Goal: Task Accomplishment & Management: Complete application form

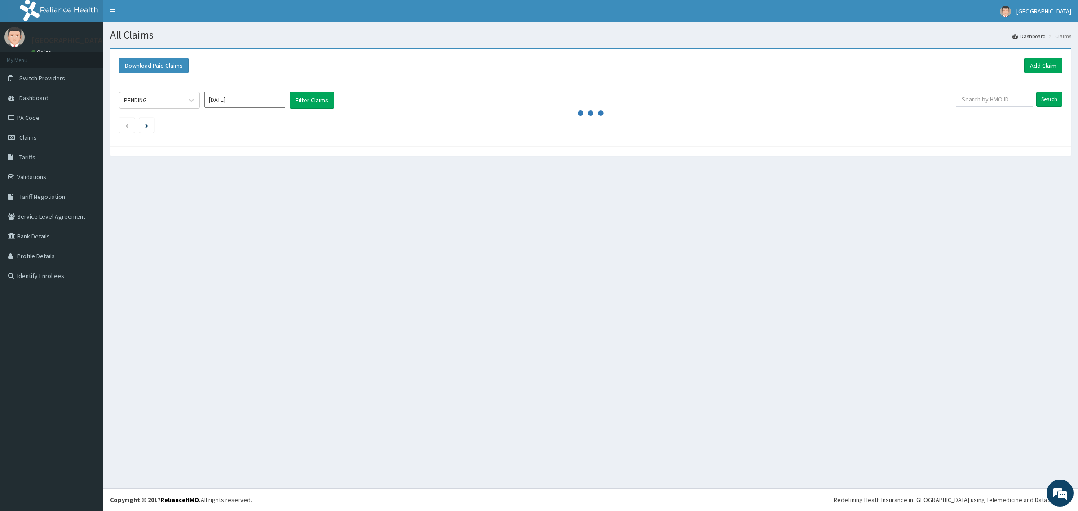
click at [272, 315] on div "All Claims Dashboard Claims Download Paid Claims Add Claim × Note you can only …" at bounding box center [590, 255] width 975 height 466
drag, startPoint x: 491, startPoint y: 343, endPoint x: 290, endPoint y: 321, distance: 202.0
click at [487, 342] on div "All Claims Dashboard Claims Download Paid Claims Add Claim × Note you can only …" at bounding box center [590, 255] width 975 height 466
click at [1038, 67] on link "Add Claim" at bounding box center [1044, 65] width 38 height 15
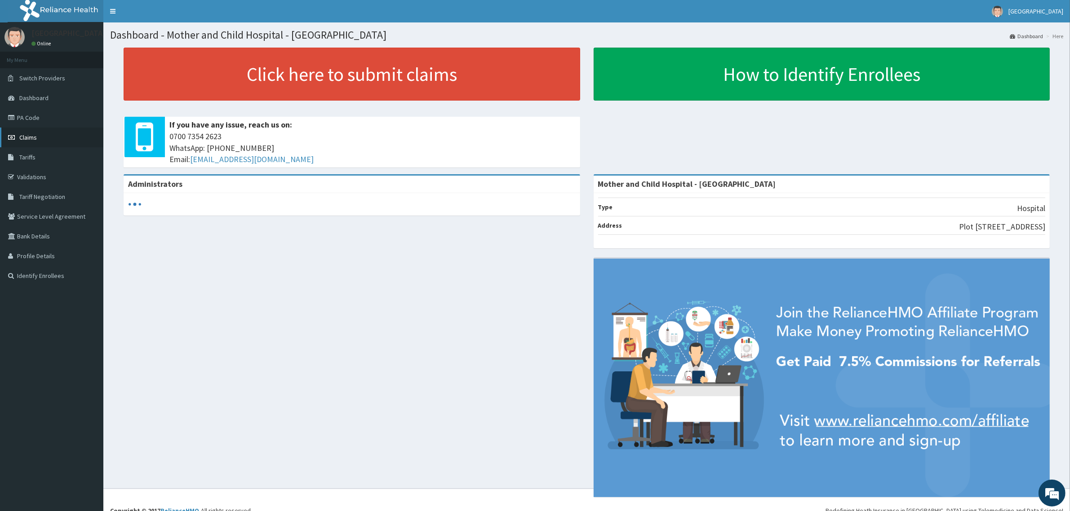
click at [38, 138] on link "Claims" at bounding box center [51, 138] width 103 height 20
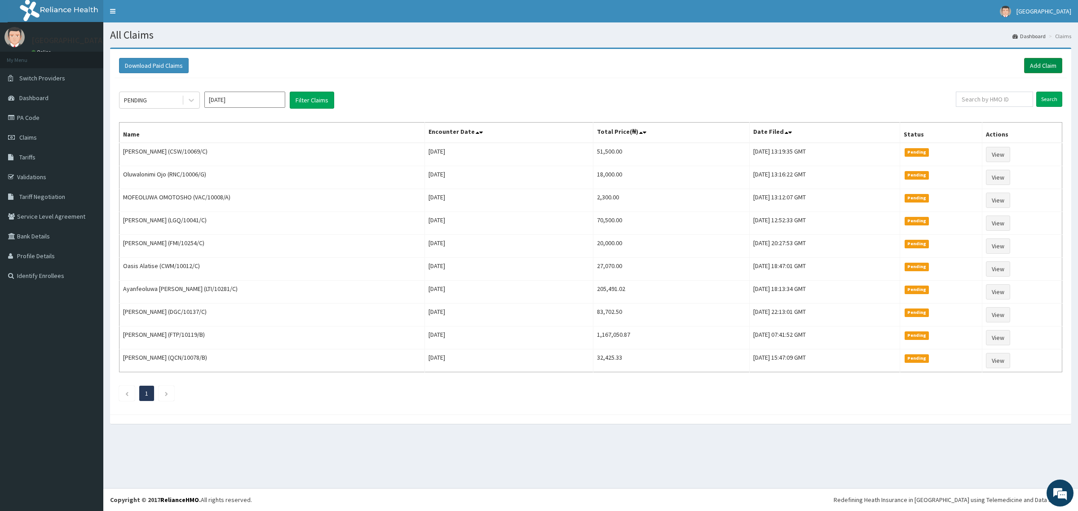
click at [1039, 67] on link "Add Claim" at bounding box center [1044, 65] width 38 height 15
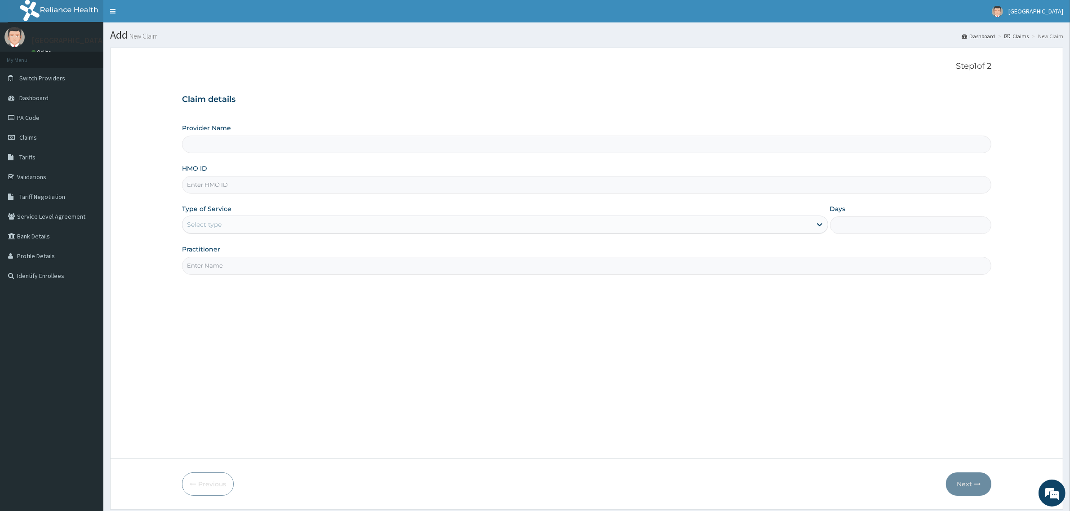
click at [229, 145] on input "Provider Name" at bounding box center [586, 145] width 809 height 18
type input "Mother and Child Hospital - Omole"
click at [204, 173] on label "HMO ID" at bounding box center [194, 168] width 25 height 9
click at [211, 186] on input "HMO ID" at bounding box center [586, 185] width 809 height 18
paste input "LGQ/10041/C"
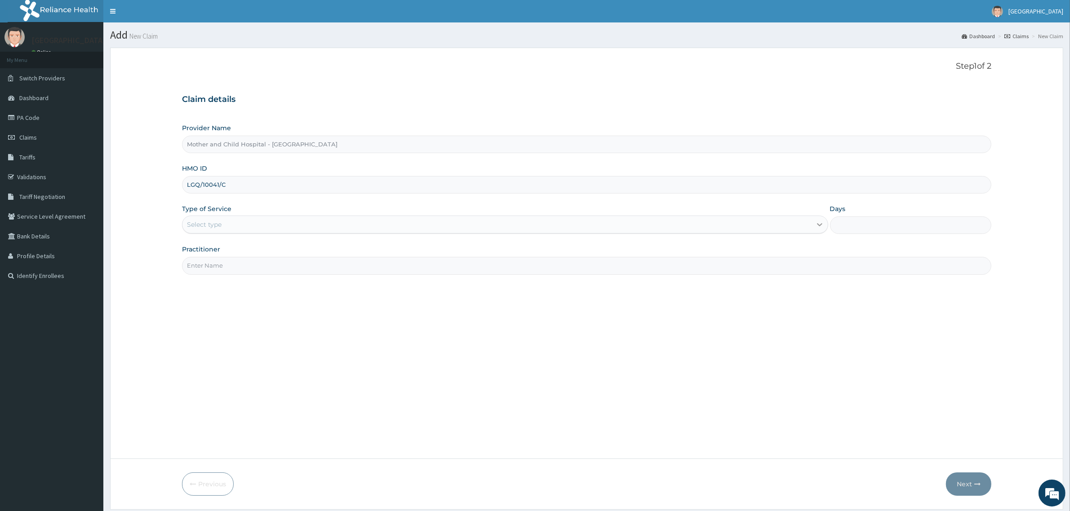
type input "LGQ/10041/C"
drag, startPoint x: 816, startPoint y: 226, endPoint x: 792, endPoint y: 232, distance: 24.6
click at [816, 226] on icon at bounding box center [819, 224] width 9 height 9
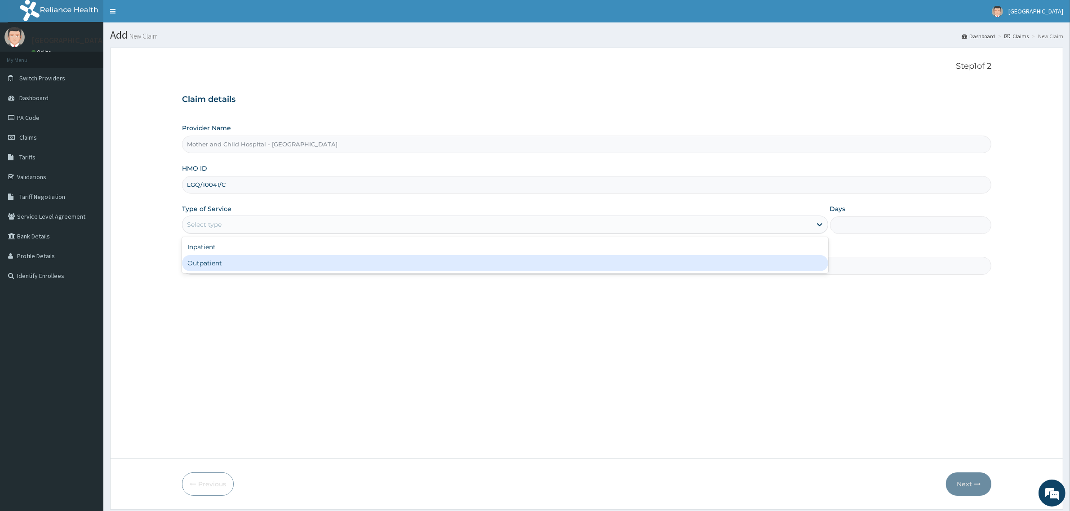
click at [229, 266] on div "Outpatient" at bounding box center [505, 263] width 646 height 16
type input "1"
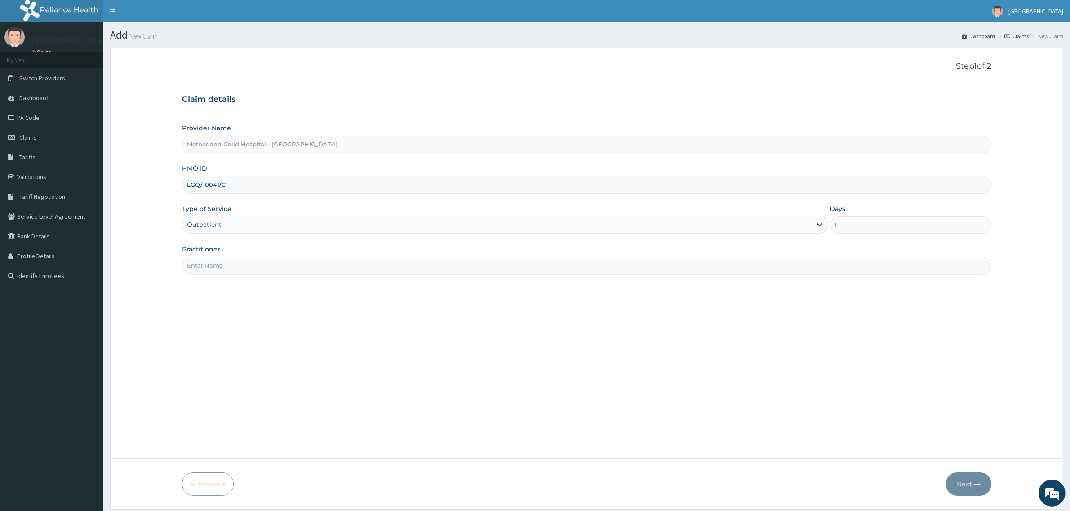
click at [210, 266] on input "Practitioner" at bounding box center [586, 266] width 809 height 18
type input "DR OYEDELE"
click at [968, 484] on button "Next" at bounding box center [968, 484] width 45 height 23
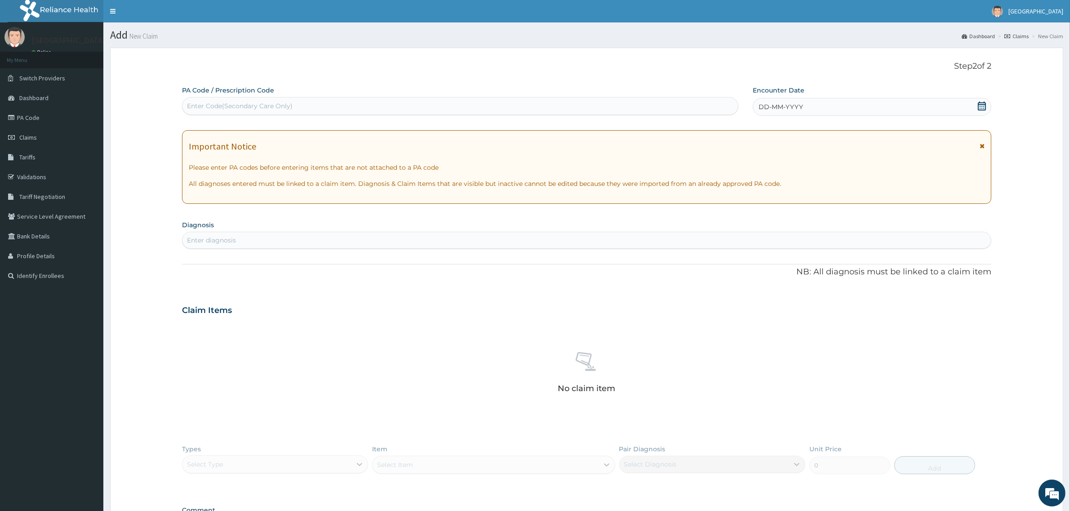
click at [983, 107] on icon at bounding box center [981, 106] width 9 height 9
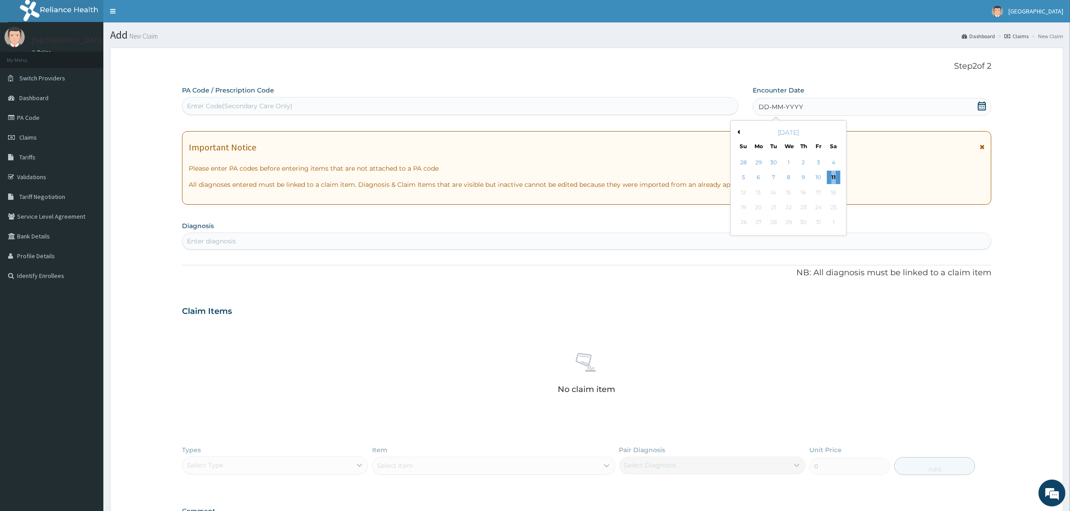
drag, startPoint x: 830, startPoint y: 178, endPoint x: 835, endPoint y: 178, distance: 4.9
click at [835, 178] on div "11" at bounding box center [833, 177] width 13 height 13
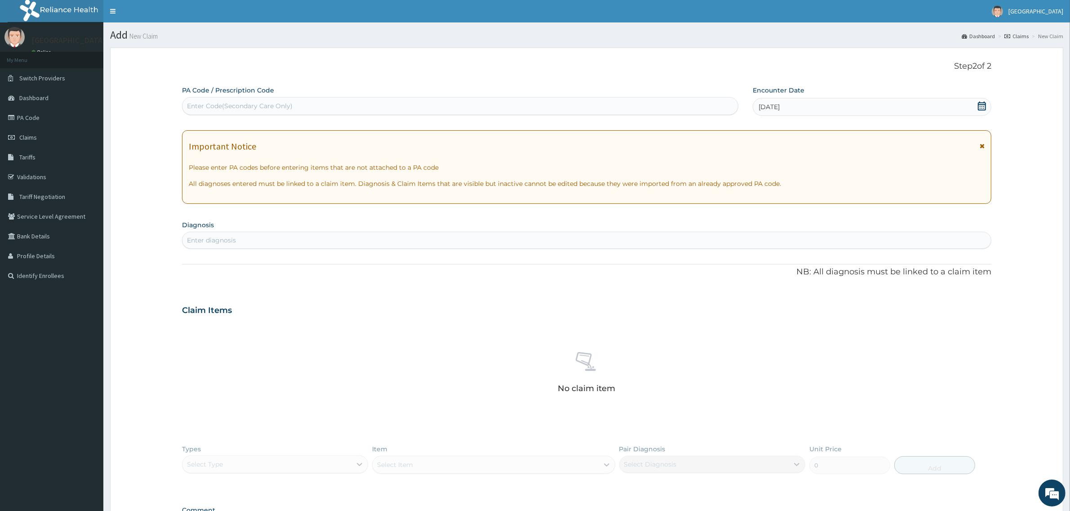
click at [239, 109] on div "Enter Code(Secondary Care Only)" at bounding box center [240, 106] width 106 height 9
click at [228, 244] on div "Enter diagnosis" at bounding box center [211, 240] width 49 height 9
type input "dermatiti"
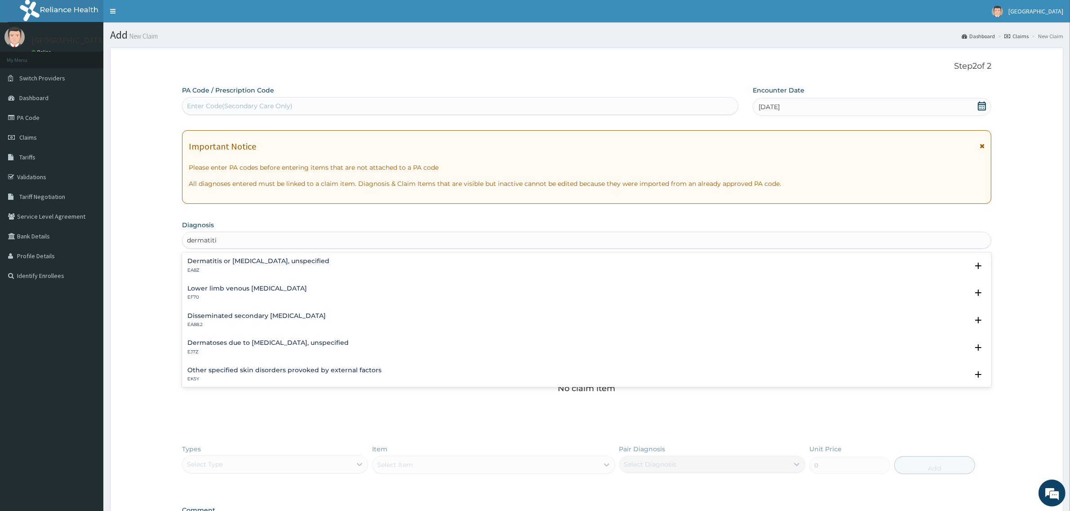
click at [240, 262] on h4 "Dermatitis or eczema, unspecified" at bounding box center [258, 261] width 142 height 7
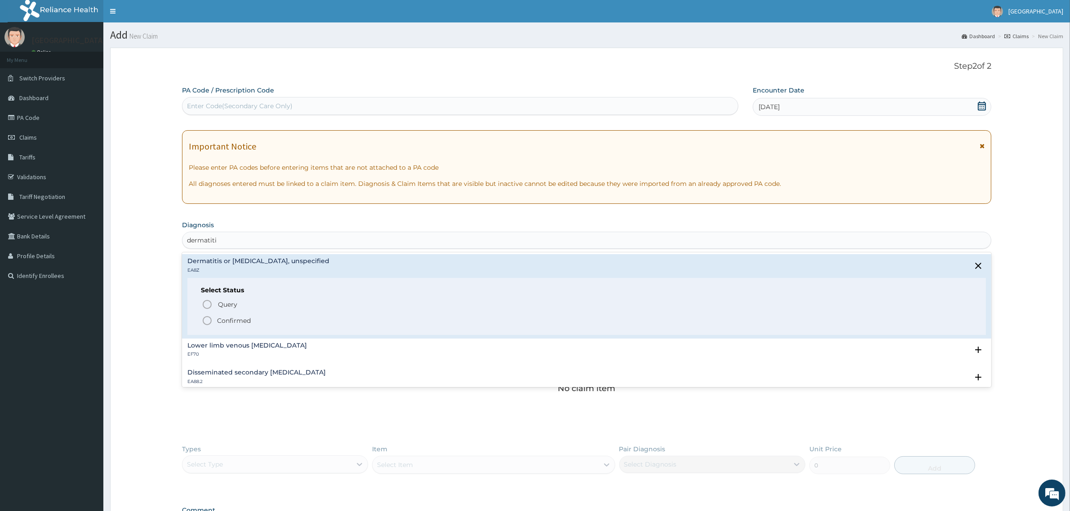
click at [201, 320] on div "Query Query covers suspected (?), Keep in view (kiv), Ruled out (r/o) Confirmed" at bounding box center [587, 311] width 772 height 27
click at [204, 323] on icon "status option filled" at bounding box center [207, 320] width 11 height 11
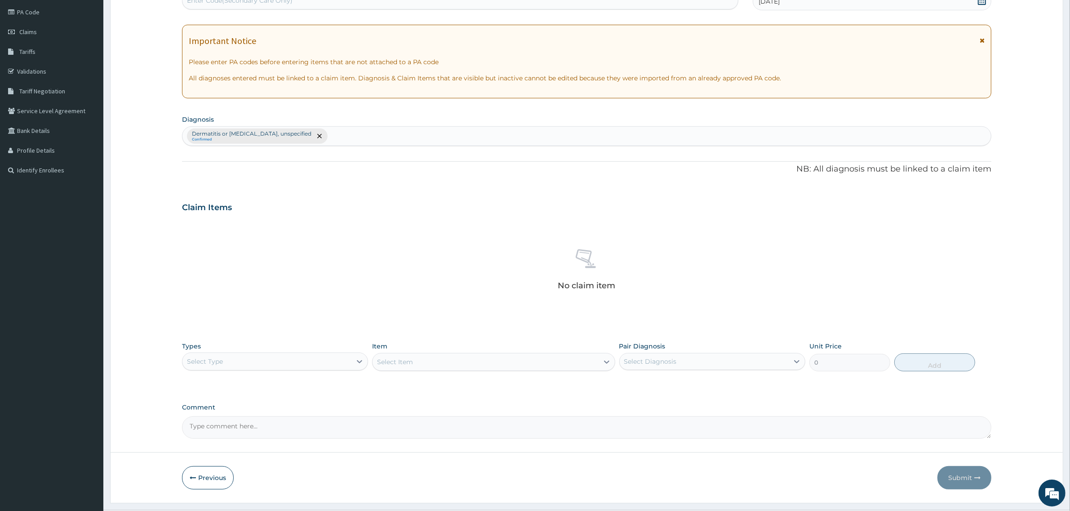
scroll to position [112, 0]
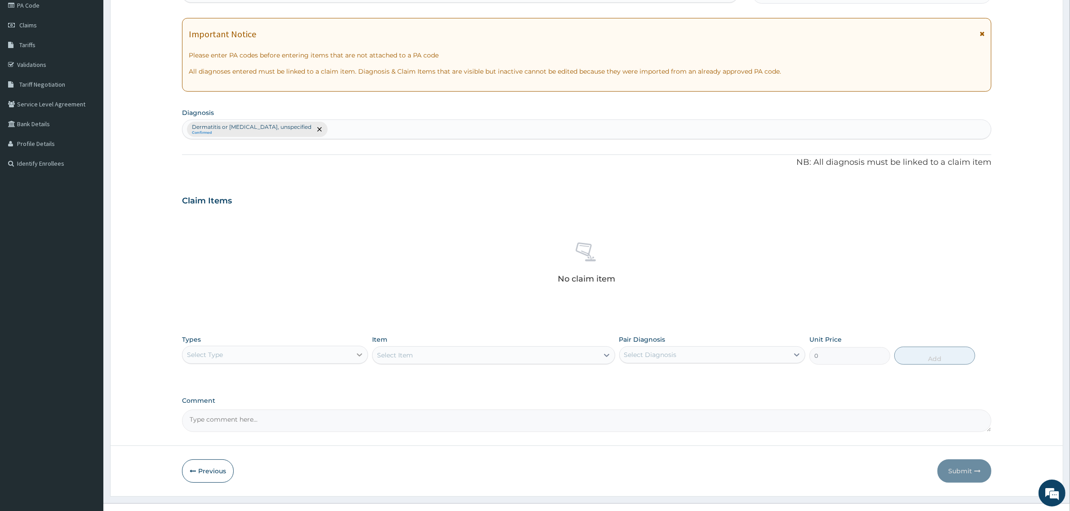
click at [354, 358] on div at bounding box center [359, 355] width 16 height 16
drag, startPoint x: 220, startPoint y: 411, endPoint x: 400, endPoint y: 377, distance: 182.9
click at [232, 411] on div "Procedures" at bounding box center [275, 410] width 186 height 16
click at [483, 363] on div "Select Item" at bounding box center [493, 355] width 243 height 18
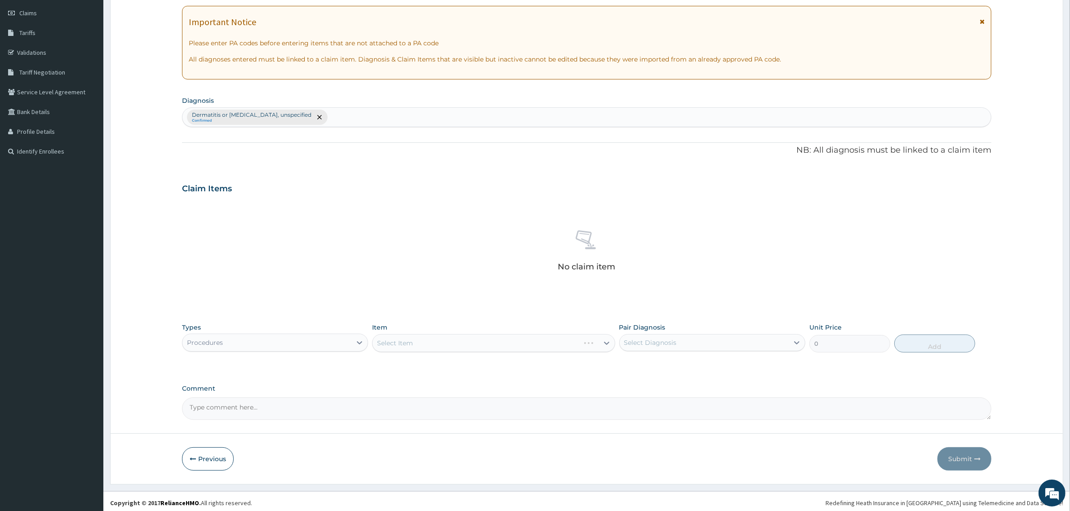
scroll to position [128, 0]
click at [601, 337] on div "Select Item" at bounding box center [493, 340] width 243 height 18
click at [600, 342] on div "Select Item" at bounding box center [493, 340] width 243 height 18
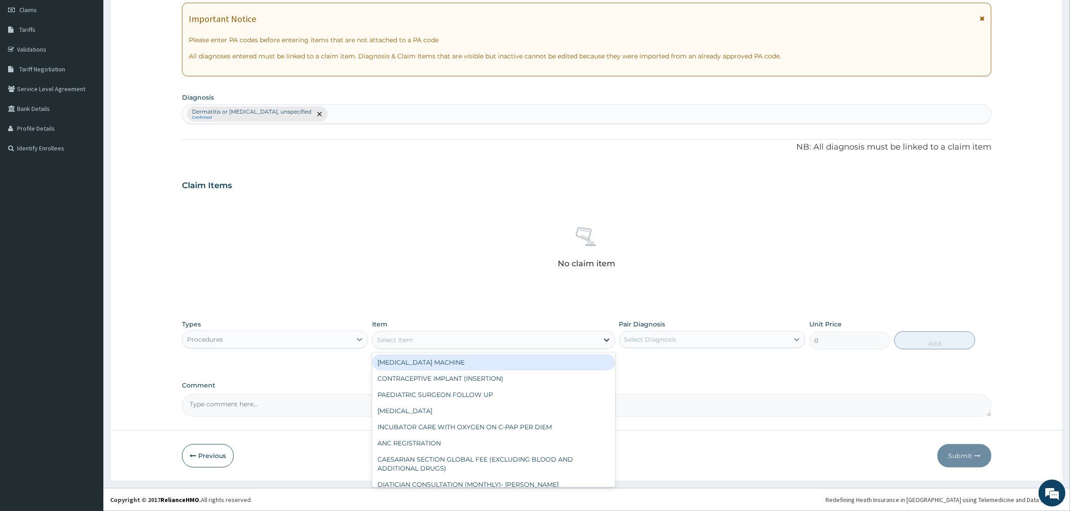
click at [604, 339] on icon at bounding box center [606, 340] width 9 height 9
type input "gp"
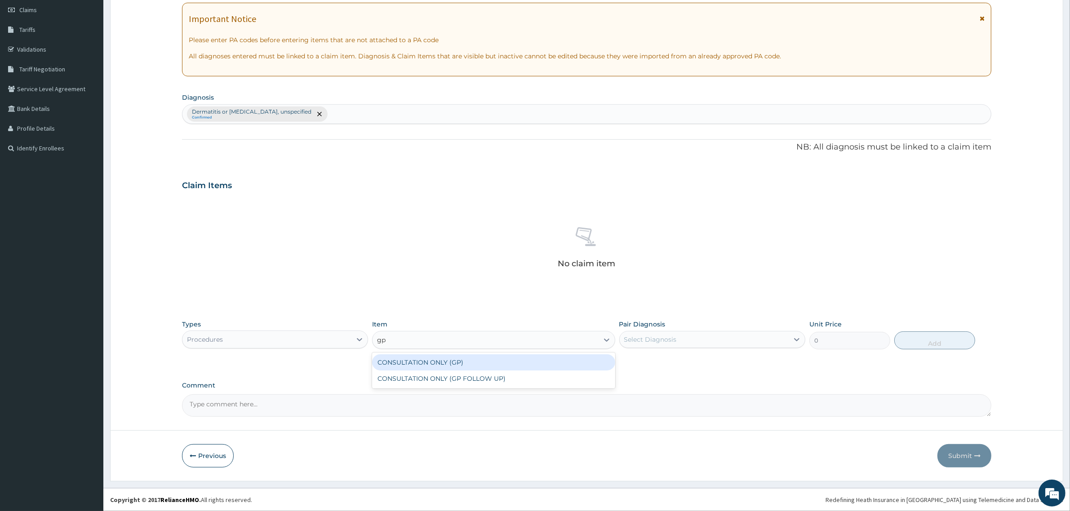
click at [480, 359] on div "CONSULTATION ONLY (GP)" at bounding box center [493, 363] width 243 height 16
type input "6250"
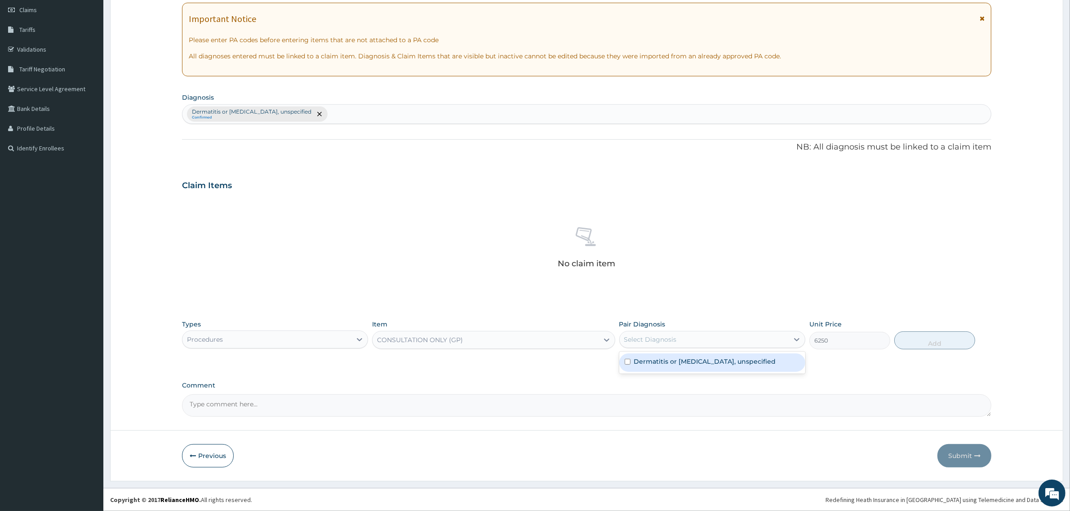
drag, startPoint x: 680, startPoint y: 340, endPoint x: 691, endPoint y: 361, distance: 23.7
click at [682, 342] on div "Select Diagnosis" at bounding box center [704, 340] width 169 height 14
drag, startPoint x: 628, startPoint y: 363, endPoint x: 868, endPoint y: 360, distance: 240.0
click at [635, 363] on div "Dermatitis or eczema, unspecified" at bounding box center [712, 363] width 186 height 18
checkbox input "true"
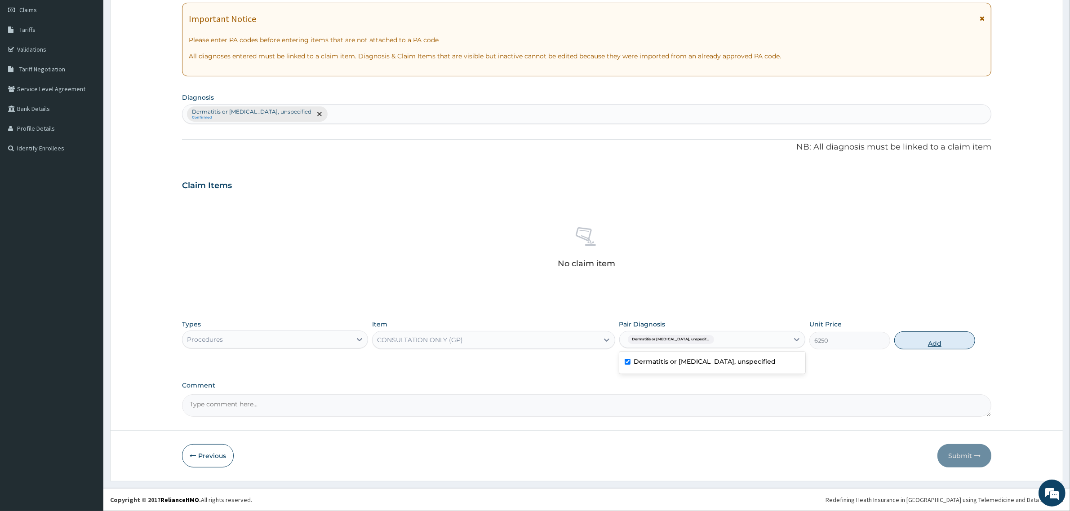
click at [917, 343] on button "Add" at bounding box center [934, 341] width 81 height 18
type input "0"
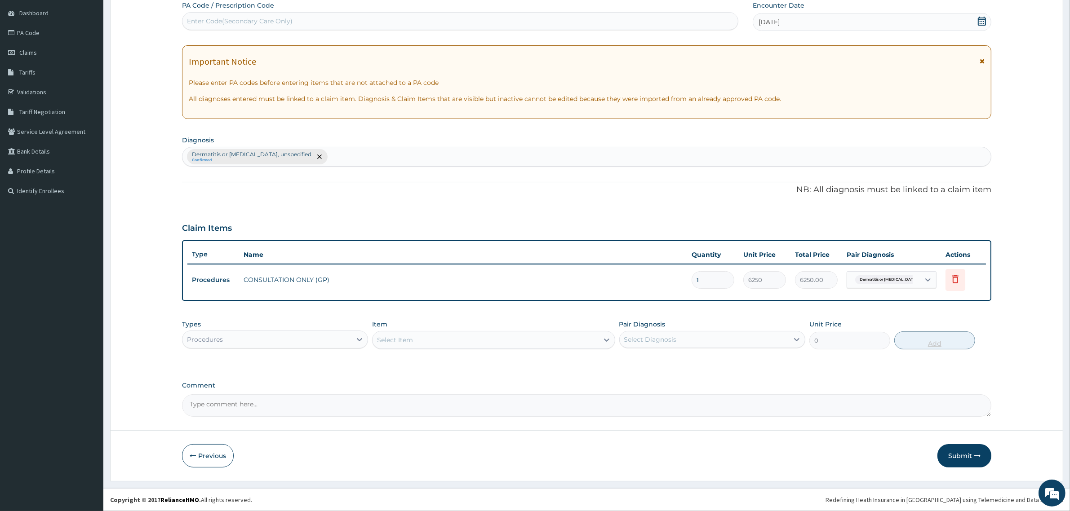
scroll to position [84, 0]
click at [333, 342] on div "Procedures" at bounding box center [266, 340] width 169 height 14
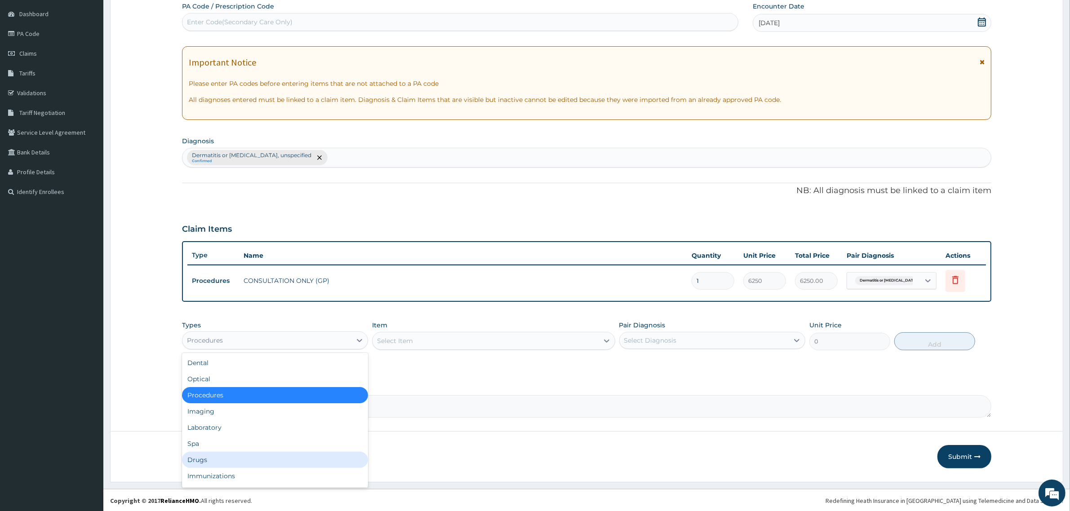
click at [194, 464] on div "Drugs" at bounding box center [275, 460] width 186 height 16
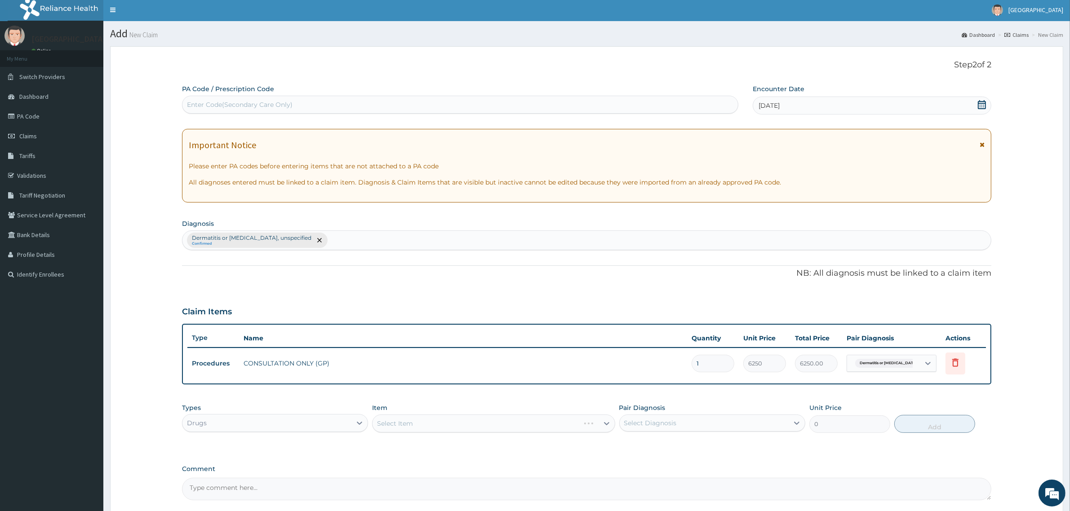
scroll to position [0, 0]
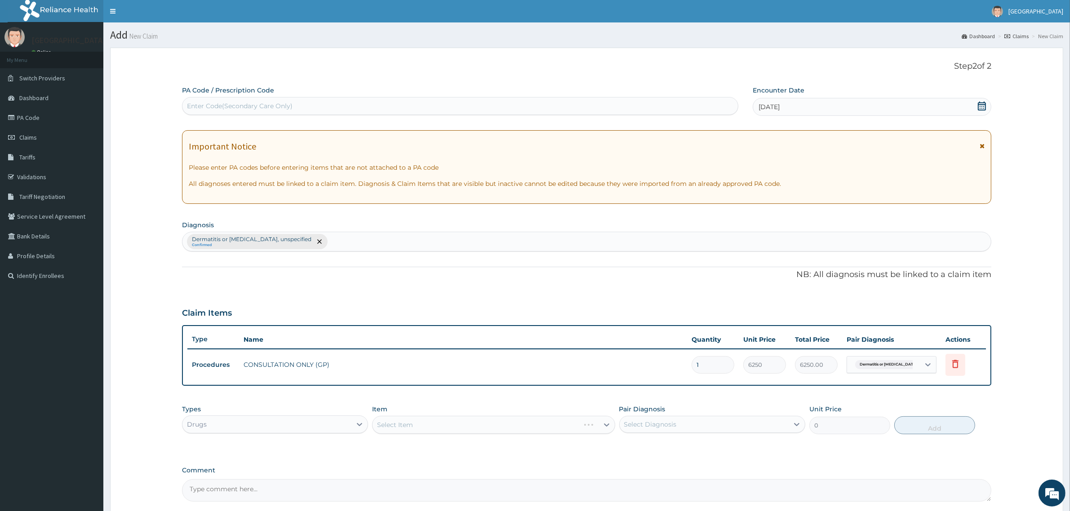
click at [428, 425] on div "Select Item" at bounding box center [493, 425] width 243 height 18
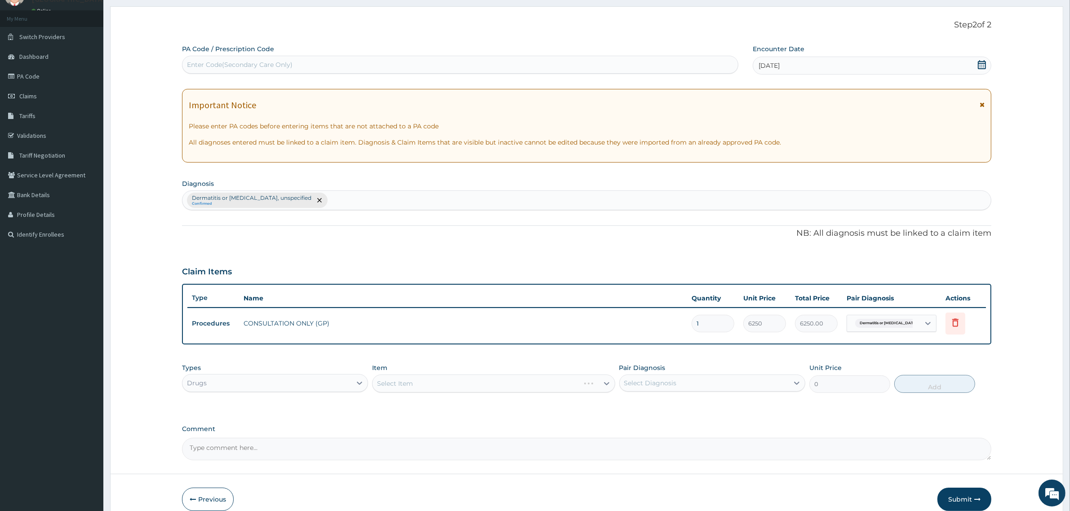
scroll to position [84, 0]
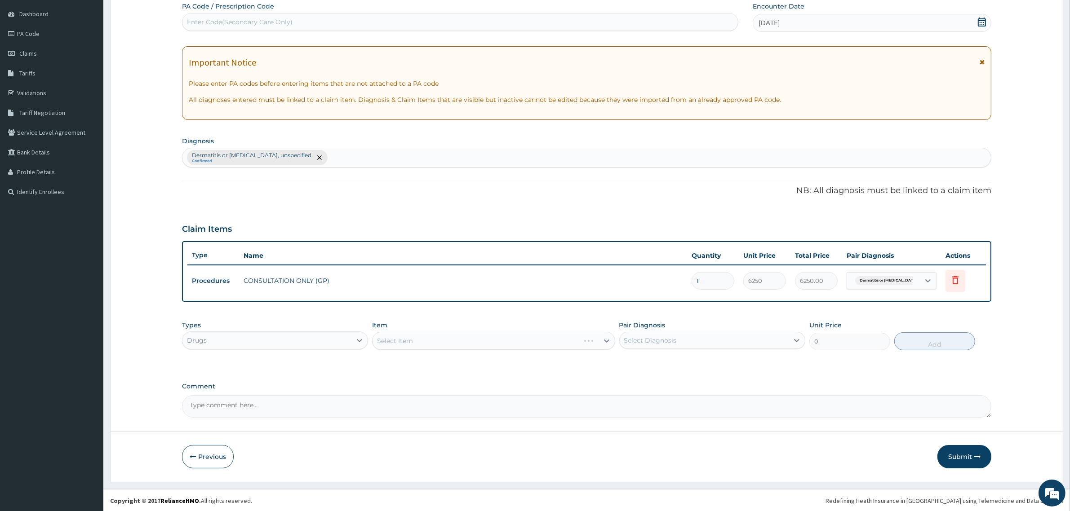
click at [592, 344] on div "Select Item" at bounding box center [493, 341] width 243 height 18
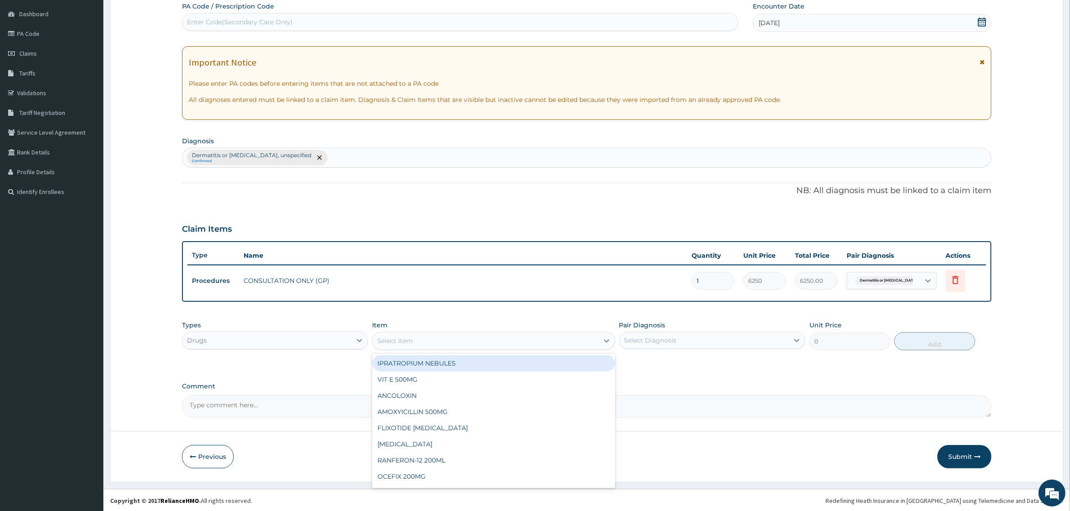
click at [580, 339] on div "Select Item" at bounding box center [486, 341] width 226 height 14
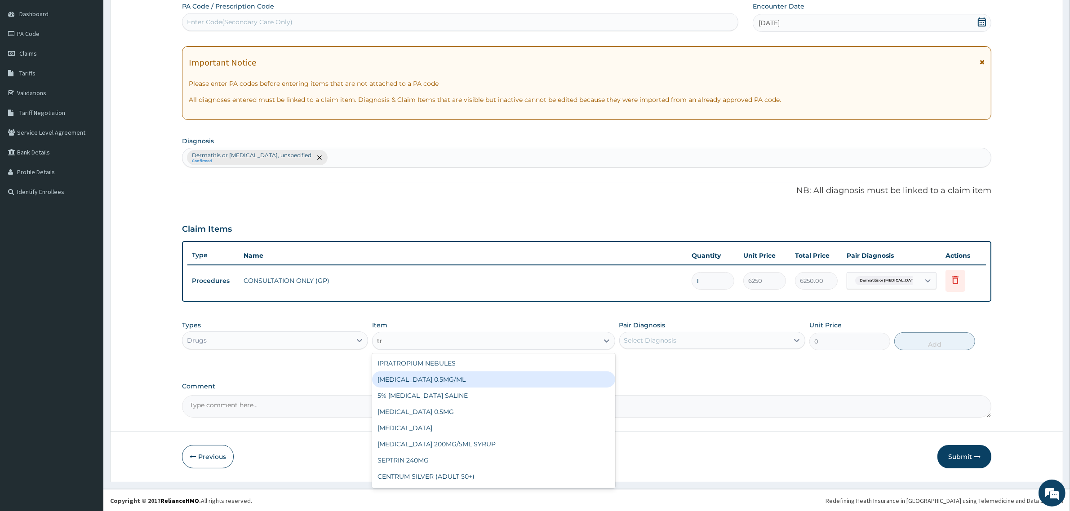
type input "t"
type input "fun"
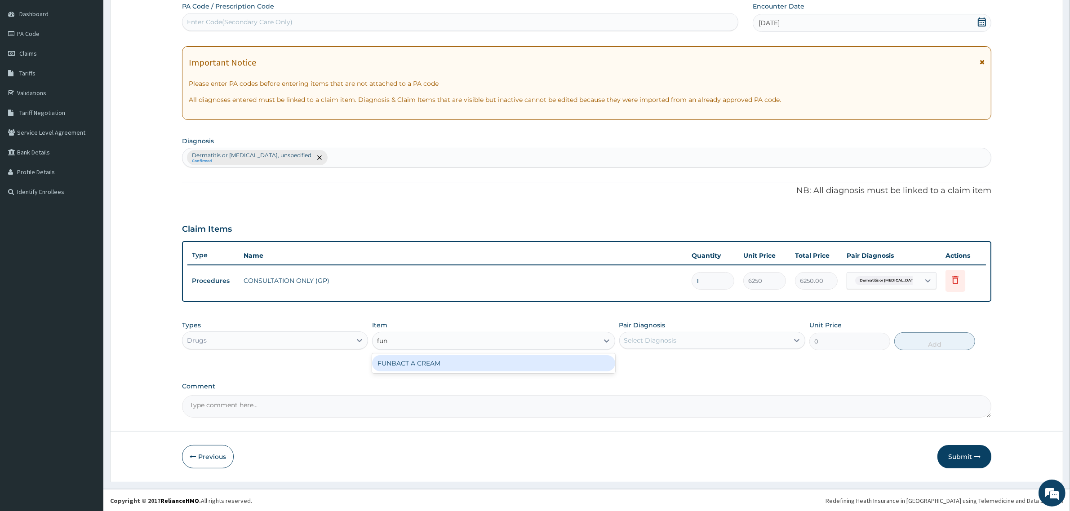
click at [488, 359] on div "FUNBACT A CREAM" at bounding box center [493, 363] width 243 height 16
type input "1168.75"
click at [640, 342] on div "Select Diagnosis" at bounding box center [650, 340] width 53 height 9
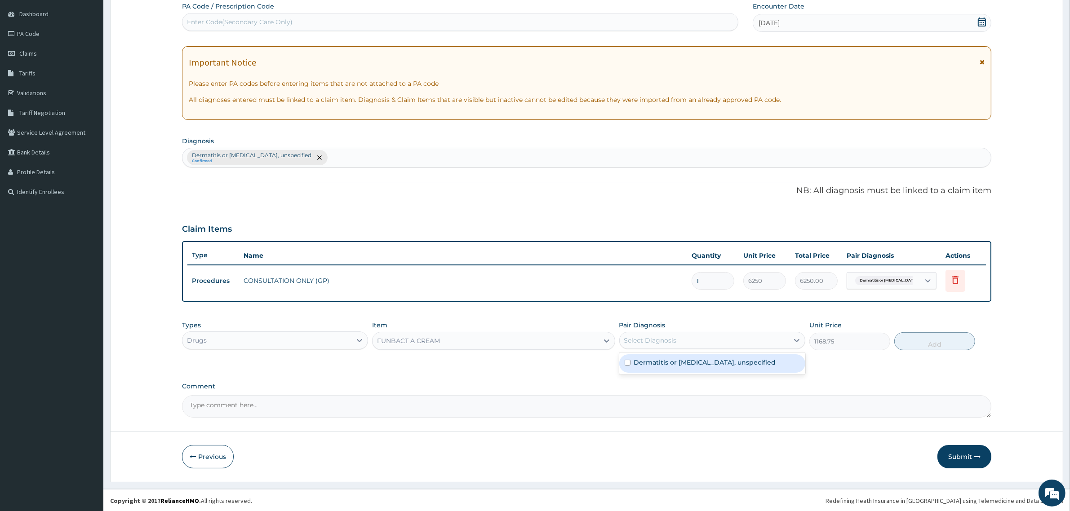
click at [626, 362] on input "checkbox" at bounding box center [628, 363] width 6 height 6
checkbox input "true"
click at [937, 342] on button "Add" at bounding box center [934, 342] width 81 height 18
type input "0"
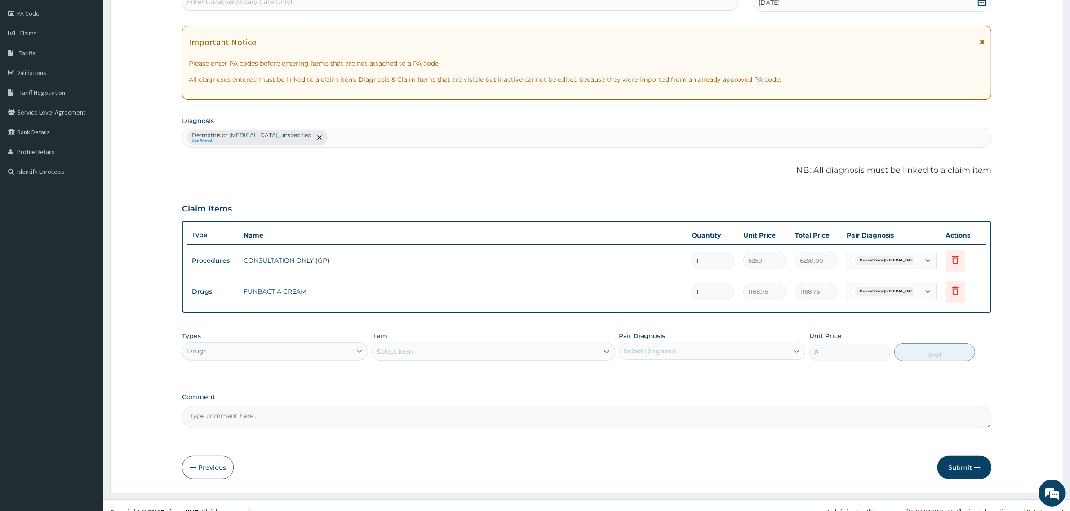
scroll to position [115, 0]
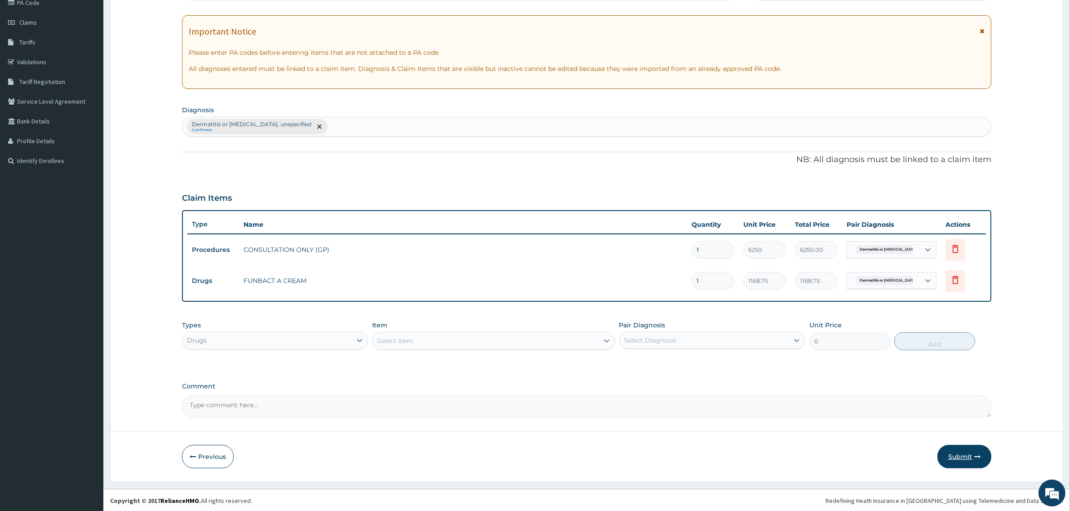
click at [965, 458] on button "Submit" at bounding box center [964, 456] width 54 height 23
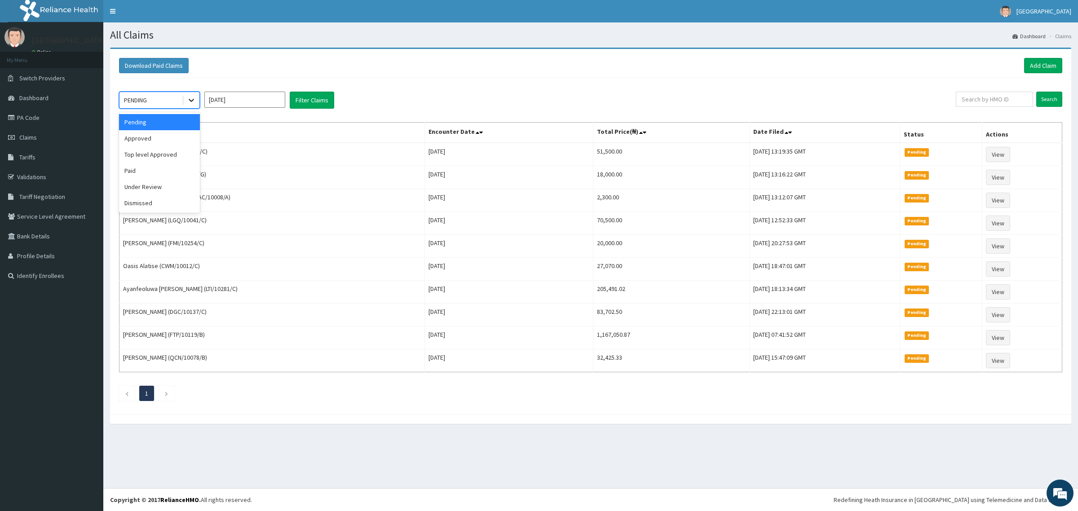
click at [186, 97] on div at bounding box center [191, 100] width 16 height 16
click at [142, 141] on div "Approved" at bounding box center [159, 138] width 81 height 16
click at [313, 101] on button "Filter Claims" at bounding box center [312, 100] width 44 height 17
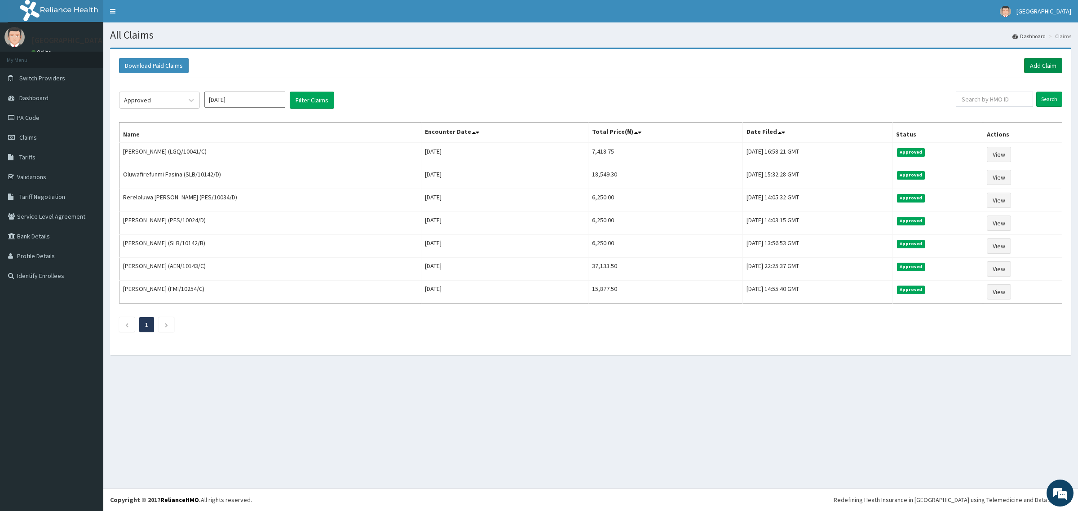
click at [1045, 60] on link "Add Claim" at bounding box center [1044, 65] width 38 height 15
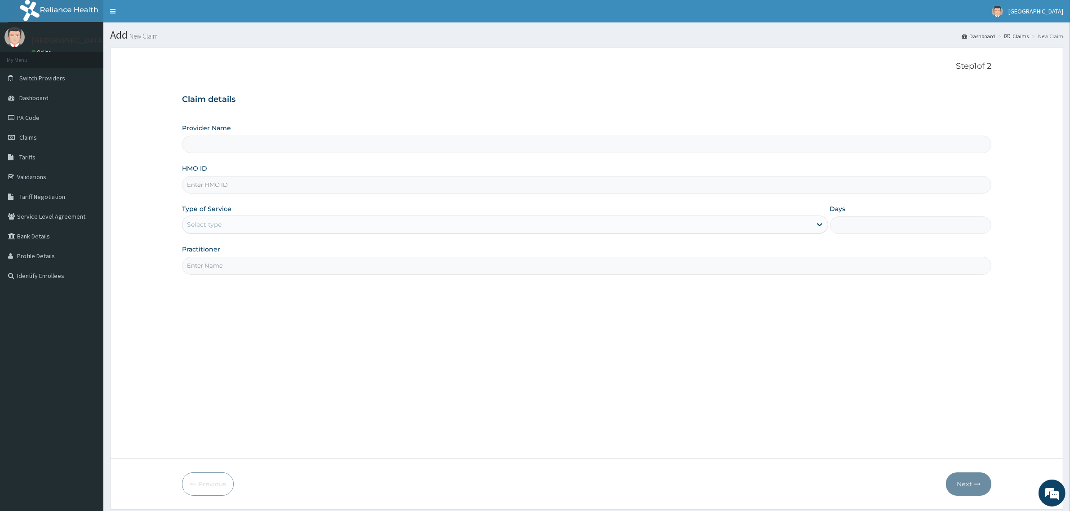
type input "Mother and Child Hospital - [GEOGRAPHIC_DATA]"
click at [223, 191] on input "HMO ID" at bounding box center [586, 185] width 809 height 18
paste input "TMQ/10056/D"
type input "TMQ/10056/D"
click at [817, 228] on icon at bounding box center [819, 224] width 9 height 9
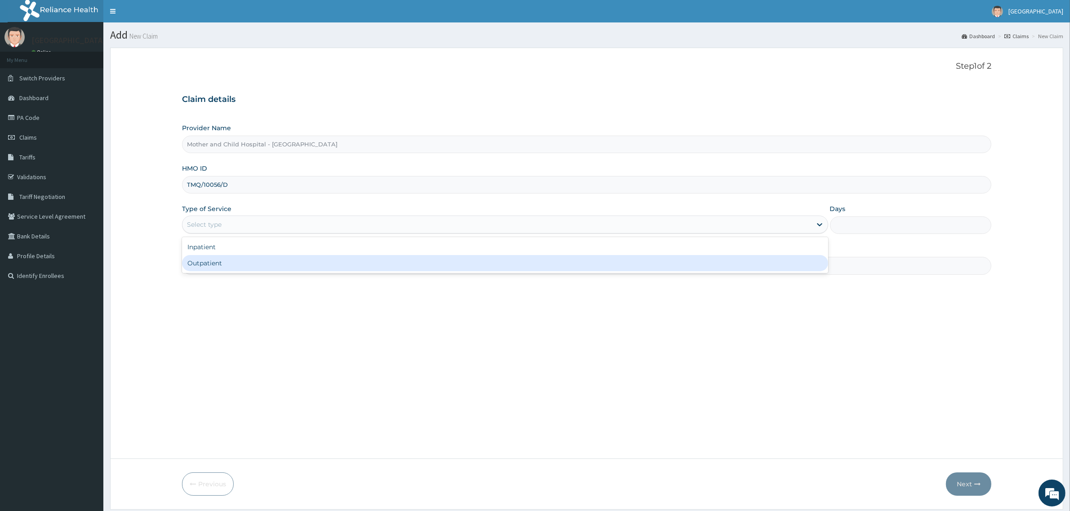
click at [227, 262] on div "Outpatient" at bounding box center [505, 263] width 646 height 16
type input "1"
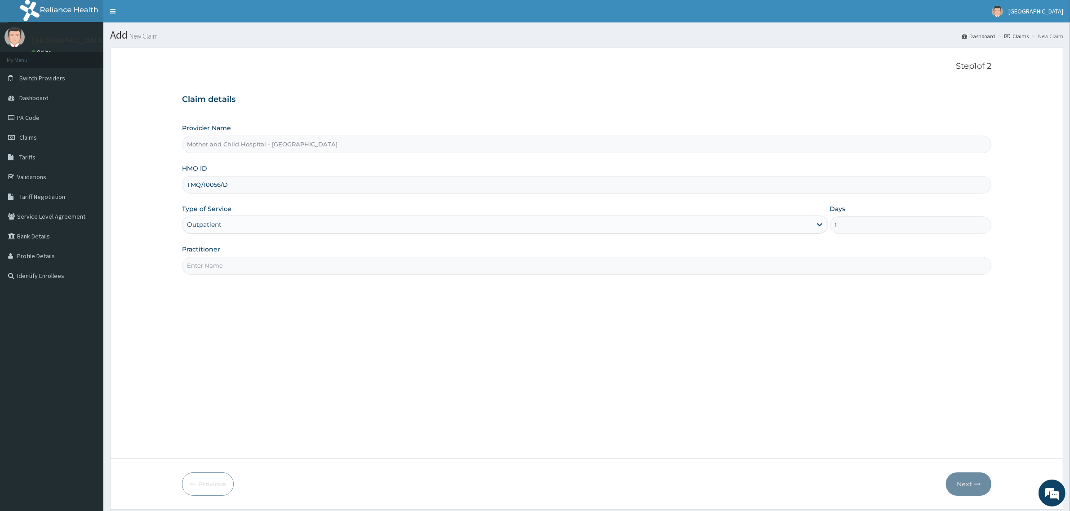
click at [213, 263] on input "Practitioner" at bounding box center [586, 266] width 809 height 18
type input "DR DOREEN"
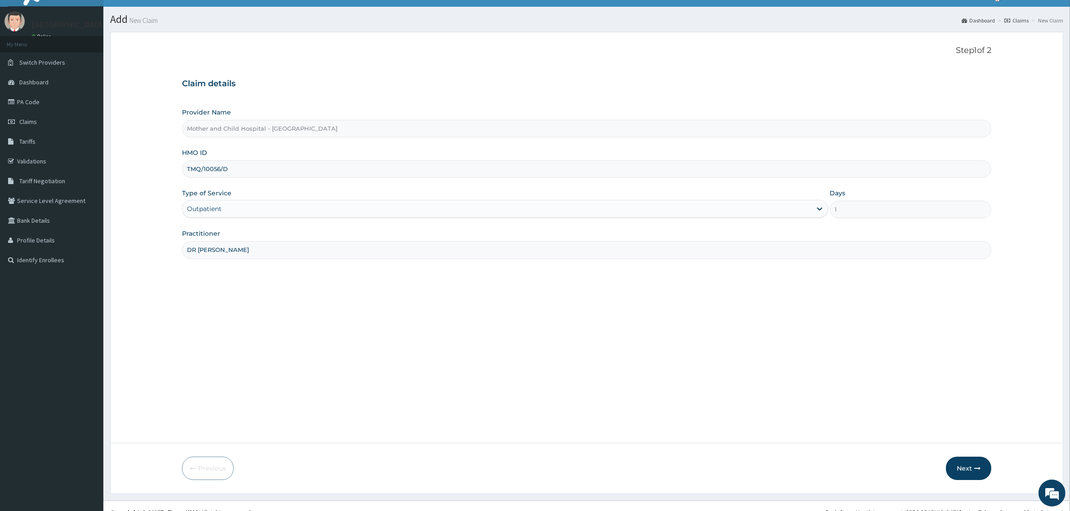
scroll to position [28, 0]
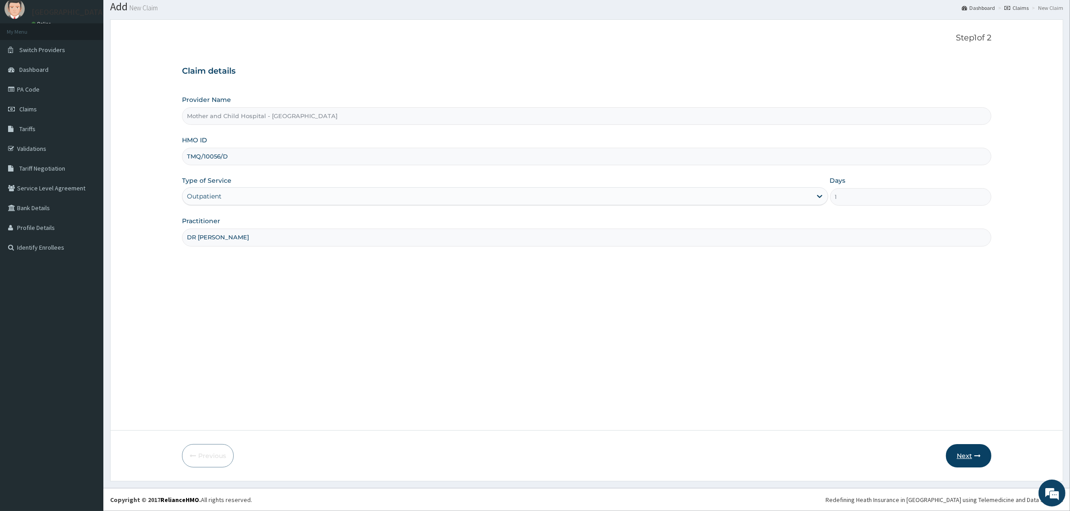
click at [975, 456] on icon "button" at bounding box center [977, 456] width 6 height 6
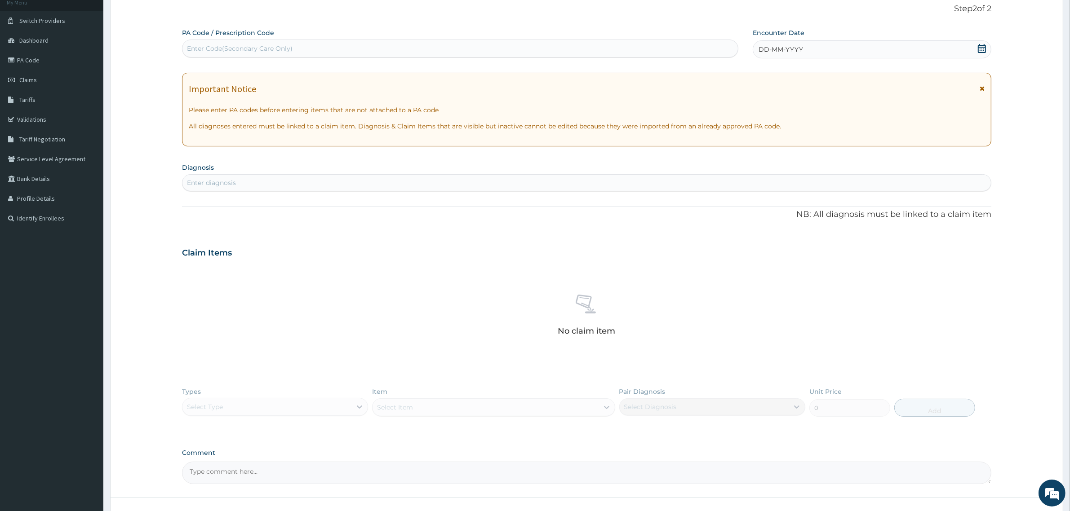
scroll to position [84, 0]
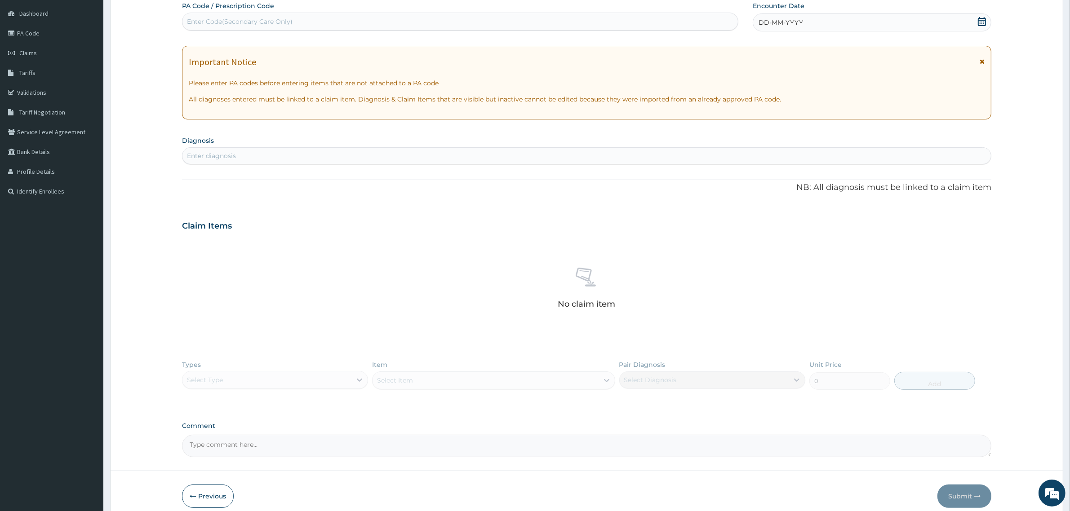
click at [985, 28] on div "DD-MM-YYYY" at bounding box center [872, 22] width 239 height 18
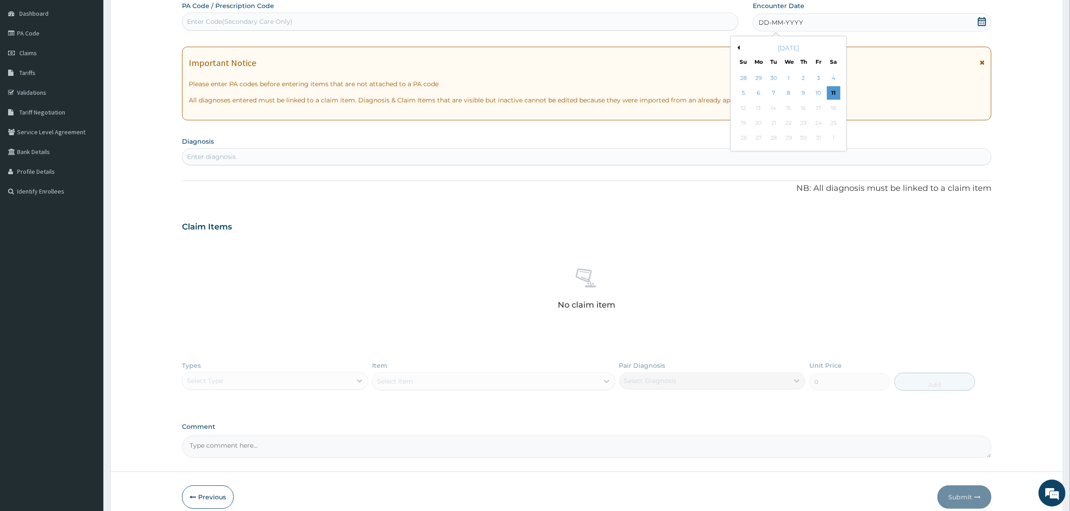
click at [982, 25] on icon at bounding box center [982, 21] width 8 height 9
click at [835, 93] on div "11" at bounding box center [833, 93] width 13 height 13
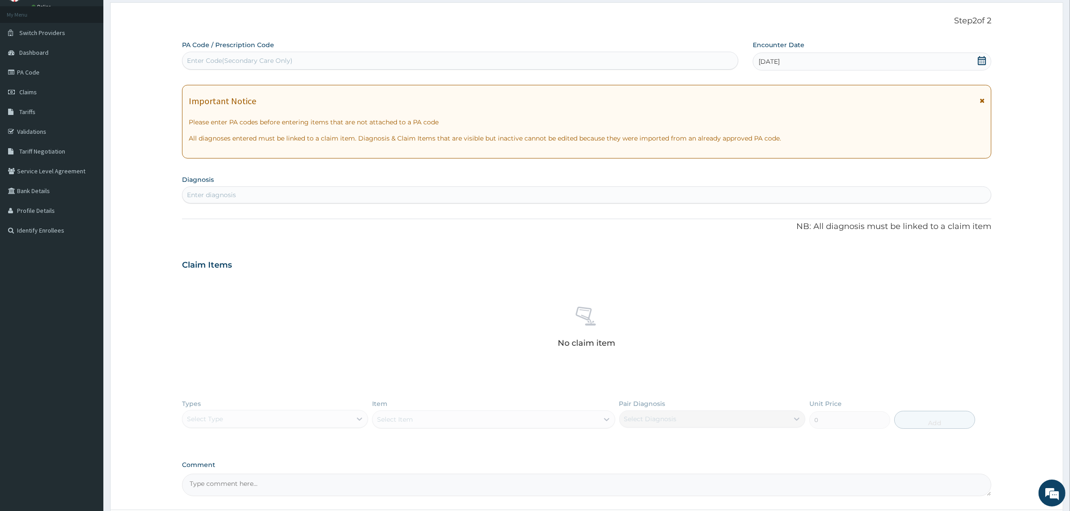
scroll to position [0, 0]
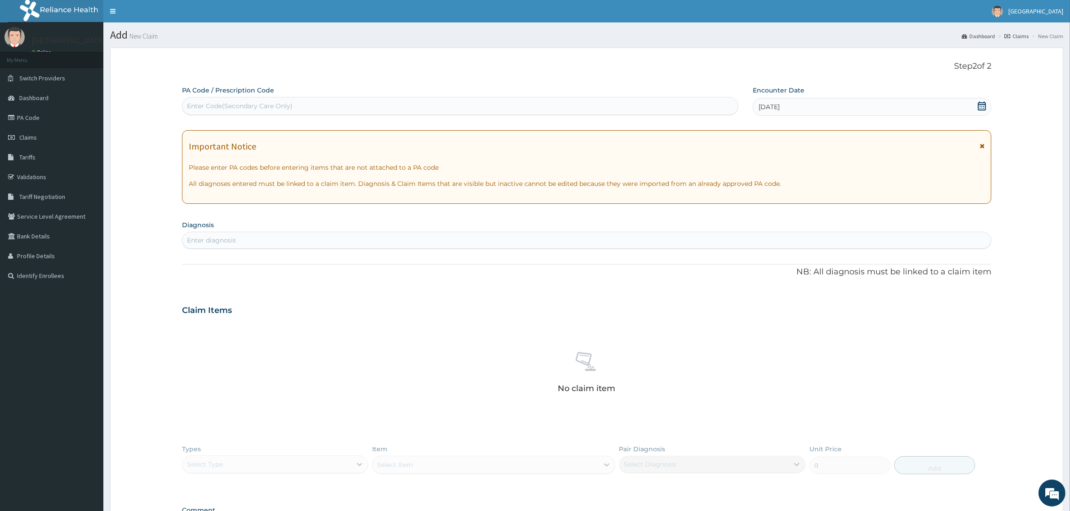
click at [235, 243] on div "Enter diagnosis" at bounding box center [211, 240] width 49 height 9
type input "urti"
click at [248, 271] on p "CA07.0" at bounding box center [252, 270] width 131 height 6
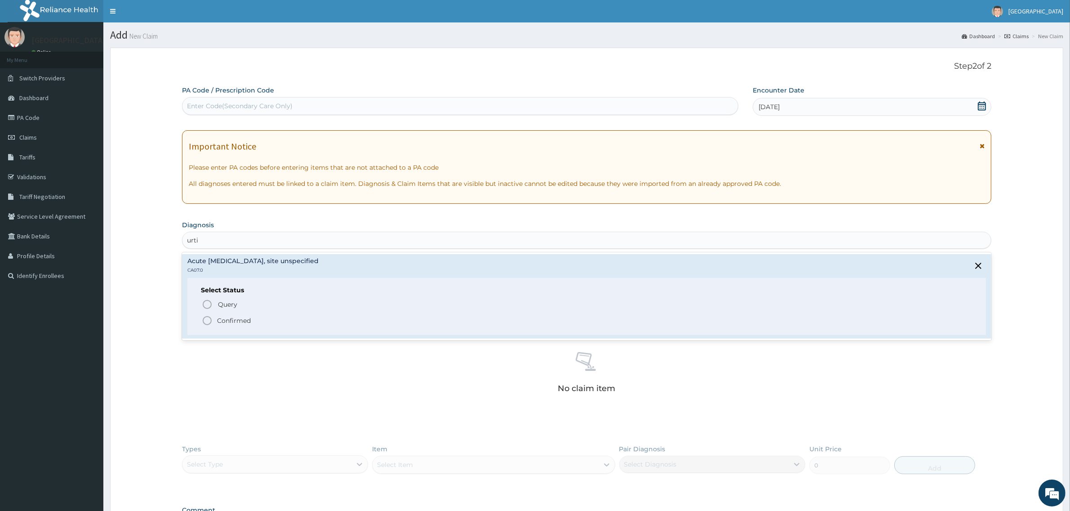
click at [209, 317] on icon "status option filled" at bounding box center [207, 320] width 11 height 11
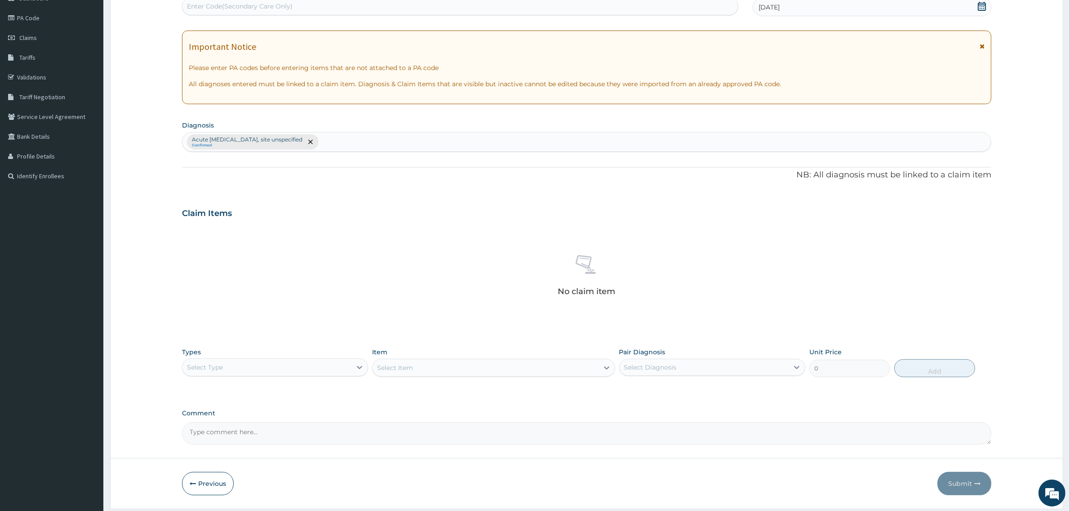
scroll to position [128, 0]
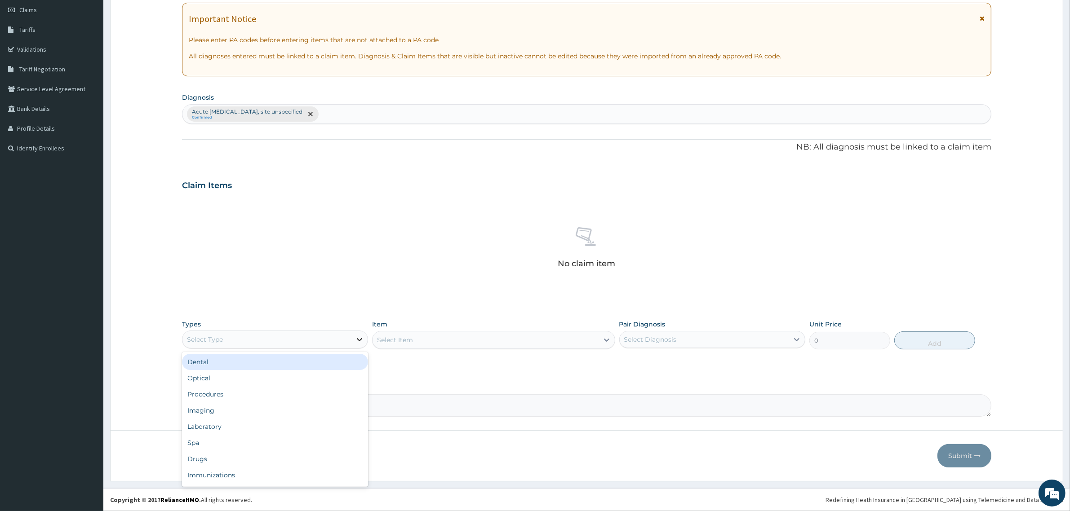
click at [351, 342] on div at bounding box center [359, 340] width 16 height 16
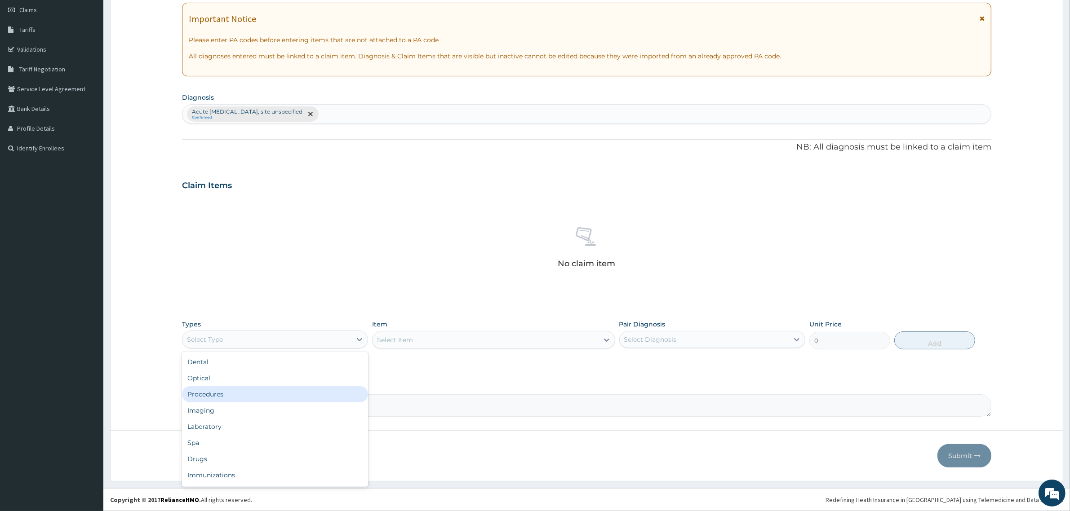
click at [248, 397] on div "Procedures" at bounding box center [275, 394] width 186 height 16
click at [443, 336] on div "Select Item" at bounding box center [493, 340] width 243 height 18
click at [595, 344] on div "Select Item" at bounding box center [493, 340] width 243 height 18
click at [590, 346] on div "Select Item" at bounding box center [493, 340] width 243 height 18
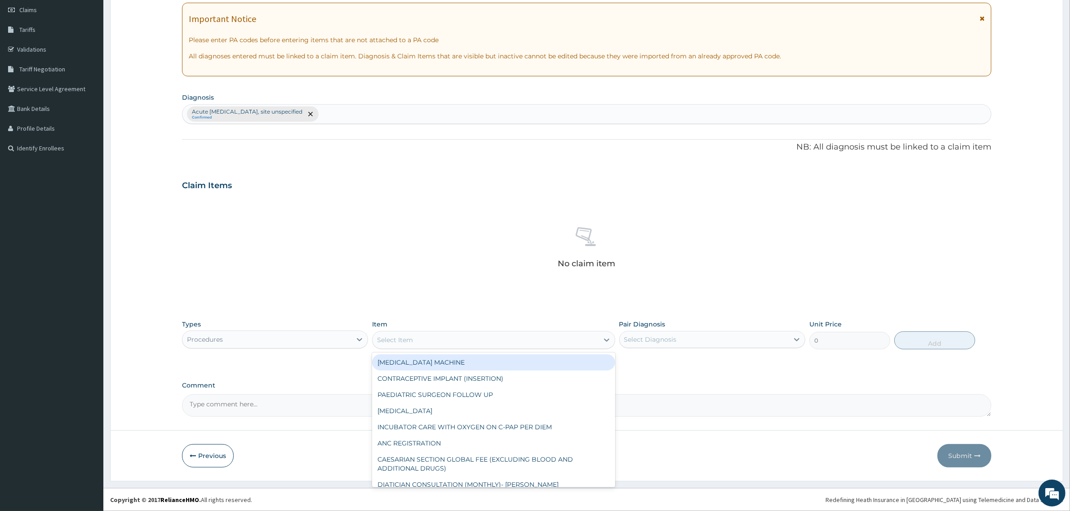
click at [448, 342] on div "Select Item" at bounding box center [486, 340] width 226 height 14
type input "gp"
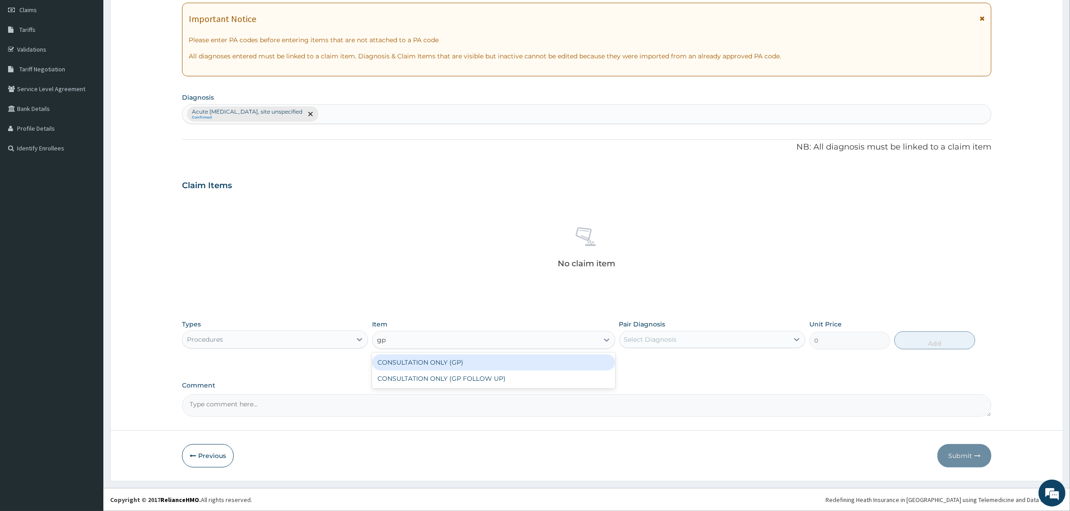
click at [472, 364] on div "CONSULTATION ONLY (GP)" at bounding box center [493, 363] width 243 height 16
type input "6250"
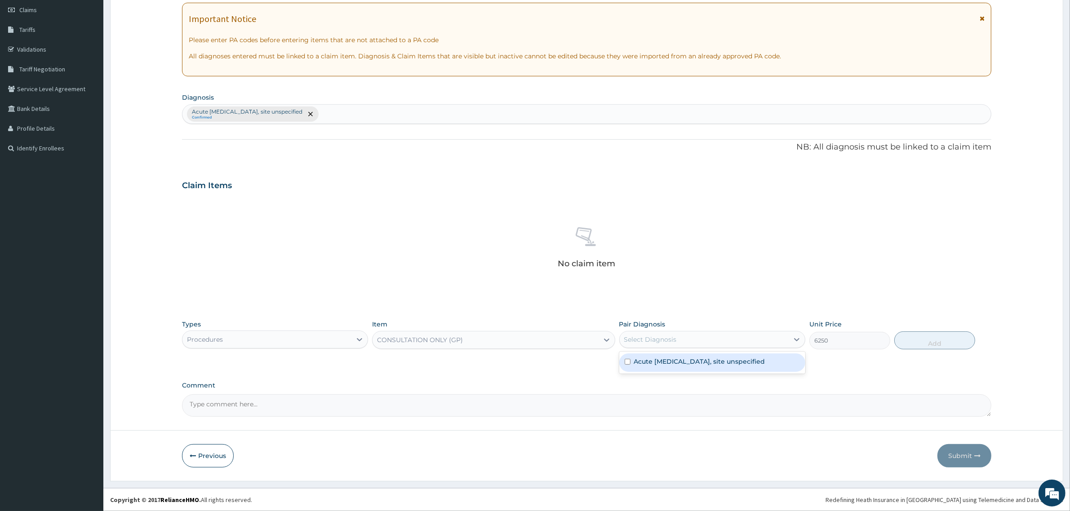
click at [668, 337] on div "Select Diagnosis" at bounding box center [650, 339] width 53 height 9
drag, startPoint x: 625, startPoint y: 364, endPoint x: 870, endPoint y: 343, distance: 246.7
click at [634, 364] on div "Acute upper respiratory infection, site unspecified" at bounding box center [712, 363] width 186 height 18
checkbox input "true"
click at [948, 336] on button "Add" at bounding box center [934, 341] width 81 height 18
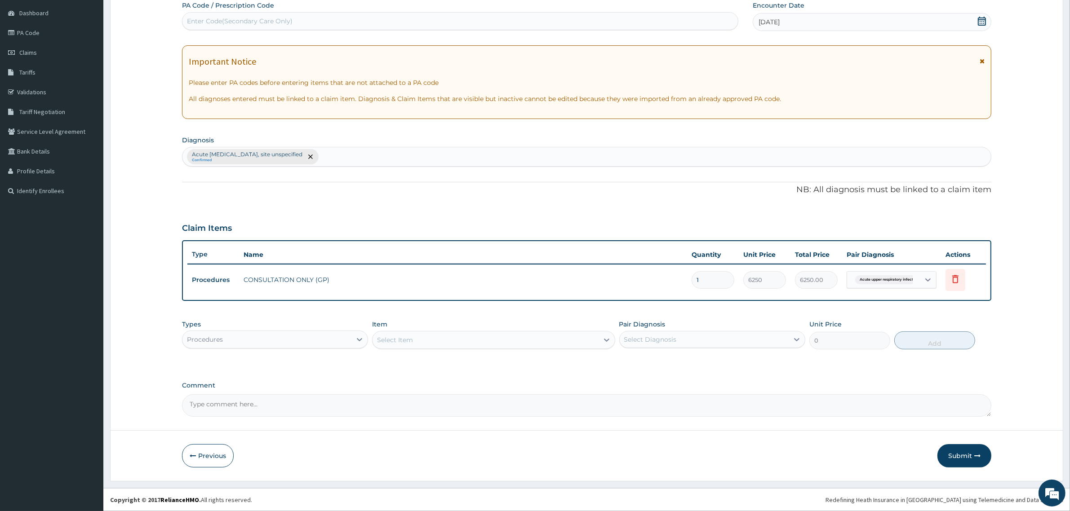
scroll to position [84, 0]
click at [455, 346] on div "Select Item" at bounding box center [486, 341] width 226 height 14
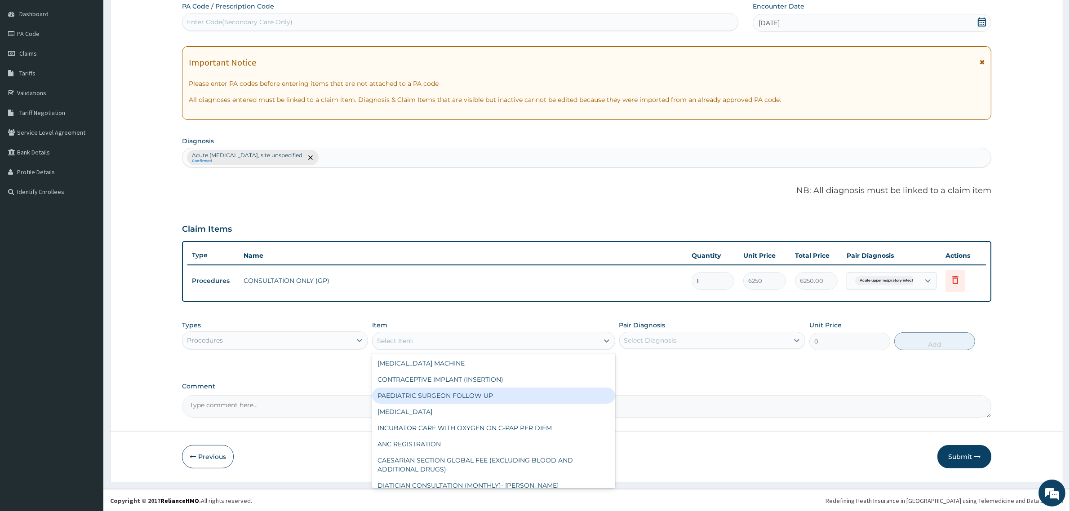
click at [349, 344] on div "Procedures" at bounding box center [266, 340] width 169 height 14
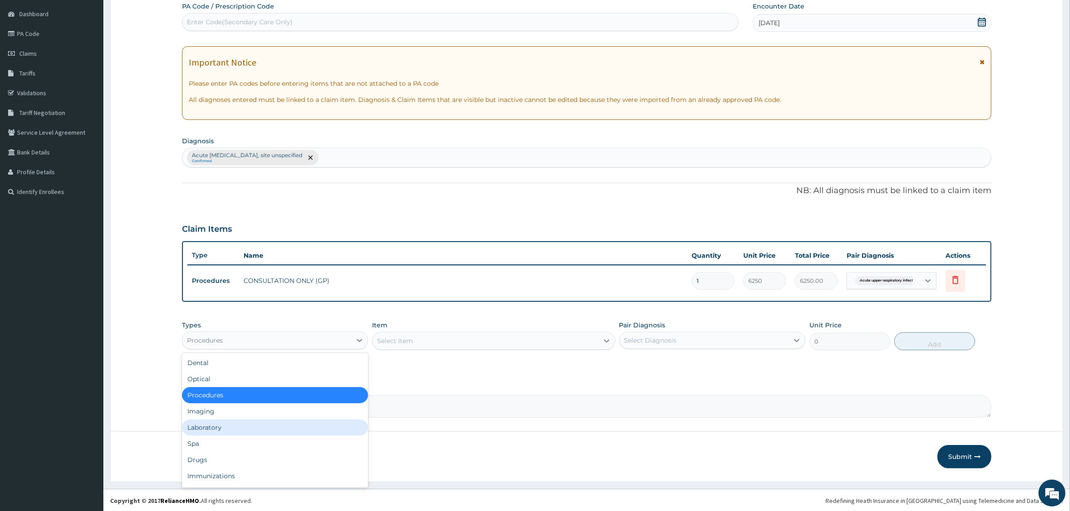
drag, startPoint x: 225, startPoint y: 427, endPoint x: 278, endPoint y: 413, distance: 54.3
click at [225, 427] on div "Laboratory" at bounding box center [275, 428] width 186 height 16
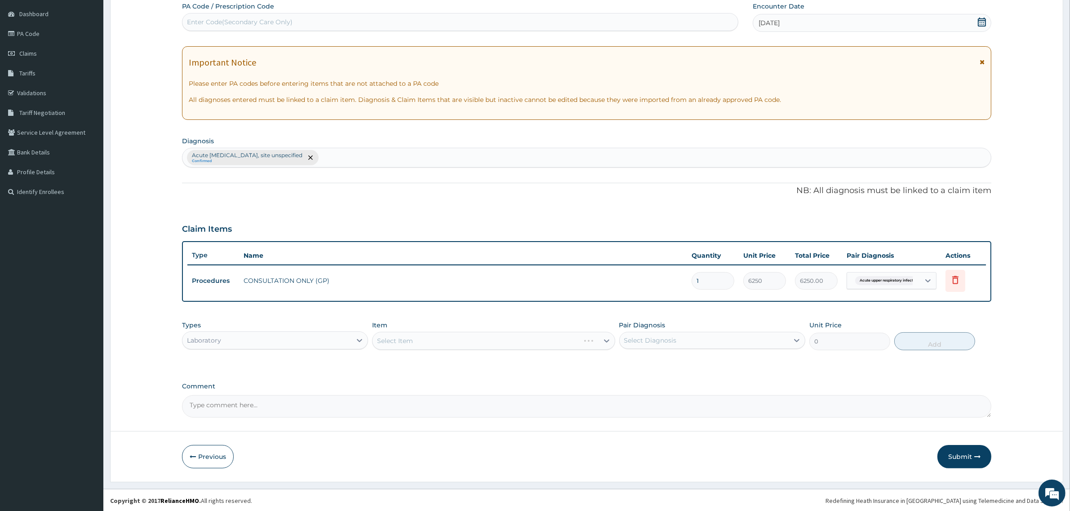
click at [418, 338] on div "Select Item" at bounding box center [493, 341] width 243 height 18
click at [439, 336] on div "Select Item" at bounding box center [493, 341] width 243 height 18
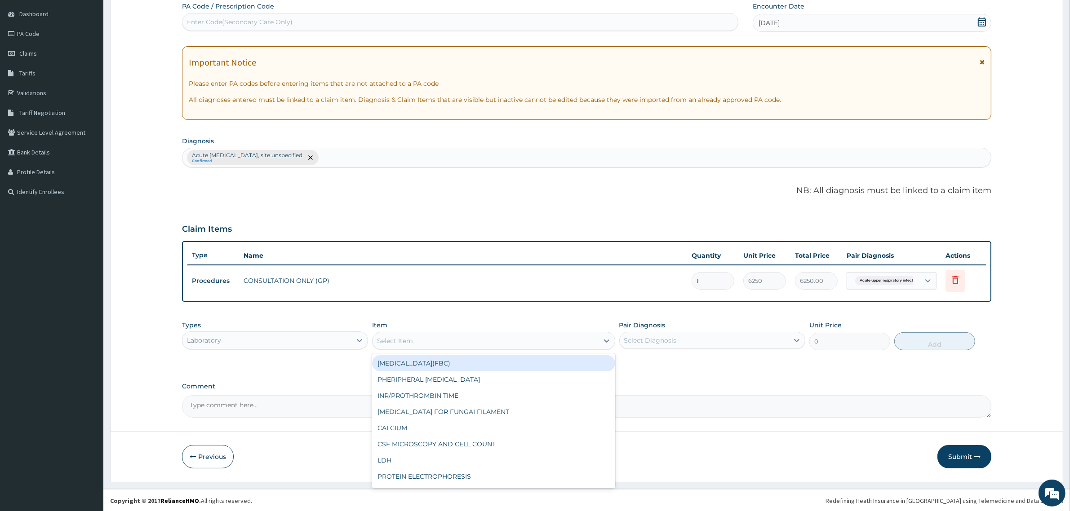
click at [592, 342] on div "Select Item" at bounding box center [486, 341] width 226 height 14
click at [524, 361] on div "FULL BLOOD COUNT(FBC)" at bounding box center [493, 363] width 243 height 16
type input "4675"
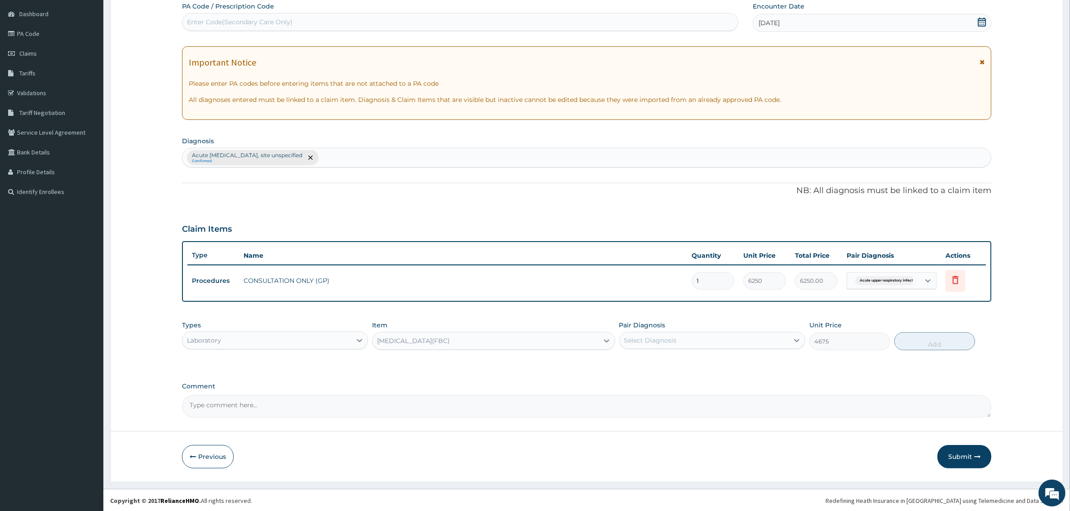
click at [706, 337] on div "Select Diagnosis" at bounding box center [704, 340] width 169 height 14
click at [625, 362] on input "checkbox" at bounding box center [628, 363] width 6 height 6
checkbox input "true"
click at [934, 349] on button "Add" at bounding box center [934, 342] width 81 height 18
type input "0"
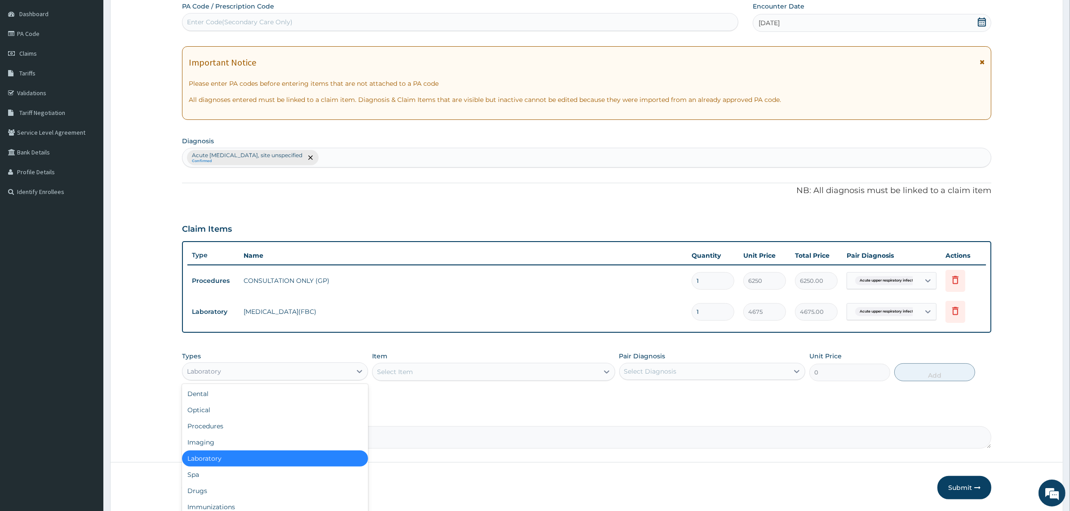
click at [349, 368] on div "Laboratory" at bounding box center [266, 371] width 169 height 14
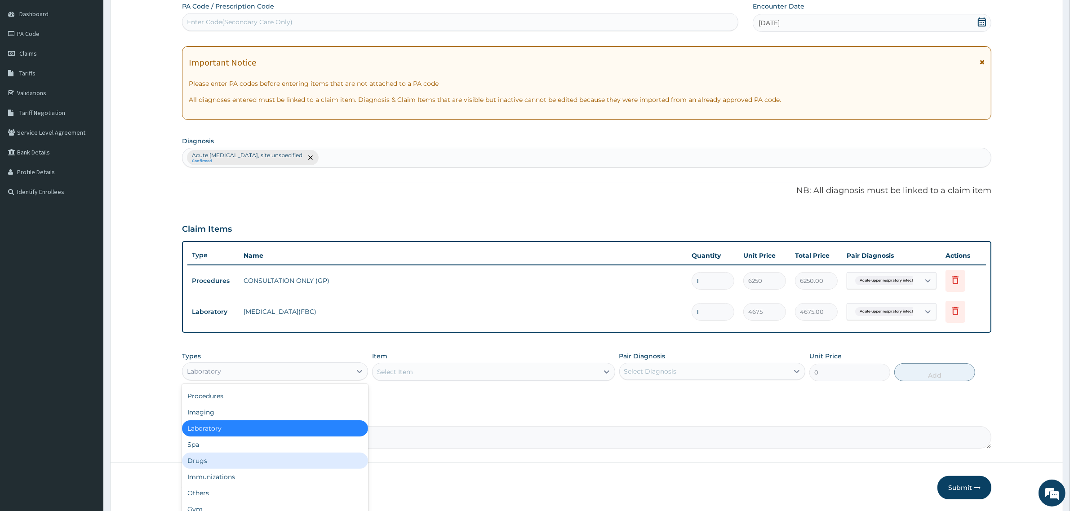
drag, startPoint x: 219, startPoint y: 457, endPoint x: 227, endPoint y: 448, distance: 12.8
click at [218, 457] on div "Drugs" at bounding box center [275, 461] width 186 height 16
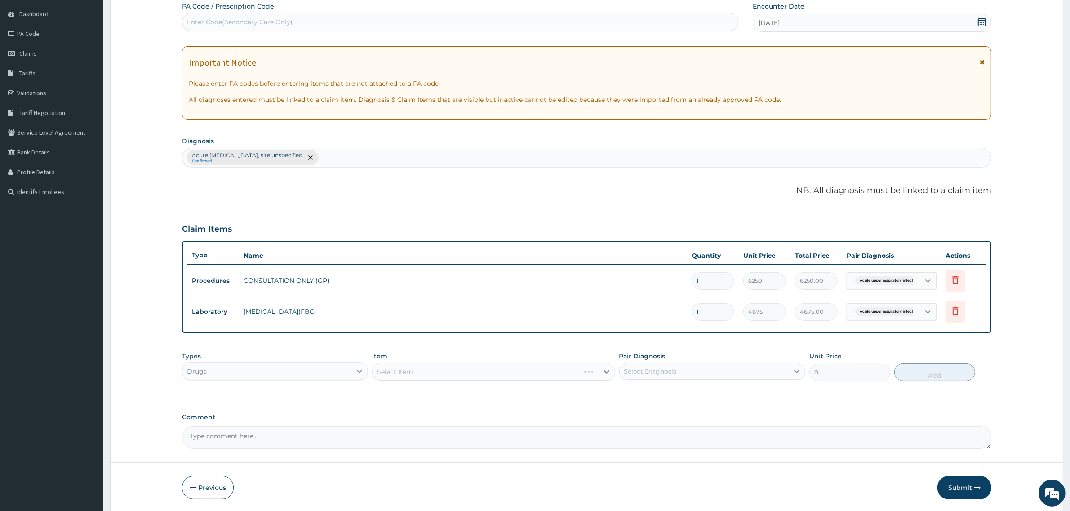
click at [418, 372] on div "Select Item" at bounding box center [493, 372] width 243 height 18
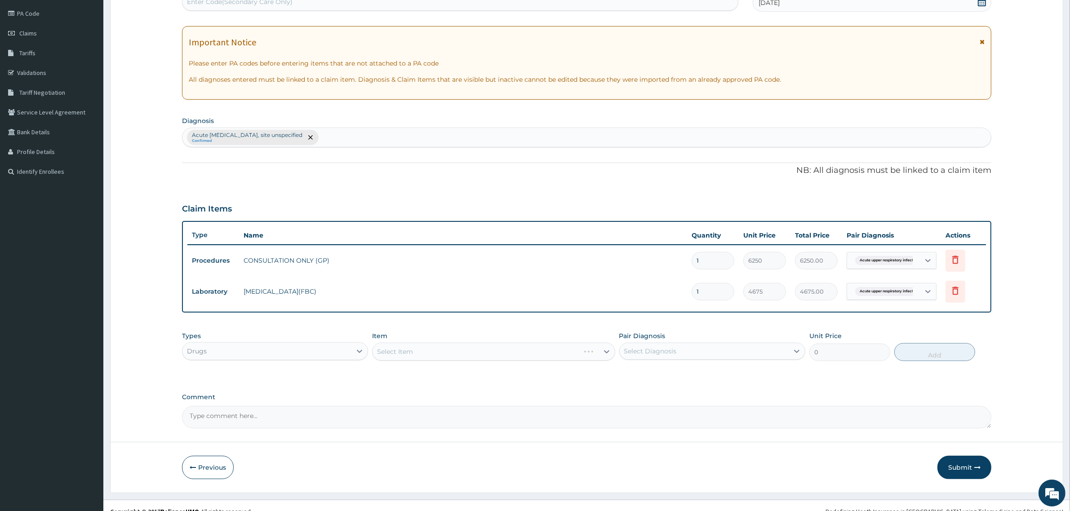
scroll to position [115, 0]
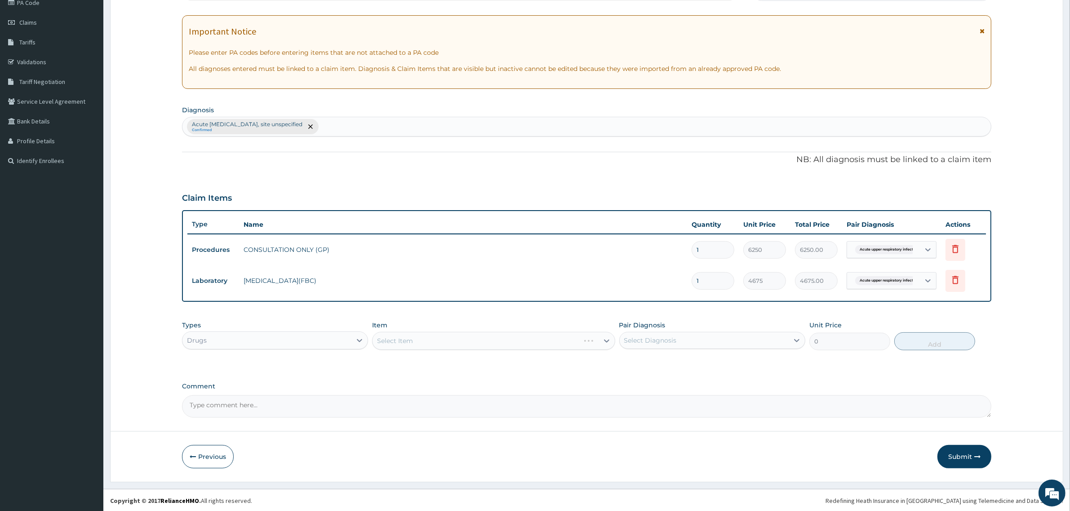
click at [591, 343] on div "Select Item" at bounding box center [493, 341] width 243 height 18
click at [598, 342] on div "Select Item" at bounding box center [493, 341] width 243 height 18
click at [589, 346] on div "Select Item" at bounding box center [493, 341] width 243 height 18
drag, startPoint x: 597, startPoint y: 329, endPoint x: 592, endPoint y: 330, distance: 5.1
click at [594, 329] on div "Item Select Item" at bounding box center [493, 336] width 243 height 30
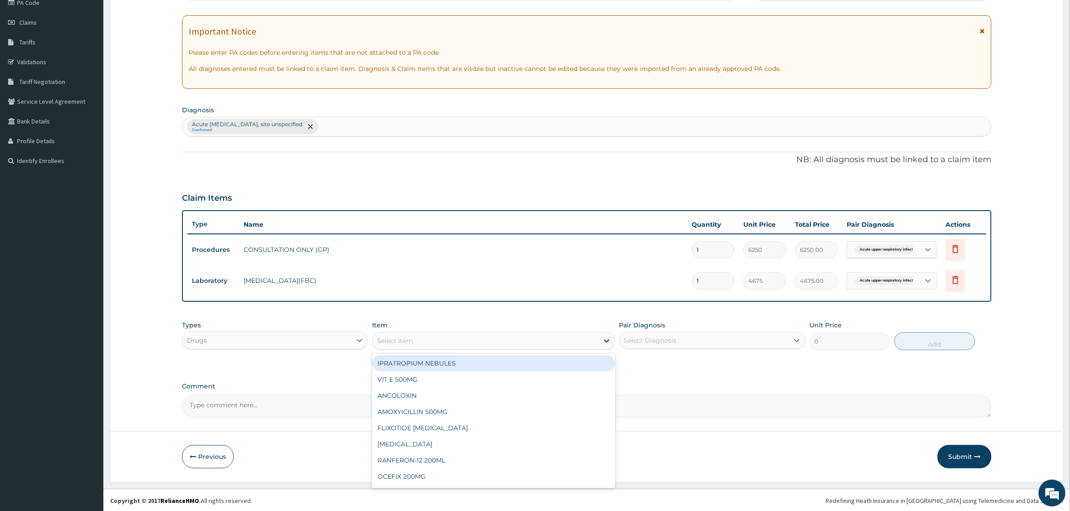
click at [601, 342] on div at bounding box center [607, 341] width 16 height 16
type input "lora"
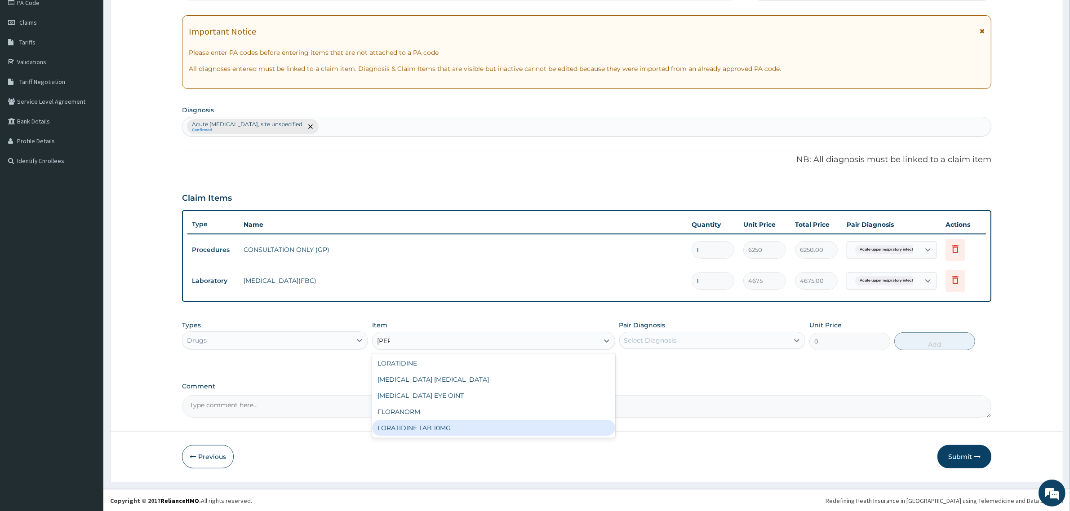
click at [439, 432] on div "LORATIDINE TAB 10MG" at bounding box center [493, 428] width 243 height 16
type input "70.13"
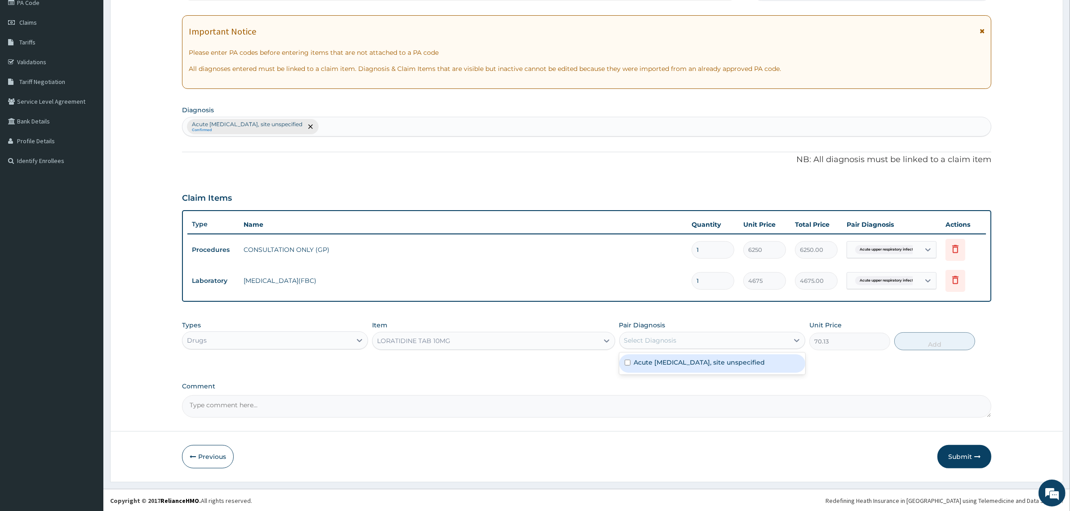
click at [658, 337] on div "Select Diagnosis" at bounding box center [650, 340] width 53 height 9
click at [628, 363] on input "checkbox" at bounding box center [628, 363] width 6 height 6
checkbox input "true"
click at [946, 340] on button "Add" at bounding box center [934, 342] width 81 height 18
type input "0"
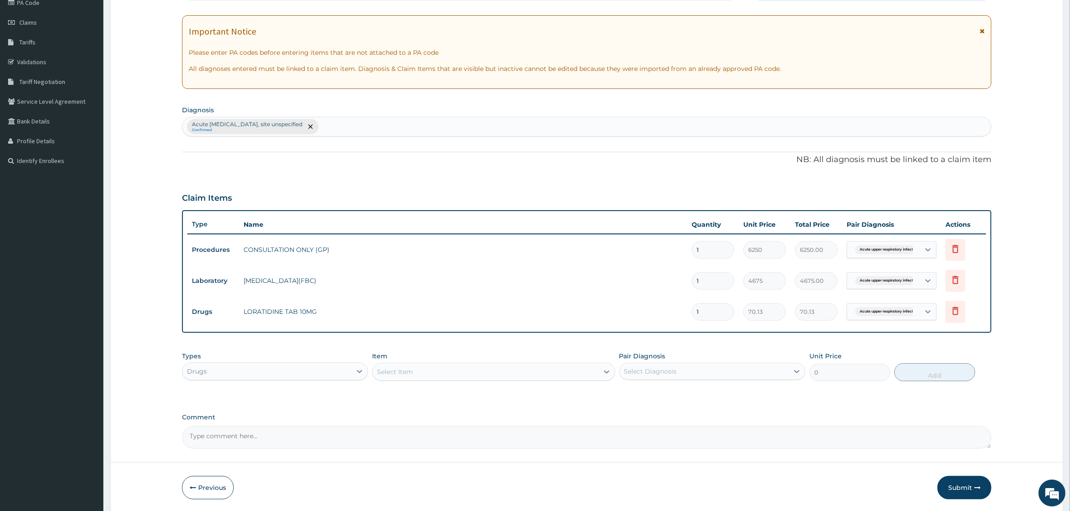
type input "0.00"
type input "5"
type input "350.65"
type input "5"
drag, startPoint x: 734, startPoint y: 342, endPoint x: 706, endPoint y: 347, distance: 28.2
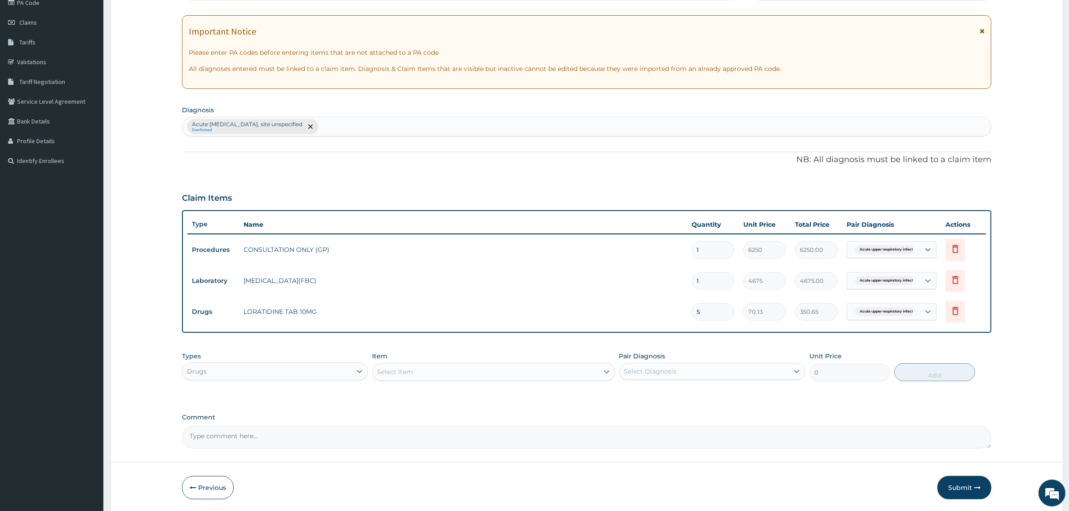
click at [732, 342] on div "PA Code / Prescription Code Enter Code(Secondary Care Only) Encounter Date 11-1…" at bounding box center [586, 210] width 809 height 478
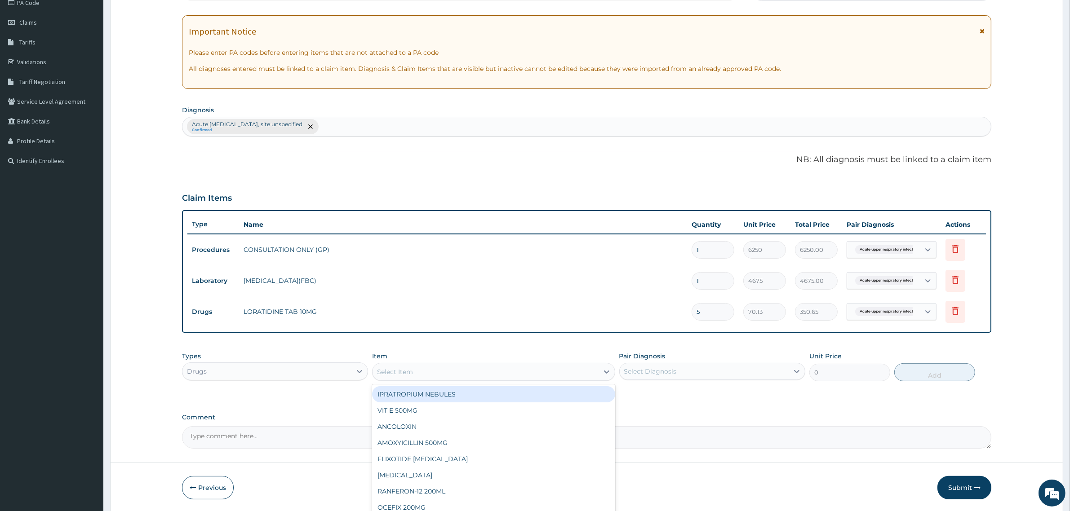
click at [510, 371] on div "Select Item" at bounding box center [486, 372] width 226 height 14
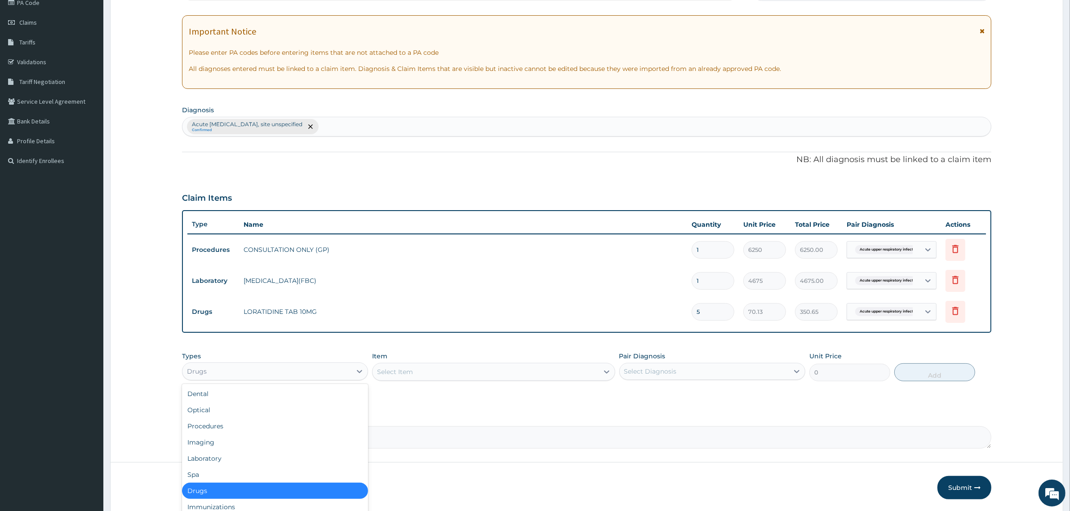
click at [350, 373] on div "Drugs" at bounding box center [266, 371] width 169 height 14
click at [207, 421] on div "Procedures" at bounding box center [275, 426] width 186 height 16
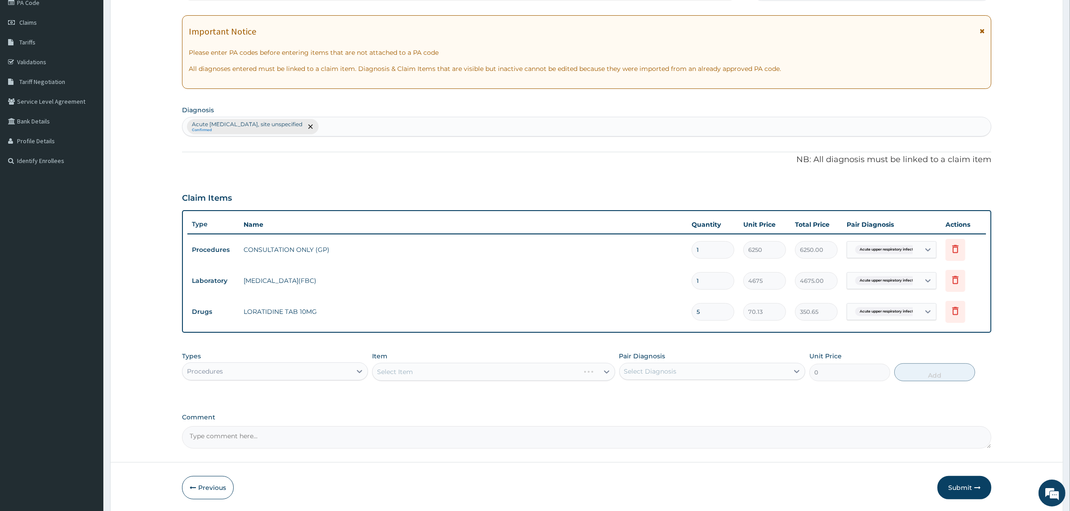
click at [435, 372] on div "Select Item" at bounding box center [493, 372] width 243 height 18
click at [609, 373] on div "Select Item" at bounding box center [493, 372] width 243 height 18
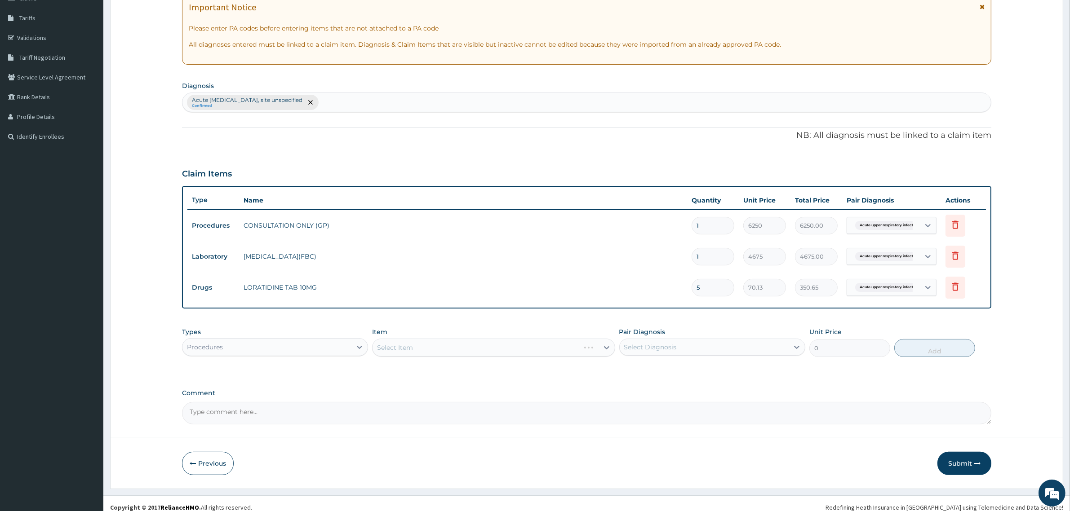
scroll to position [146, 0]
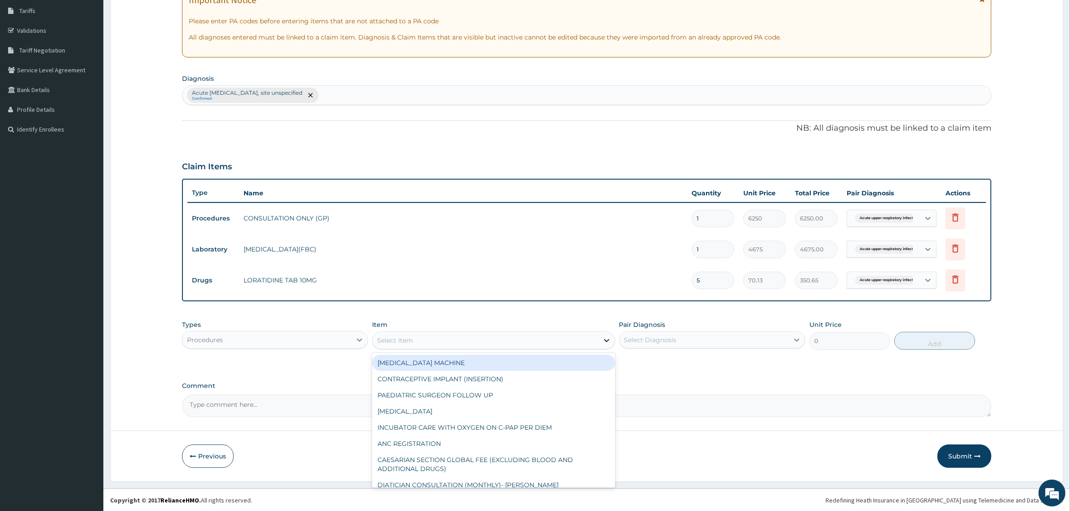
click at [603, 342] on icon at bounding box center [606, 340] width 9 height 9
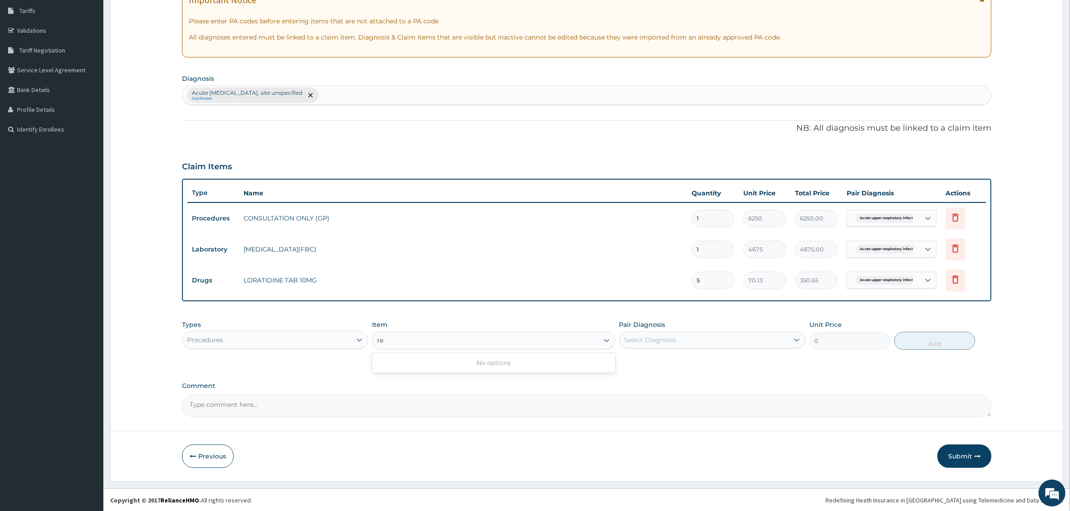
type input "r"
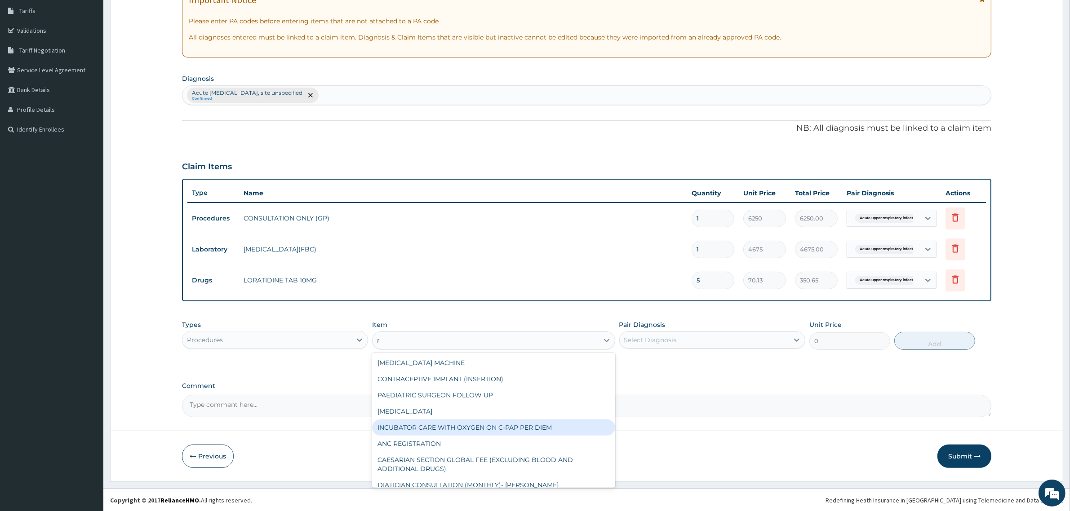
type input "re"
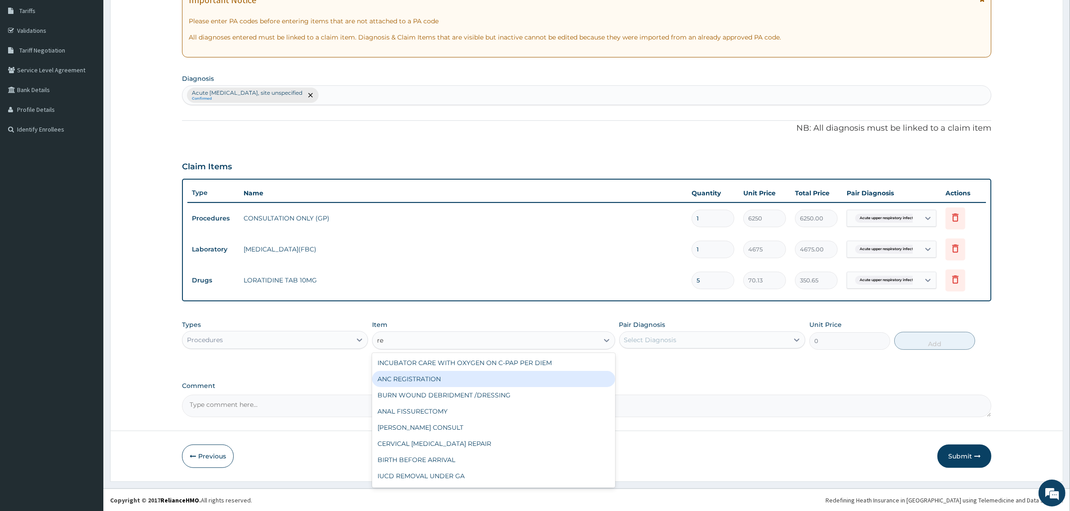
click at [422, 380] on div "ANC REGISTRATION" at bounding box center [493, 379] width 243 height 16
type input "120000"
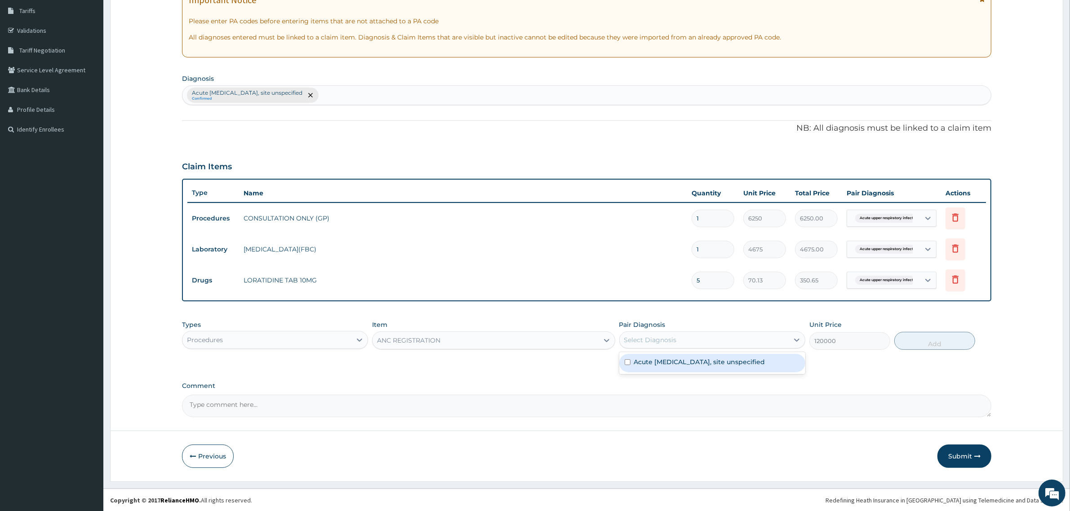
click at [697, 342] on div "Select Diagnosis" at bounding box center [704, 340] width 169 height 14
click at [626, 362] on input "checkbox" at bounding box center [628, 362] width 6 height 6
checkbox input "true"
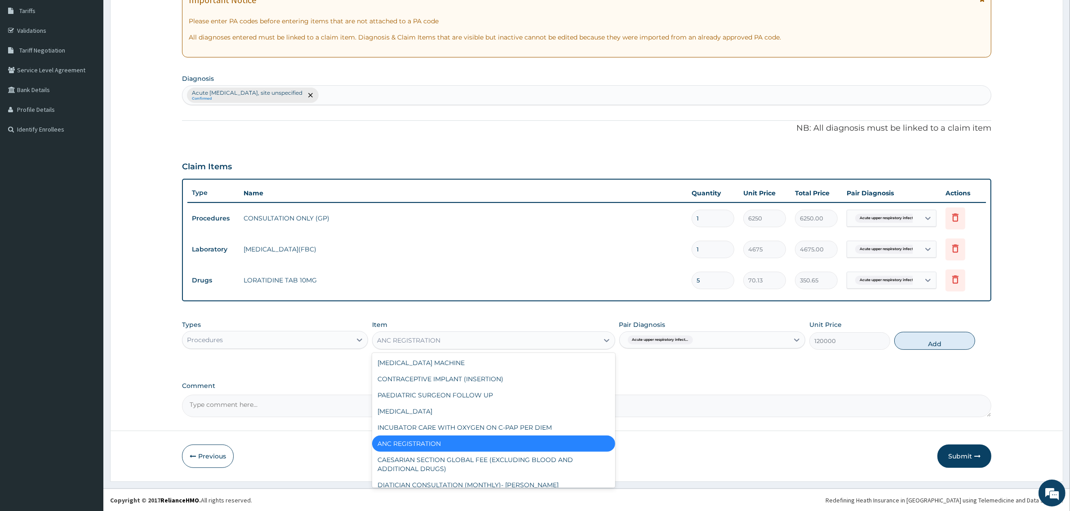
click at [524, 346] on div "ANC REGISTRATION" at bounding box center [486, 340] width 226 height 14
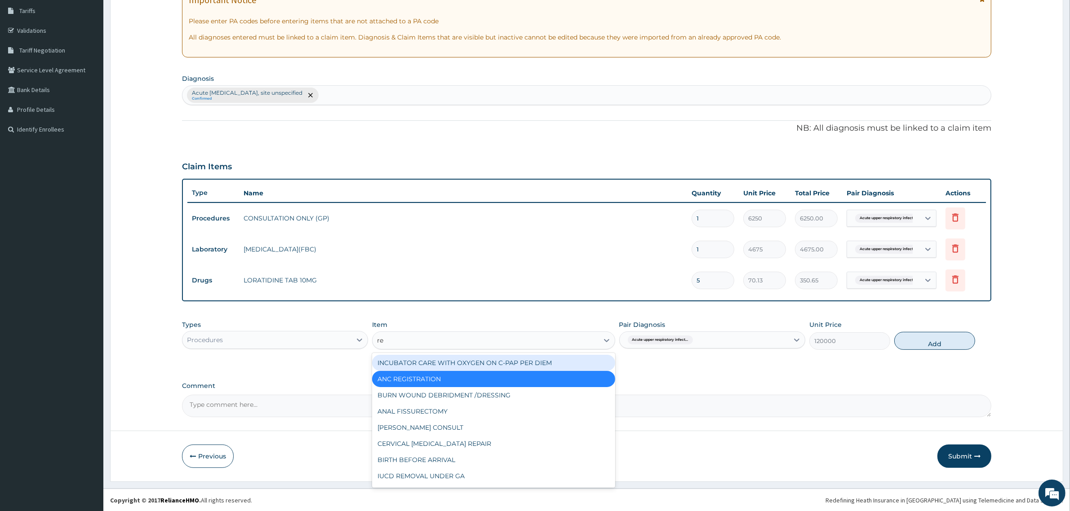
type input "reg"
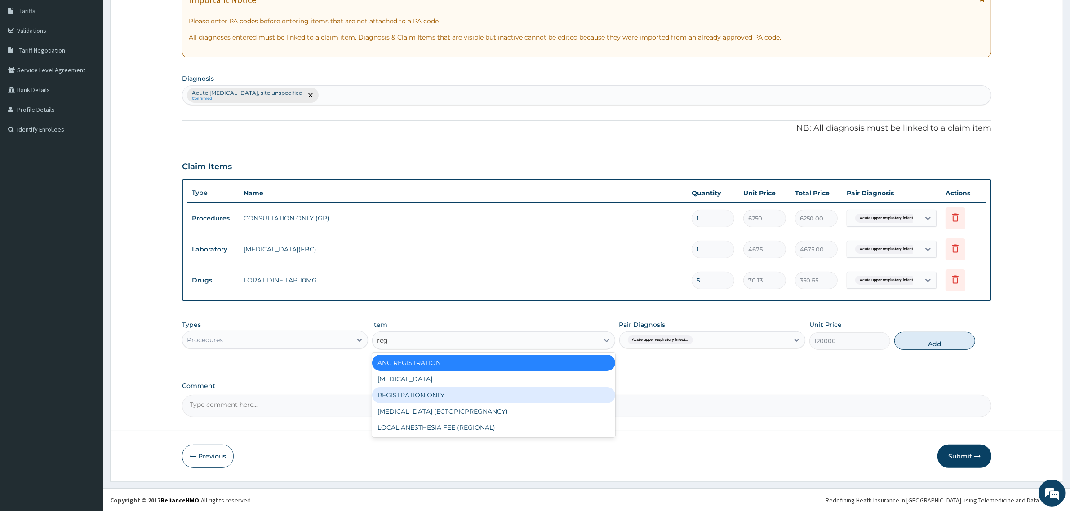
click at [436, 395] on div "REGISTRATION ONLY" at bounding box center [493, 395] width 243 height 16
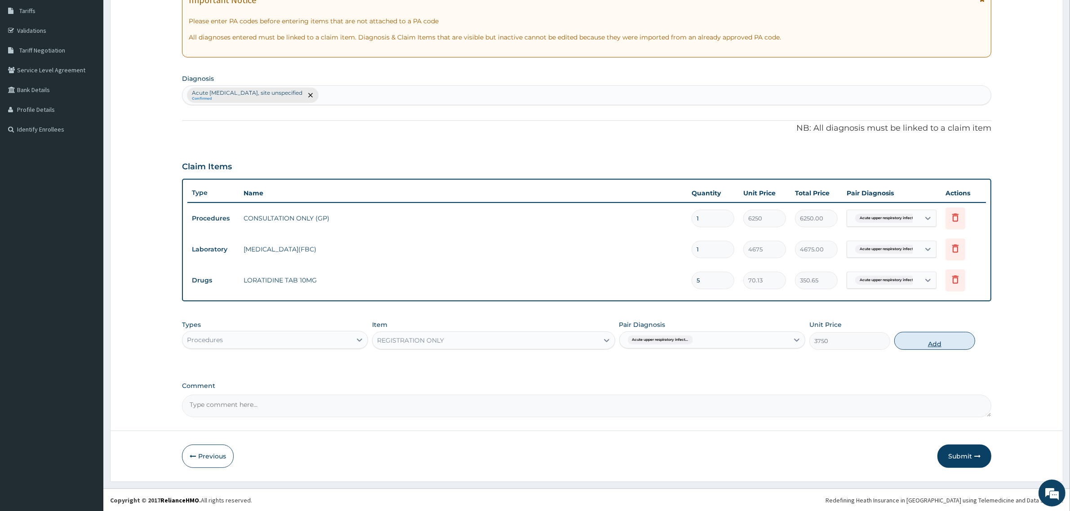
click at [939, 337] on button "Add" at bounding box center [934, 341] width 81 height 18
type input "0"
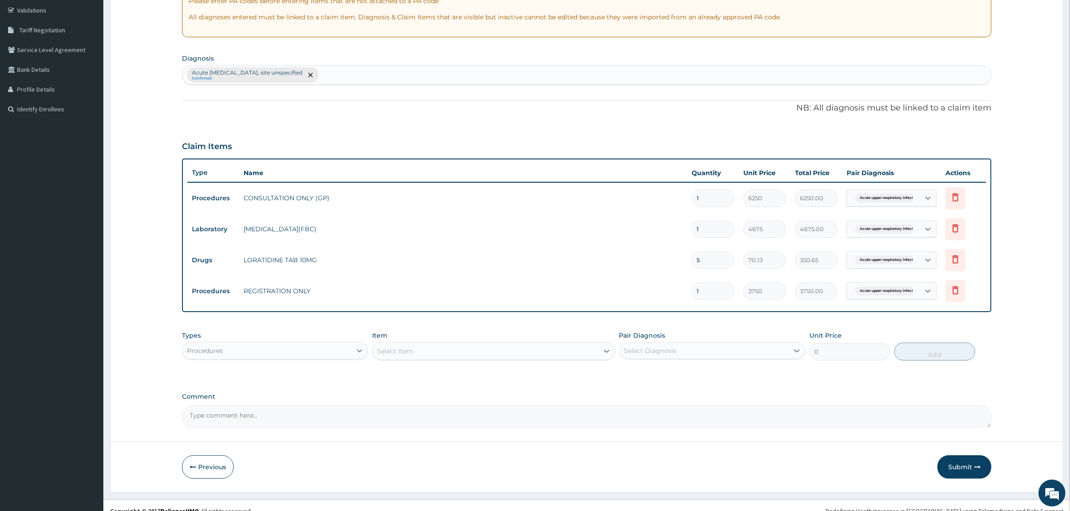
scroll to position [177, 0]
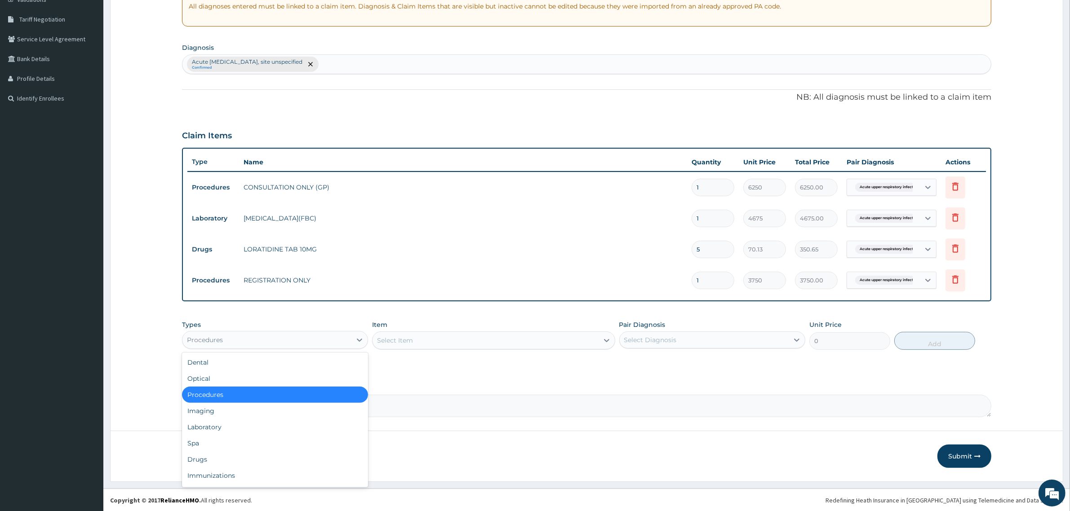
click at [345, 339] on div "Procedures" at bounding box center [266, 340] width 169 height 14
click at [209, 457] on div "Drugs" at bounding box center [275, 460] width 186 height 16
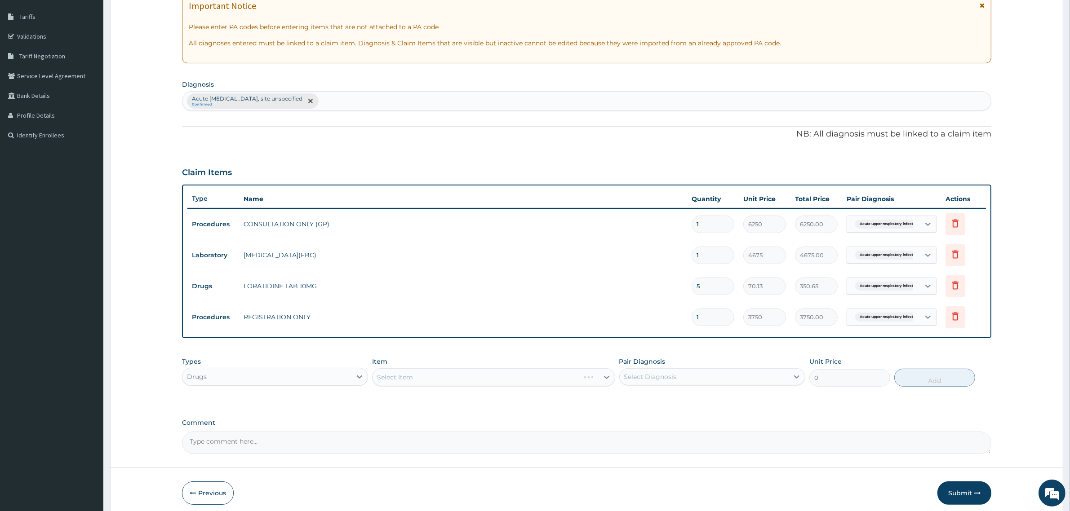
scroll to position [121, 0]
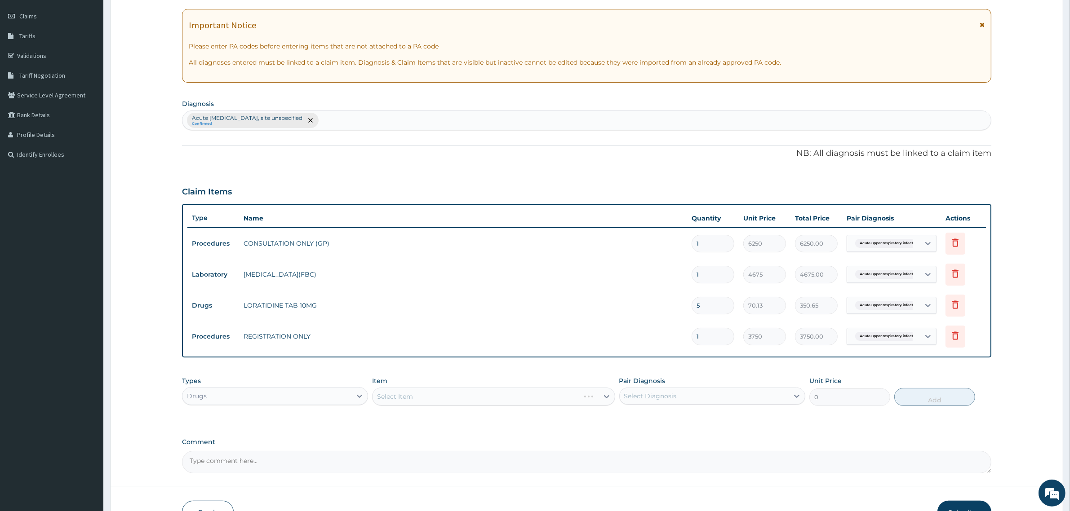
click at [413, 399] on div "Select Item" at bounding box center [493, 397] width 243 height 18
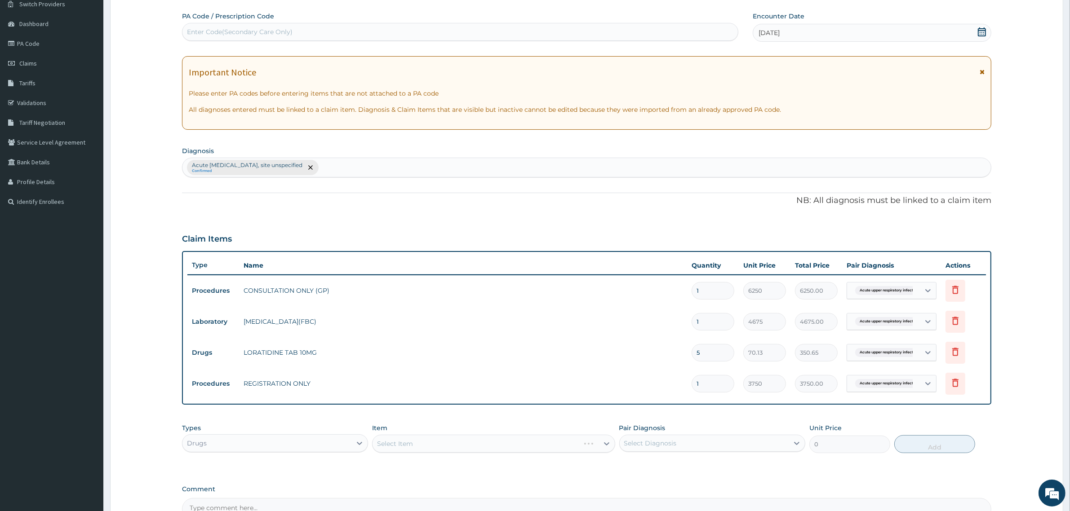
scroll to position [177, 0]
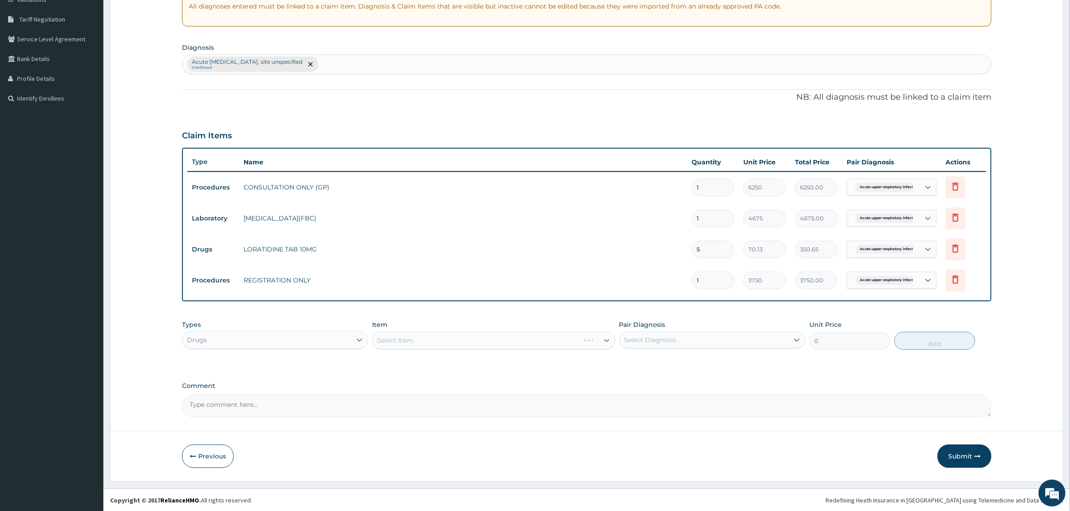
click at [427, 338] on div "Select Item" at bounding box center [493, 341] width 243 height 18
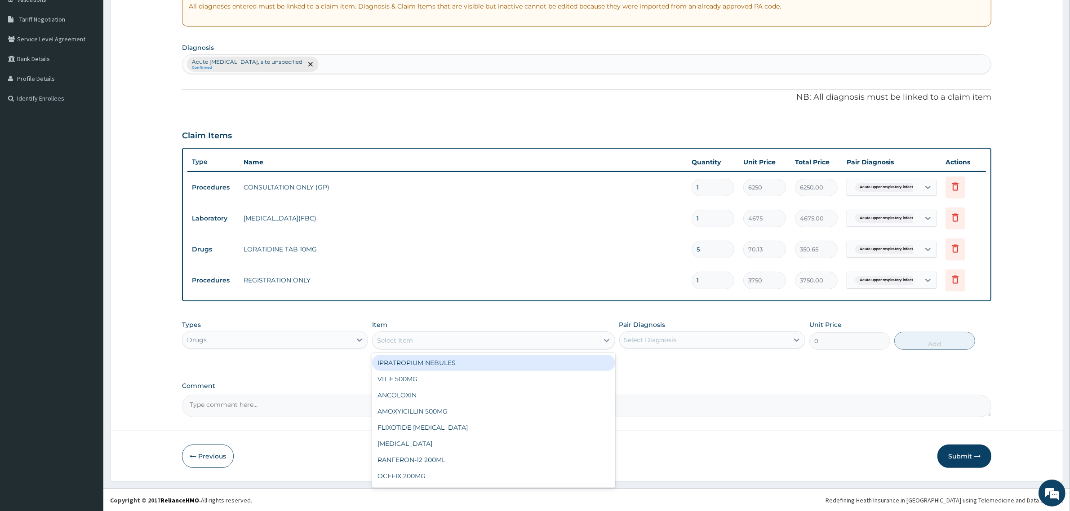
click at [447, 340] on div "Select Item" at bounding box center [486, 340] width 226 height 14
type input "bron"
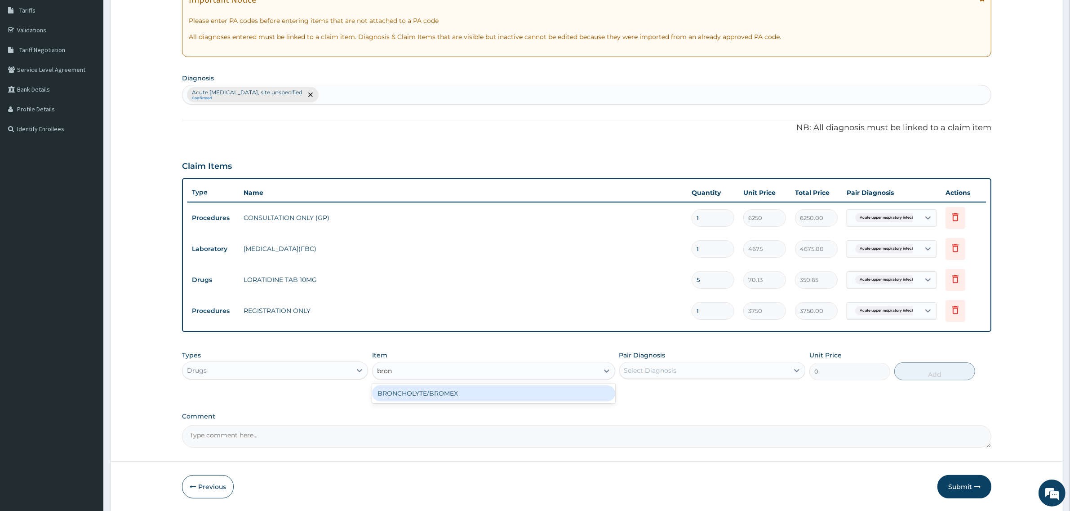
scroll to position [121, 0]
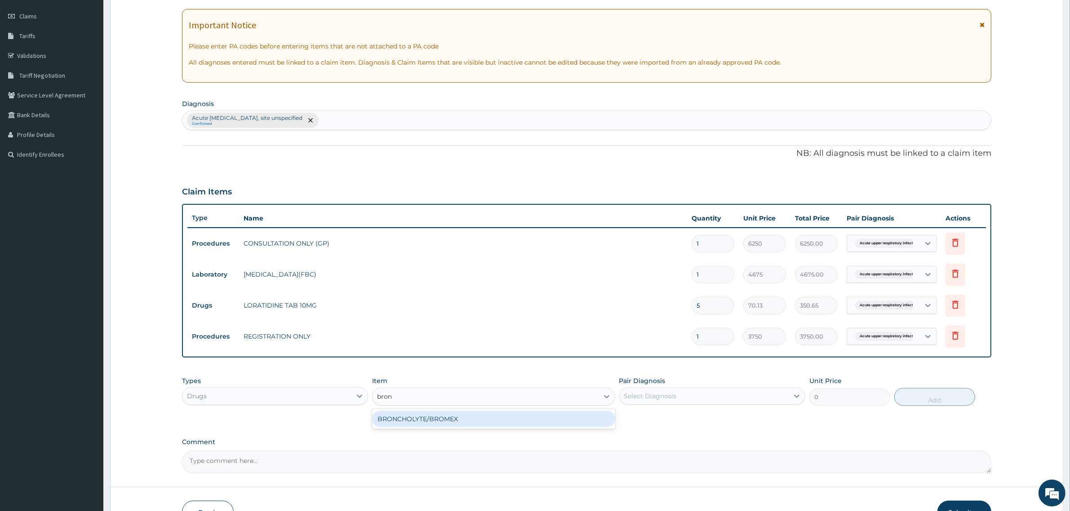
click at [495, 426] on div "BRONCHOLYTE/BROMEX" at bounding box center [493, 419] width 243 height 16
type input "701.25"
click at [698, 391] on div "Select Diagnosis" at bounding box center [704, 396] width 169 height 14
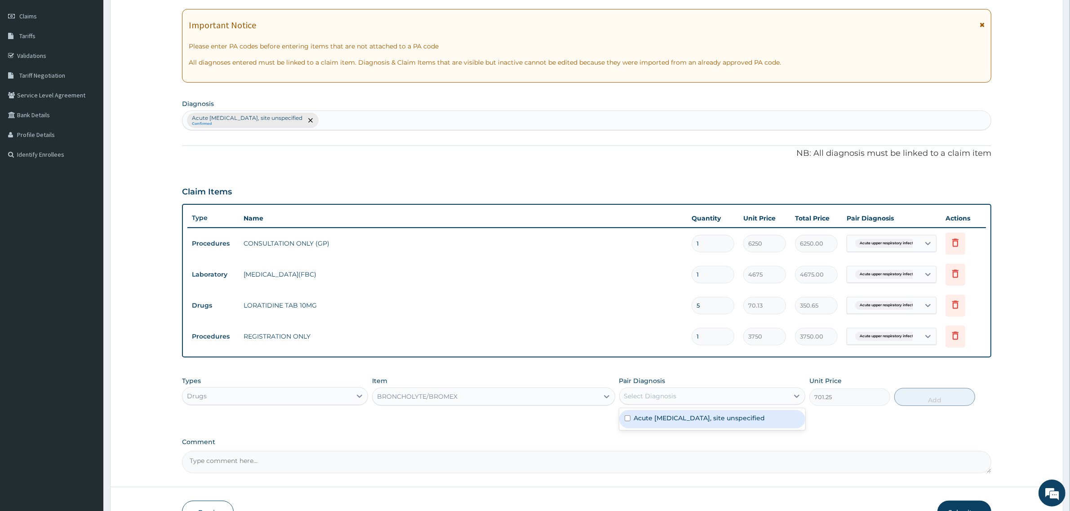
click at [630, 421] on div "Acute upper respiratory infection, site unspecified" at bounding box center [712, 419] width 186 height 18
checkbox input "true"
click at [930, 395] on button "Add" at bounding box center [934, 397] width 81 height 18
type input "0"
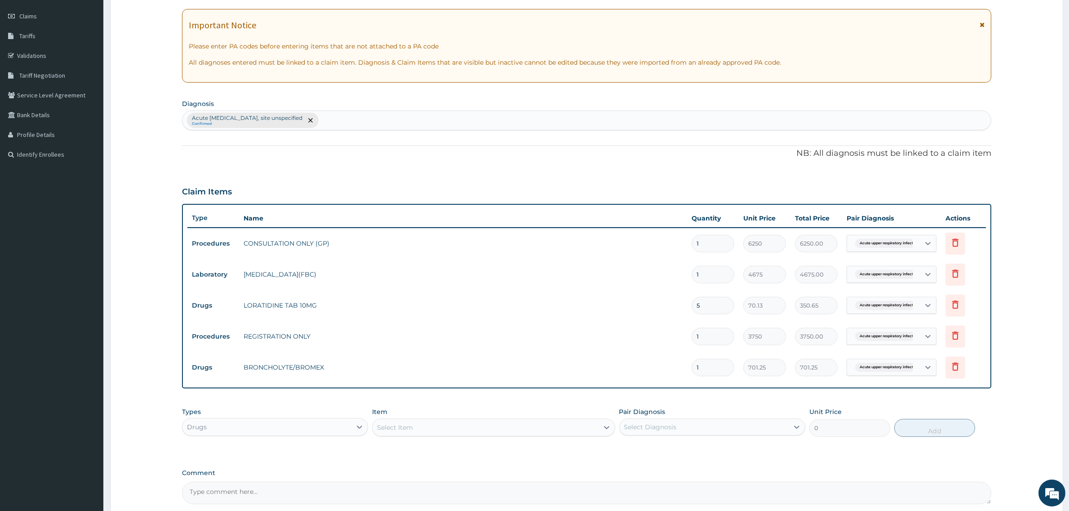
scroll to position [208, 0]
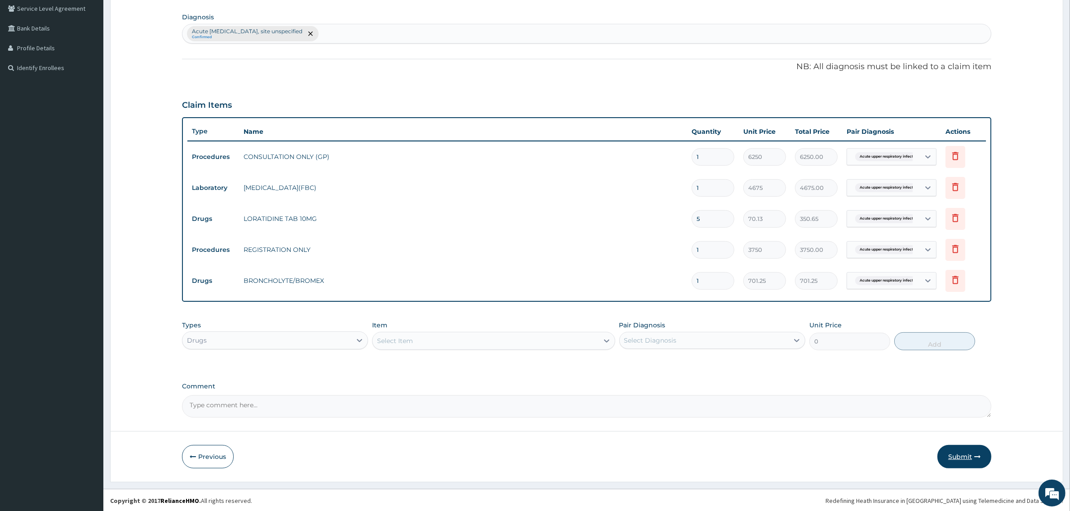
click at [953, 456] on button "Submit" at bounding box center [964, 456] width 54 height 23
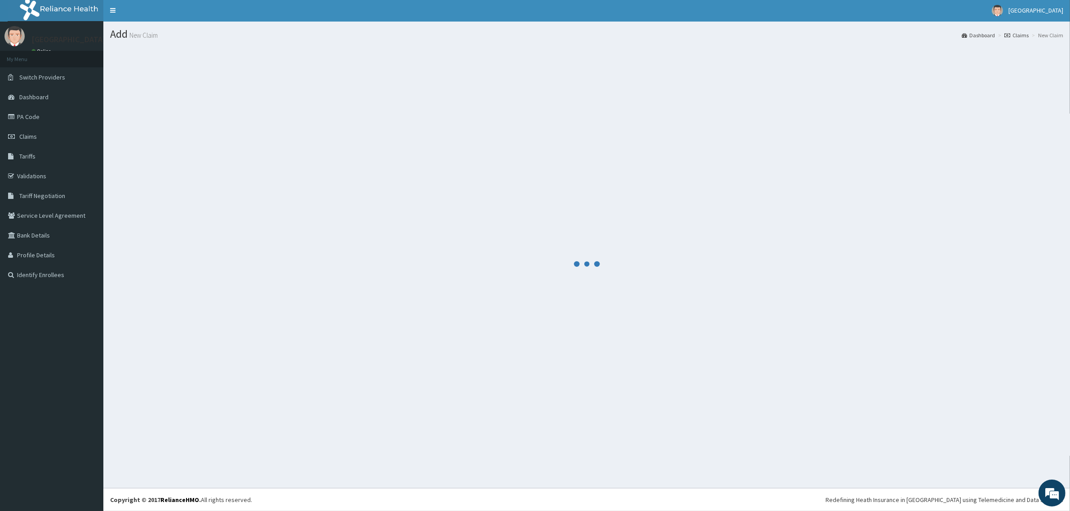
scroll to position [0, 0]
click at [43, 177] on link "Validations" at bounding box center [51, 177] width 103 height 20
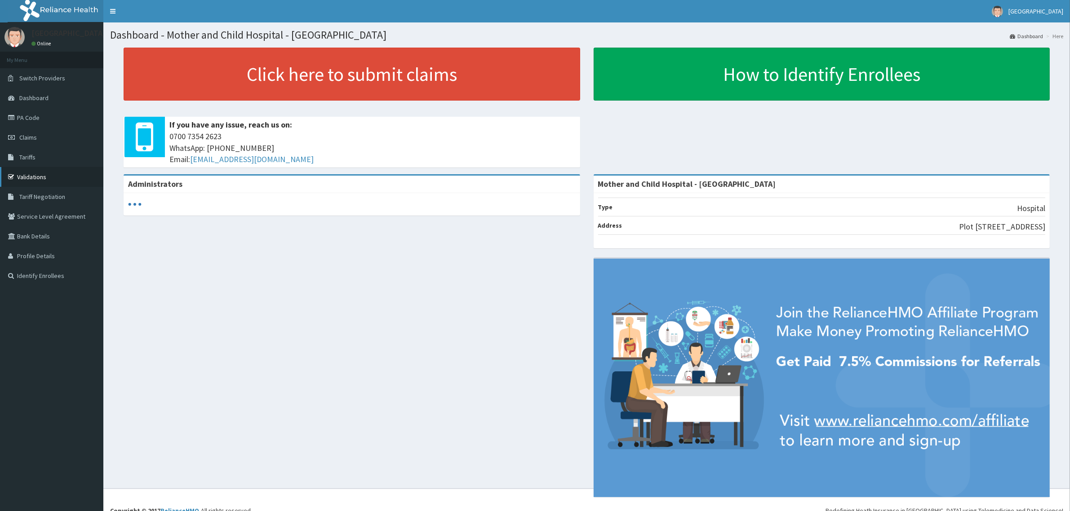
click at [39, 173] on link "Validations" at bounding box center [51, 177] width 103 height 20
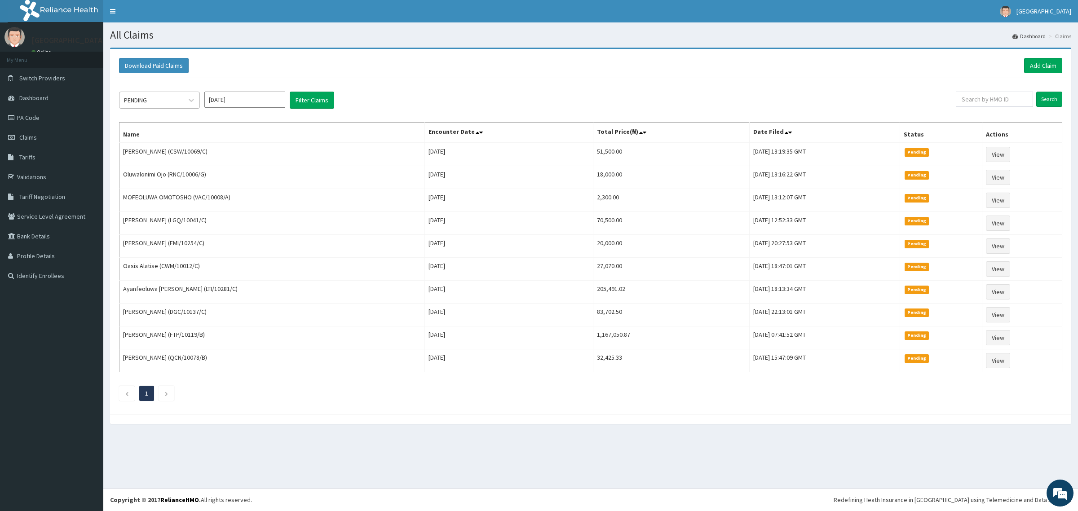
click at [176, 101] on div "PENDING" at bounding box center [151, 100] width 62 height 14
click at [144, 141] on div "Approved" at bounding box center [159, 138] width 81 height 16
click at [304, 96] on button "Filter Claims" at bounding box center [312, 100] width 44 height 17
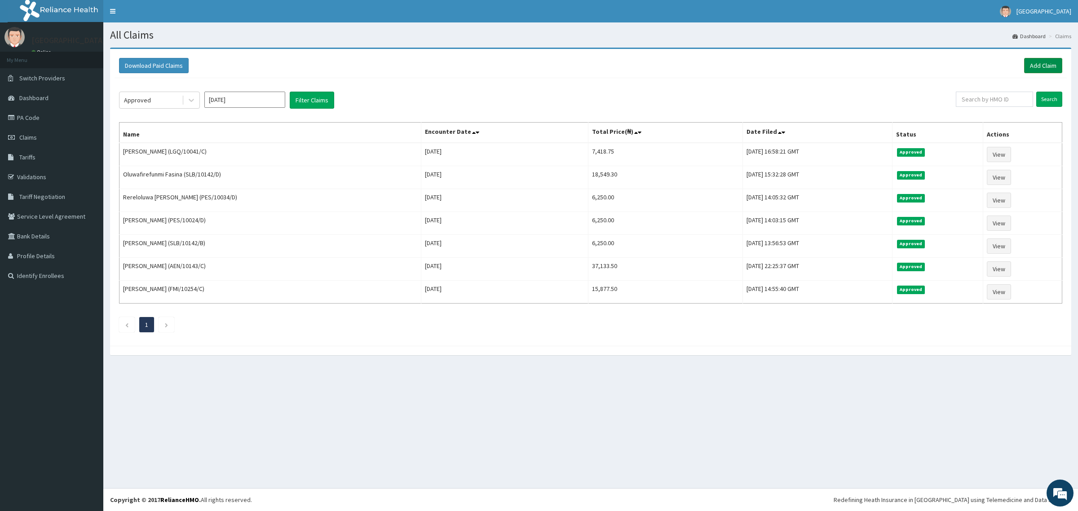
click at [1043, 61] on link "Add Claim" at bounding box center [1044, 65] width 38 height 15
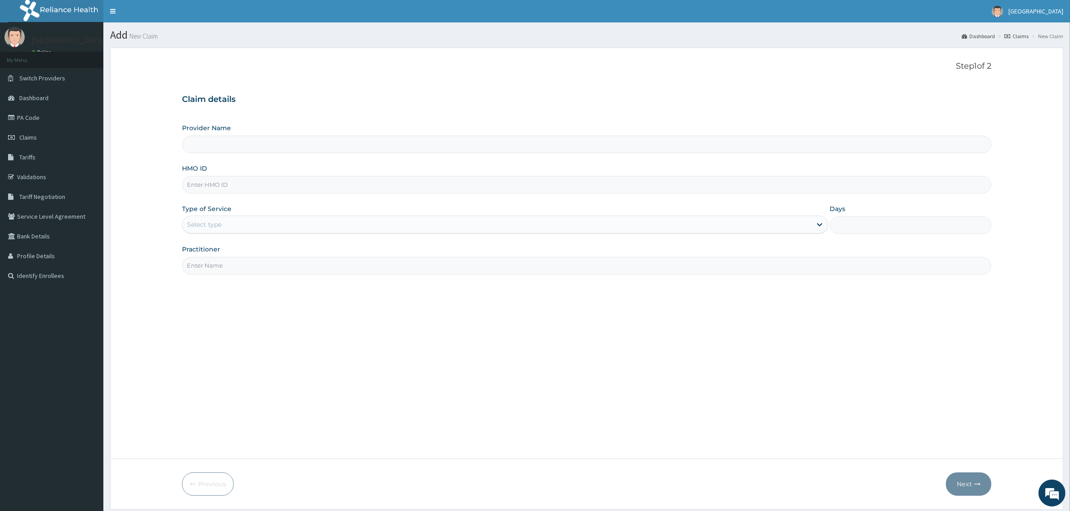
type input "Mother and Child Hospital - Omole"
click at [231, 187] on input "HMO ID" at bounding box center [586, 185] width 809 height 18
click at [233, 186] on input "TMQ/10056/B" at bounding box center [586, 185] width 809 height 18
type input "TMQ/10056/D"
click at [251, 202] on div "Provider Name Mother and Child Hospital - Omole HMO ID TMQ/10056/D Type of Serv…" at bounding box center [586, 199] width 809 height 151
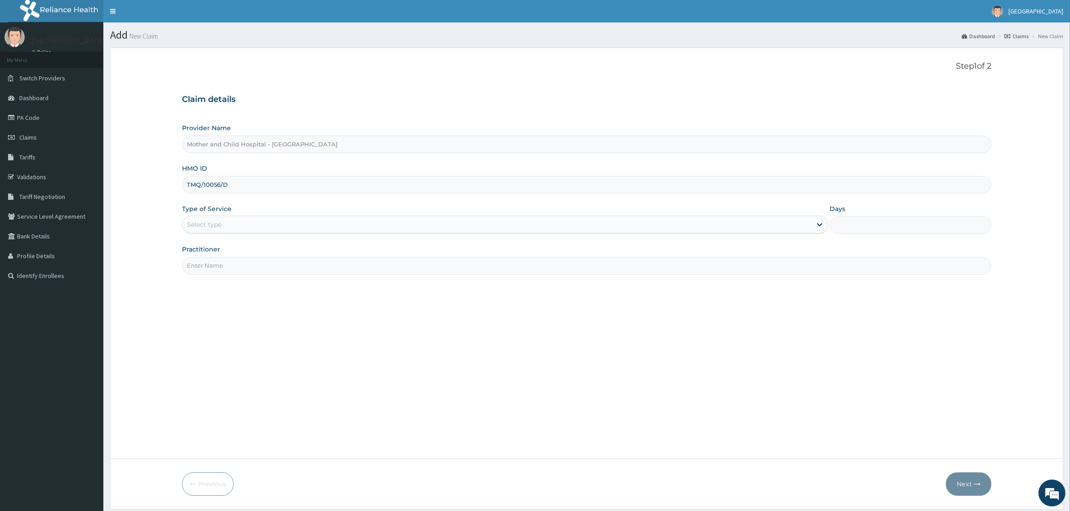
click at [233, 225] on div "Select type" at bounding box center [496, 224] width 629 height 14
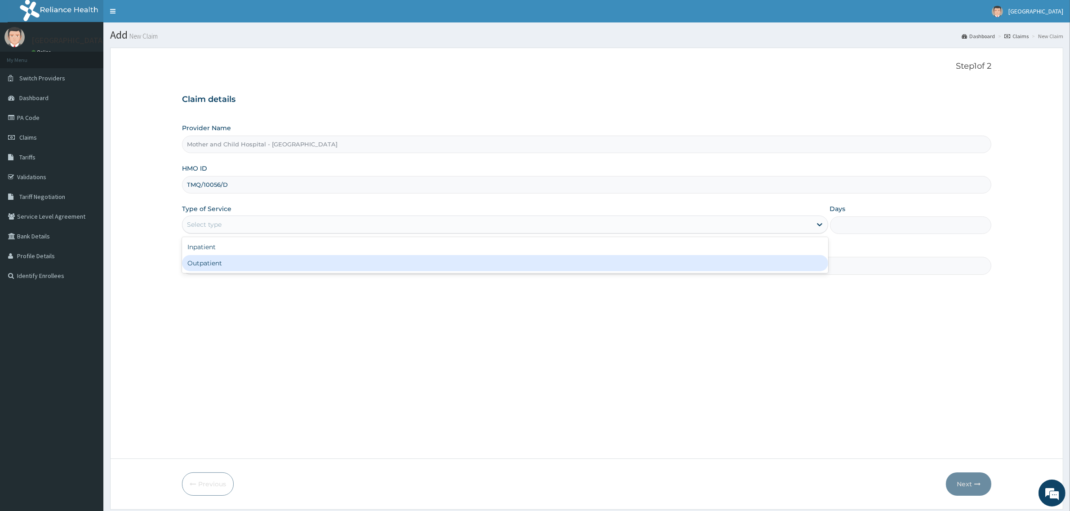
click at [221, 261] on div "Outpatient" at bounding box center [505, 263] width 646 height 16
type input "1"
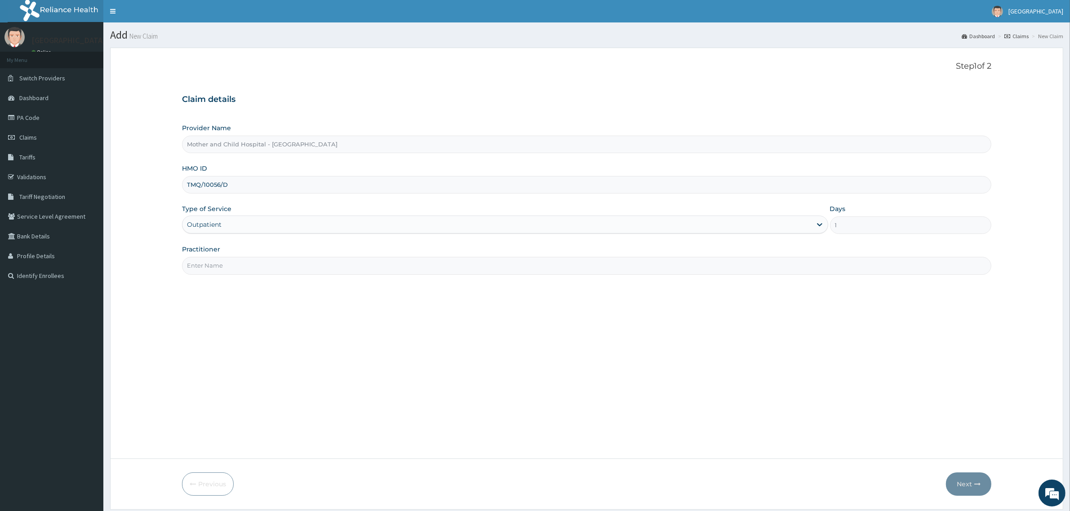
click at [317, 270] on input "Practitioner" at bounding box center [586, 266] width 809 height 18
type input "DR [PERSON_NAME]"
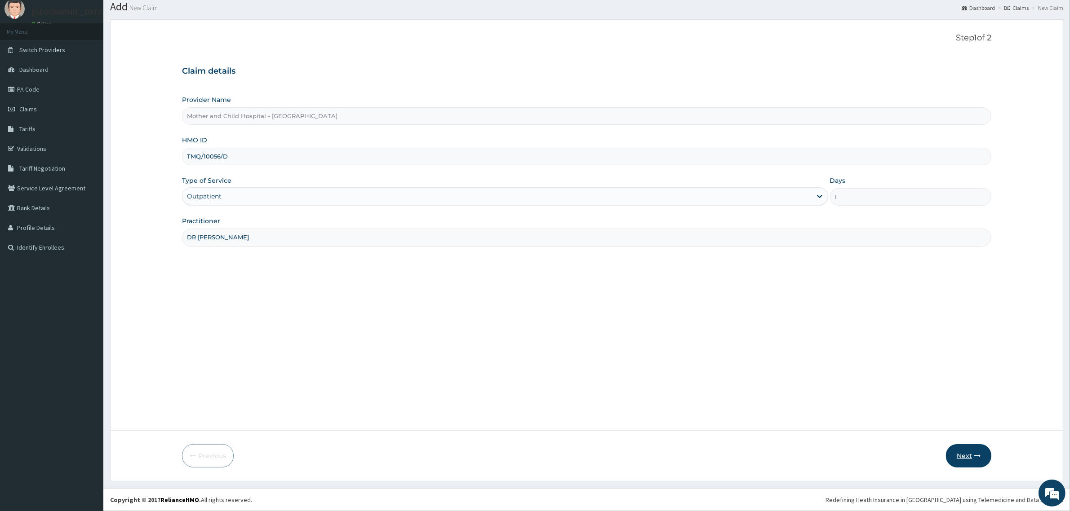
click at [955, 453] on button "Next" at bounding box center [968, 455] width 45 height 23
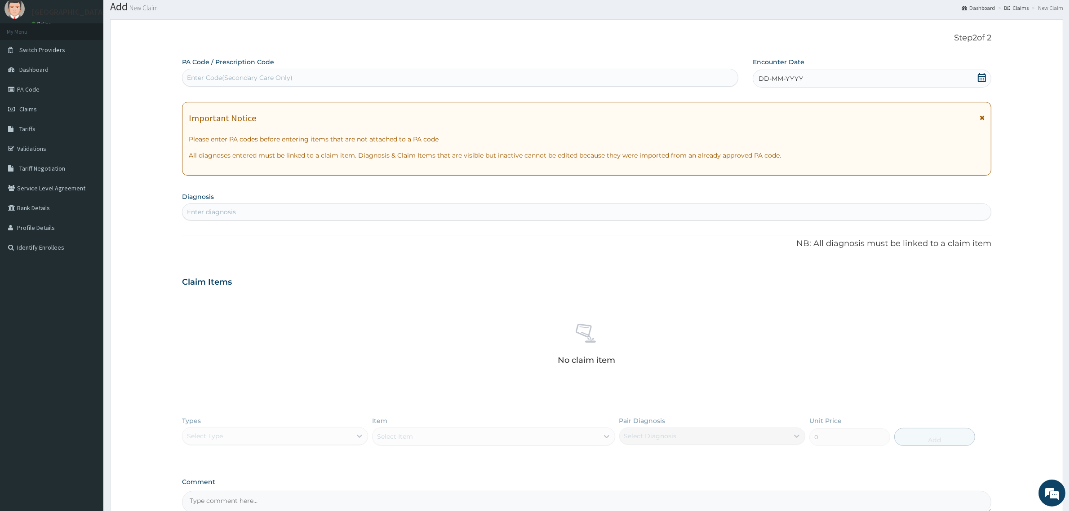
click at [979, 76] on icon at bounding box center [982, 77] width 8 height 9
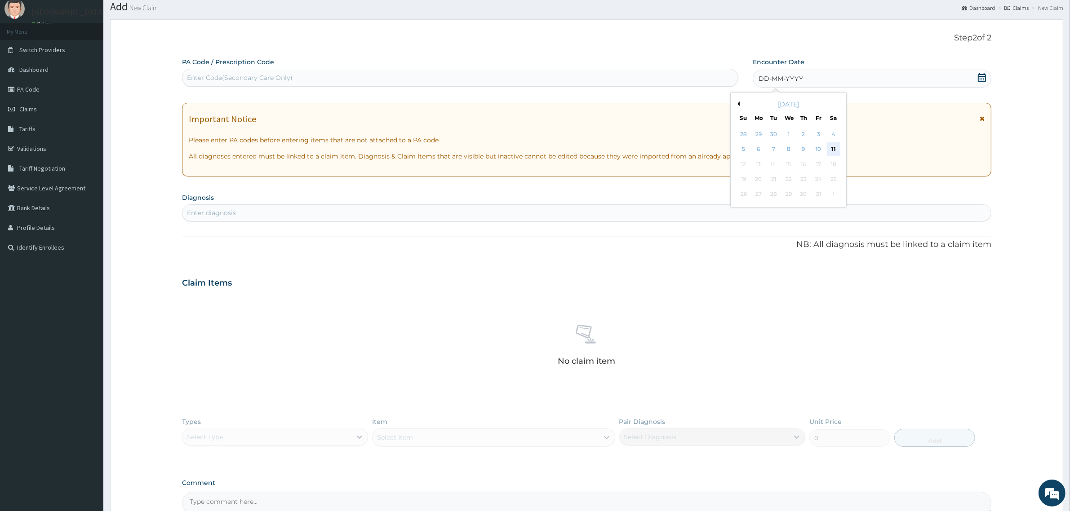
click at [830, 148] on div "11" at bounding box center [833, 149] width 13 height 13
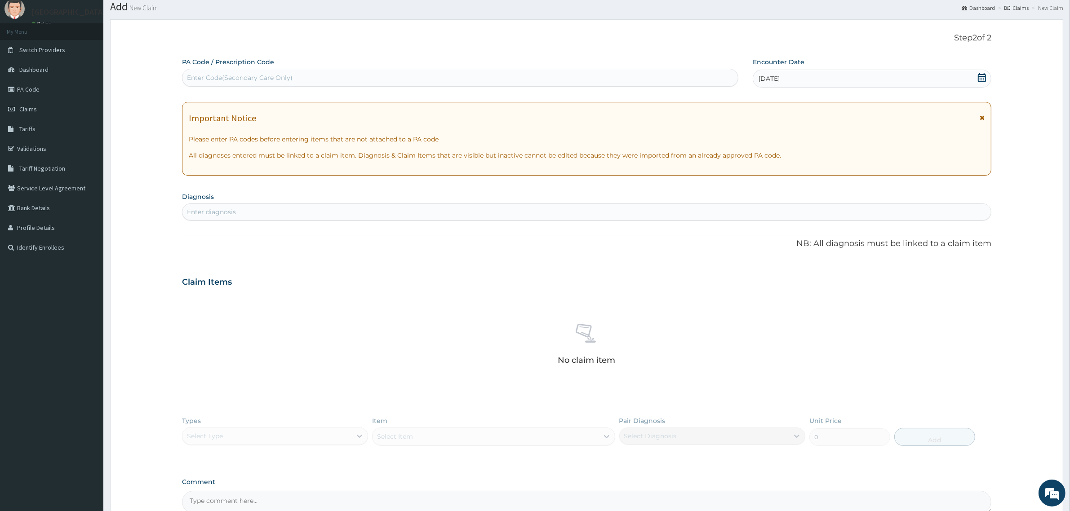
click at [268, 212] on div "Enter diagnosis" at bounding box center [586, 212] width 808 height 14
type input "URTI"
click at [250, 227] on div "Acute upper respiratory infection, site unspecified CA07.0 Select Status Query …" at bounding box center [586, 239] width 809 height 27
click at [246, 236] on h4 "Acute [MEDICAL_DATA], site unspecified" at bounding box center [252, 233] width 131 height 7
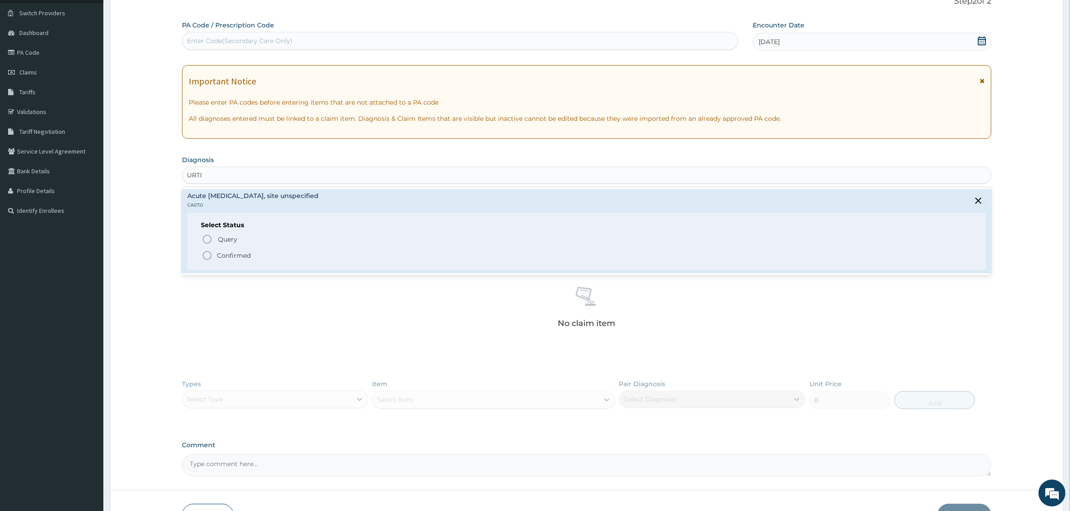
scroll to position [84, 0]
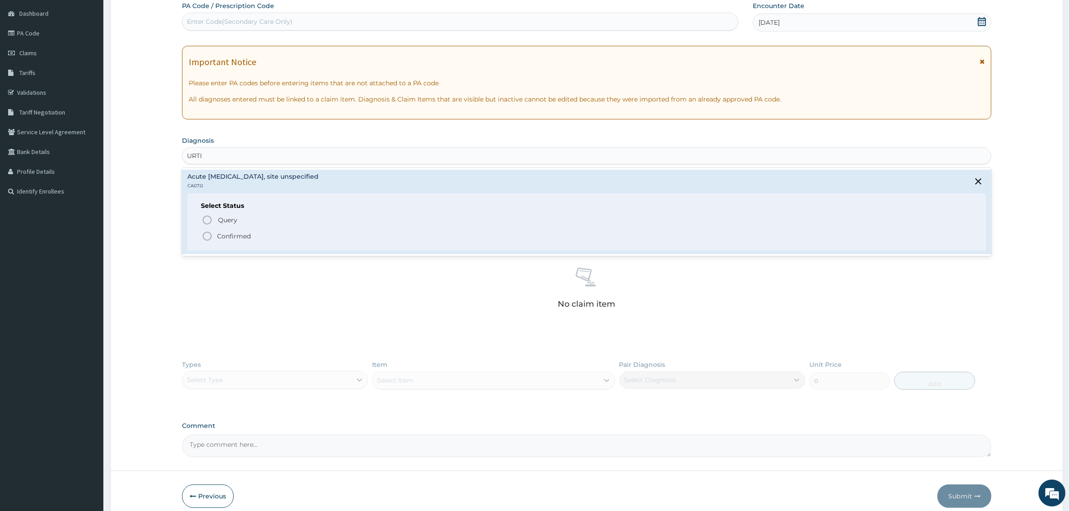
click at [205, 235] on icon "status option filled" at bounding box center [207, 236] width 11 height 11
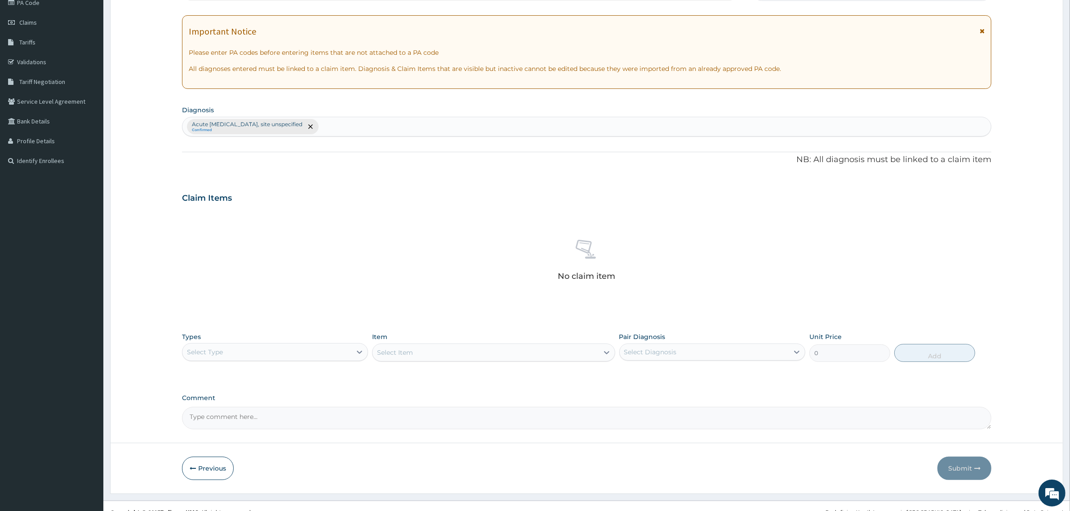
scroll to position [128, 0]
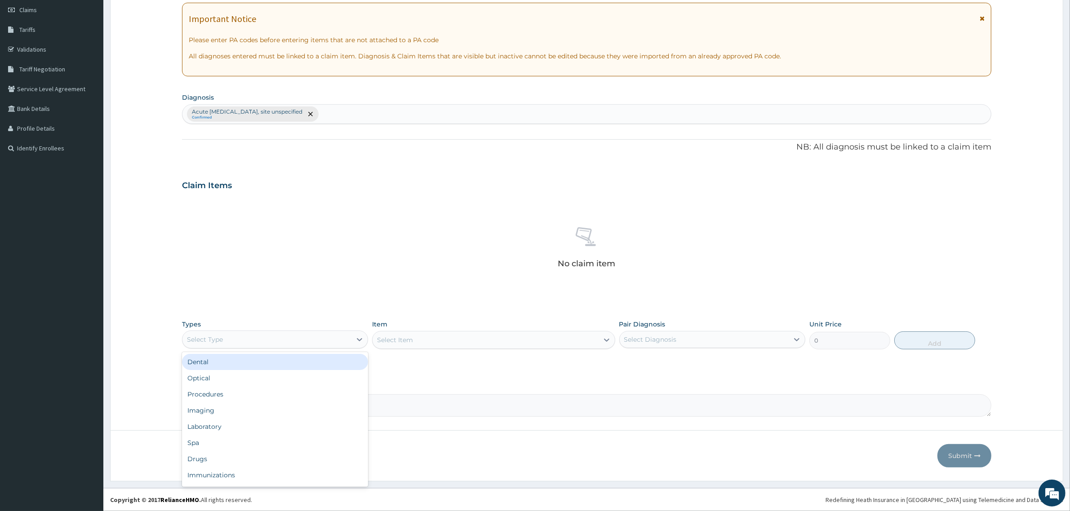
drag, startPoint x: 358, startPoint y: 342, endPoint x: 329, endPoint y: 355, distance: 32.2
click at [358, 342] on icon at bounding box center [359, 339] width 9 height 9
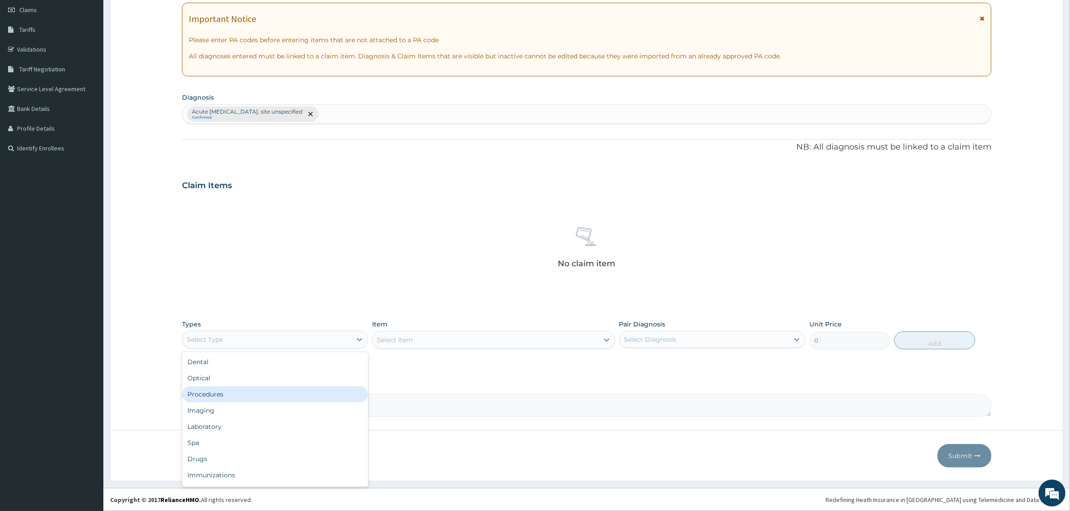
click at [248, 395] on div "Procedures" at bounding box center [275, 394] width 186 height 16
click at [587, 342] on div "Select Item" at bounding box center [493, 340] width 243 height 18
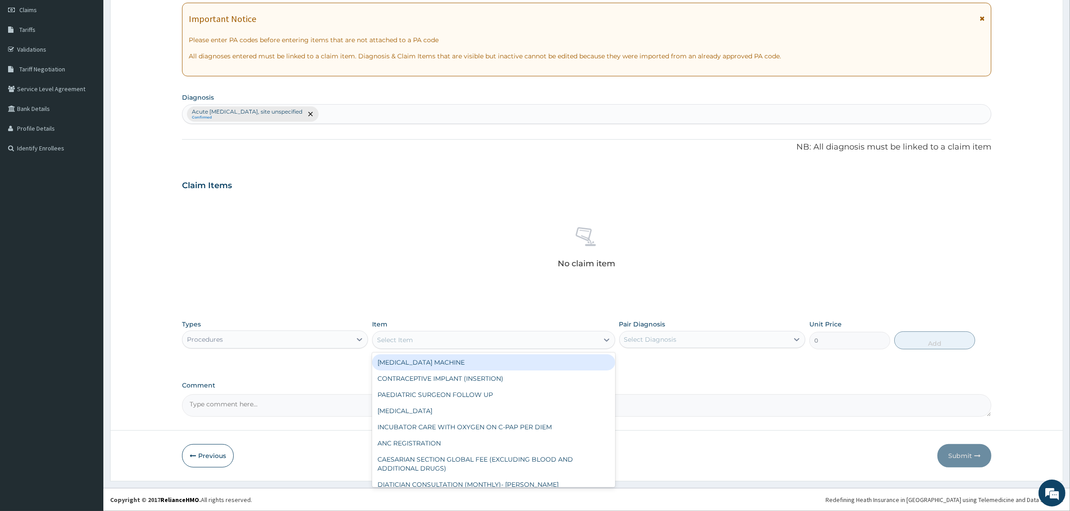
click at [604, 342] on icon at bounding box center [606, 340] width 9 height 9
type input "GP"
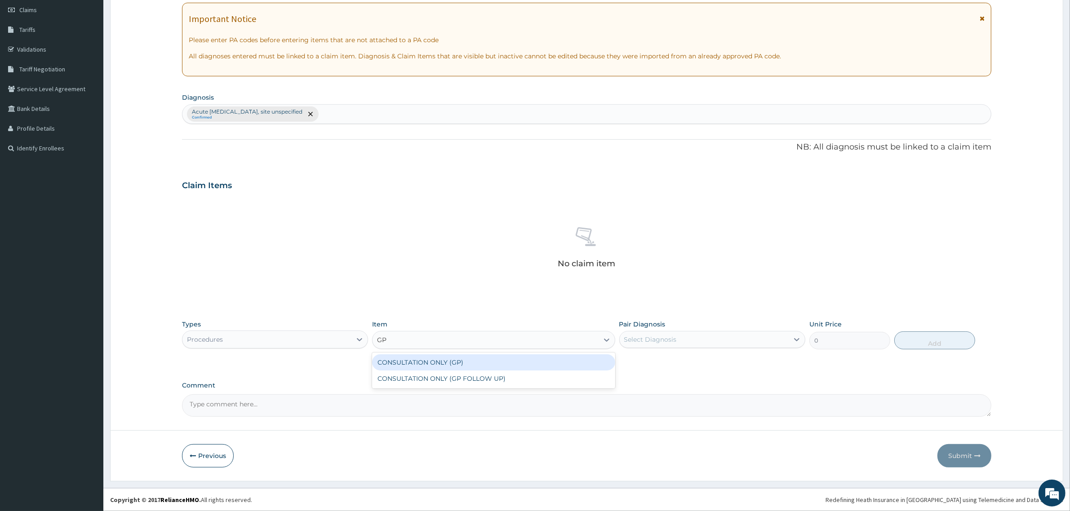
click at [475, 355] on div "CONSULTATION ONLY (GP)" at bounding box center [493, 363] width 243 height 16
type input "6250"
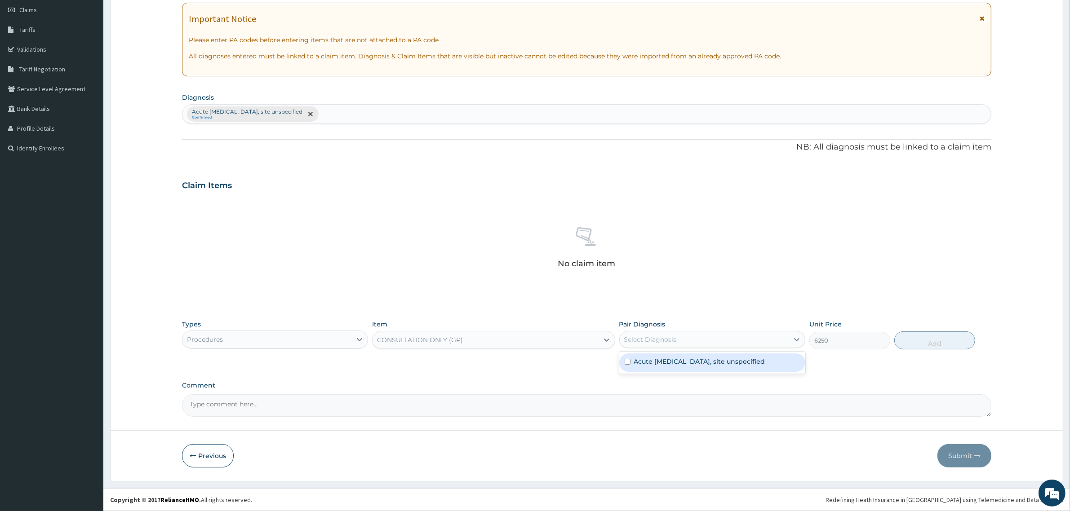
click at [687, 340] on div "Select Diagnosis" at bounding box center [704, 340] width 169 height 14
drag, startPoint x: 626, startPoint y: 362, endPoint x: 918, endPoint y: 323, distance: 295.2
click at [628, 362] on input "checkbox" at bounding box center [628, 362] width 6 height 6
checkbox input "true"
click at [926, 342] on button "Add" at bounding box center [934, 341] width 81 height 18
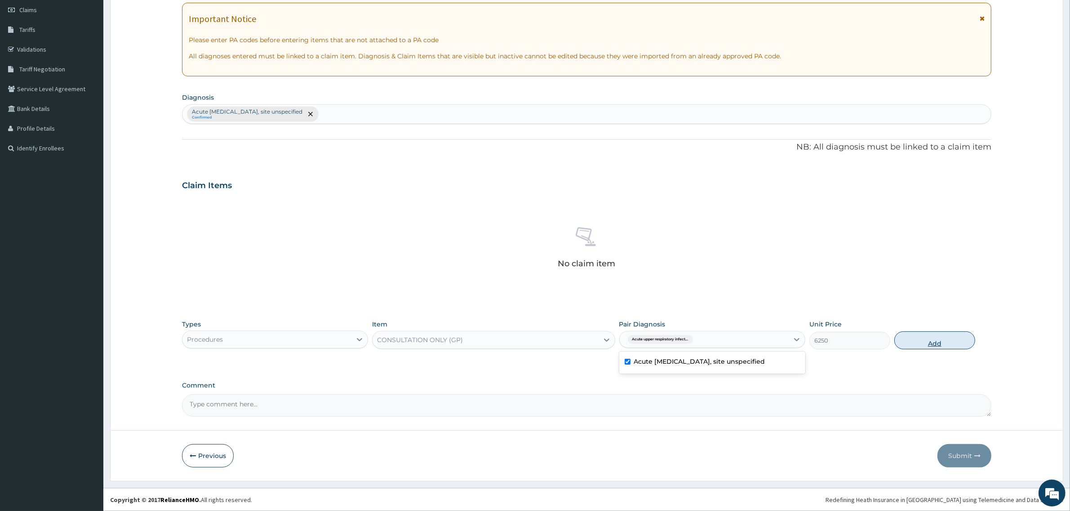
type input "0"
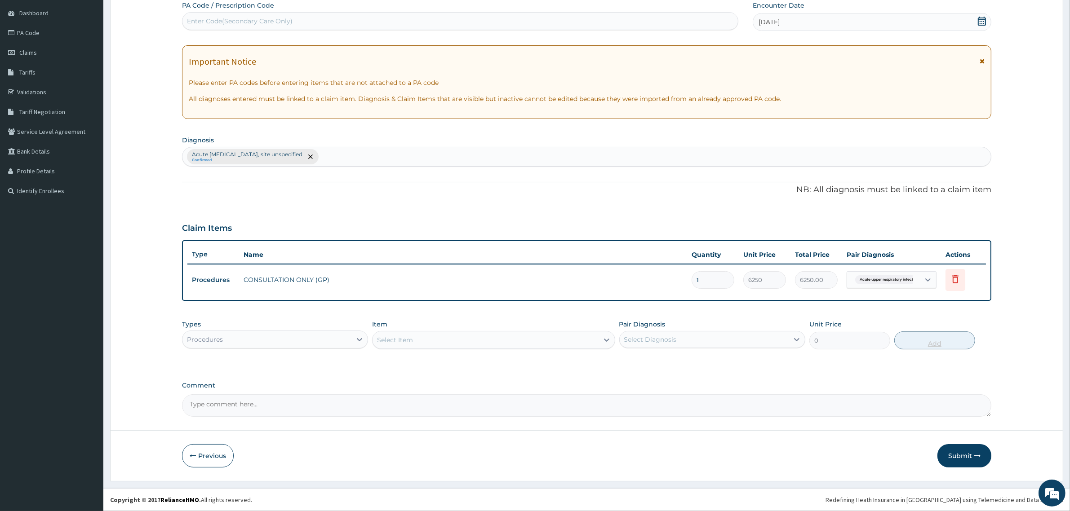
scroll to position [84, 0]
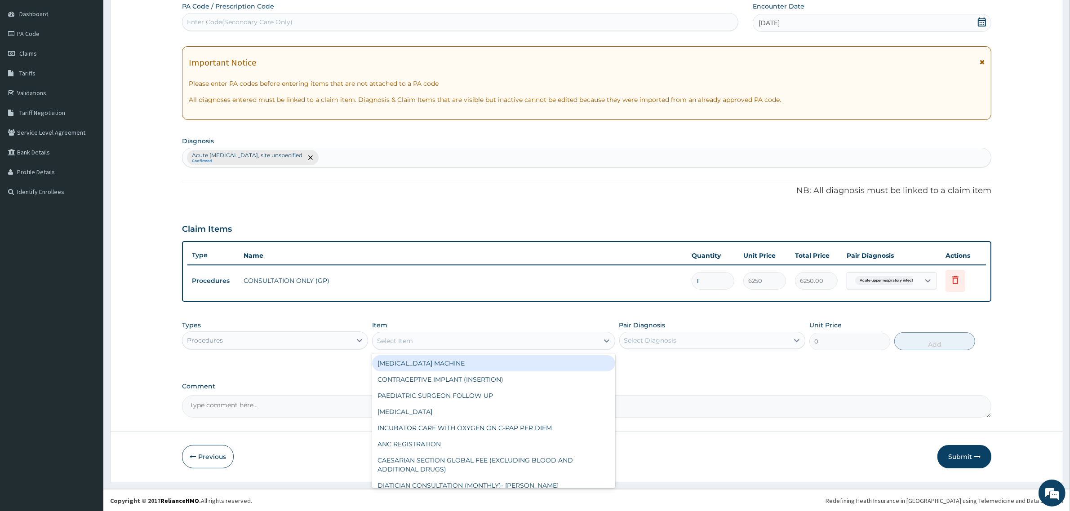
click at [438, 344] on div "Select Item" at bounding box center [486, 341] width 226 height 14
type input "REG"
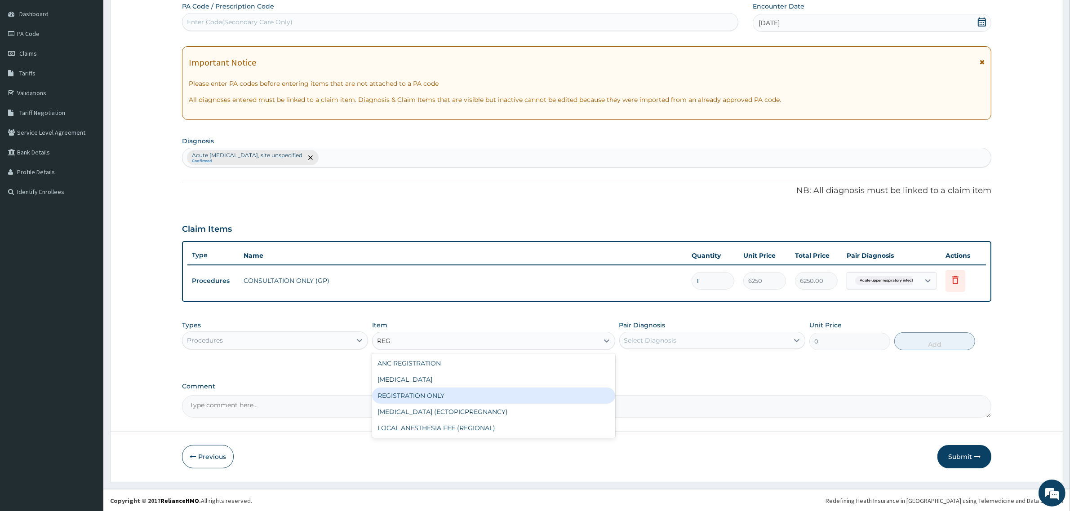
click at [434, 394] on div "REGISTRATION ONLY" at bounding box center [493, 396] width 243 height 16
type input "3750"
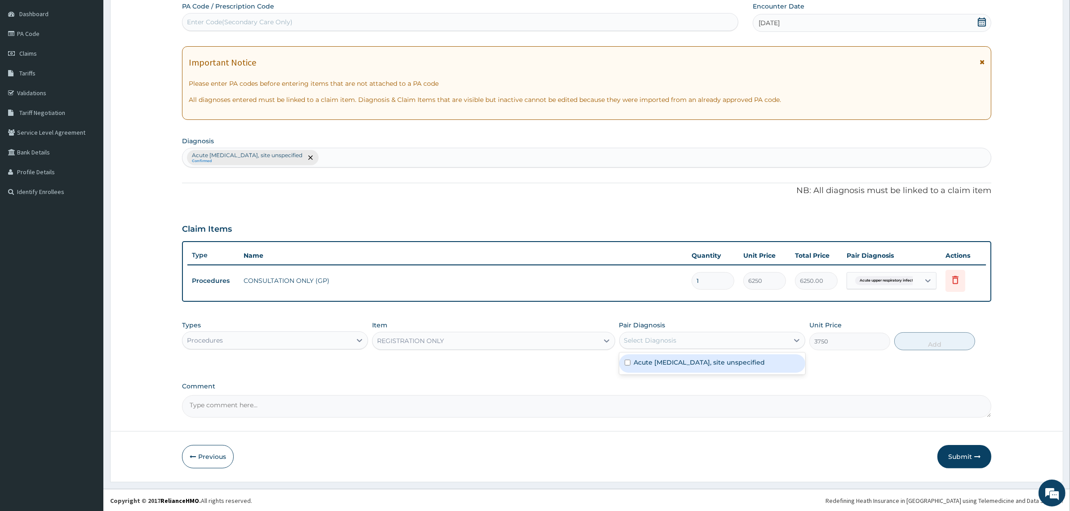
click at [629, 342] on div "Select Diagnosis" at bounding box center [650, 340] width 53 height 9
click at [630, 363] on input "checkbox" at bounding box center [628, 363] width 6 height 6
checkbox input "true"
click at [921, 340] on button "Add" at bounding box center [934, 342] width 81 height 18
type input "0"
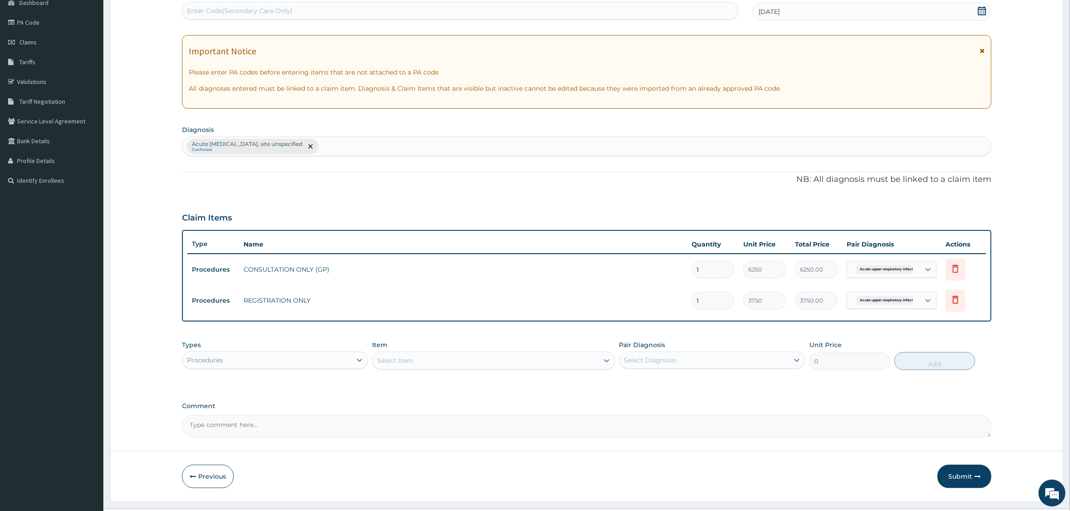
scroll to position [115, 0]
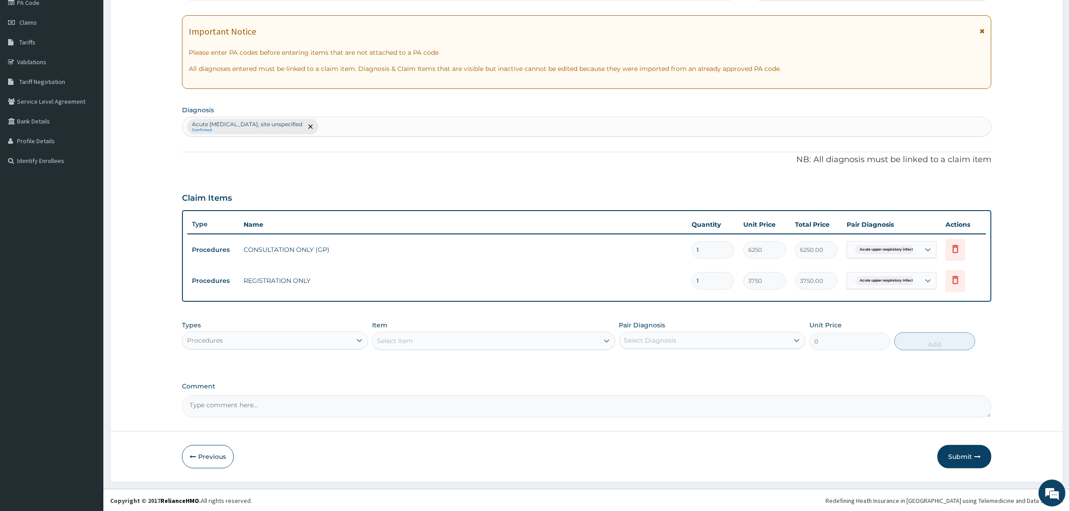
click at [339, 343] on div "Procedures" at bounding box center [266, 340] width 169 height 14
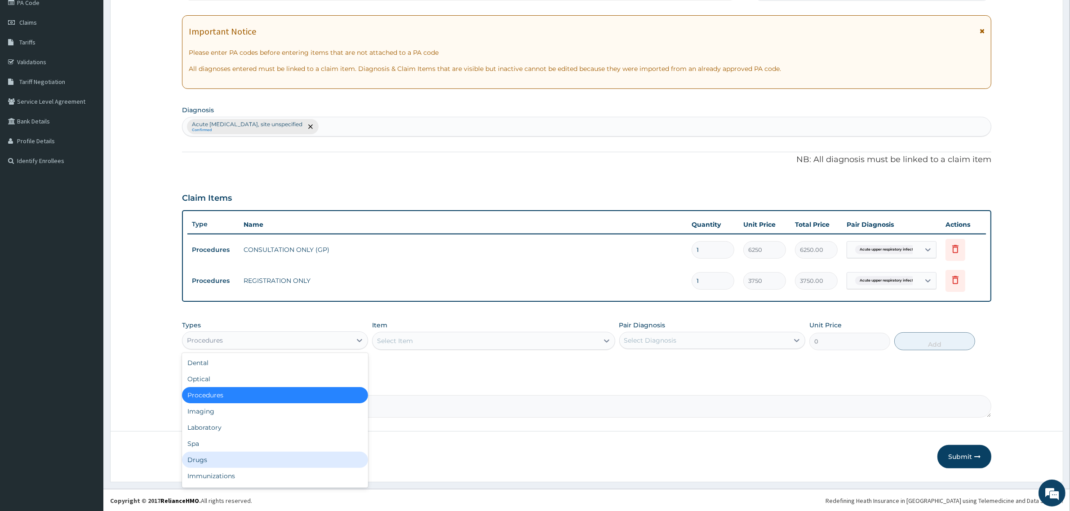
click at [228, 459] on div "Drugs" at bounding box center [275, 460] width 186 height 16
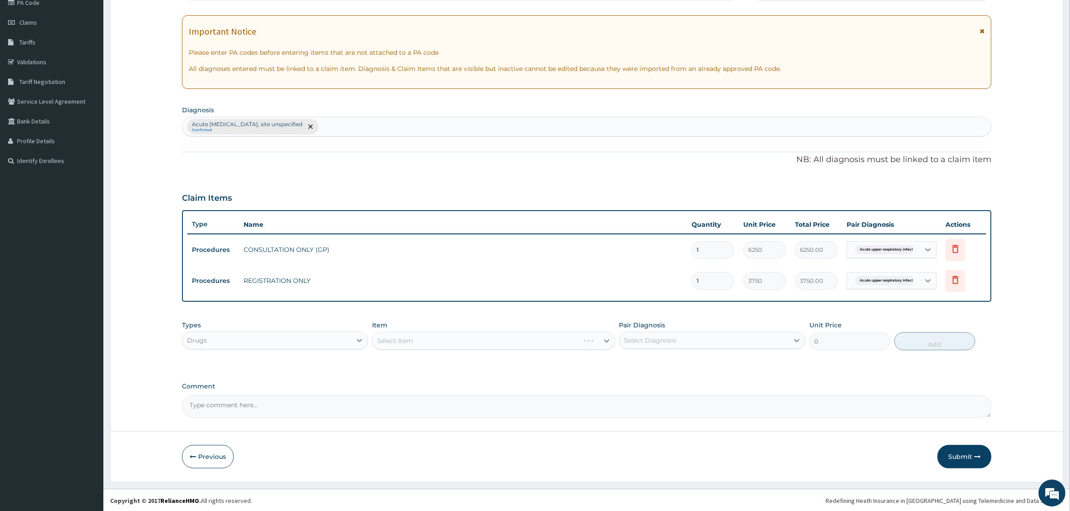
click at [430, 340] on div "Select Item" at bounding box center [493, 341] width 243 height 18
click at [555, 336] on div "Select Item" at bounding box center [493, 341] width 243 height 18
click at [586, 341] on div "Select Item" at bounding box center [493, 341] width 243 height 18
click at [469, 337] on div "Select Item" at bounding box center [493, 341] width 243 height 18
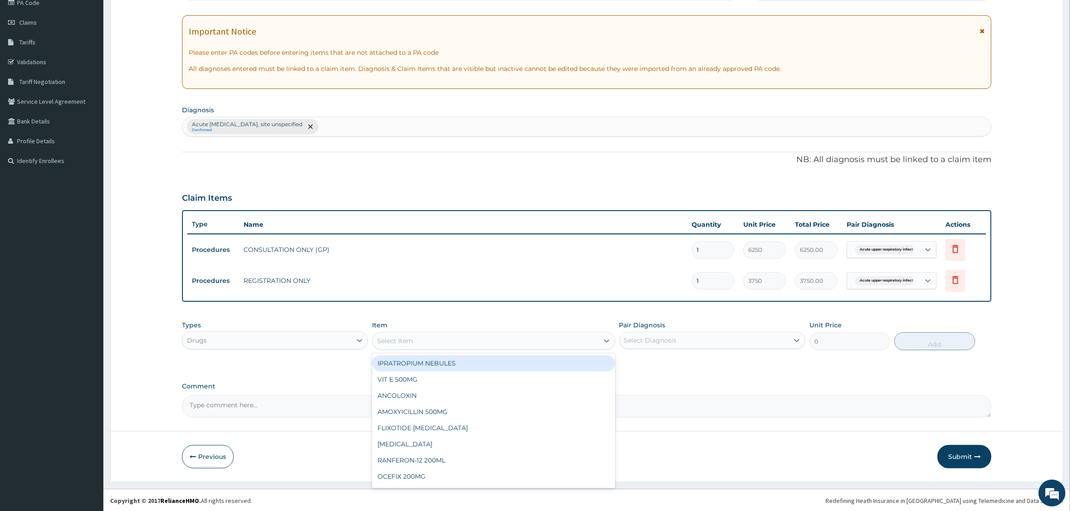
click at [580, 342] on div "Select Item" at bounding box center [486, 341] width 226 height 14
type input "LORAT"
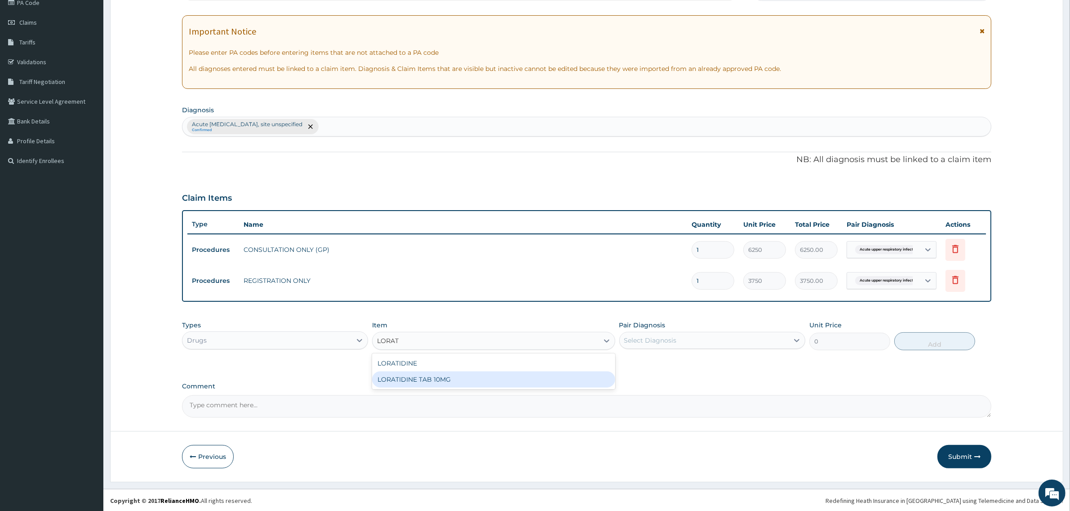
click at [461, 378] on div "LORATIDINE TAB 10MG" at bounding box center [493, 380] width 243 height 16
type input "70.13"
click at [658, 340] on div "Select Diagnosis" at bounding box center [650, 340] width 53 height 9
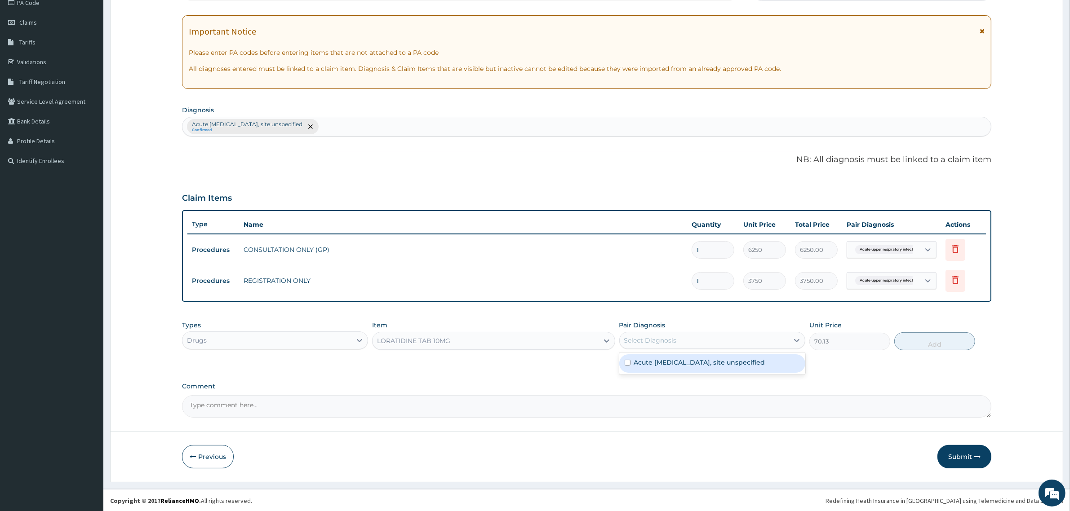
click at [626, 364] on input "checkbox" at bounding box center [628, 363] width 6 height 6
checkbox input "true"
click at [916, 335] on button "Add" at bounding box center [934, 342] width 81 height 18
type input "0"
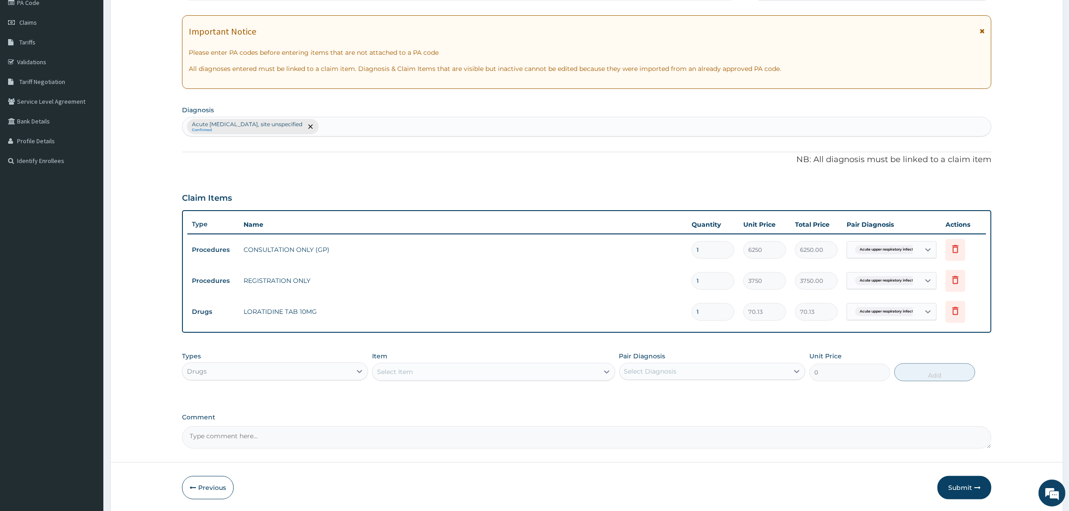
click at [713, 310] on input "1" at bounding box center [713, 312] width 43 height 18
type input "0.00"
type input "5"
type input "350.65"
type input "5"
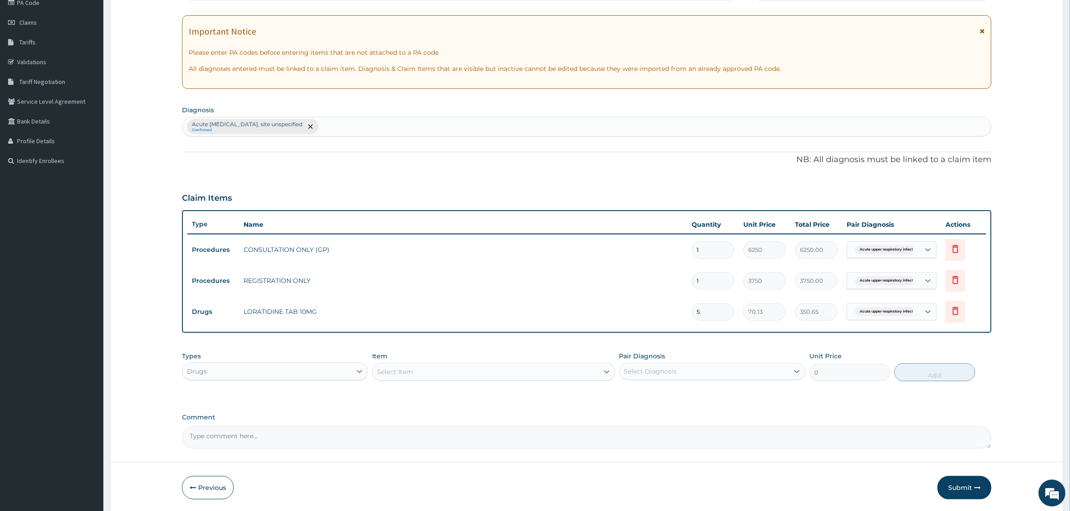
click at [727, 337] on div "PA Code / Prescription Code Enter Code(Secondary Care Only) Encounter Date 11-1…" at bounding box center [586, 210] width 809 height 478
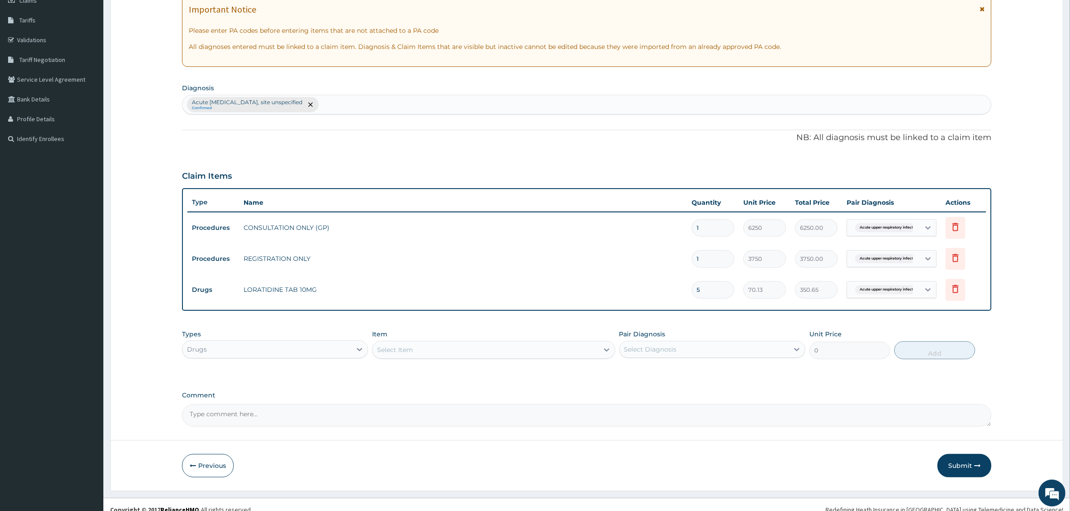
scroll to position [146, 0]
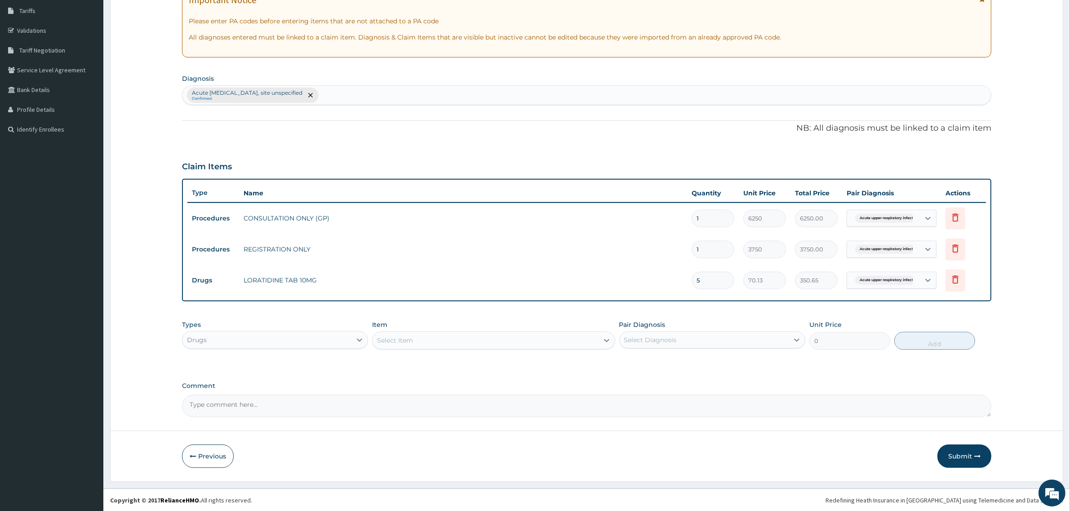
click at [441, 340] on div "Select Item" at bounding box center [486, 340] width 226 height 14
type input "BRON"
click at [497, 358] on div "BRONCHOLYTE/BROMEX" at bounding box center [493, 363] width 243 height 16
type input "701.25"
click at [671, 333] on div "Select Diagnosis" at bounding box center [704, 340] width 169 height 14
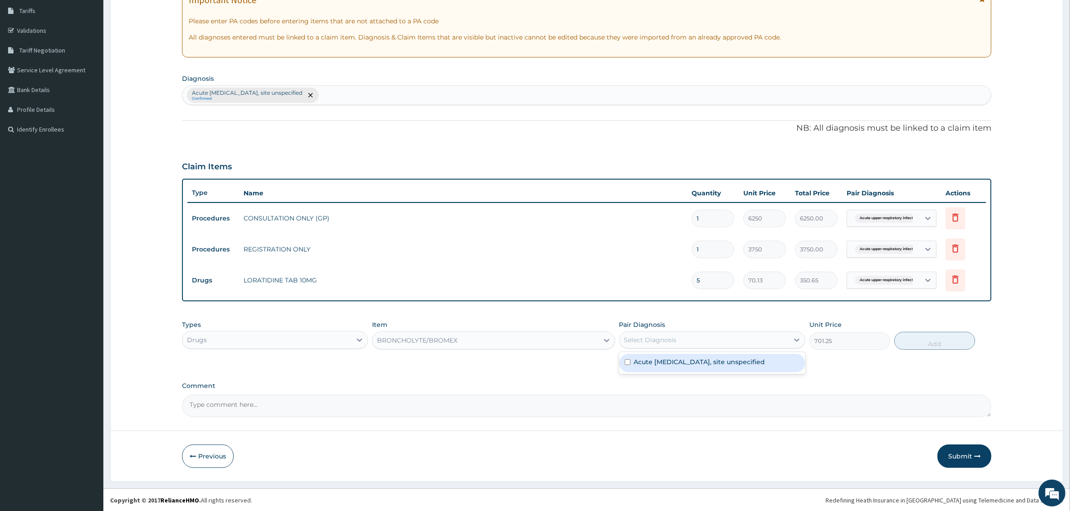
click at [625, 362] on input "checkbox" at bounding box center [628, 362] width 6 height 6
checkbox input "true"
click at [923, 338] on button "Add" at bounding box center [934, 341] width 81 height 18
type input "0"
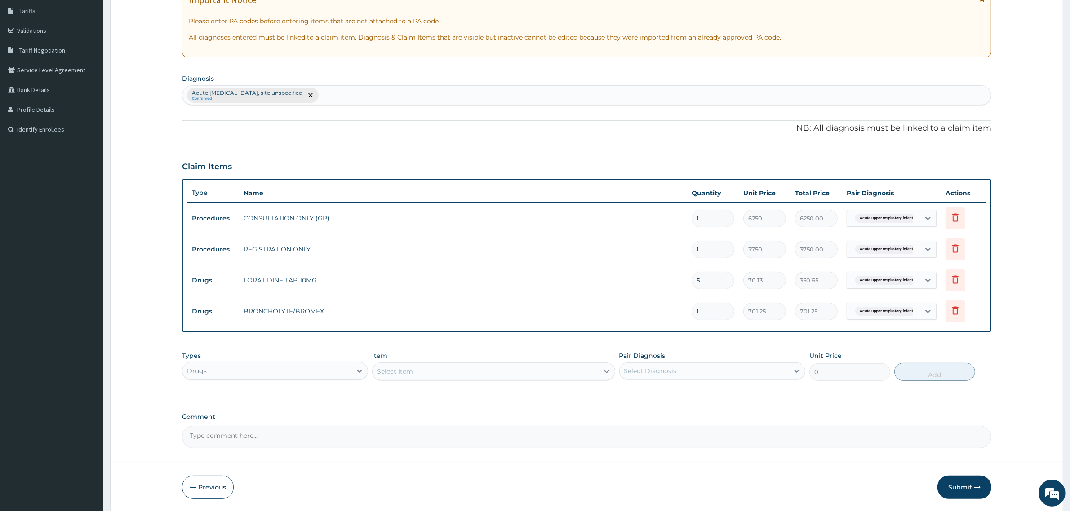
click at [710, 310] on input "1" at bounding box center [713, 312] width 43 height 18
type input "0.00"
type input "1"
type input "701.25"
click at [868, 345] on div "PA Code / Prescription Code Enter Code(Secondary Care Only) Encounter Date 11-1…" at bounding box center [586, 193] width 809 height 509
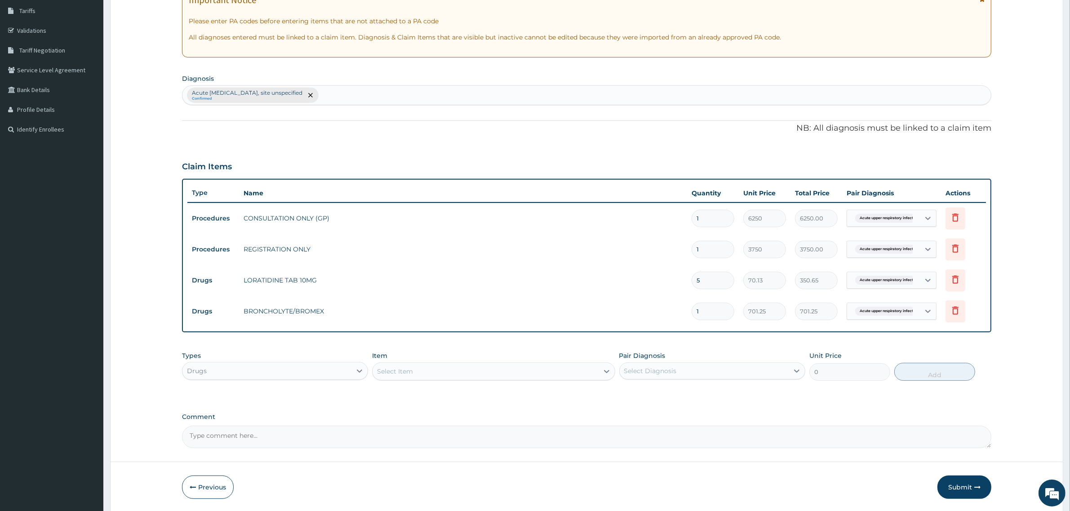
click at [430, 370] on div "Select Item" at bounding box center [486, 371] width 226 height 14
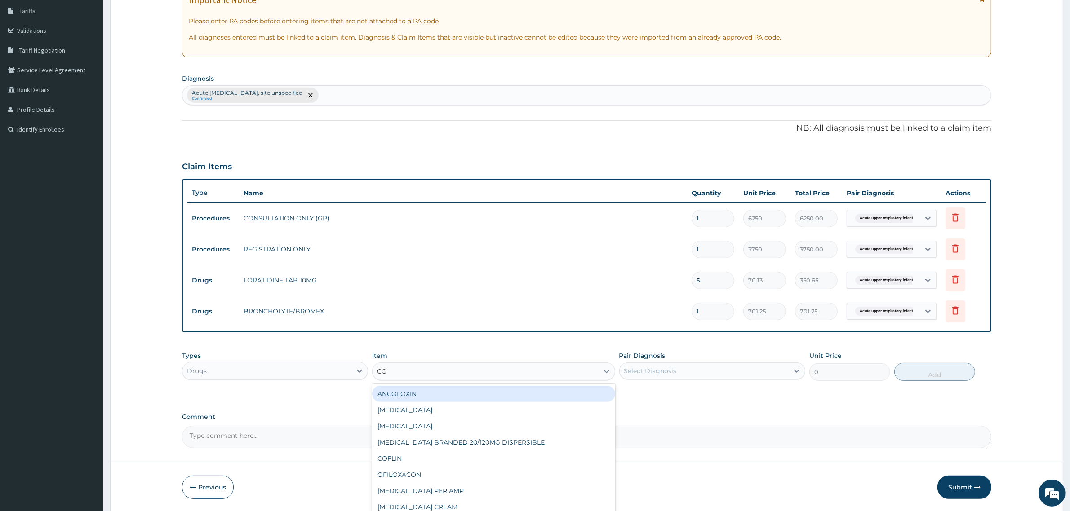
type input "C"
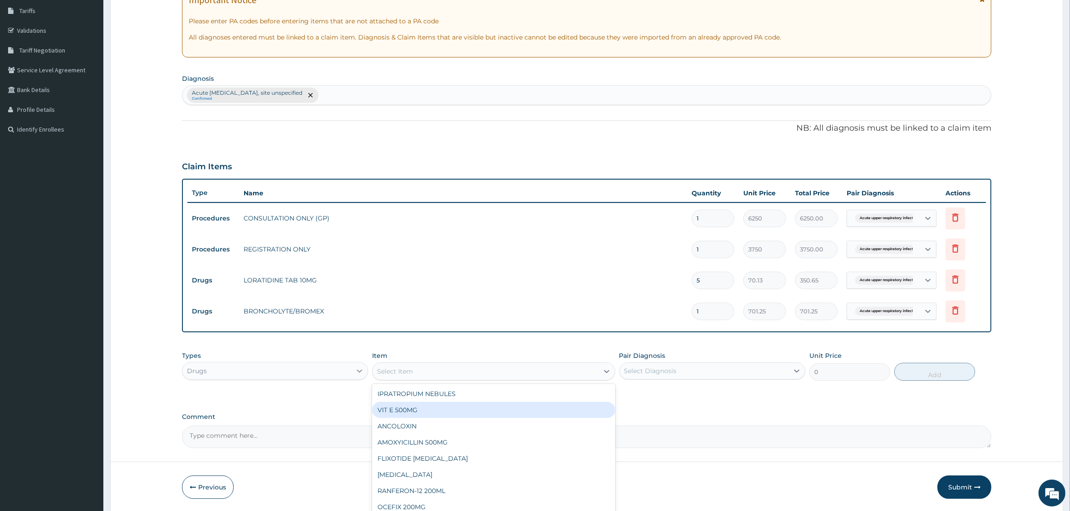
click at [352, 366] on div at bounding box center [359, 371] width 16 height 16
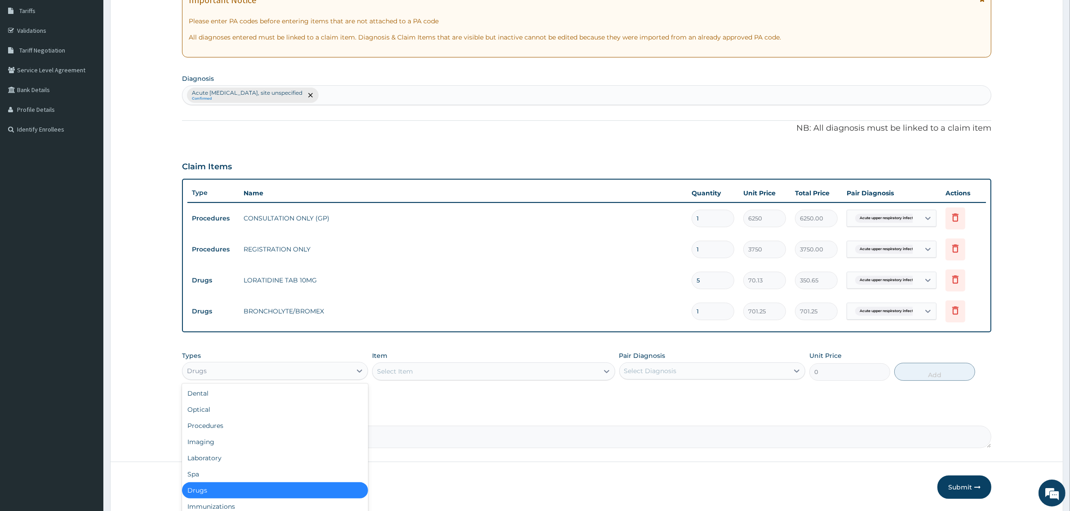
click at [211, 488] on div "Drugs" at bounding box center [275, 491] width 186 height 16
click at [343, 376] on div "Drugs" at bounding box center [266, 371] width 169 height 14
click at [219, 455] on div "Laboratory" at bounding box center [275, 458] width 186 height 16
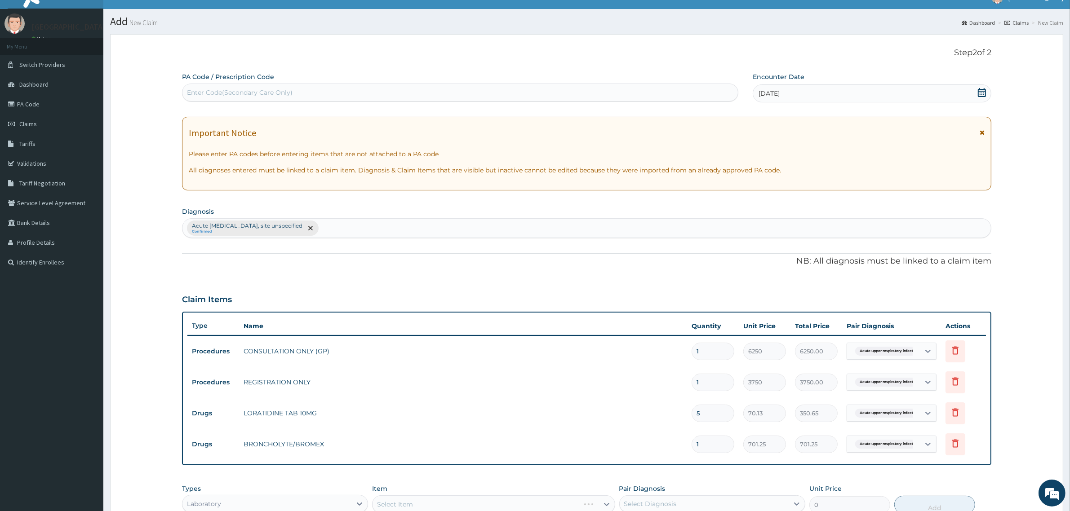
scroll to position [0, 0]
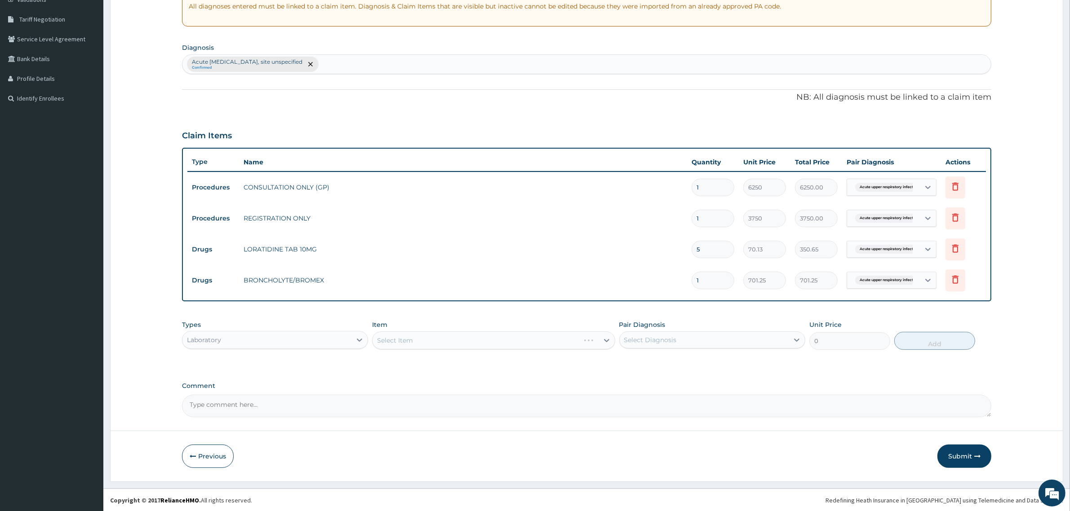
click at [593, 346] on div "Select Item" at bounding box center [493, 341] width 243 height 18
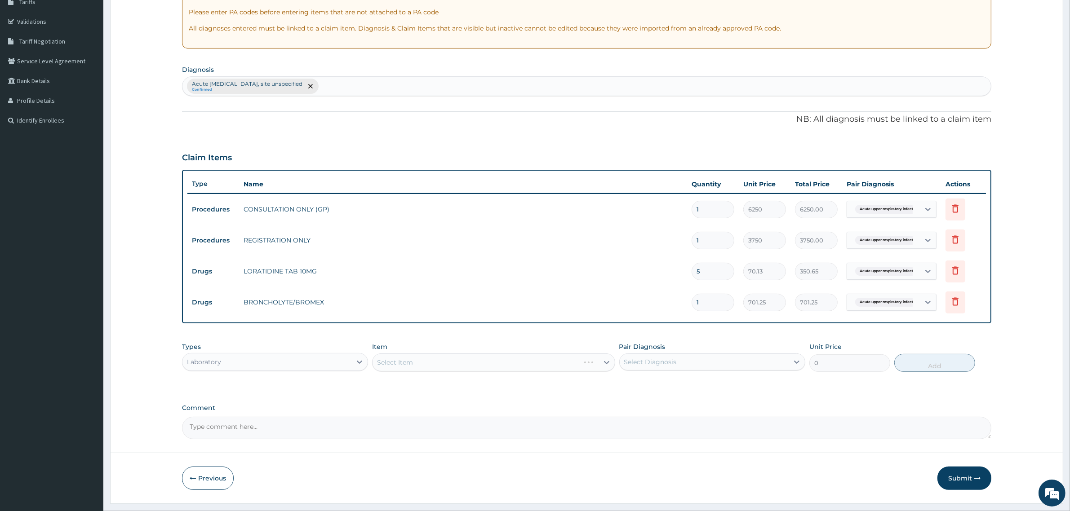
scroll to position [177, 0]
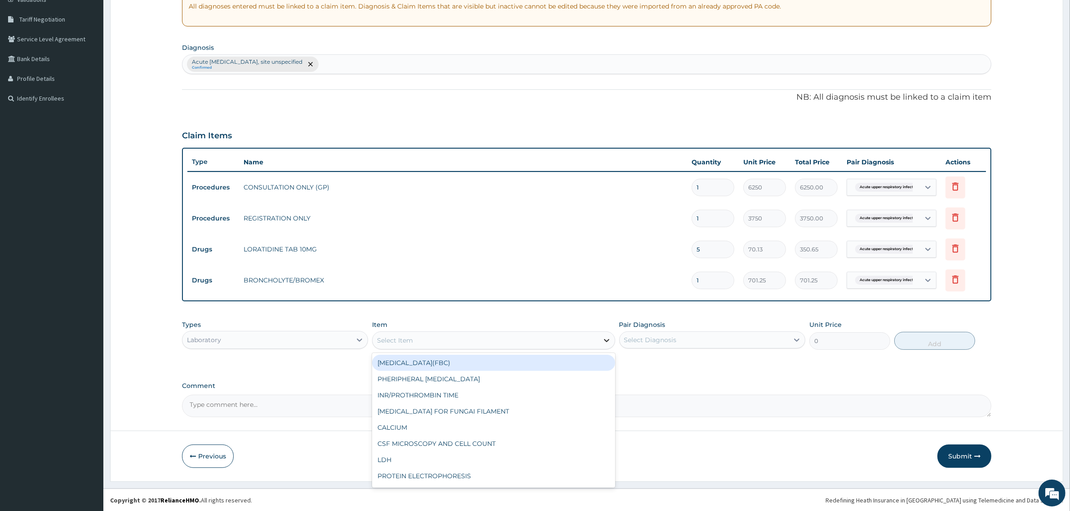
click at [604, 343] on icon at bounding box center [606, 340] width 9 height 9
click at [469, 362] on div "[MEDICAL_DATA](FBC)" at bounding box center [493, 363] width 243 height 16
type input "4675"
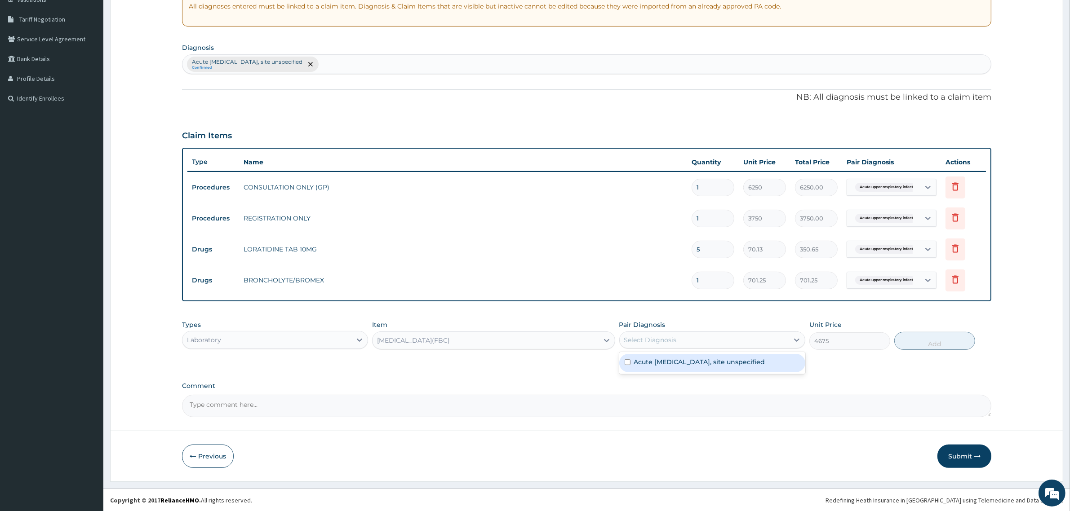
click at [668, 336] on div "Select Diagnosis" at bounding box center [650, 340] width 53 height 9
click at [626, 363] on input "checkbox" at bounding box center [628, 362] width 6 height 6
checkbox input "true"
click at [929, 345] on button "Add" at bounding box center [934, 341] width 81 height 18
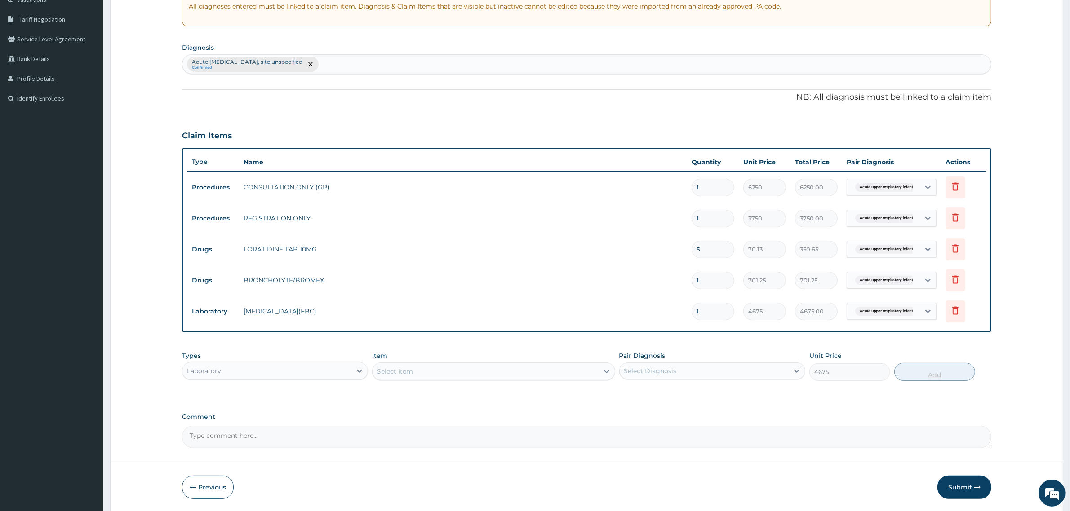
type input "0"
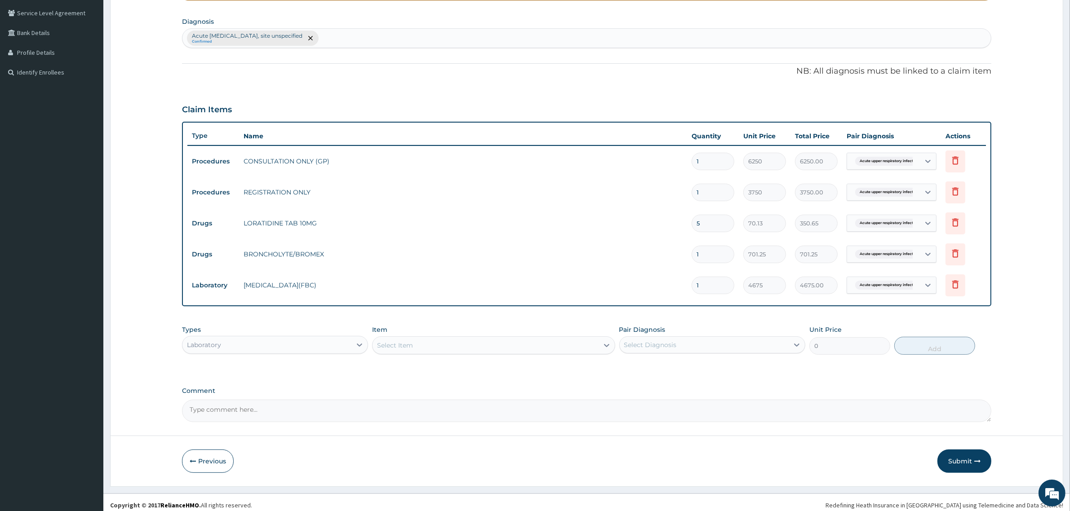
scroll to position [208, 0]
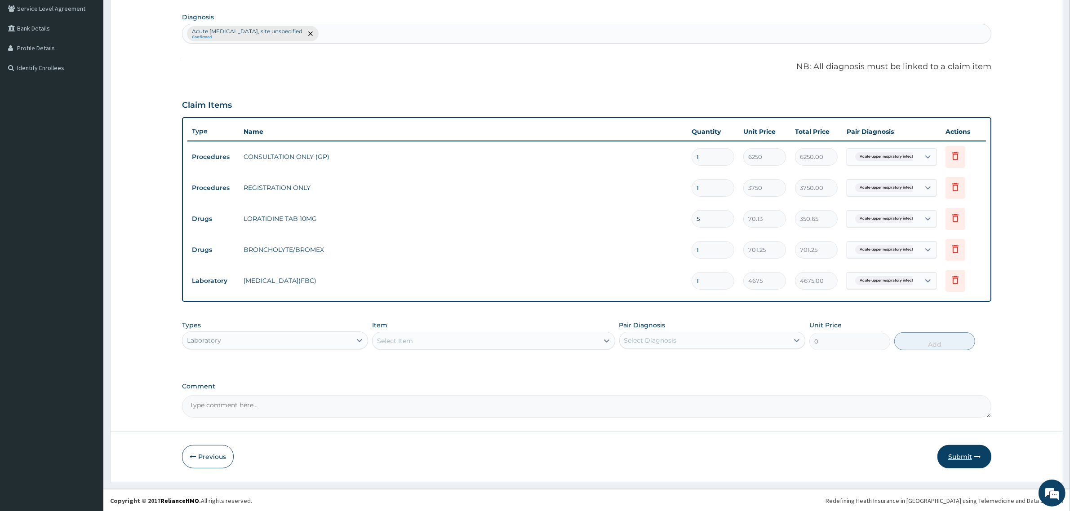
click at [960, 457] on button "Submit" at bounding box center [964, 456] width 54 height 23
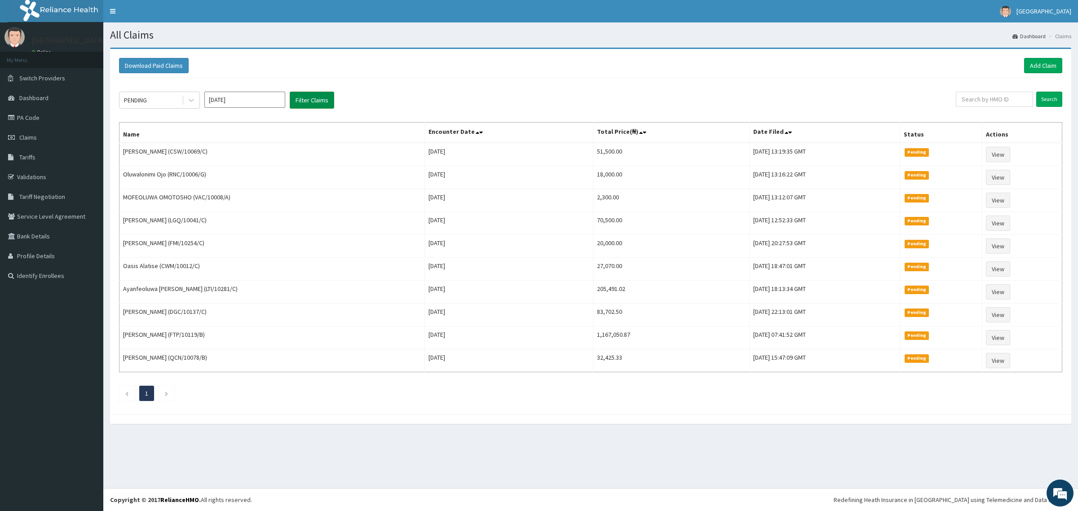
click at [317, 98] on button "Filter Claims" at bounding box center [312, 100] width 44 height 17
click at [187, 102] on icon at bounding box center [191, 100] width 9 height 9
click at [159, 133] on div "Approved" at bounding box center [159, 138] width 81 height 16
click at [309, 99] on button "Filter Claims" at bounding box center [312, 100] width 44 height 17
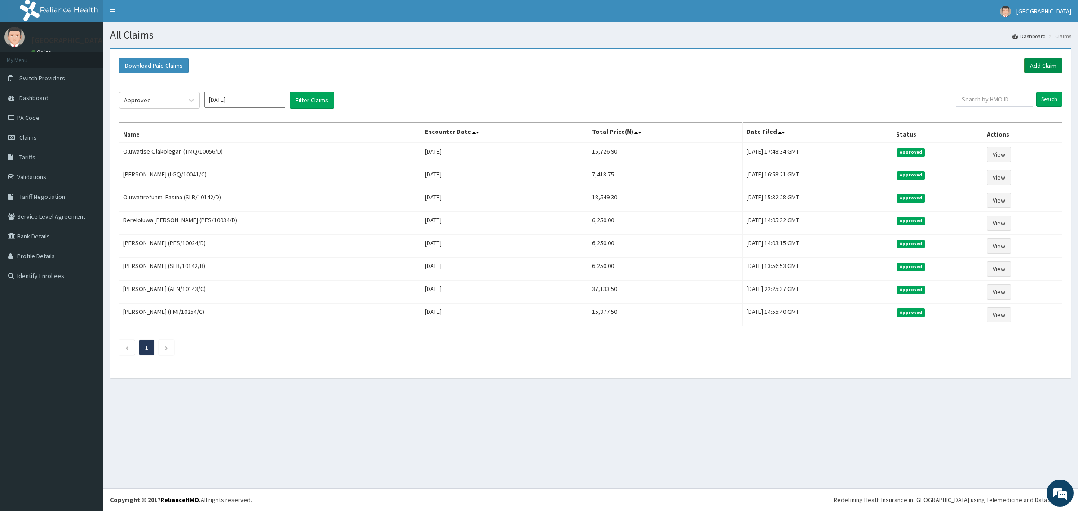
click at [1041, 63] on link "Add Claim" at bounding box center [1044, 65] width 38 height 15
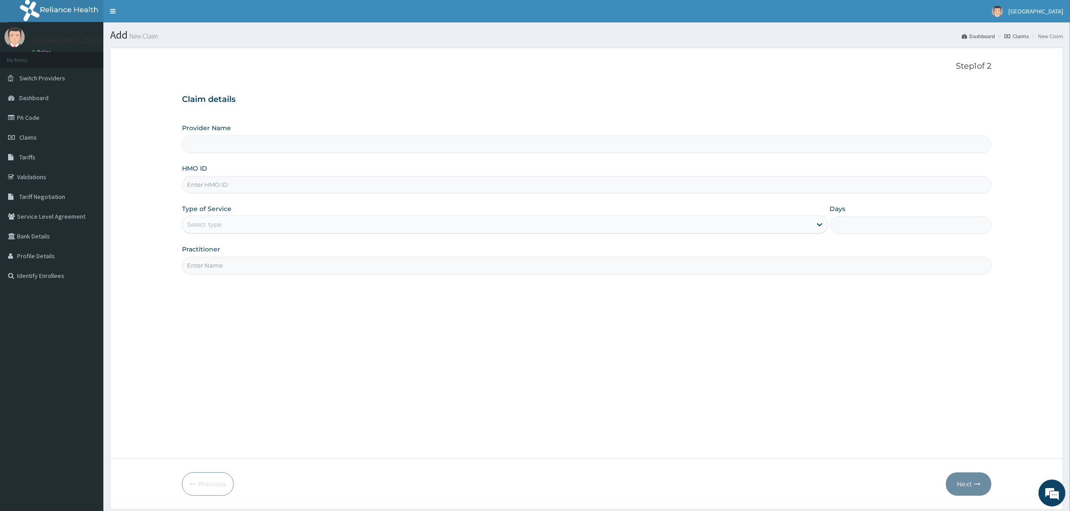
type input "Mother and Child Hospital - [GEOGRAPHIC_DATA]"
click at [254, 189] on input "HMO ID" at bounding box center [586, 185] width 809 height 18
paste input "FBL/10156/B"
type input "FBL/10156/B"
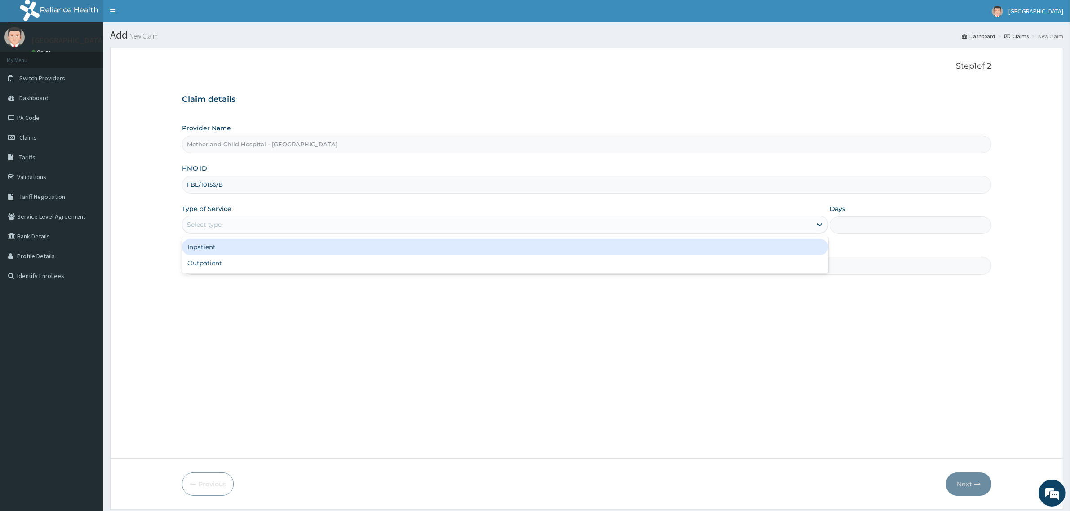
click at [807, 222] on div "Select type" at bounding box center [496, 224] width 629 height 14
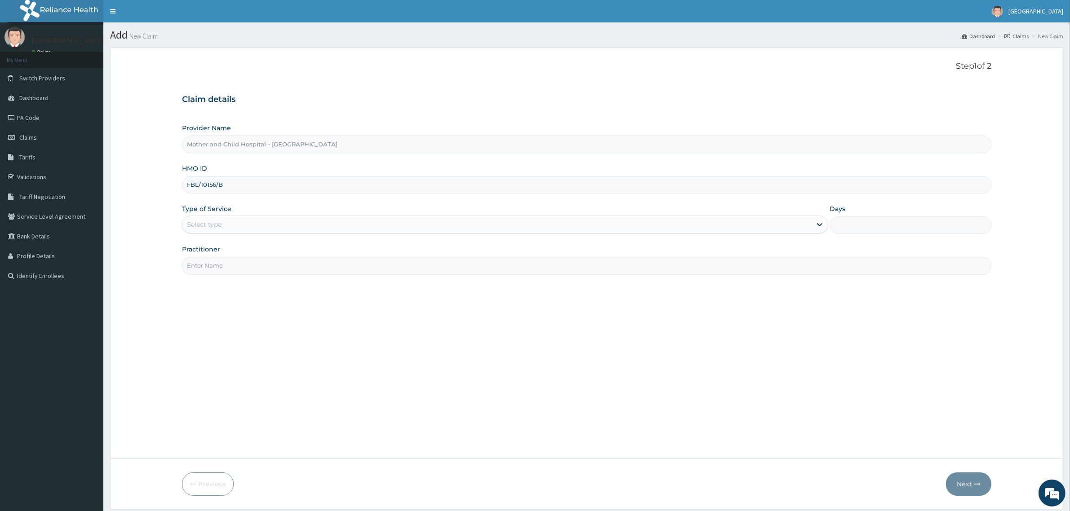
click at [331, 274] on input "Practitioner" at bounding box center [586, 266] width 809 height 18
click at [810, 228] on div "Select type" at bounding box center [505, 225] width 646 height 18
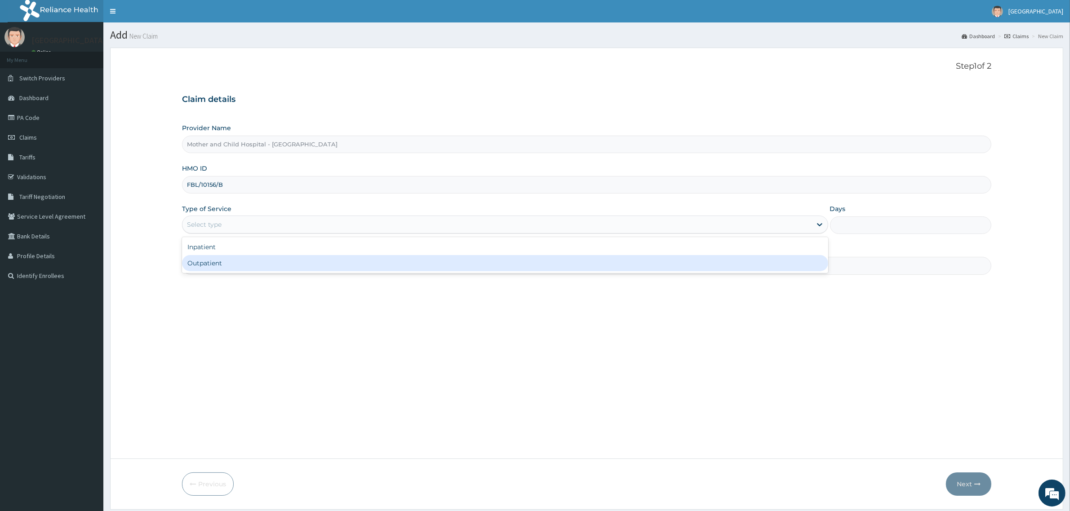
click at [212, 266] on div "Outpatient" at bounding box center [505, 263] width 646 height 16
type input "1"
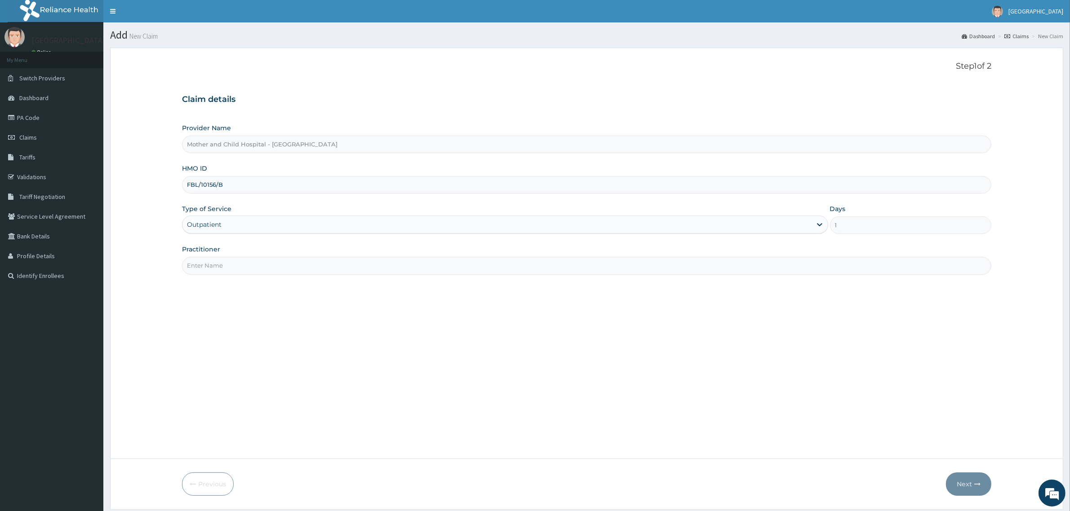
click at [213, 266] on input "Practitioner" at bounding box center [586, 266] width 809 height 18
type input "DR [PERSON_NAME]"
click at [967, 484] on button "Next" at bounding box center [968, 484] width 45 height 23
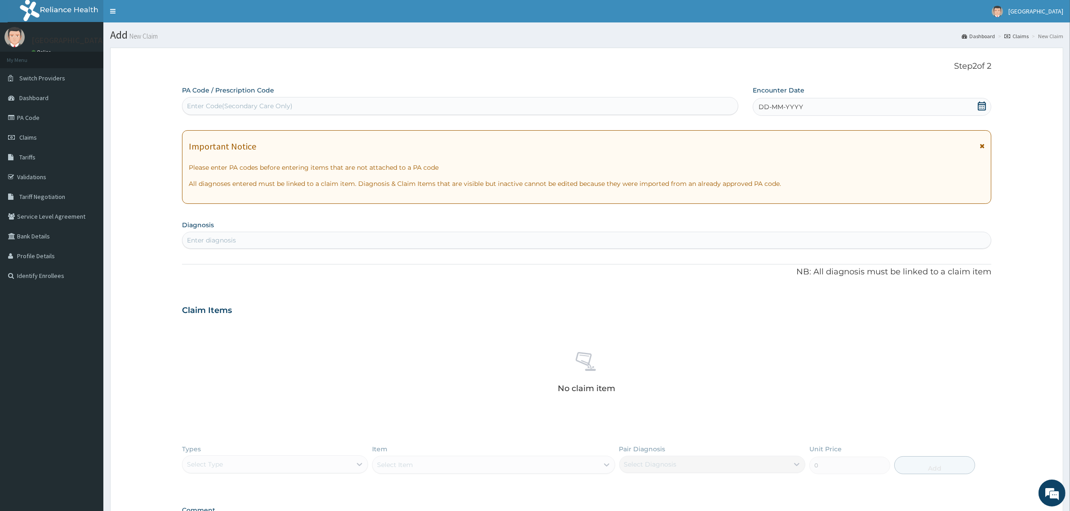
click at [978, 109] on icon at bounding box center [982, 106] width 8 height 9
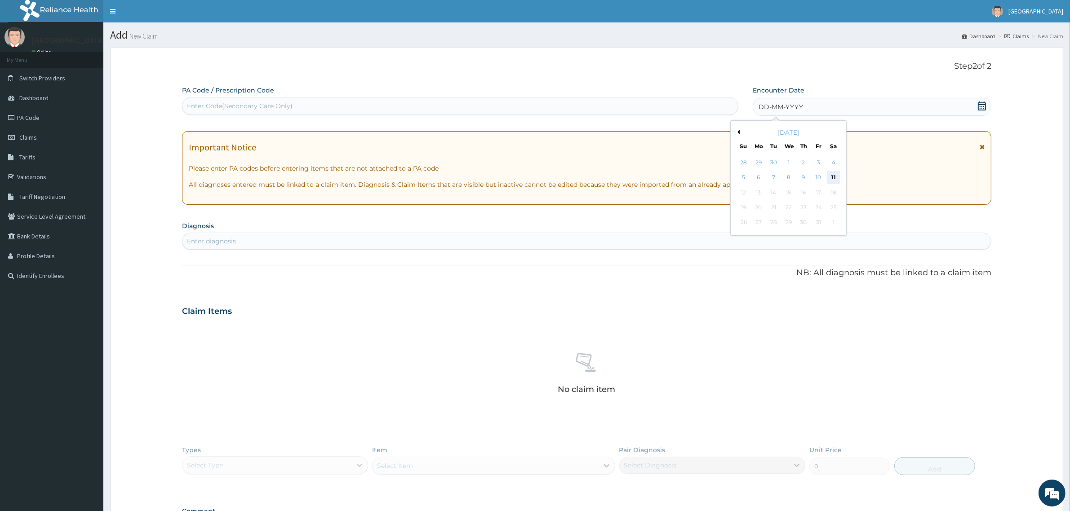
click at [835, 179] on div "11" at bounding box center [833, 177] width 13 height 13
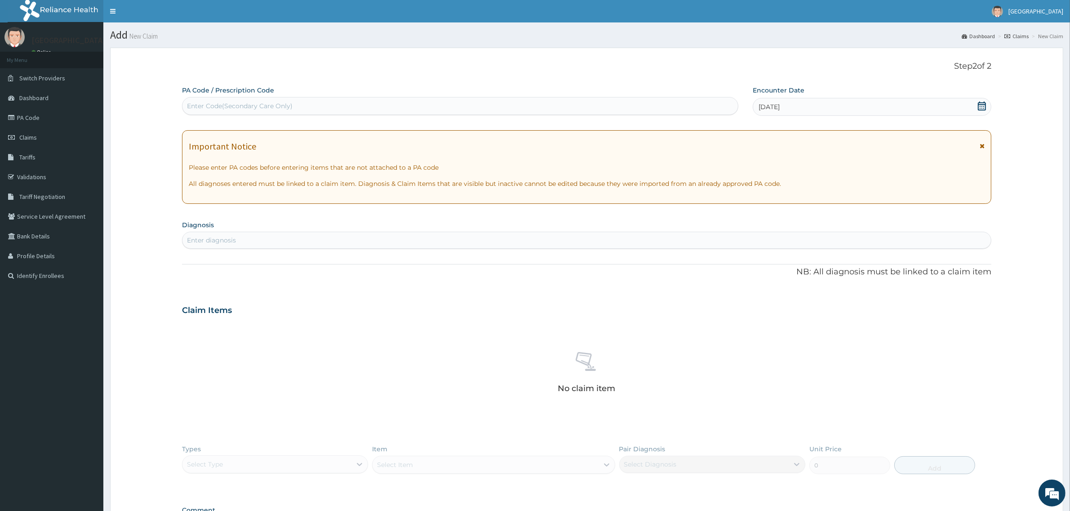
click at [217, 237] on div "Enter diagnosis" at bounding box center [211, 240] width 49 height 9
type input "URTI"
click at [233, 264] on h4 "Acute upper respiratory infection, site unspecified" at bounding box center [252, 261] width 131 height 7
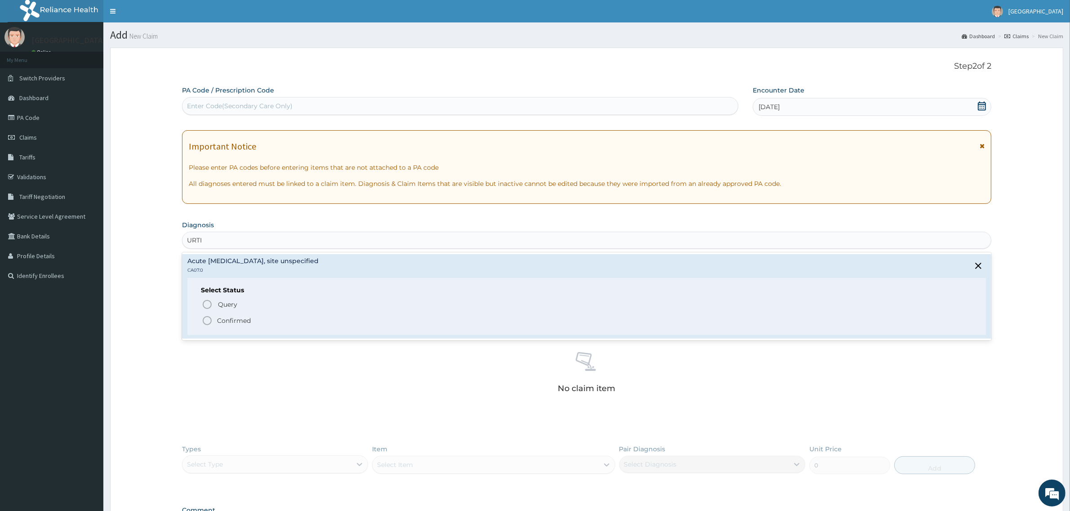
click at [207, 323] on icon "status option filled" at bounding box center [207, 320] width 11 height 11
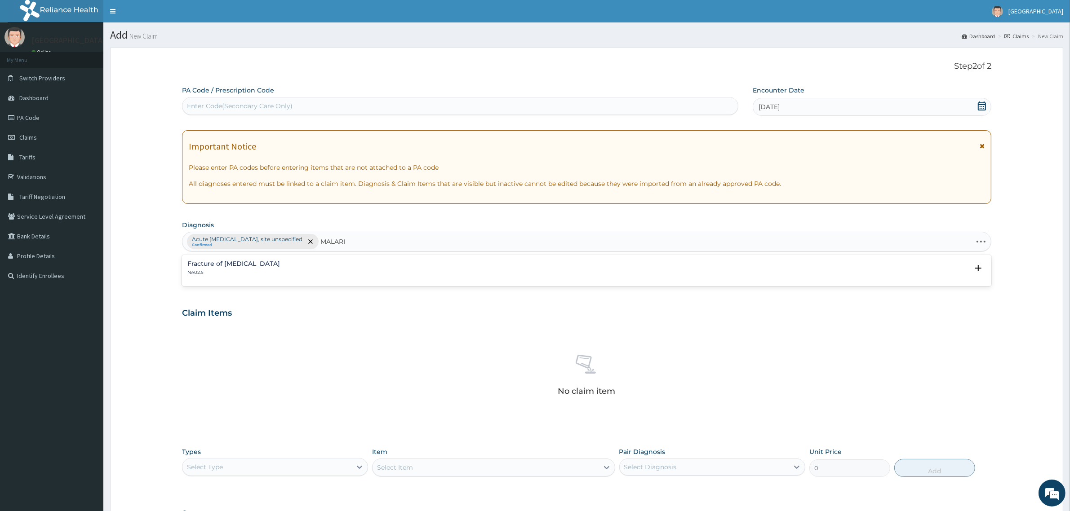
type input "MALARIA"
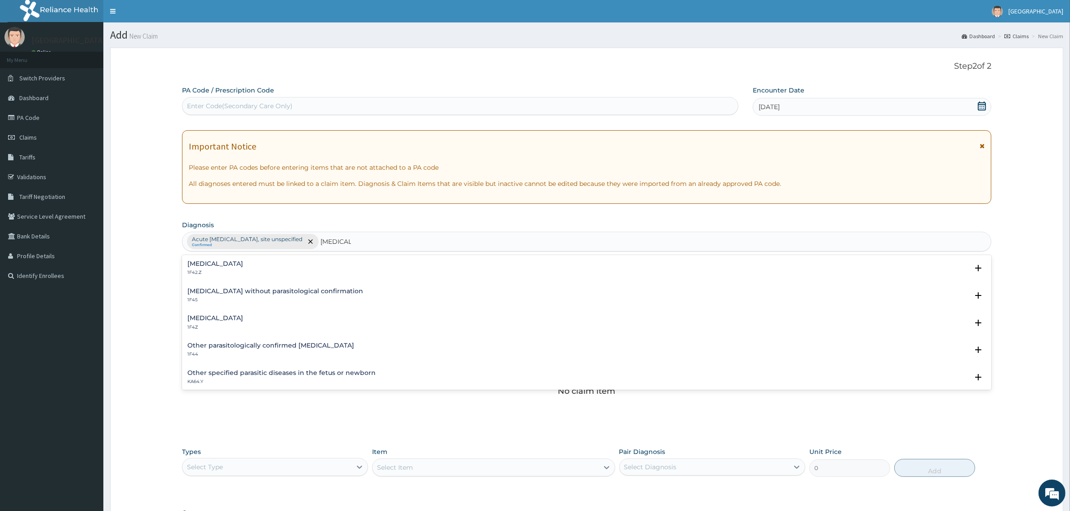
click at [243, 321] on h4 "Malaria, unspecified" at bounding box center [215, 318] width 56 height 7
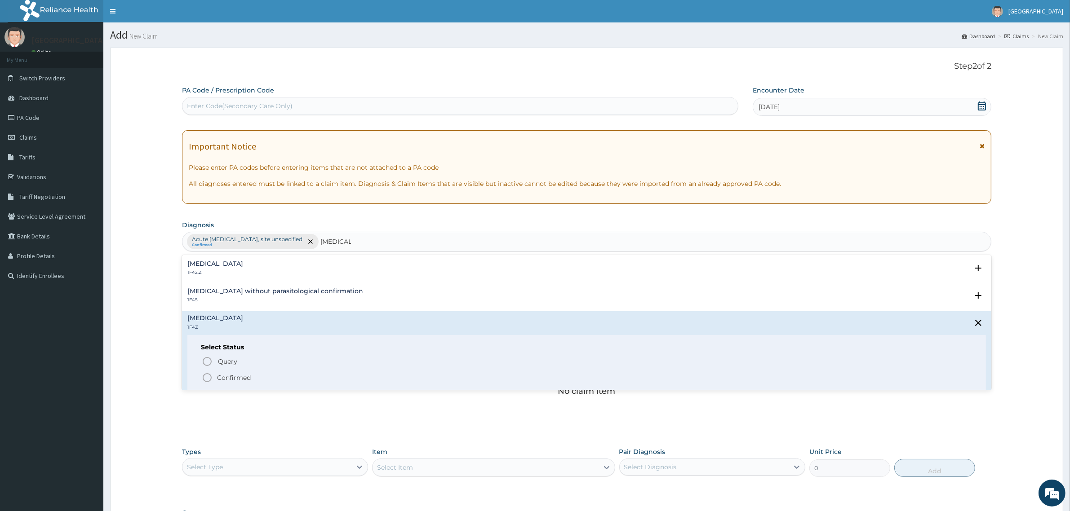
click at [204, 373] on icon "status option filled" at bounding box center [207, 378] width 11 height 11
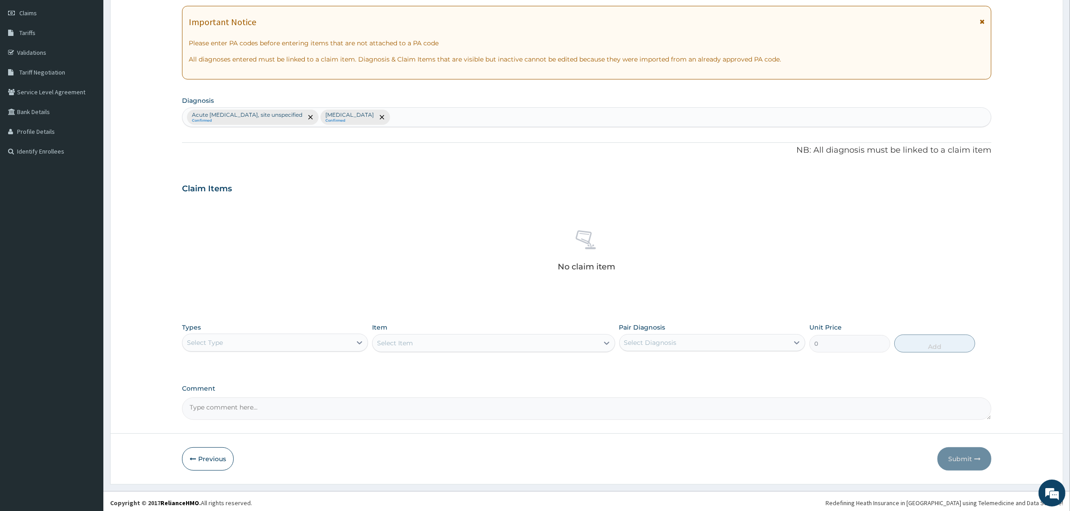
scroll to position [128, 0]
click at [356, 340] on icon at bounding box center [359, 339] width 9 height 9
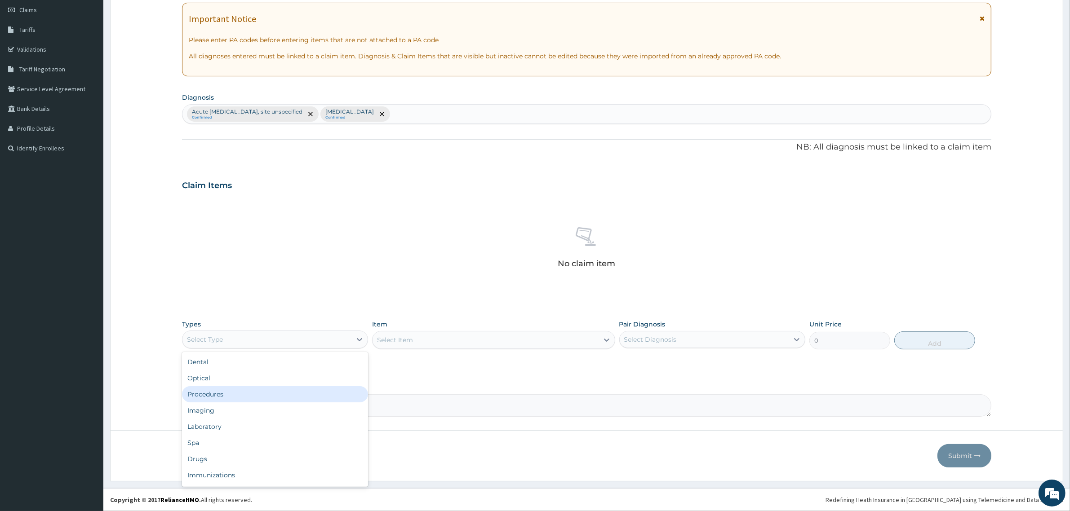
click at [235, 395] on div "Procedures" at bounding box center [275, 394] width 186 height 16
click at [455, 343] on div "Select Item" at bounding box center [493, 340] width 243 height 18
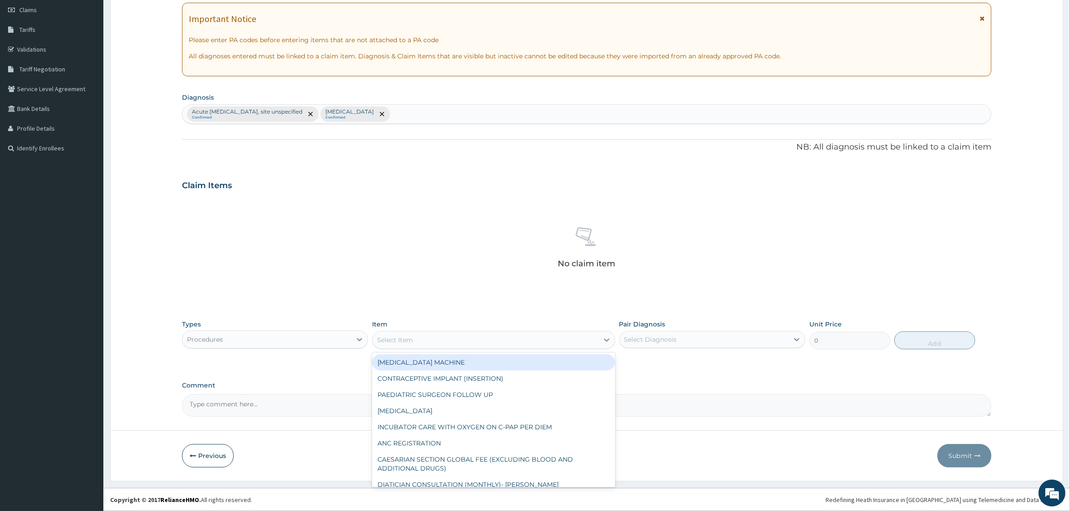
click at [595, 342] on div "Select Item" at bounding box center [486, 340] width 226 height 14
type input "GP"
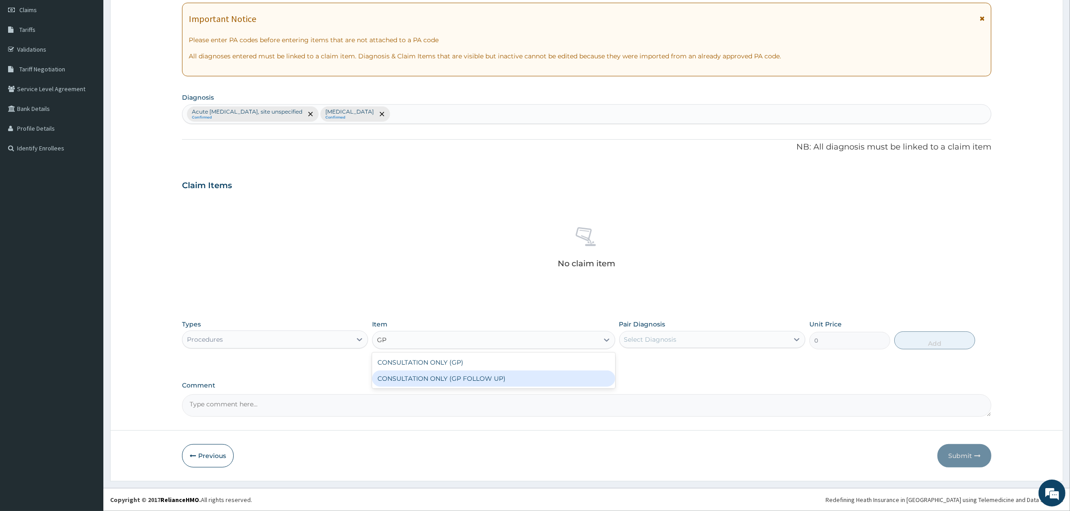
drag, startPoint x: 495, startPoint y: 378, endPoint x: 644, endPoint y: 328, distance: 157.3
click at [513, 374] on div "CONSULTATION ONLY (GP FOLLOW UP)" at bounding box center [493, 379] width 243 height 16
type input "3750"
click at [639, 342] on div "Select Diagnosis" at bounding box center [650, 339] width 53 height 9
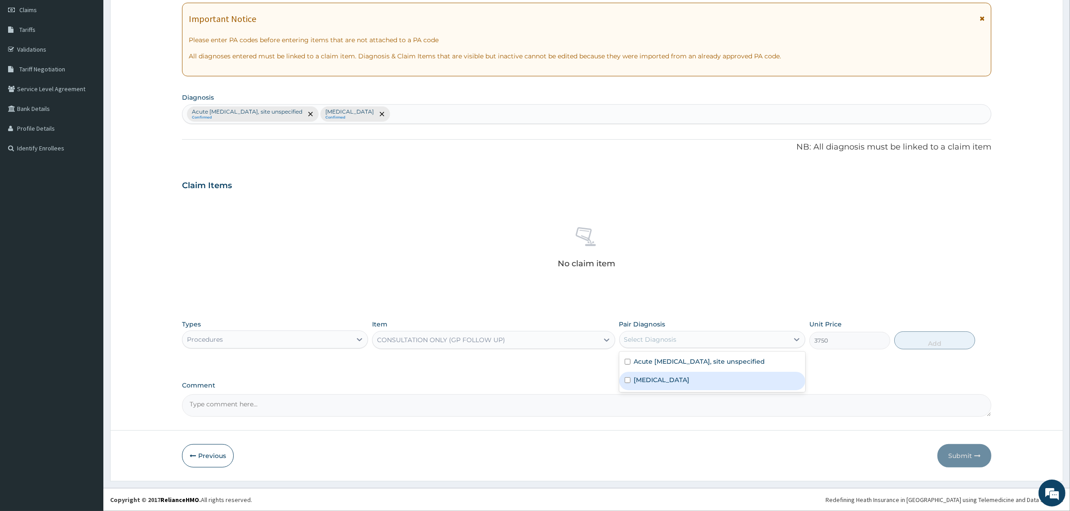
click at [627, 380] on input "checkbox" at bounding box center [628, 380] width 6 height 6
checkbox input "true"
click at [627, 365] on div "Acute upper respiratory infection, site unspecified" at bounding box center [712, 363] width 186 height 18
checkbox input "true"
click at [945, 342] on button "Add" at bounding box center [934, 341] width 81 height 18
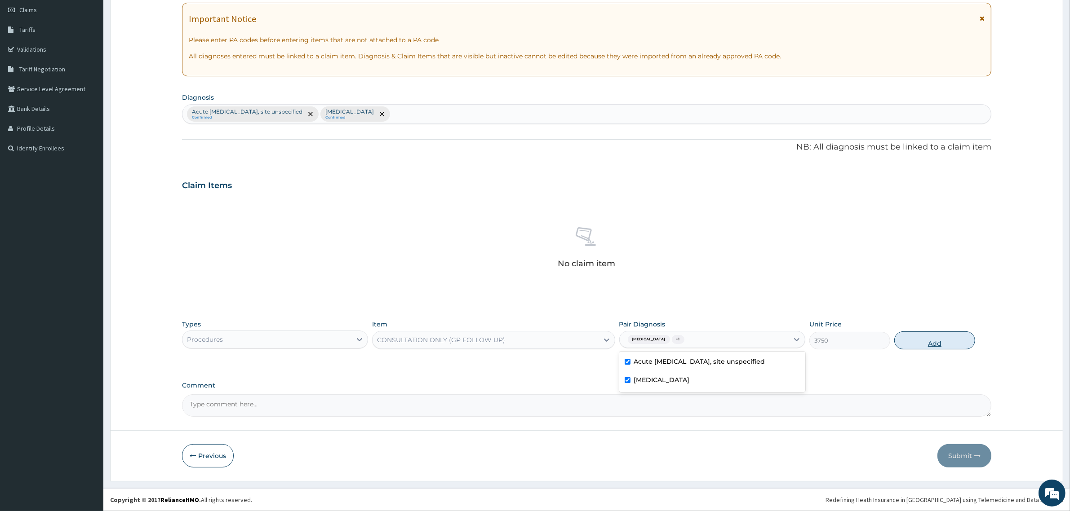
type input "0"
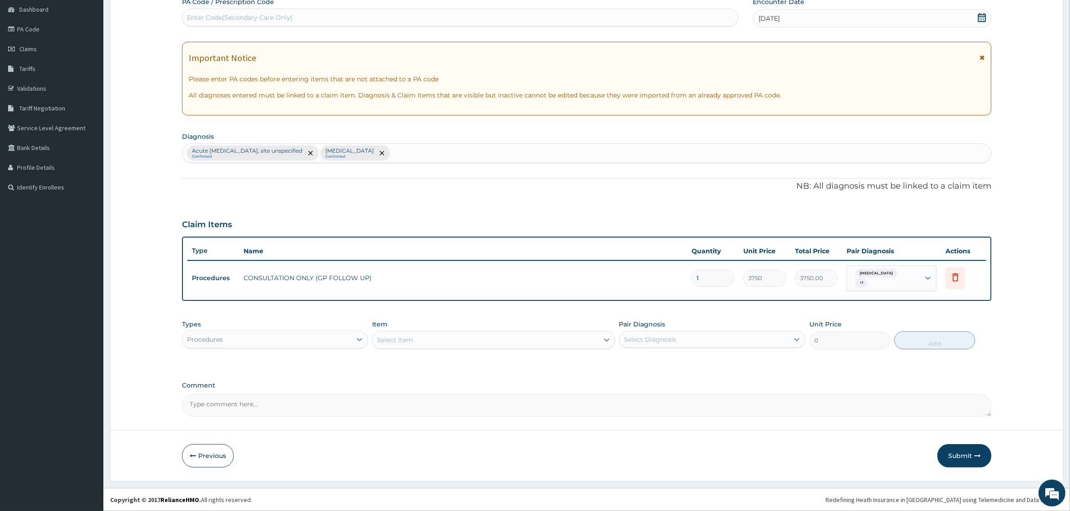
scroll to position [88, 0]
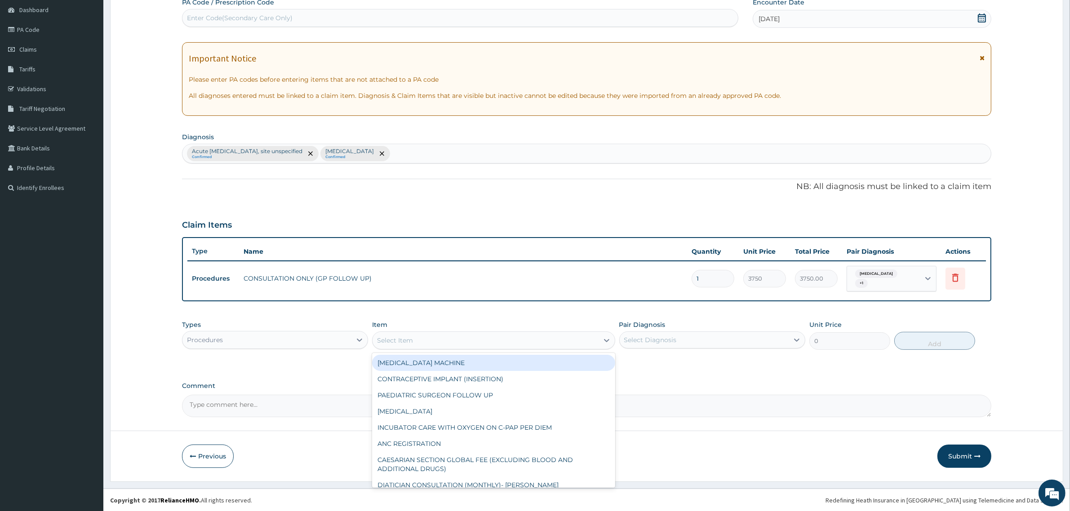
click at [422, 345] on div "Select Item" at bounding box center [486, 340] width 226 height 14
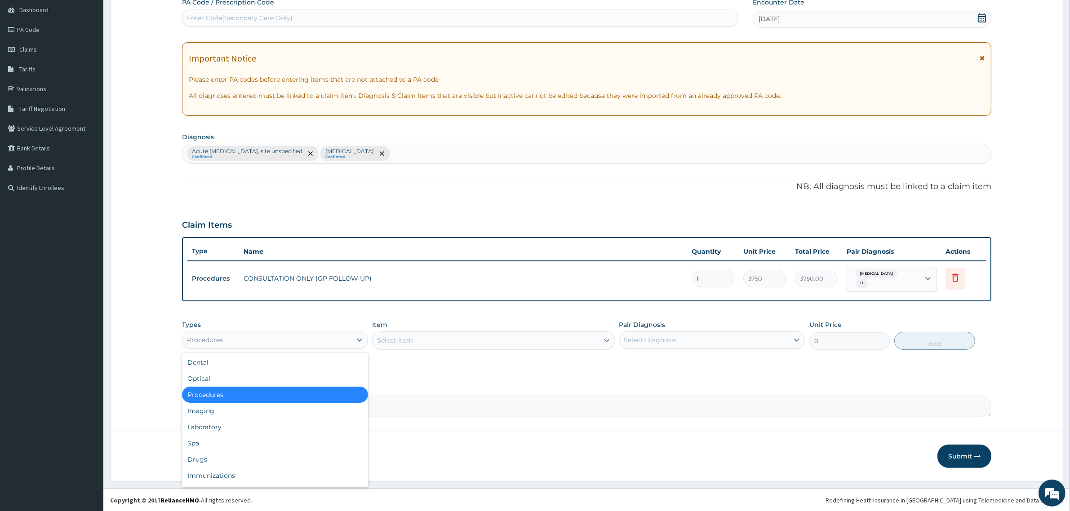
click at [323, 345] on div "Procedures" at bounding box center [266, 340] width 169 height 14
click at [213, 461] on div "Drugs" at bounding box center [275, 460] width 186 height 16
click at [412, 342] on div "Select Item" at bounding box center [493, 341] width 243 height 18
click at [540, 337] on div "Select Item" at bounding box center [493, 341] width 243 height 18
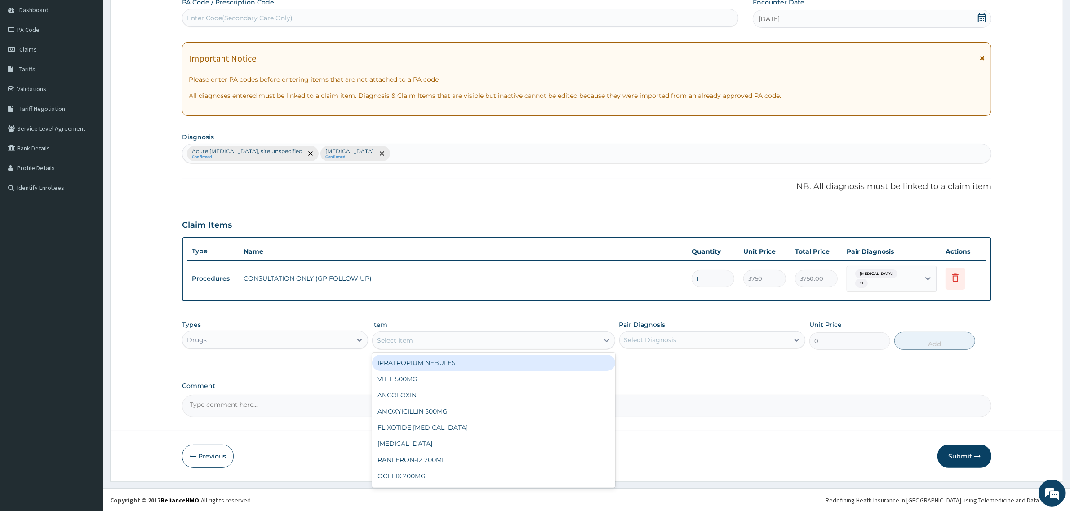
click at [435, 338] on div "Select Item" at bounding box center [486, 340] width 226 height 14
type input "AMOX"
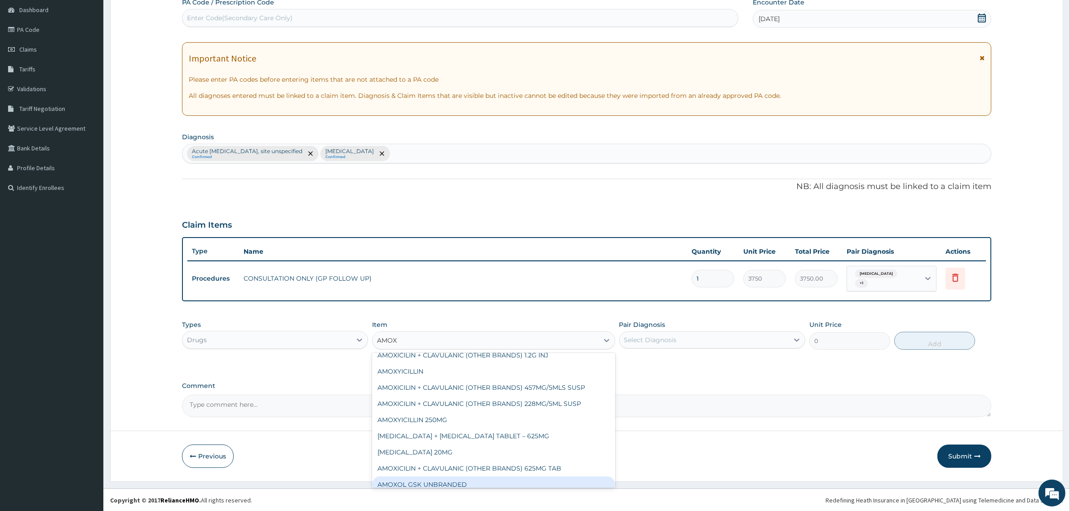
scroll to position [79, 0]
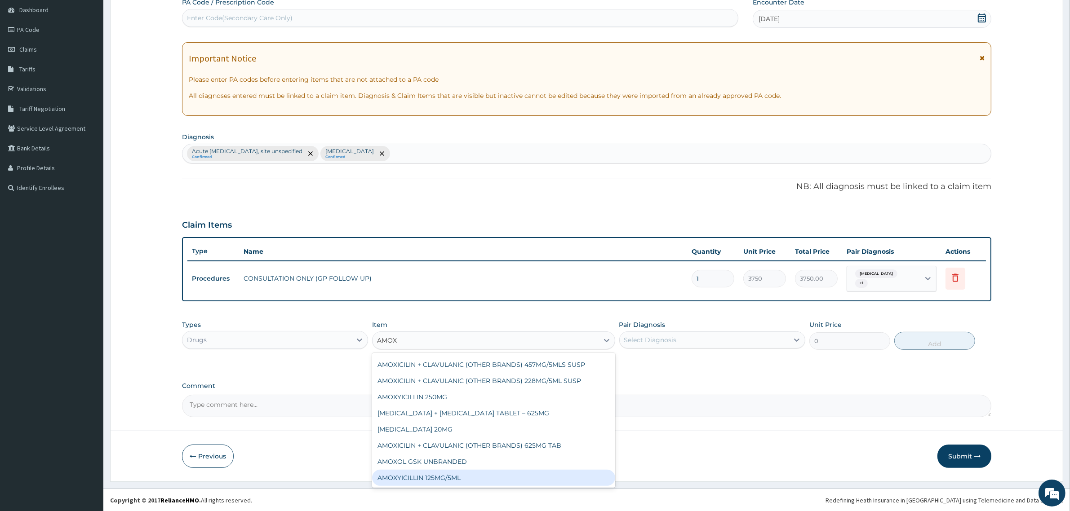
click at [449, 478] on div "AMOXYICILLIN 125MG/5ML" at bounding box center [493, 478] width 243 height 16
type input "1168.75"
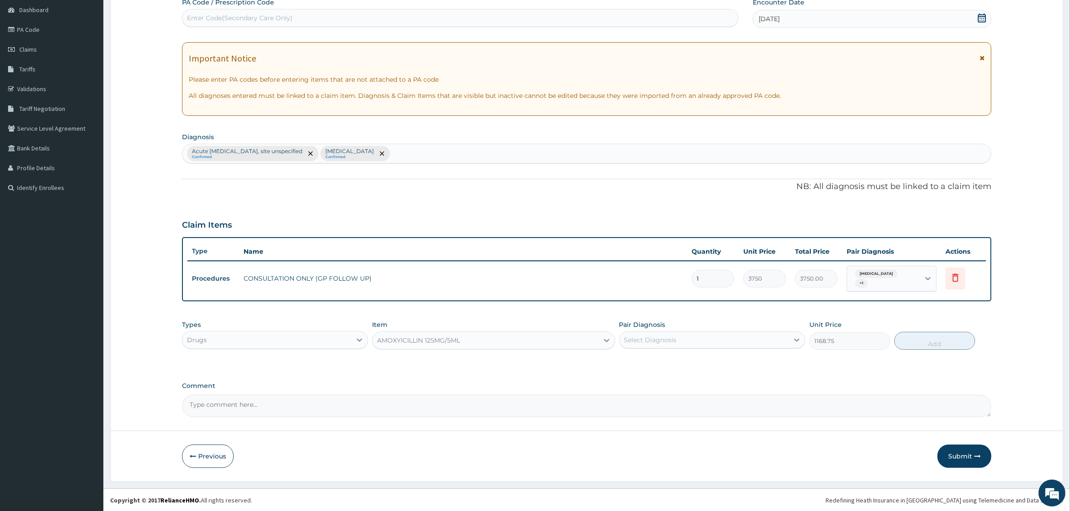
click at [641, 342] on div "Select Diagnosis" at bounding box center [650, 340] width 53 height 9
click at [522, 343] on div "AMOXYICILLIN 125MG/5ML" at bounding box center [486, 340] width 226 height 14
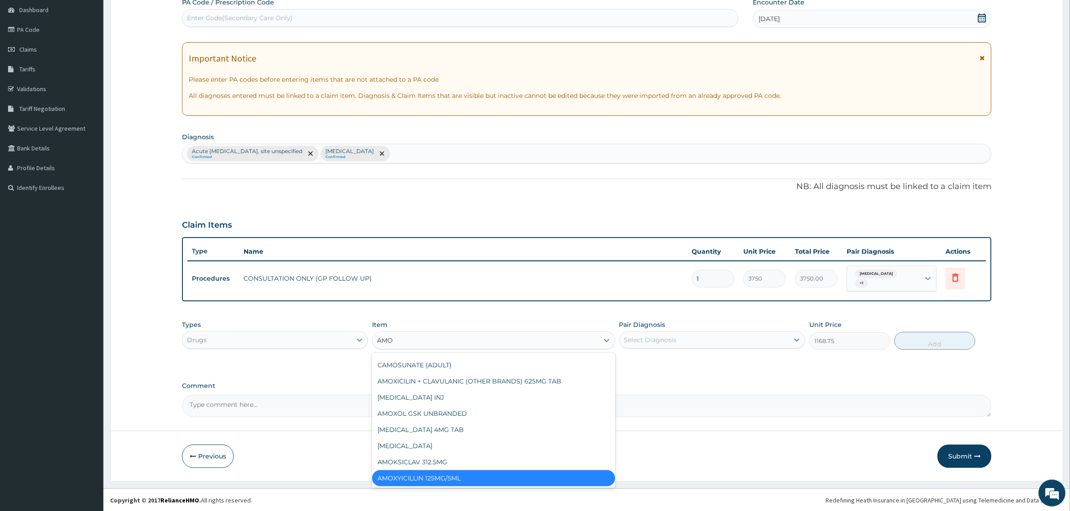
type input "AMOX"
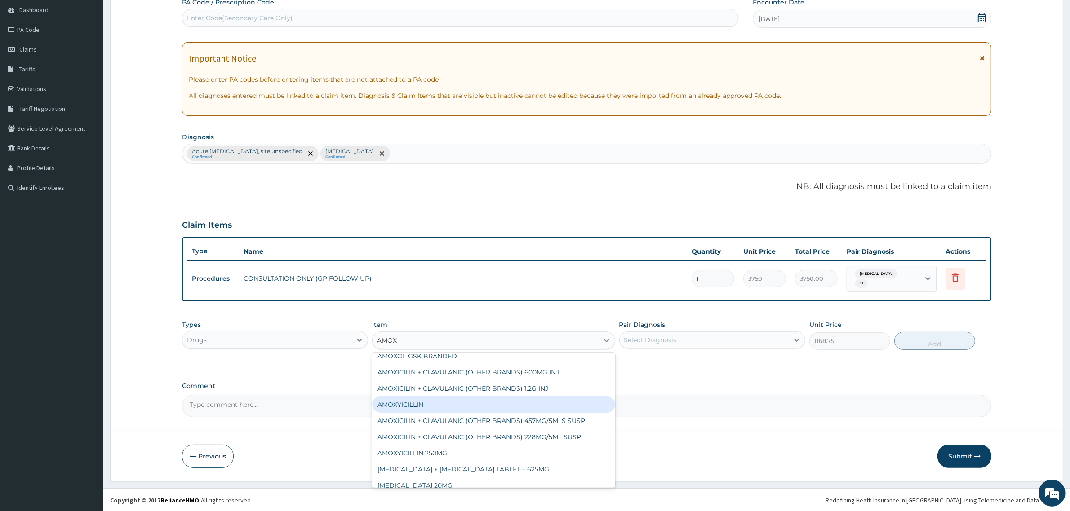
scroll to position [0, 0]
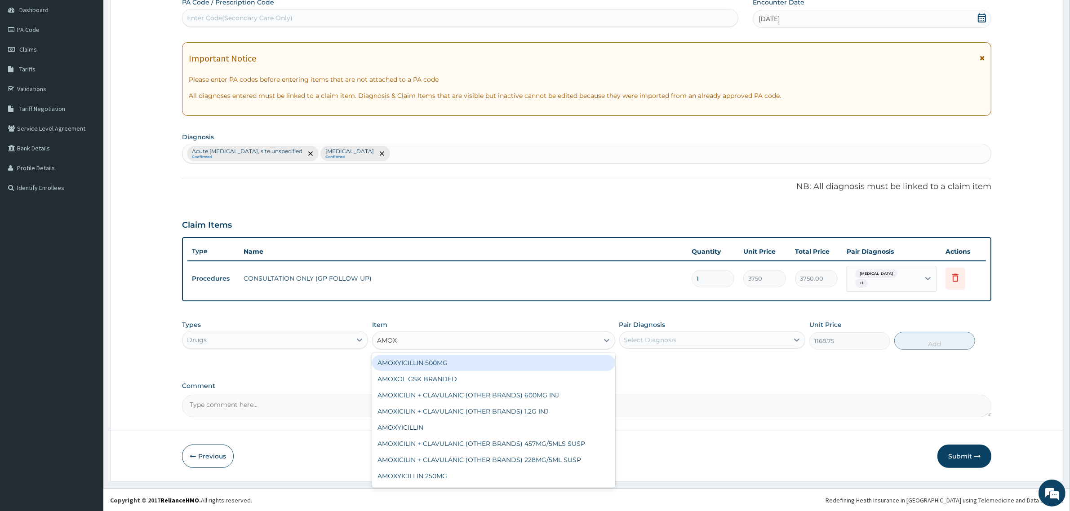
click at [445, 363] on div "AMOXYICILLIN 500MG" at bounding box center [493, 363] width 243 height 16
type input "65.44999694824219"
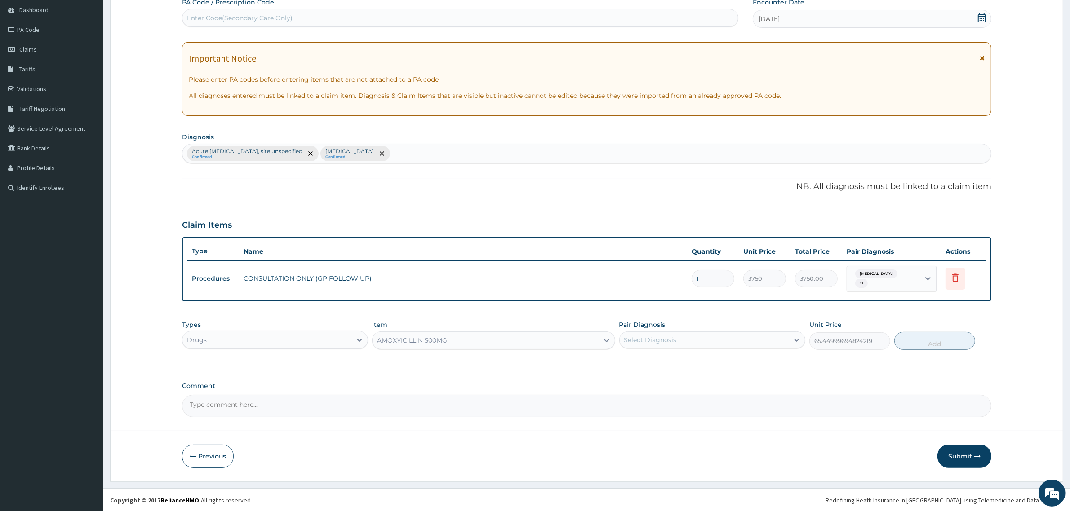
click at [472, 342] on div "AMOXYICILLIN 500MG" at bounding box center [486, 340] width 226 height 14
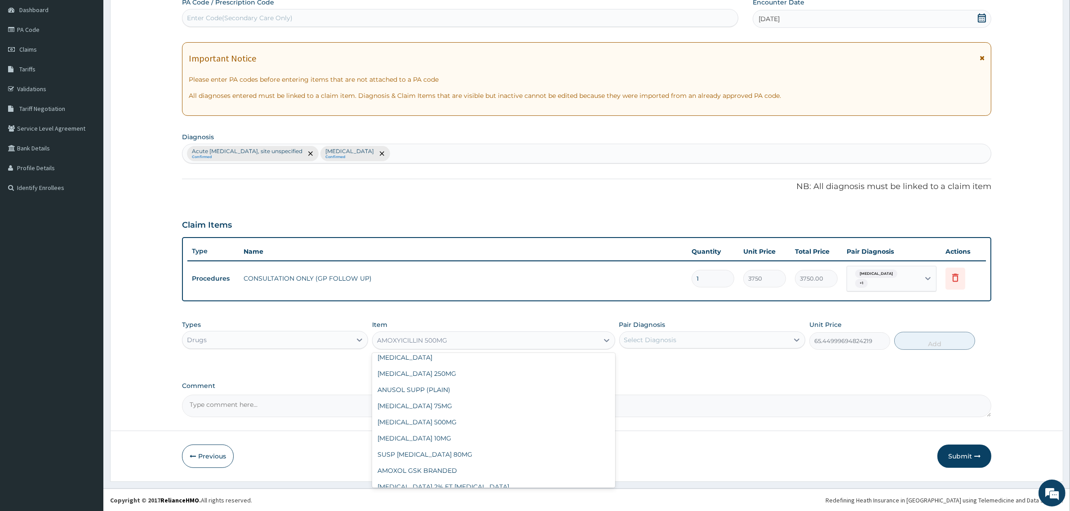
scroll to position [169, 0]
click at [424, 453] on div "CETIRIZINE 10MG" at bounding box center [493, 453] width 243 height 16
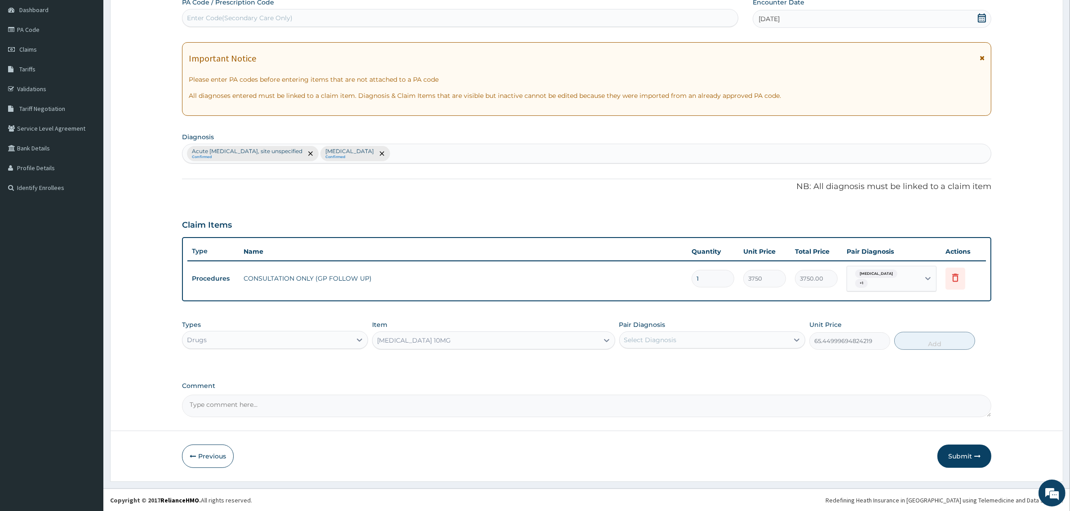
click at [587, 340] on div "CETIRIZINE 10MG" at bounding box center [486, 340] width 226 height 14
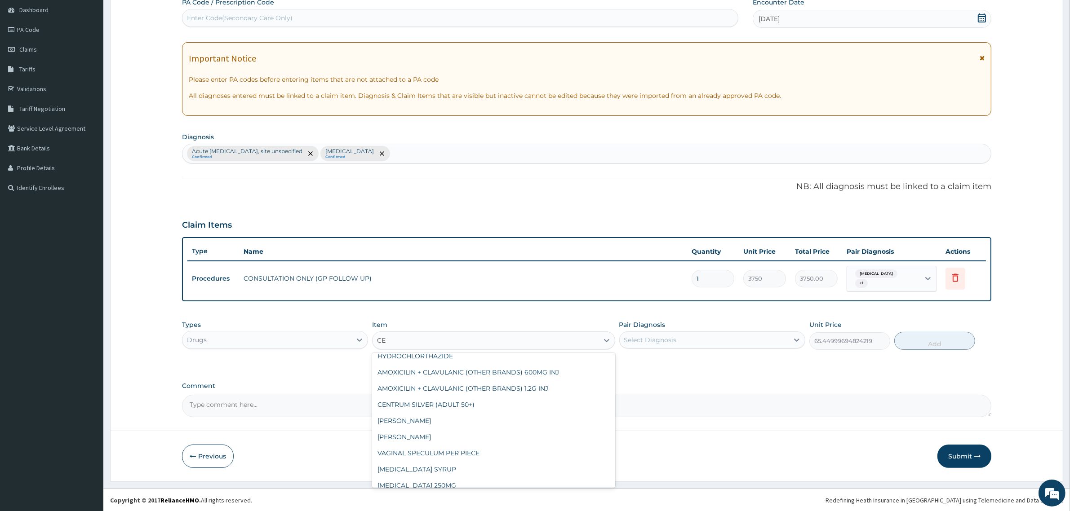
scroll to position [0, 0]
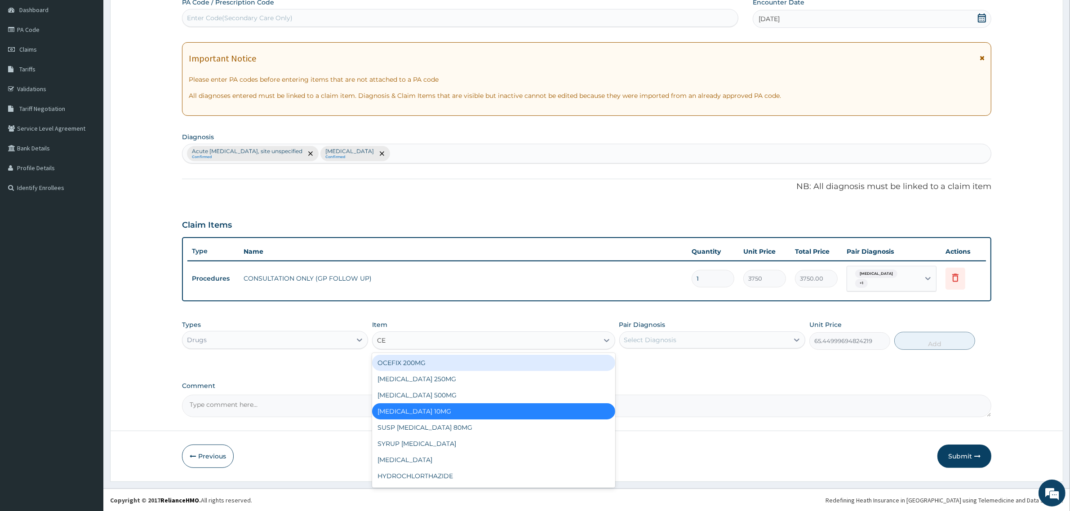
type input "CET"
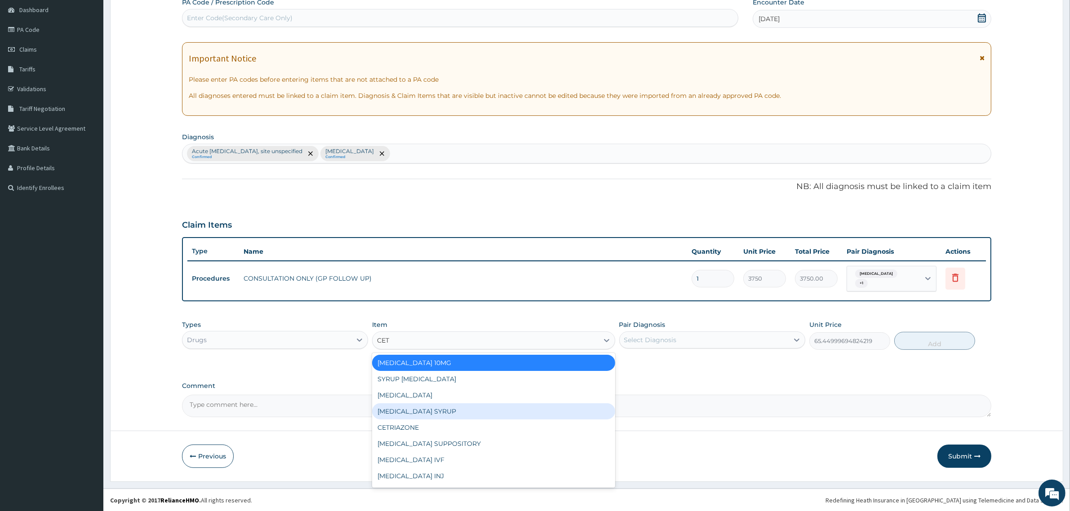
click at [421, 412] on div "CETIRIZINE SYRUP" at bounding box center [493, 412] width 243 height 16
type input "1776.5"
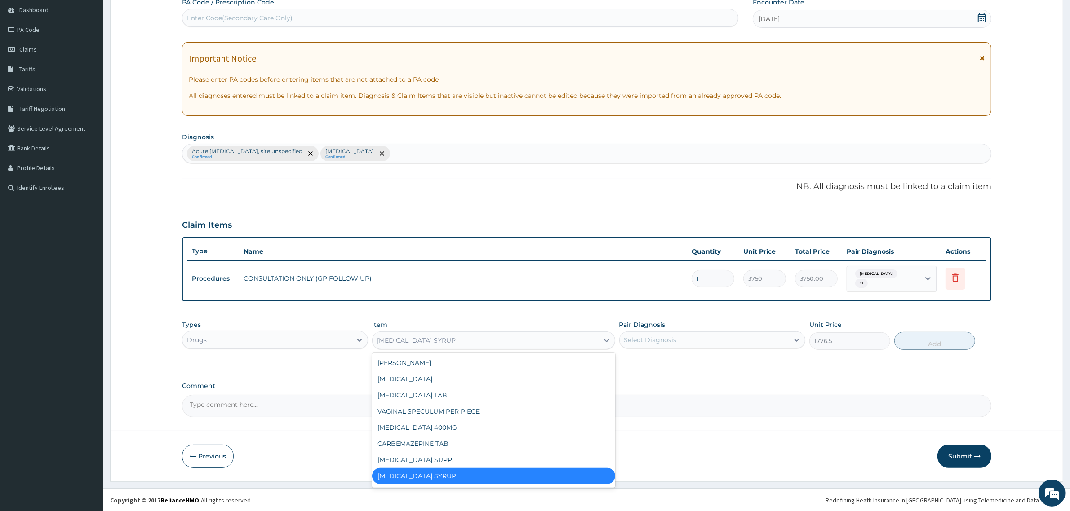
click at [547, 340] on div "CETIRIZINE SYRUP" at bounding box center [486, 340] width 226 height 14
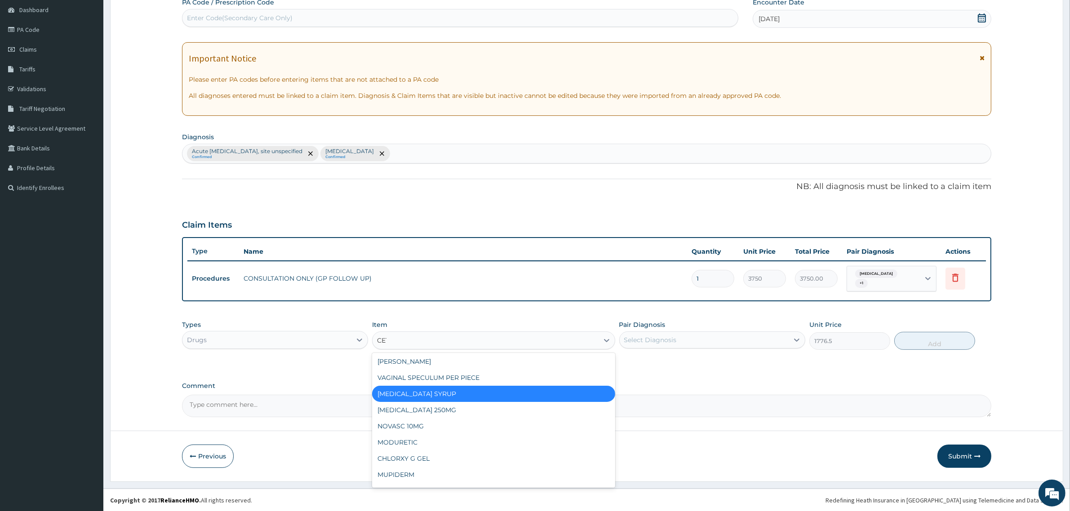
scroll to position [14, 0]
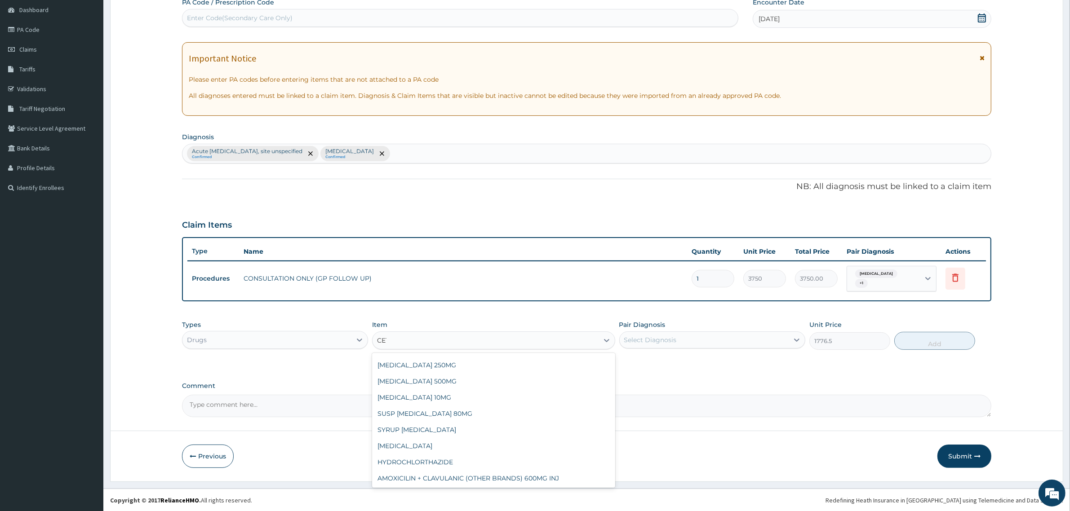
type input "CETR"
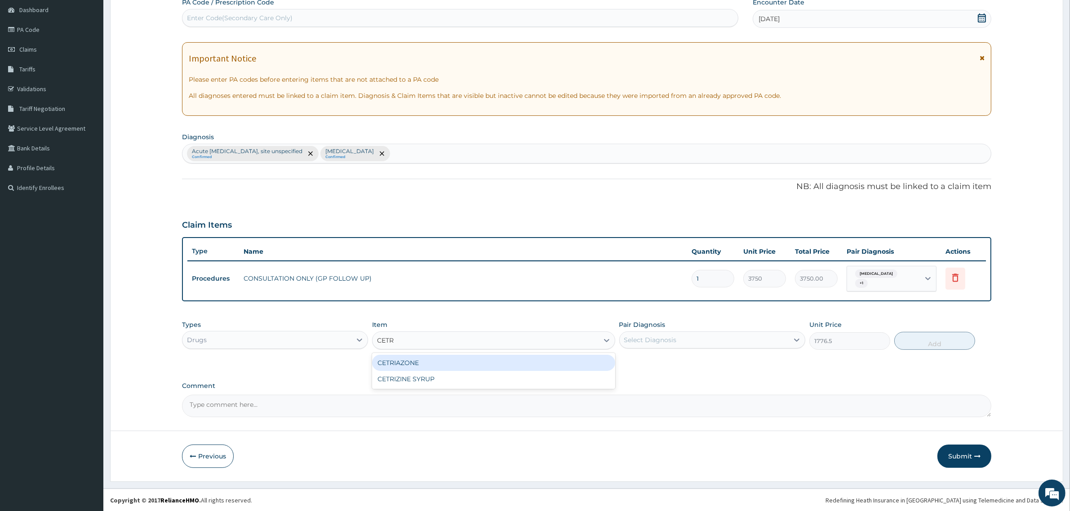
scroll to position [0, 0]
click at [409, 381] on div "CETRIZINE SYRUP" at bounding box center [493, 379] width 243 height 16
type input "1870"
click at [618, 337] on div "Types Drugs Item option CETRIZINE SYRUP, selected. Select is focused ,type to r…" at bounding box center [586, 335] width 809 height 39
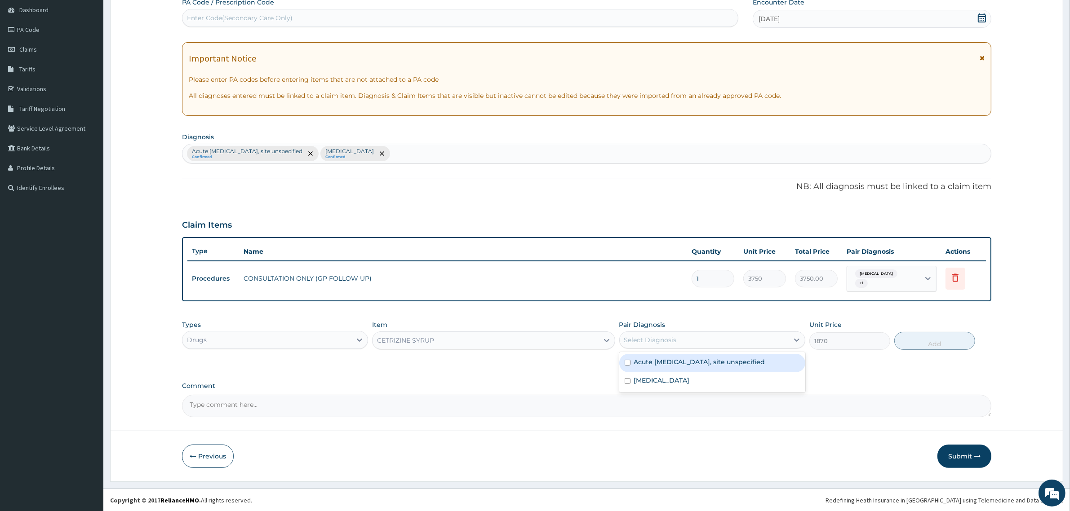
click at [634, 344] on div "Select Diagnosis" at bounding box center [650, 340] width 53 height 9
drag, startPoint x: 627, startPoint y: 362, endPoint x: 630, endPoint y: 372, distance: 9.8
click at [628, 363] on input "checkbox" at bounding box center [628, 363] width 6 height 6
checkbox input "true"
click at [625, 382] on input "checkbox" at bounding box center [628, 381] width 6 height 6
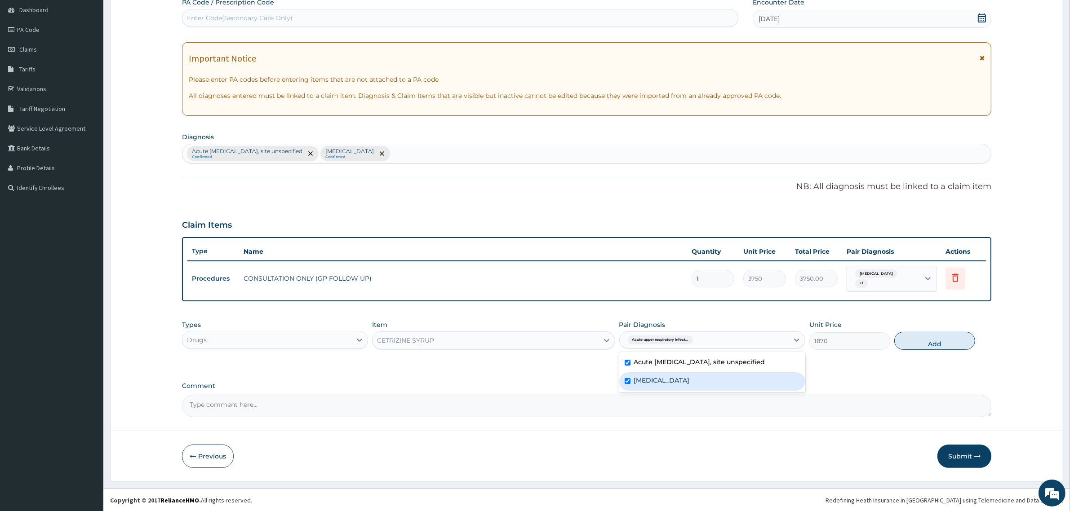
checkbox input "true"
click at [949, 343] on button "Add" at bounding box center [934, 341] width 81 height 18
type input "0"
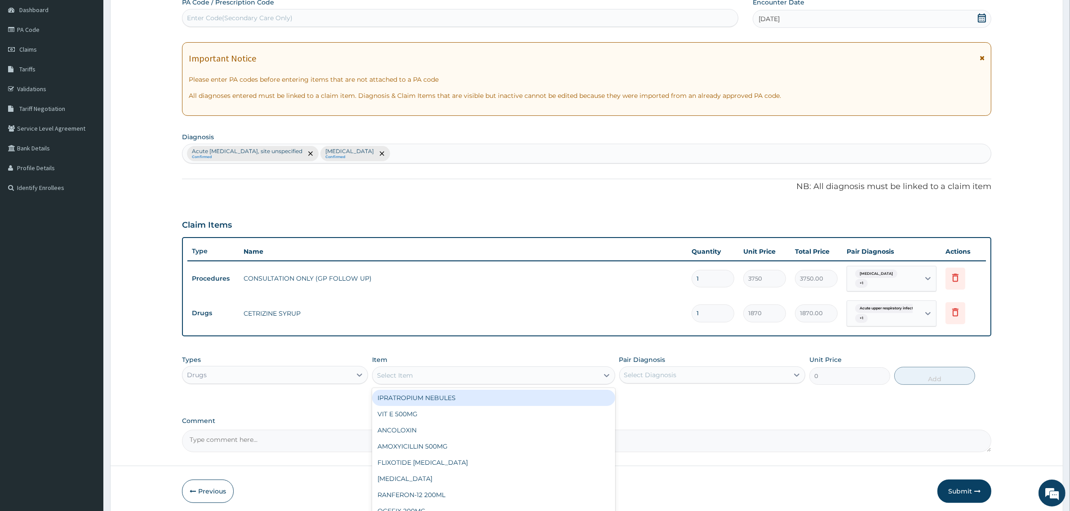
click at [470, 374] on div "Select Item" at bounding box center [486, 375] width 226 height 14
type input "AMOX"
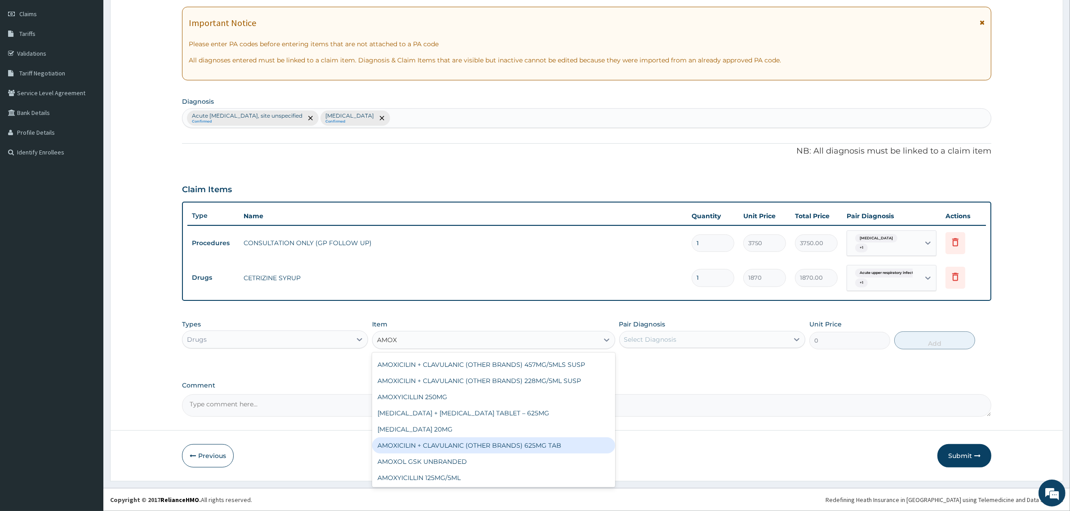
scroll to position [79, 0]
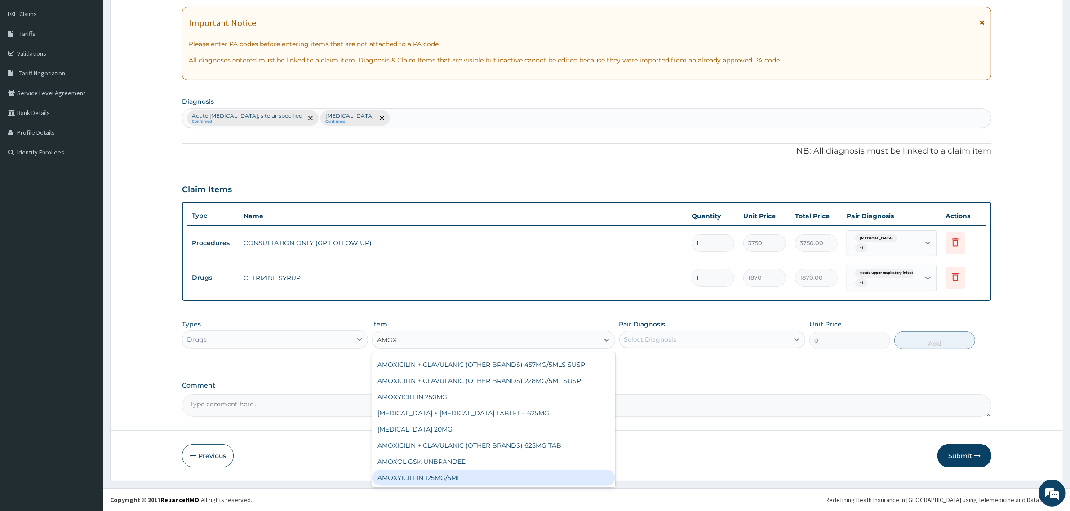
click at [457, 475] on div "AMOXYICILLIN 125MG/5ML" at bounding box center [493, 478] width 243 height 16
type input "1168.75"
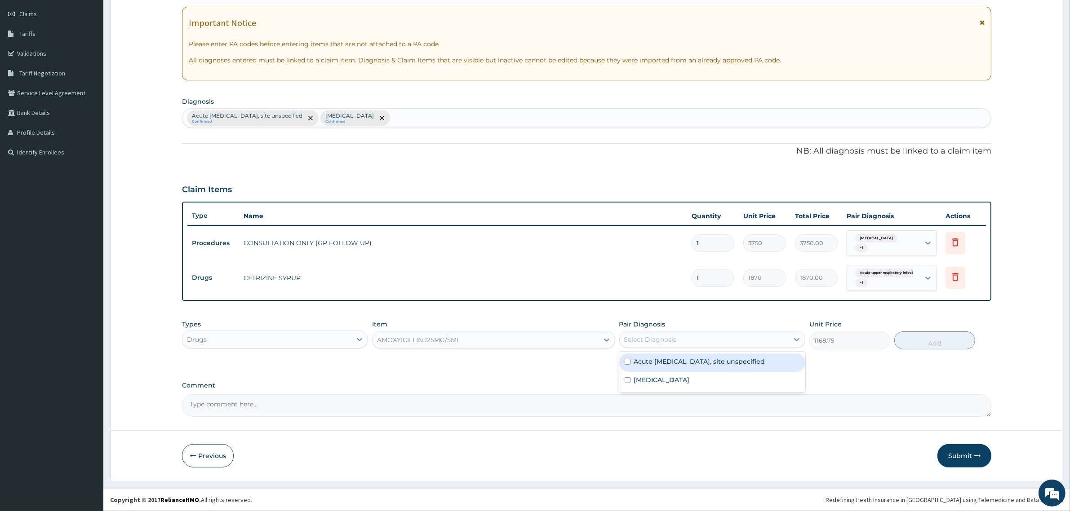
click at [644, 335] on div "Select Diagnosis" at bounding box center [650, 339] width 53 height 9
click at [629, 363] on input "checkbox" at bounding box center [628, 362] width 6 height 6
checkbox input "true"
click at [626, 380] on input "checkbox" at bounding box center [628, 380] width 6 height 6
checkbox input "true"
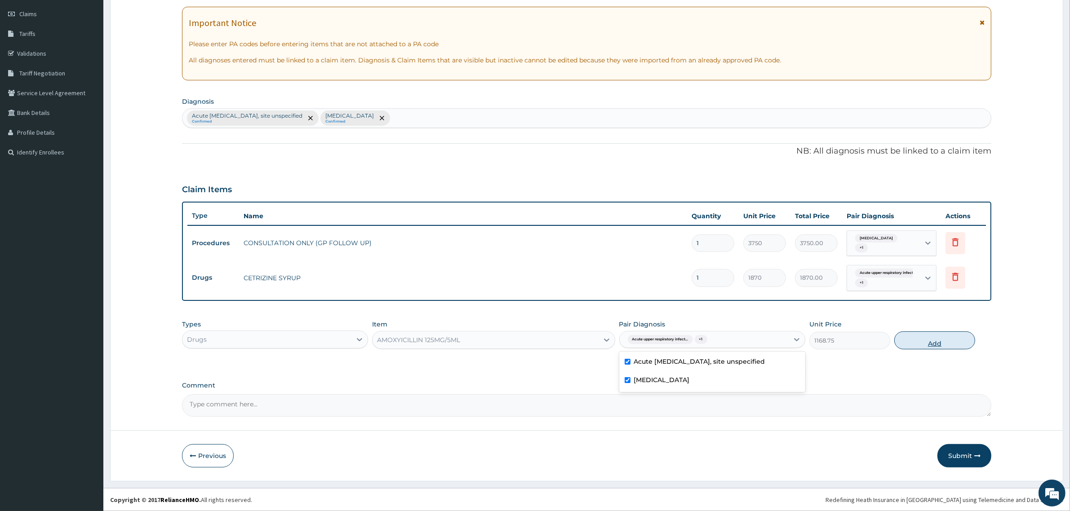
click at [915, 340] on button "Add" at bounding box center [934, 341] width 81 height 18
type input "0"
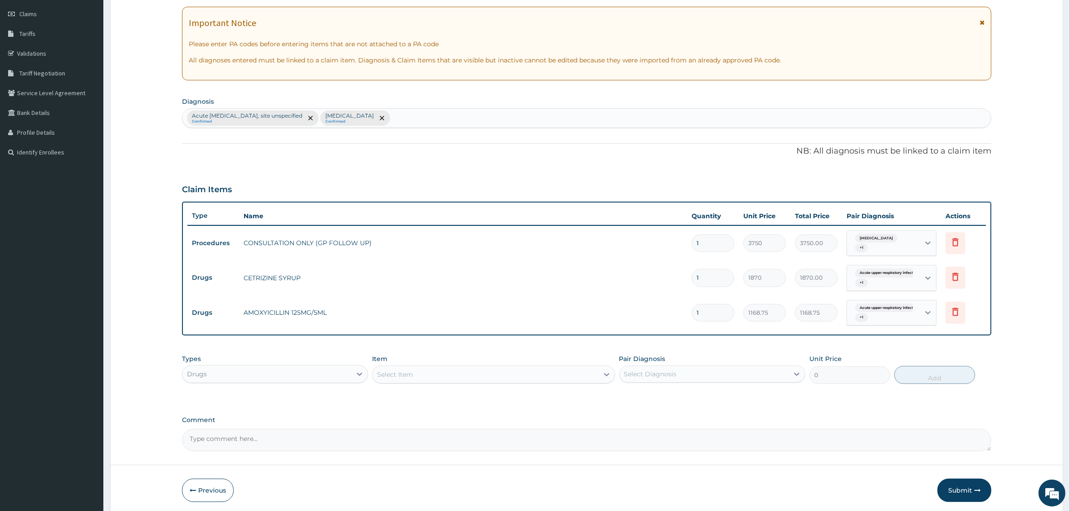
click at [429, 380] on div "Select Item" at bounding box center [486, 375] width 226 height 14
click at [350, 371] on div "Drugs" at bounding box center [266, 374] width 169 height 14
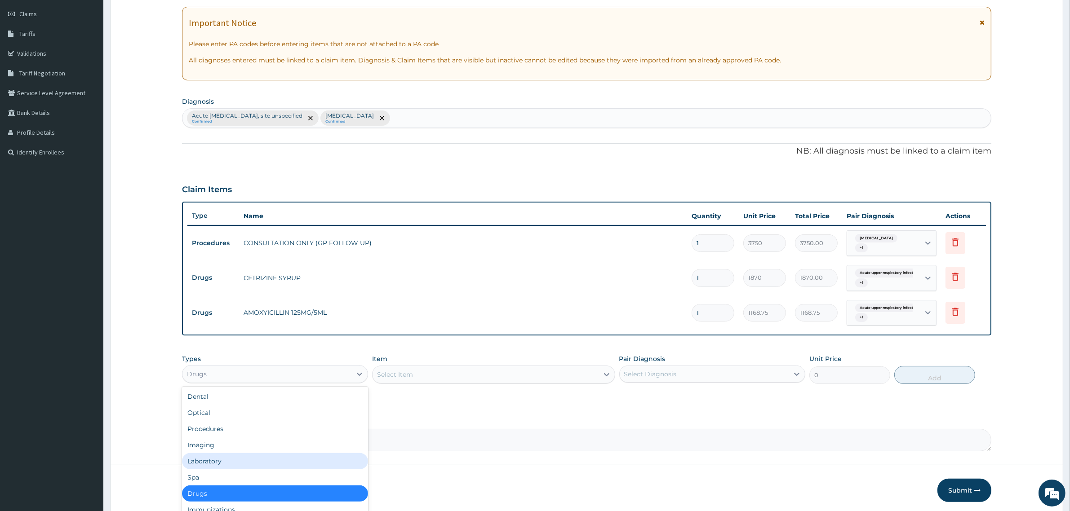
click at [293, 459] on div "Laboratory" at bounding box center [275, 461] width 186 height 16
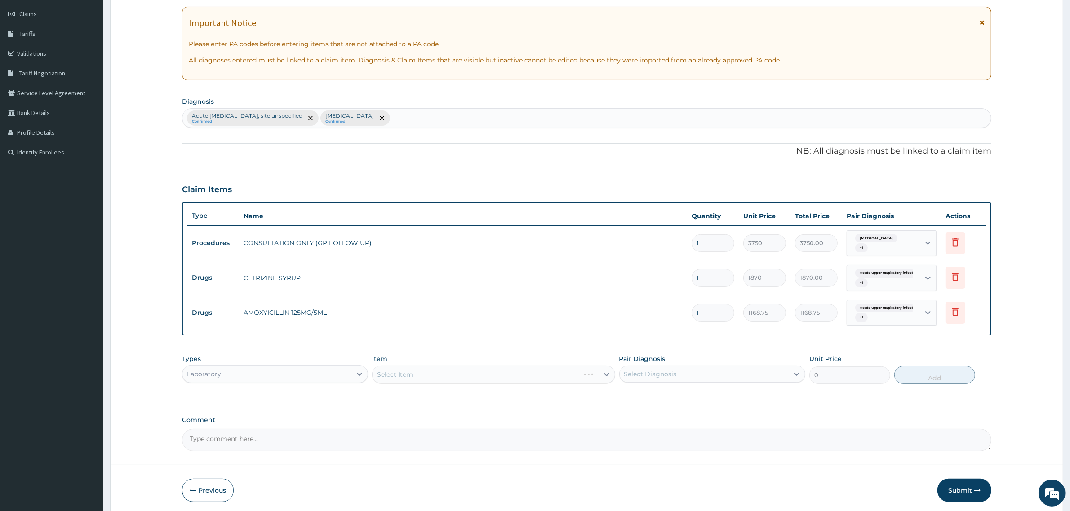
click at [452, 372] on div "Select Item" at bounding box center [493, 375] width 243 height 18
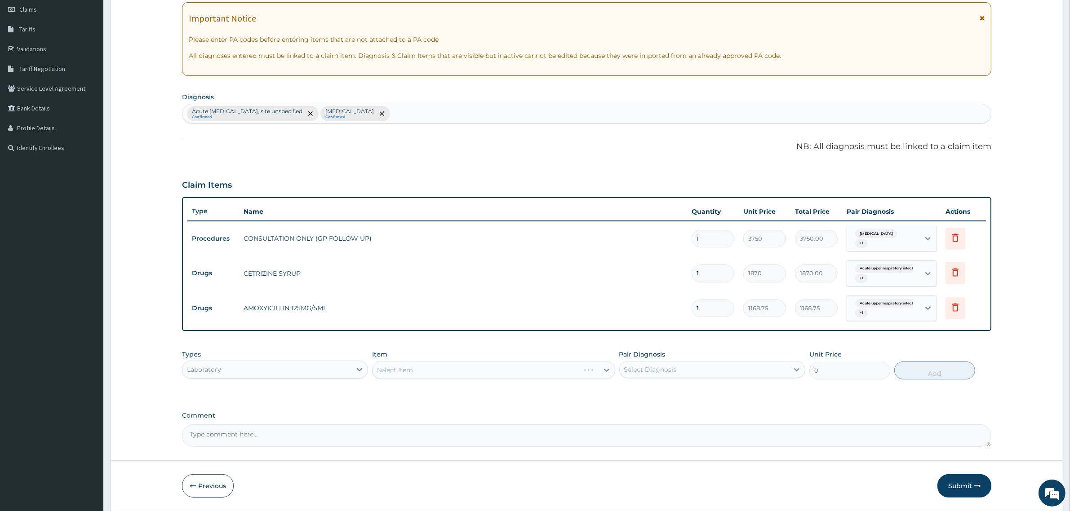
scroll to position [158, 0]
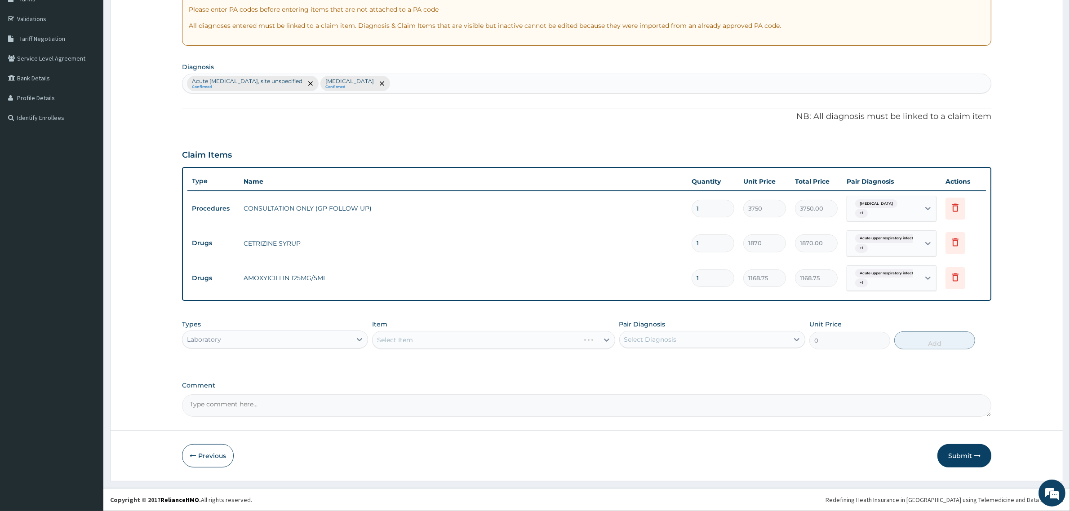
click at [599, 339] on div "Select Item" at bounding box center [493, 340] width 243 height 18
click at [591, 337] on div "Select Item" at bounding box center [493, 340] width 243 height 18
click at [447, 336] on div "Select Item" at bounding box center [493, 340] width 243 height 18
click at [436, 340] on div "Select Item" at bounding box center [493, 340] width 243 height 18
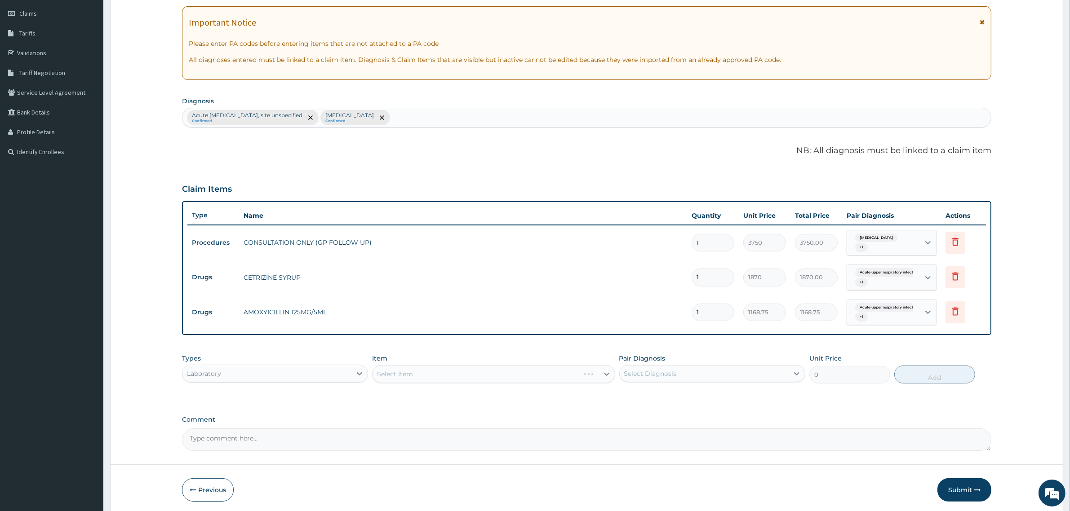
drag, startPoint x: 603, startPoint y: 315, endPoint x: 603, endPoint y: 322, distance: 7.6
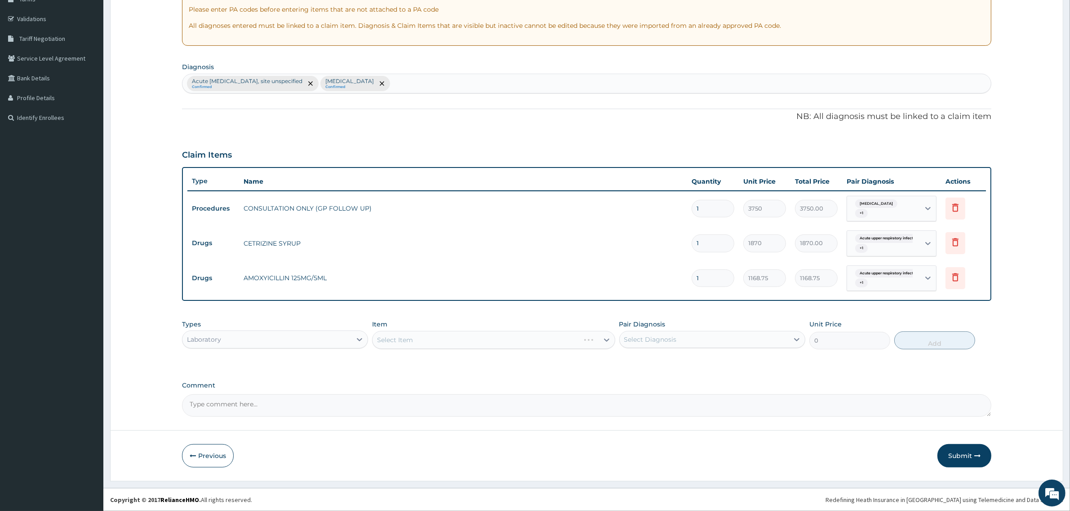
click at [574, 339] on div "Select Item" at bounding box center [493, 340] width 243 height 18
click at [495, 345] on div "Select Item" at bounding box center [493, 340] width 243 height 18
click at [600, 342] on div "Select Item" at bounding box center [493, 340] width 243 height 18
drag, startPoint x: 586, startPoint y: 340, endPoint x: 569, endPoint y: 340, distance: 16.2
click at [585, 340] on div "Select Item" at bounding box center [493, 340] width 243 height 18
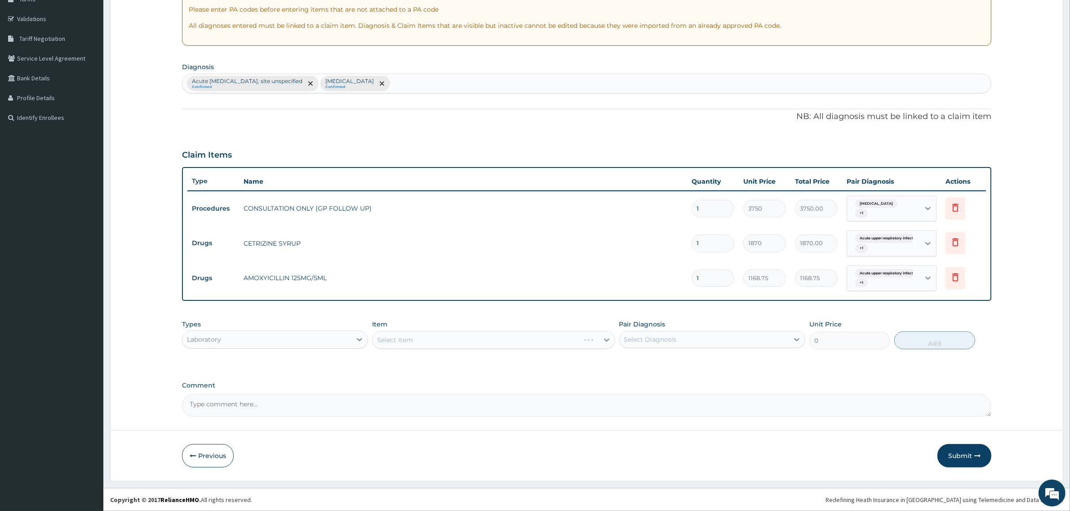
click at [599, 340] on div "Select Item" at bounding box center [493, 340] width 243 height 18
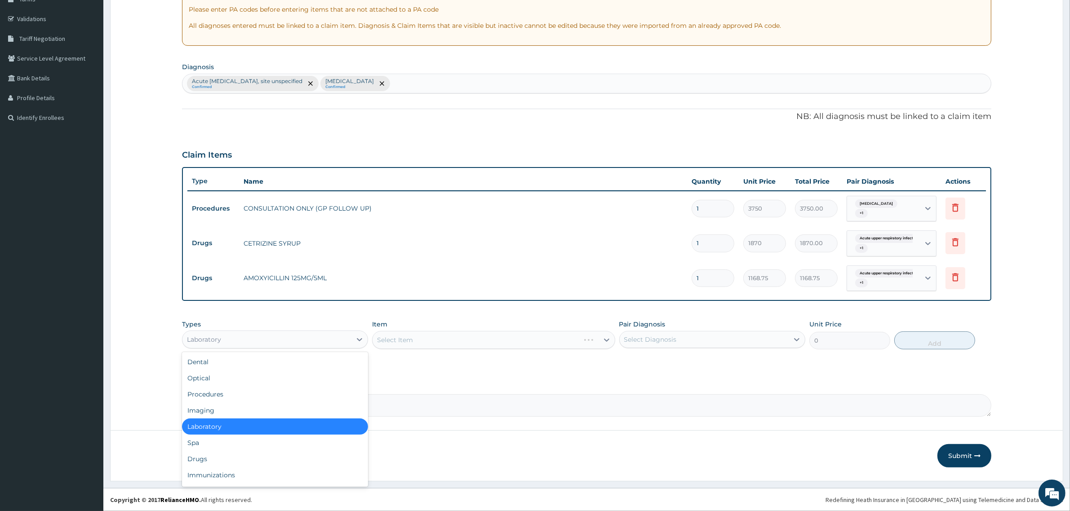
drag, startPoint x: 333, startPoint y: 340, endPoint x: 319, endPoint y: 345, distance: 15.2
click at [333, 340] on div "Laboratory" at bounding box center [266, 340] width 169 height 14
click at [215, 463] on div "Drugs" at bounding box center [275, 459] width 186 height 16
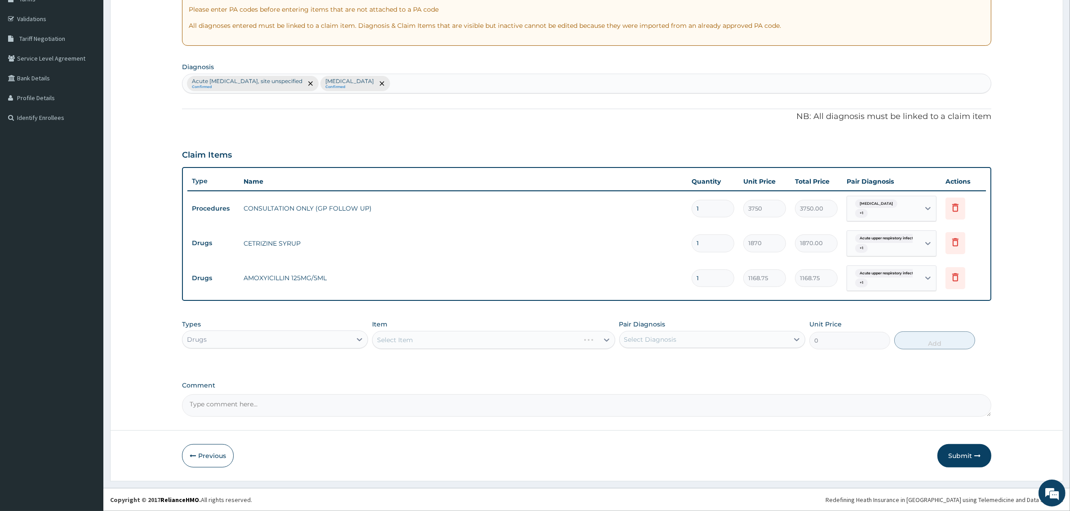
click at [349, 342] on div "Drugs" at bounding box center [266, 340] width 169 height 14
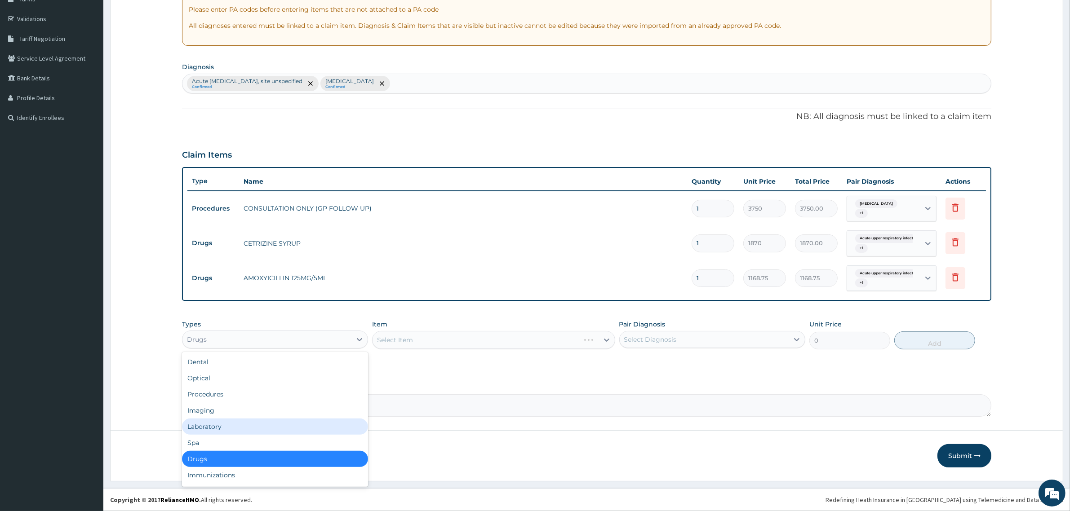
click at [208, 428] on div "Laboratory" at bounding box center [275, 427] width 186 height 16
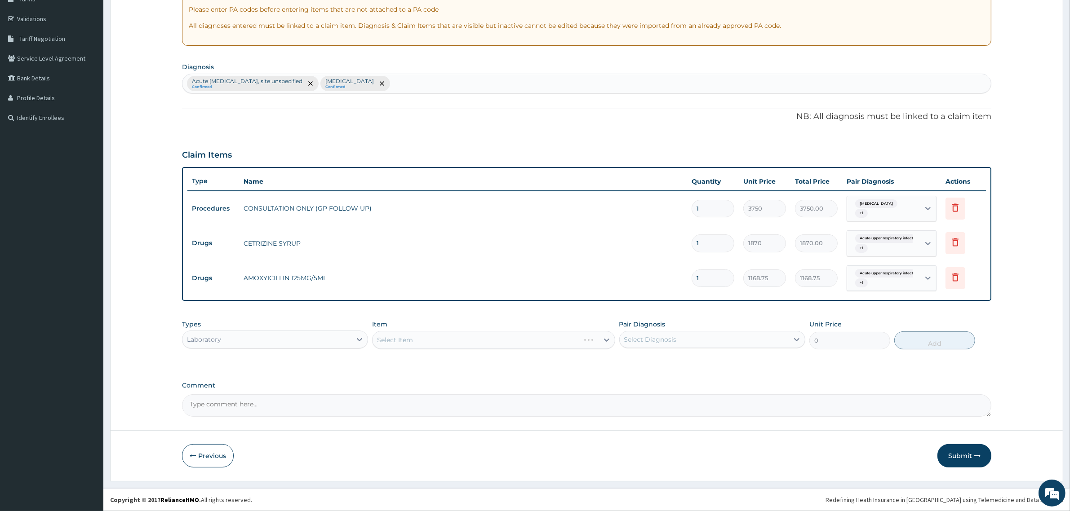
click at [608, 339] on div "Select Item" at bounding box center [493, 340] width 243 height 18
click at [412, 336] on div "Select Item" at bounding box center [493, 340] width 243 height 18
click at [412, 338] on div "Select Item" at bounding box center [493, 340] width 243 height 18
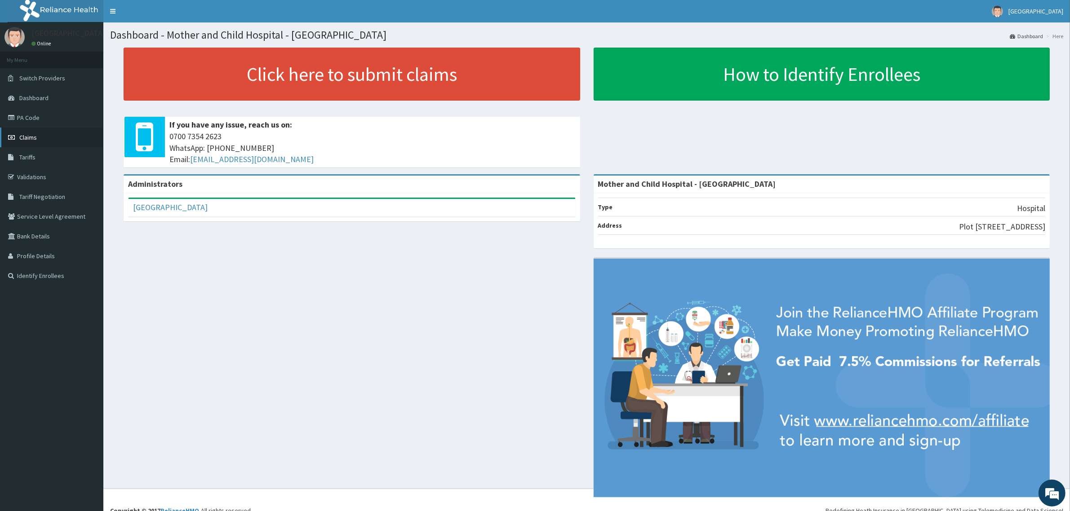
click at [28, 136] on span "Claims" at bounding box center [28, 137] width 18 height 8
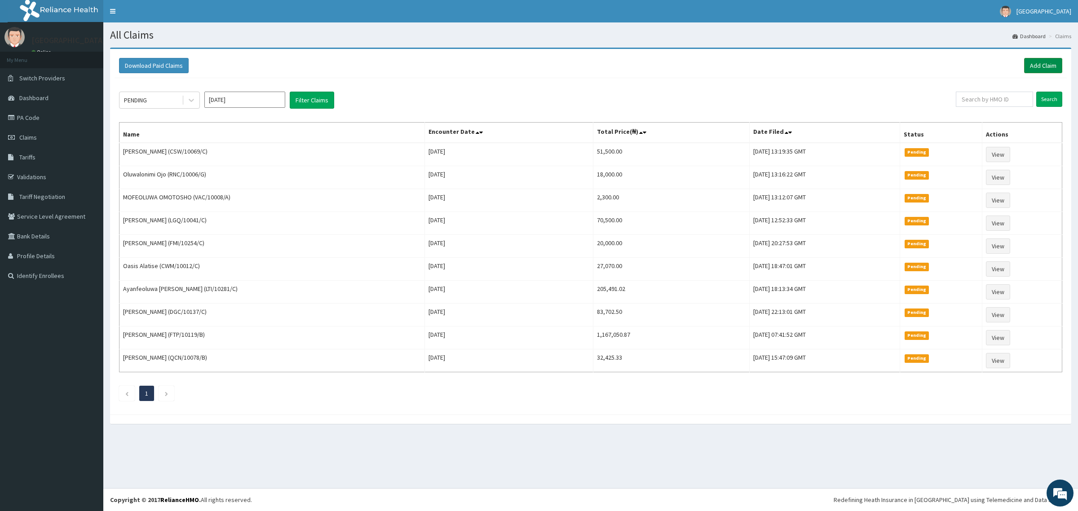
click at [1049, 67] on link "Add Claim" at bounding box center [1044, 65] width 38 height 15
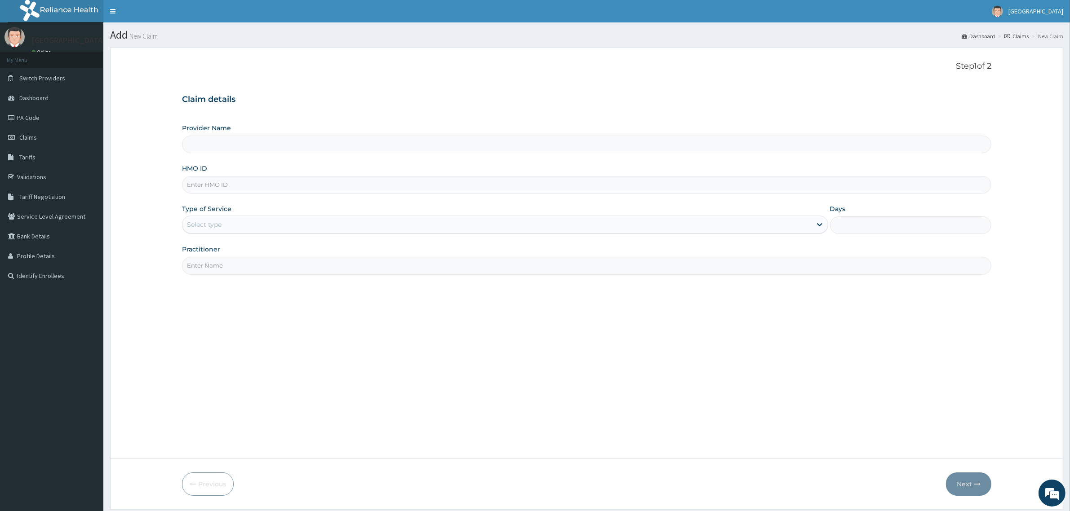
type input "Mother and Child Hospital - [GEOGRAPHIC_DATA]"
click at [244, 187] on input "HMO ID" at bounding box center [586, 185] width 809 height 18
type input "E"
type input "FBL/10156/B"
click at [811, 220] on div "Select type" at bounding box center [496, 224] width 629 height 14
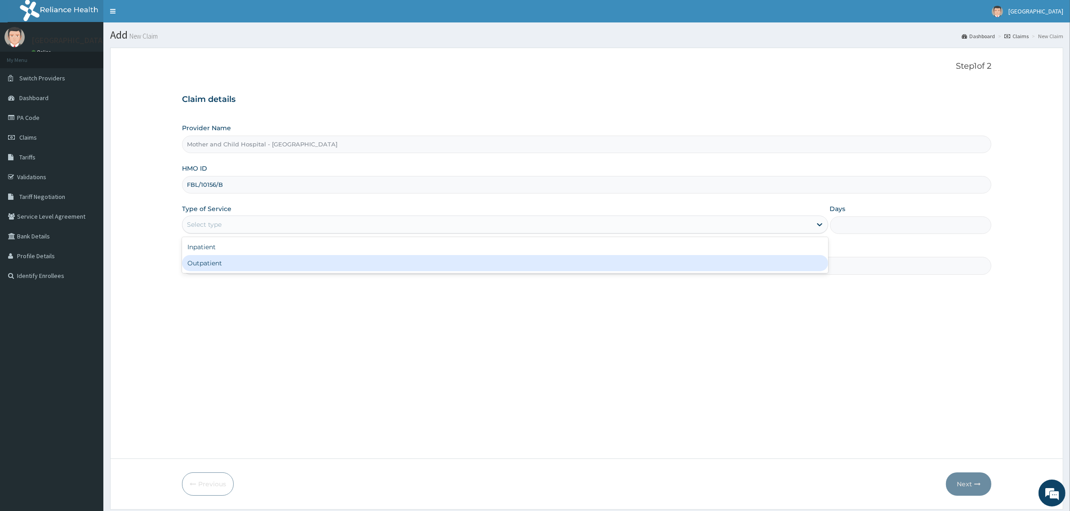
click at [246, 264] on div "Outpatient" at bounding box center [505, 263] width 646 height 16
type input "1"
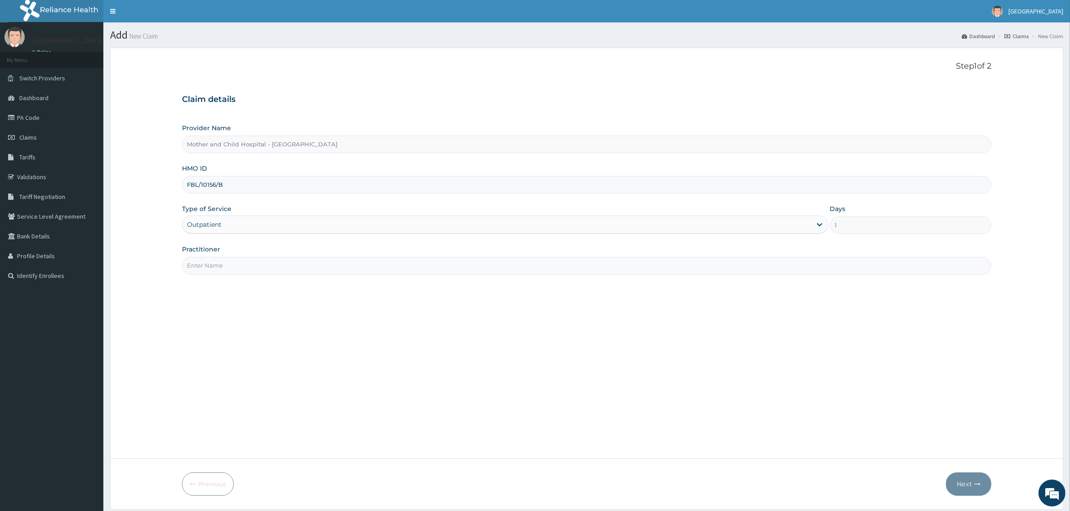
click at [267, 273] on input "Practitioner" at bounding box center [586, 266] width 809 height 18
type input "DR [PERSON_NAME]"
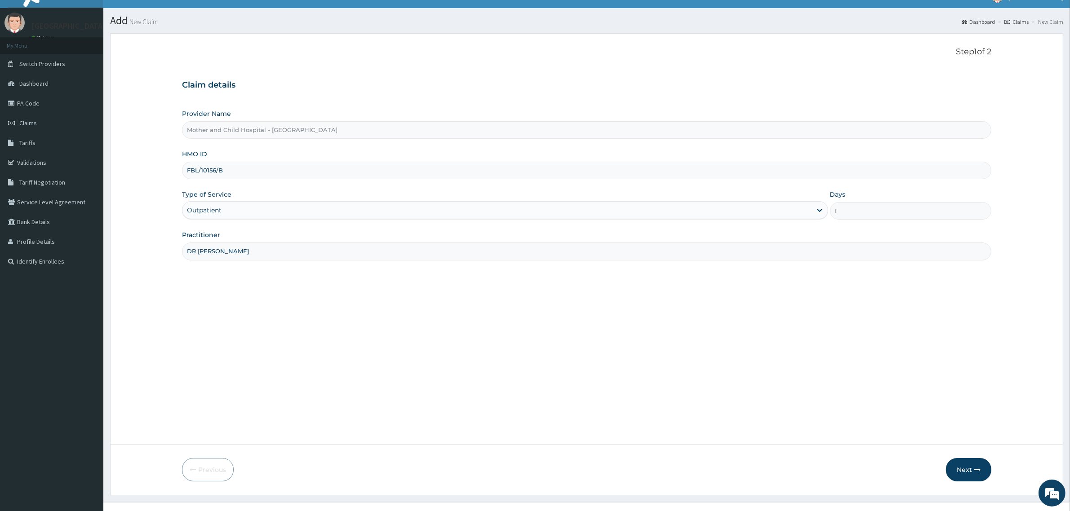
scroll to position [28, 0]
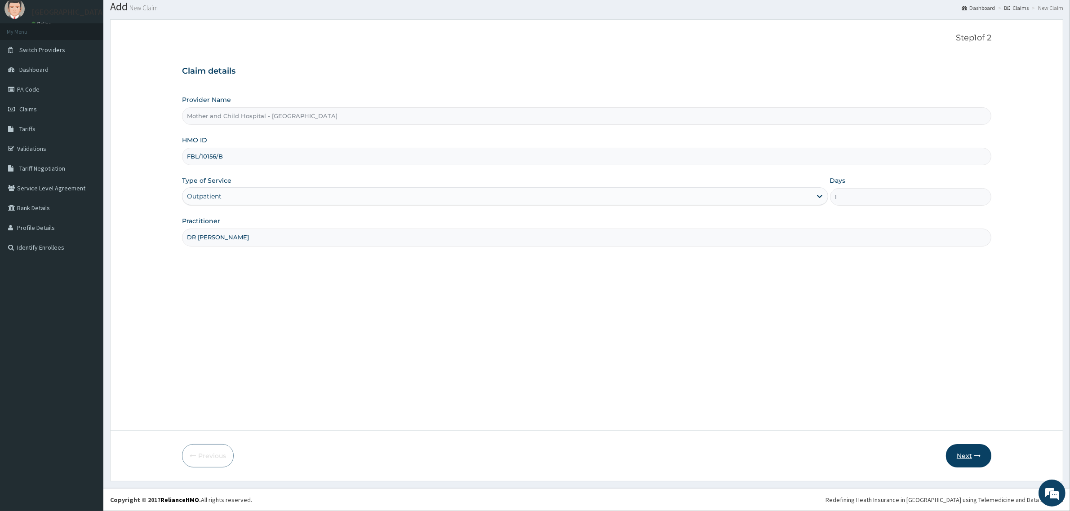
click at [954, 455] on button "Next" at bounding box center [968, 455] width 45 height 23
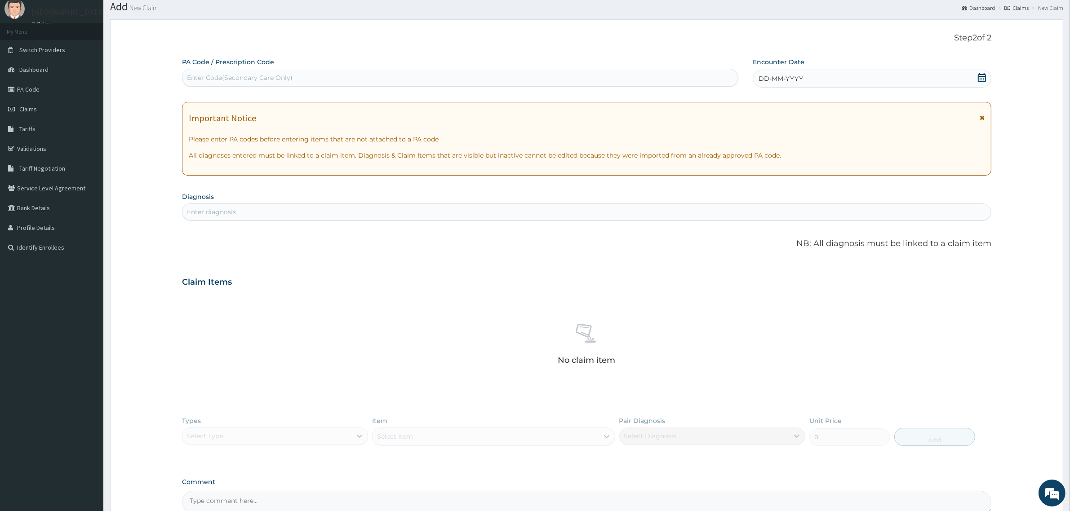
drag, startPoint x: 982, startPoint y: 75, endPoint x: 964, endPoint y: 87, distance: 21.4
click at [982, 75] on icon at bounding box center [981, 77] width 9 height 9
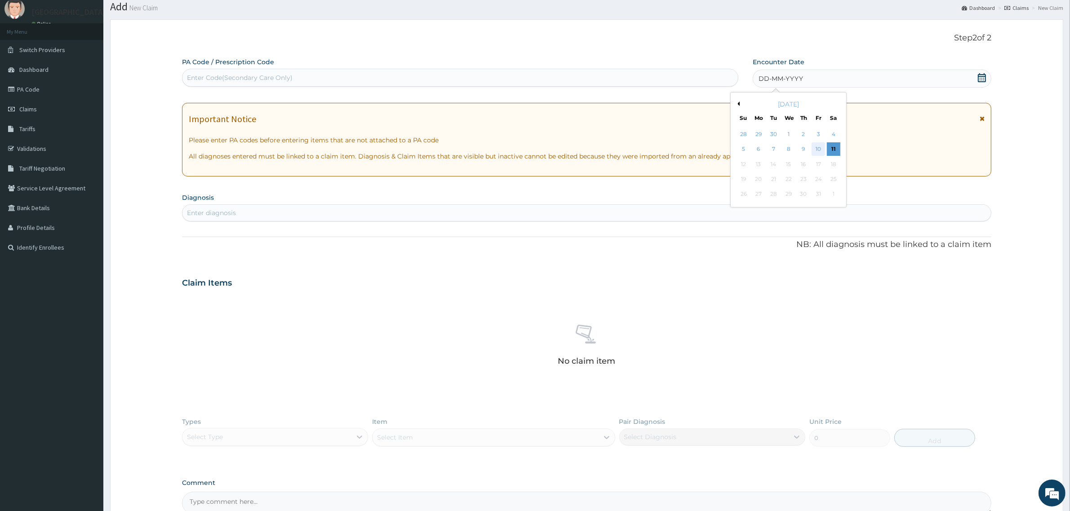
click at [825, 147] on div "10" at bounding box center [818, 149] width 13 height 13
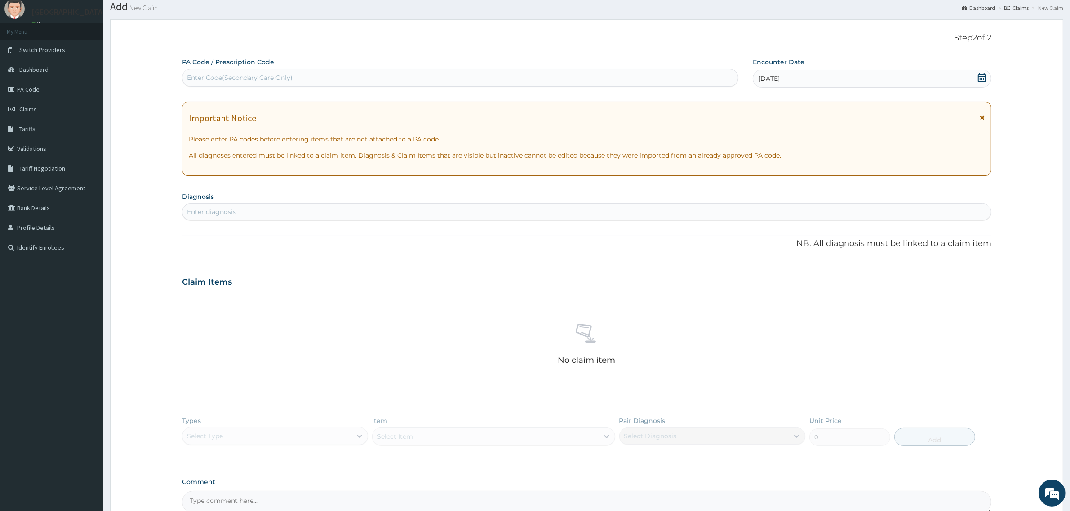
click at [980, 77] on icon at bounding box center [981, 77] width 9 height 9
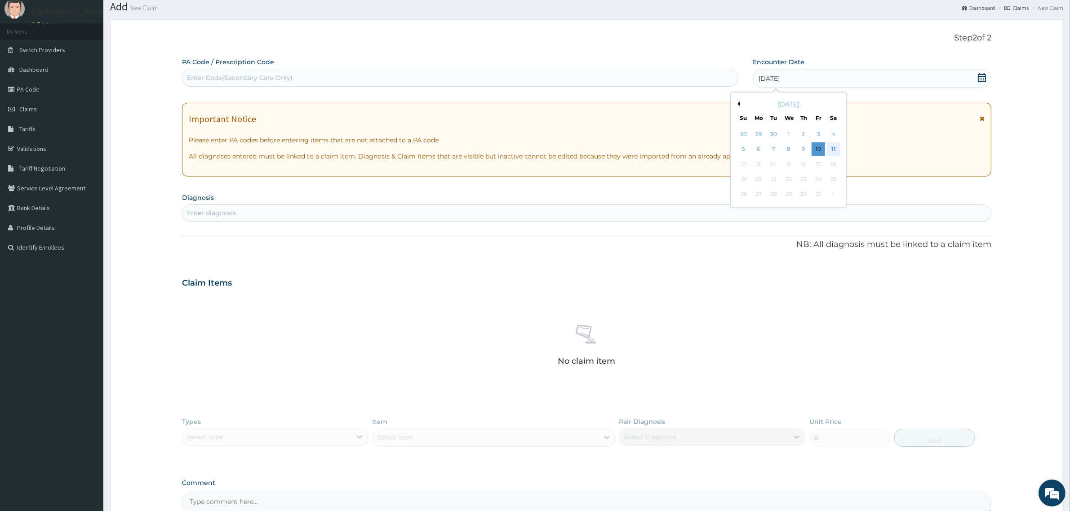
click at [834, 145] on div "11" at bounding box center [833, 149] width 13 height 13
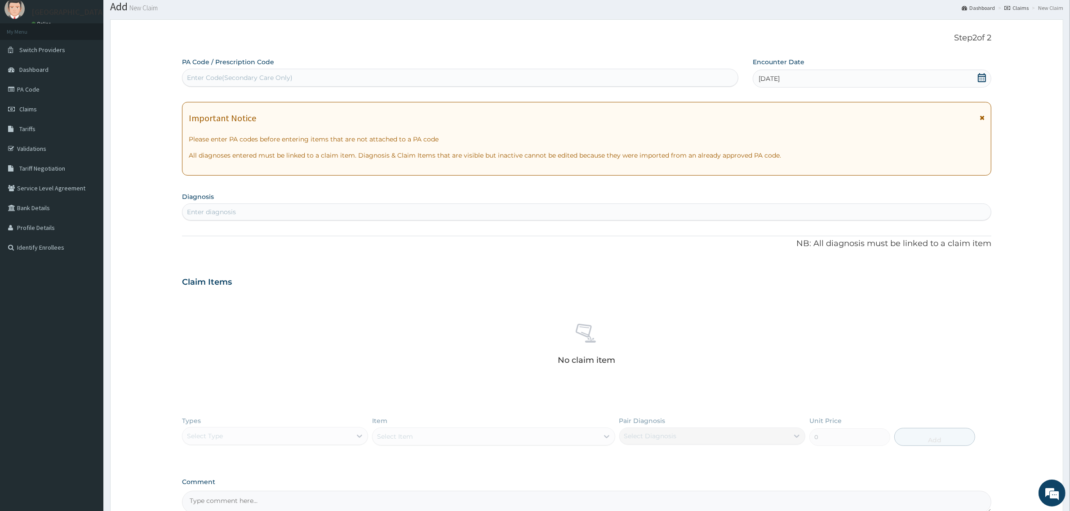
click at [274, 212] on div "Enter diagnosis" at bounding box center [586, 212] width 808 height 14
type input "URTI"
click at [293, 236] on h4 "Acute [MEDICAL_DATA], site unspecified" at bounding box center [252, 233] width 131 height 7
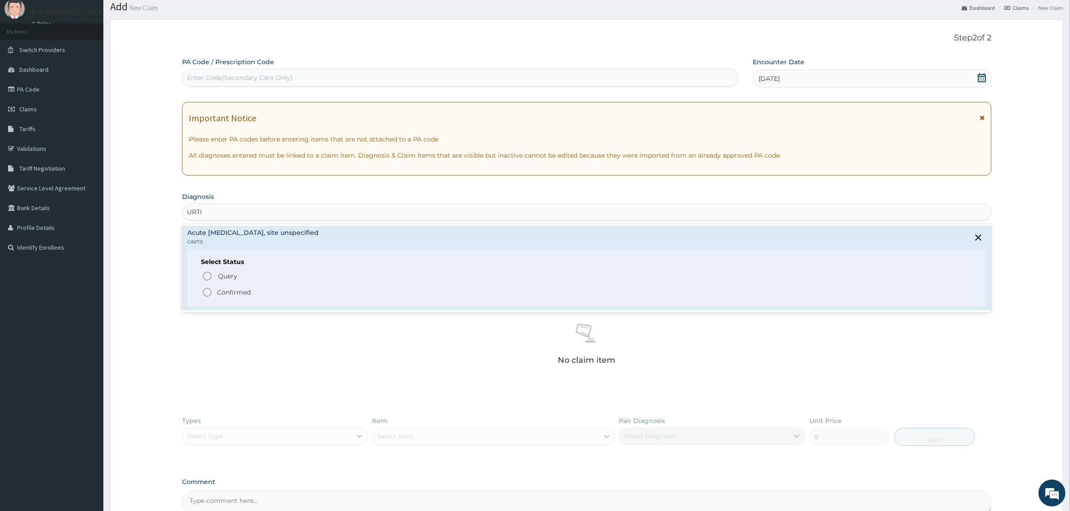
drag, startPoint x: 204, startPoint y: 293, endPoint x: 264, endPoint y: 253, distance: 72.8
click at [204, 293] on icon "status option filled" at bounding box center [207, 292] width 11 height 11
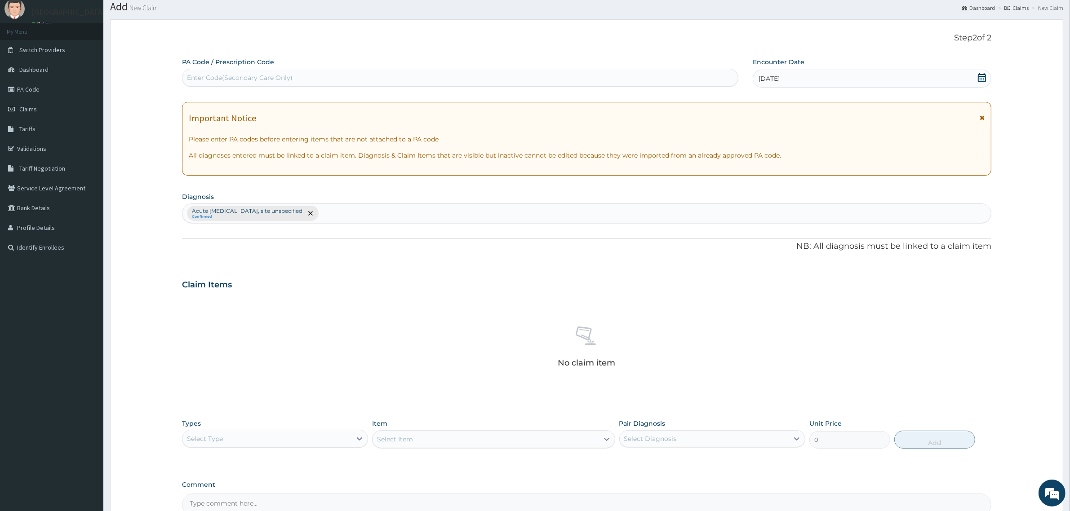
click at [396, 217] on div "Acute [MEDICAL_DATA], site unspecified Confirmed" at bounding box center [586, 213] width 808 height 19
type input "[PERSON_NAME]"
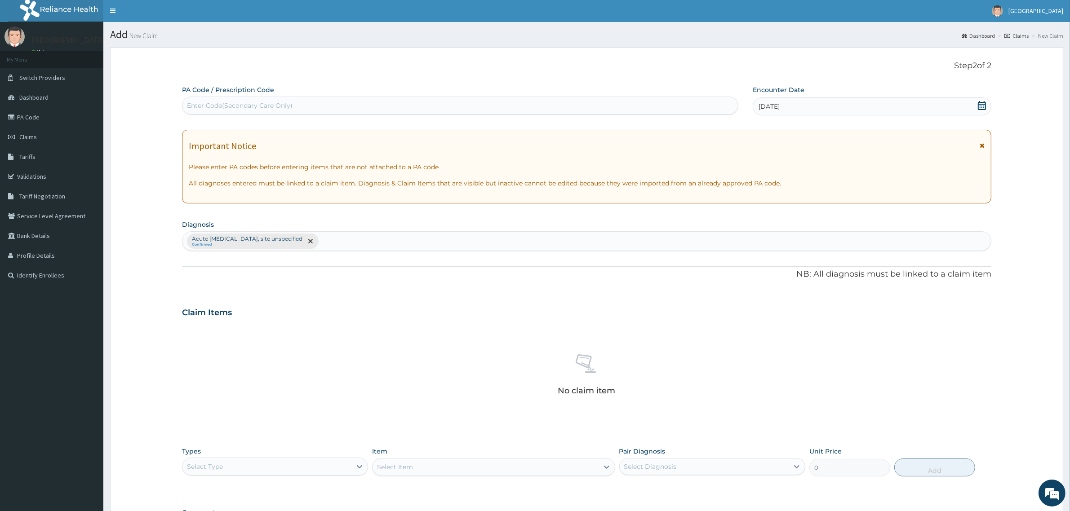
scroll to position [0, 0]
click at [244, 106] on div "Enter Code(Secondary Care Only)" at bounding box center [240, 106] width 106 height 9
paste input "PA/0EE129"
type input "PA/0EE129"
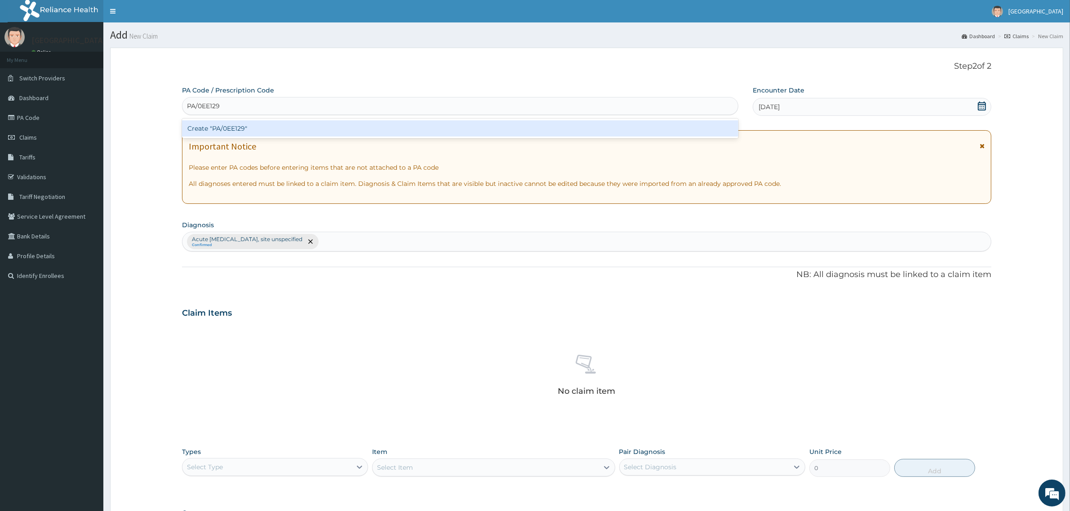
click at [237, 130] on div "Create "PA/0EE129"" at bounding box center [460, 128] width 556 height 16
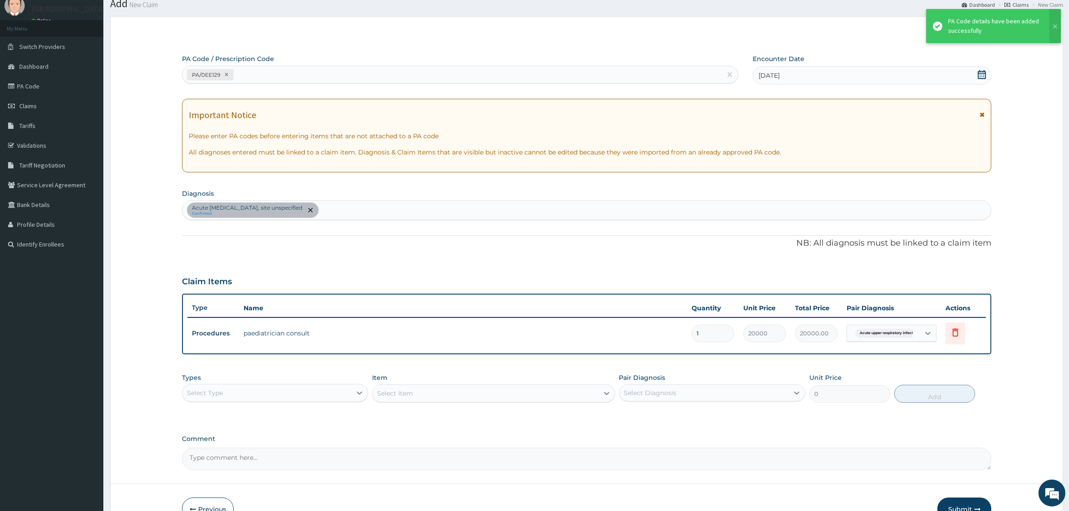
scroll to position [84, 0]
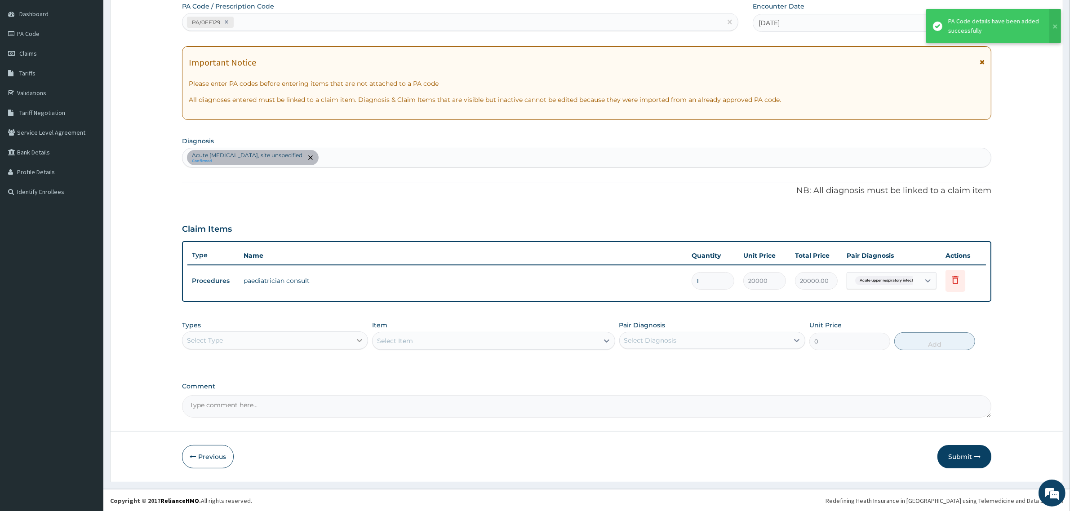
click at [355, 341] on icon at bounding box center [359, 340] width 9 height 9
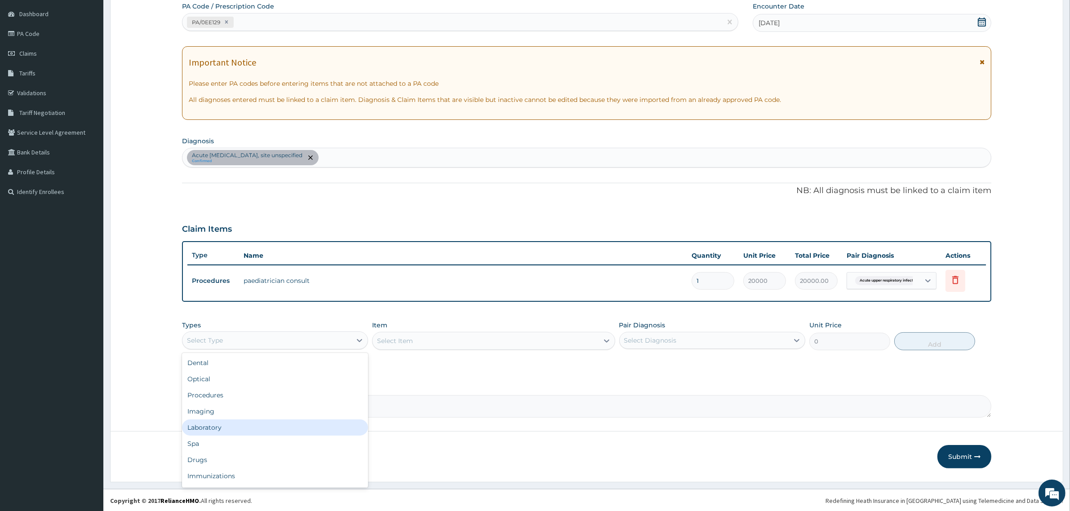
click at [223, 427] on div "Laboratory" at bounding box center [275, 428] width 186 height 16
click at [475, 345] on div "Select Item" at bounding box center [493, 341] width 243 height 18
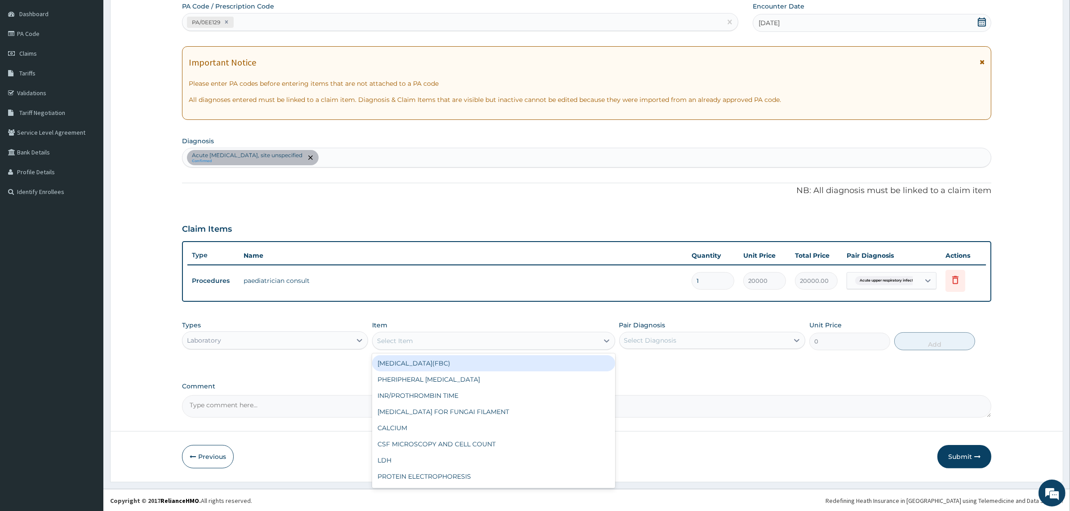
click at [542, 345] on div "Select Item" at bounding box center [486, 341] width 226 height 14
click at [438, 369] on div "[MEDICAL_DATA](FBC)" at bounding box center [493, 363] width 243 height 16
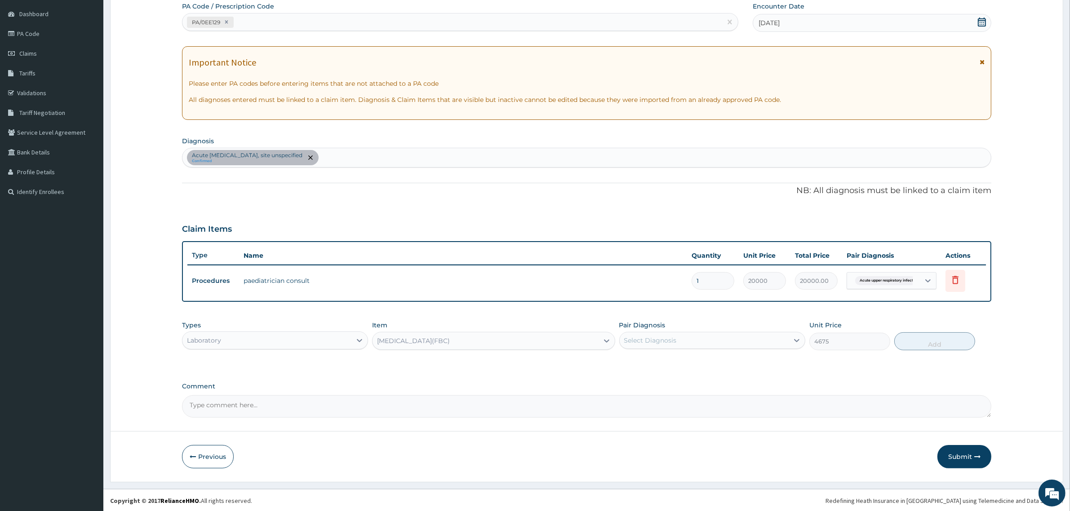
type input "4675"
click at [685, 342] on div "Select Diagnosis" at bounding box center [704, 340] width 169 height 14
click at [626, 363] on input "checkbox" at bounding box center [628, 363] width 6 height 6
checkbox input "true"
click at [931, 342] on button "Add" at bounding box center [934, 342] width 81 height 18
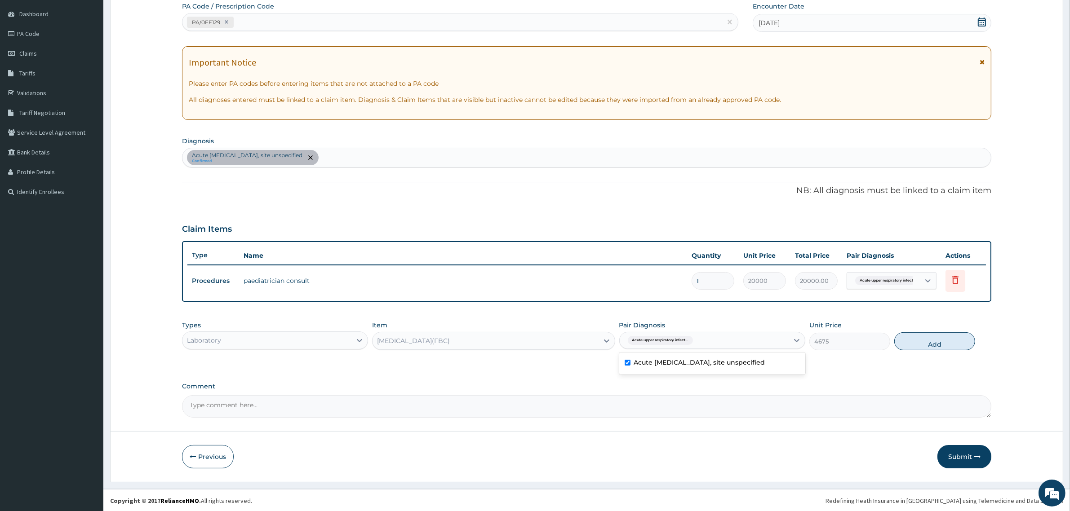
type input "0"
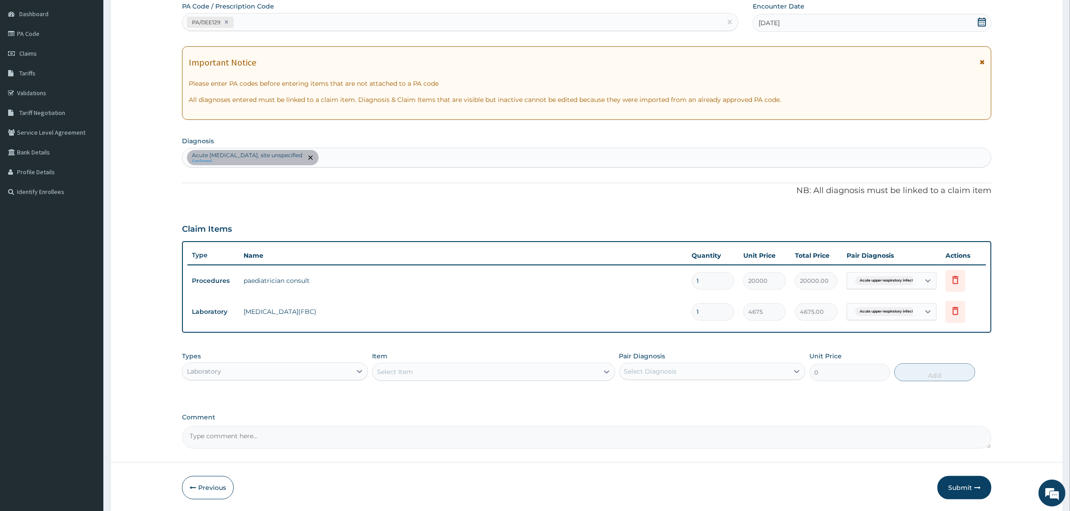
click at [385, 160] on div "Acute [MEDICAL_DATA], site unspecified Confirmed" at bounding box center [586, 157] width 808 height 19
type input "[MEDICAL_DATA]"
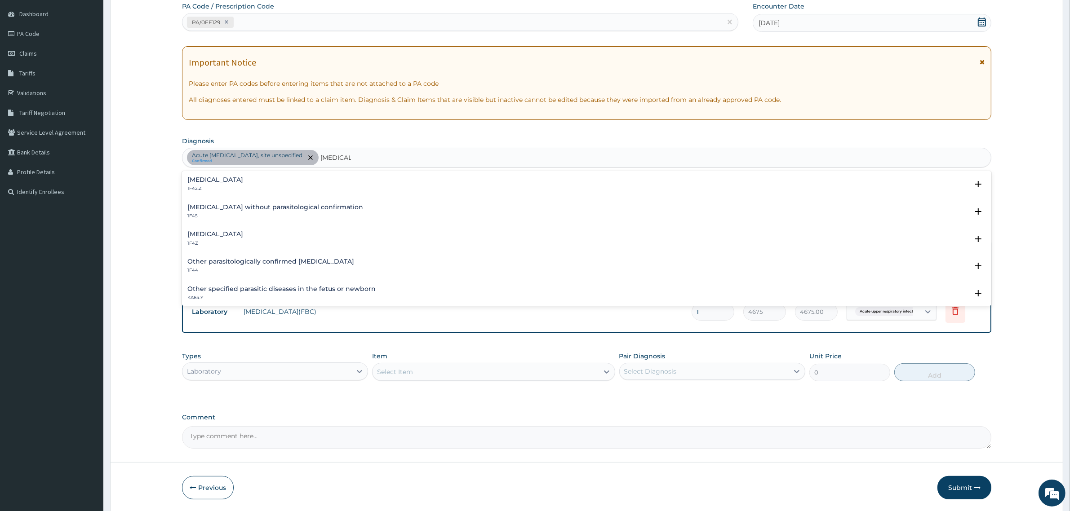
click at [312, 231] on div "[MEDICAL_DATA] 1F4Z" at bounding box center [586, 239] width 799 height 16
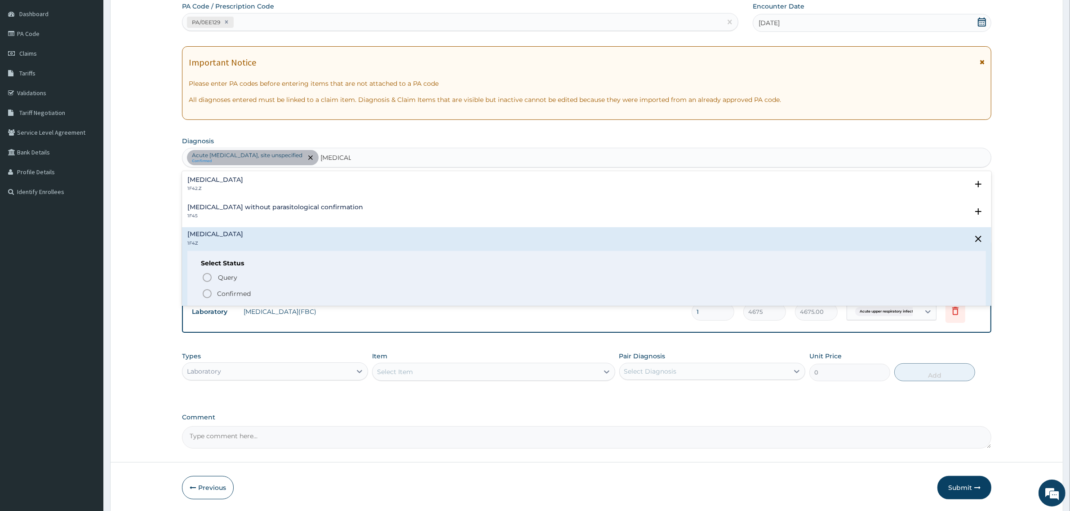
click at [219, 295] on p "Confirmed" at bounding box center [234, 293] width 34 height 9
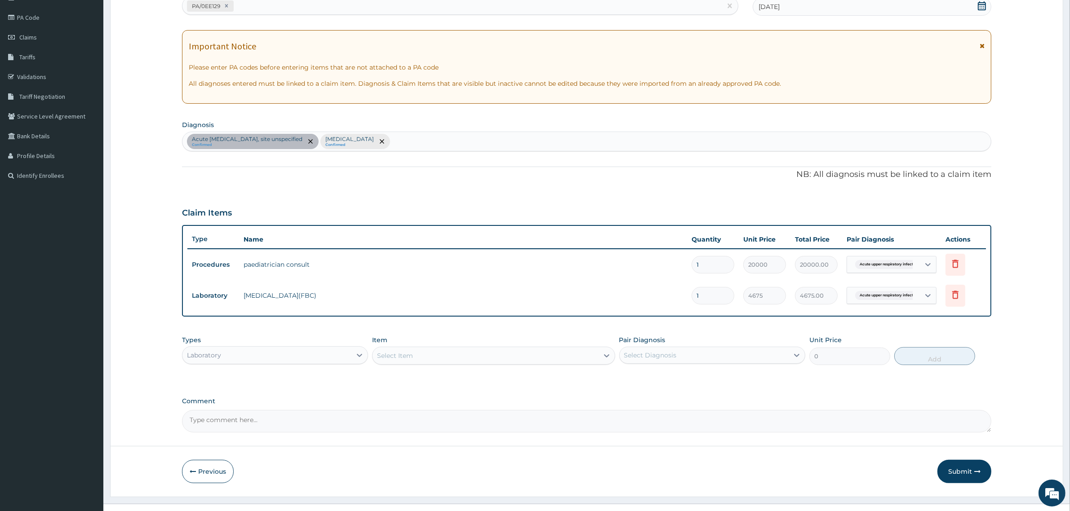
scroll to position [115, 0]
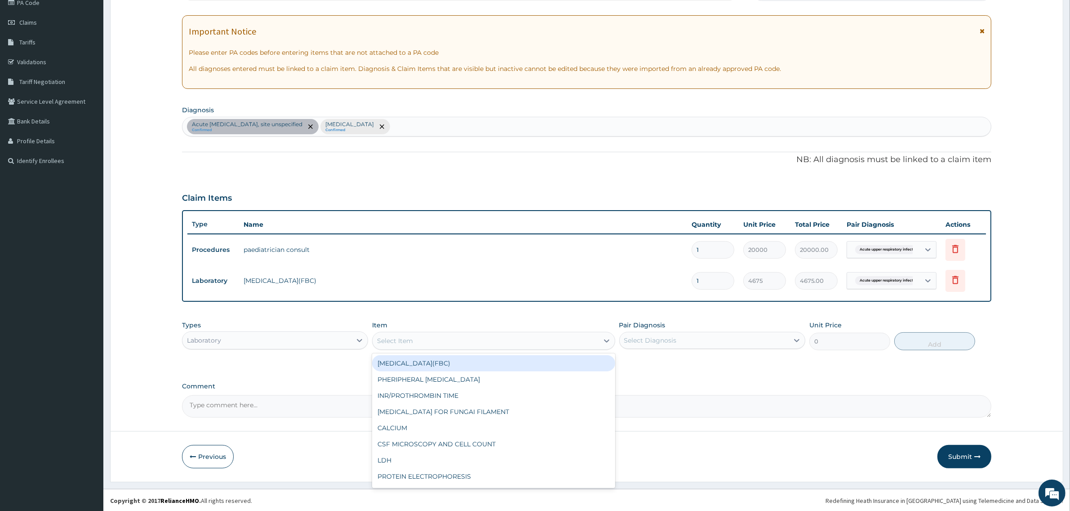
click at [458, 335] on div "Select Item" at bounding box center [486, 341] width 226 height 14
type input "MP"
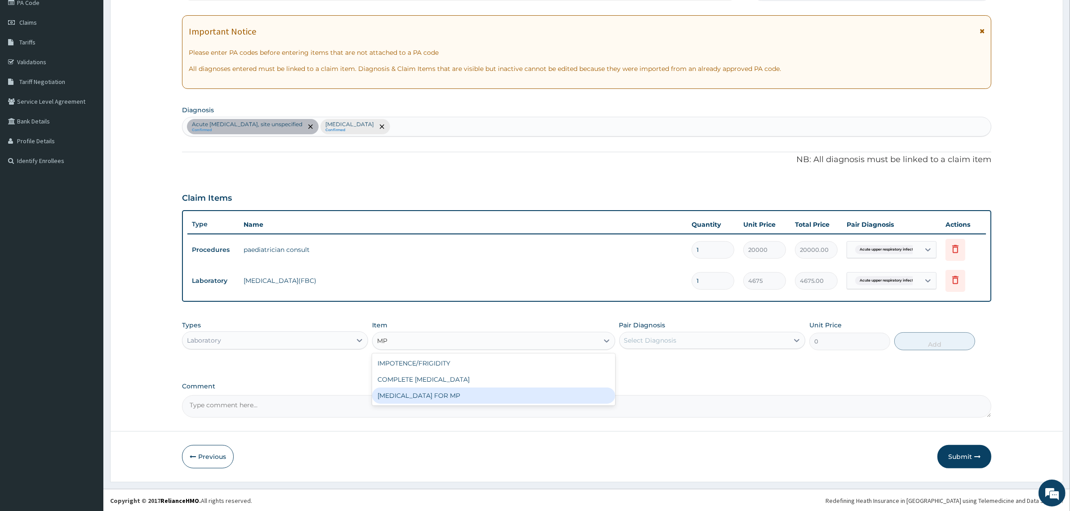
click at [450, 398] on div "[MEDICAL_DATA] FOR MP" at bounding box center [493, 396] width 243 height 16
type input "1870"
click at [647, 336] on div "Select Diagnosis" at bounding box center [650, 340] width 53 height 9
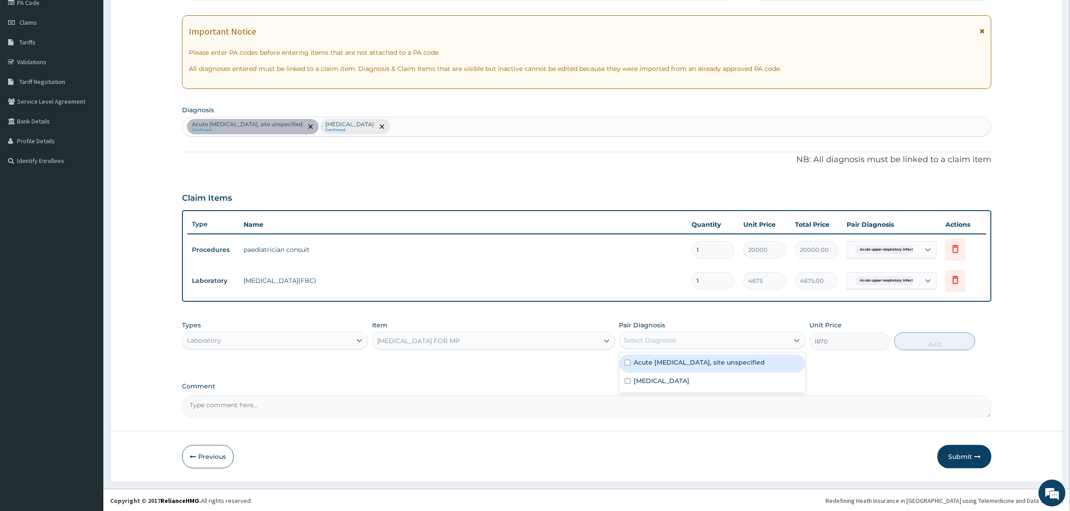
click at [625, 362] on input "checkbox" at bounding box center [628, 363] width 6 height 6
checkbox input "true"
click at [628, 382] on input "checkbox" at bounding box center [628, 381] width 6 height 6
checkbox input "true"
click at [919, 342] on button "Add" at bounding box center [934, 342] width 81 height 18
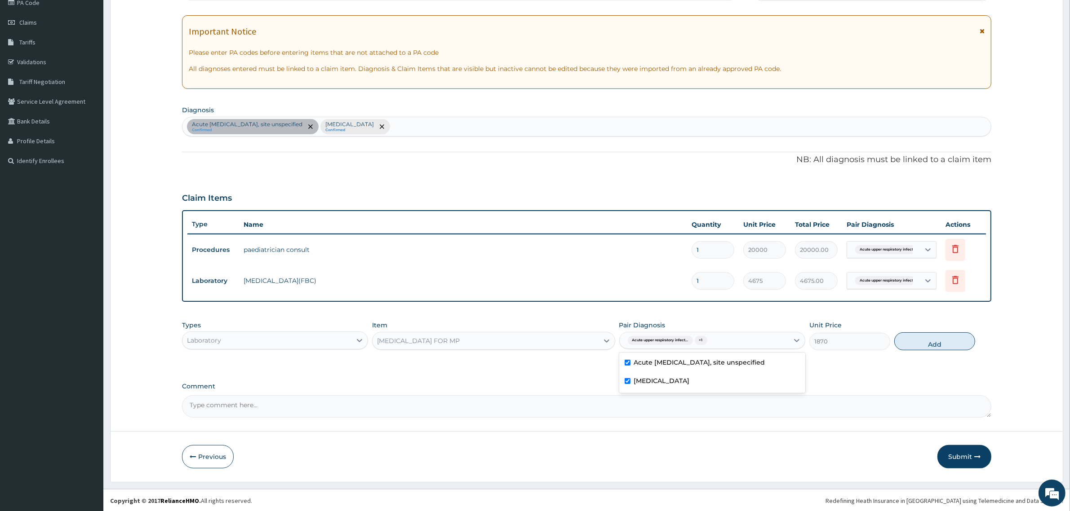
type input "0"
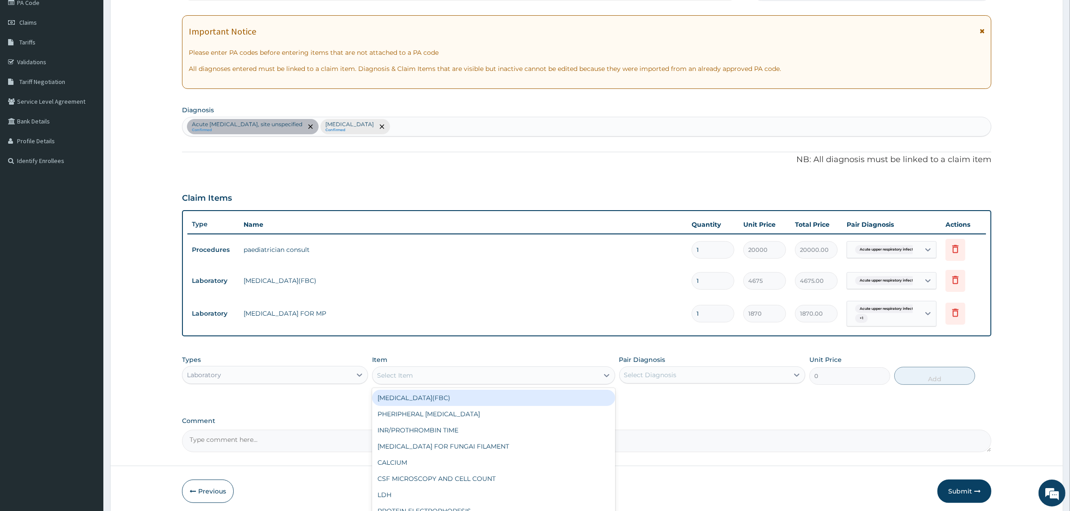
click at [412, 375] on div "Select Item" at bounding box center [395, 375] width 36 height 9
type input "A"
click at [353, 374] on div at bounding box center [359, 375] width 16 height 16
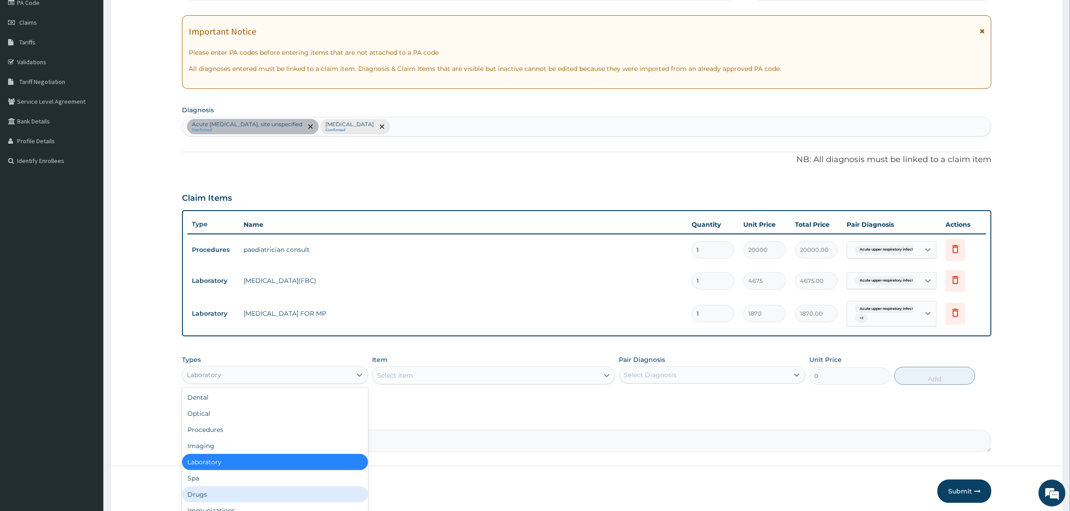
click at [216, 497] on div "Drugs" at bounding box center [275, 495] width 186 height 16
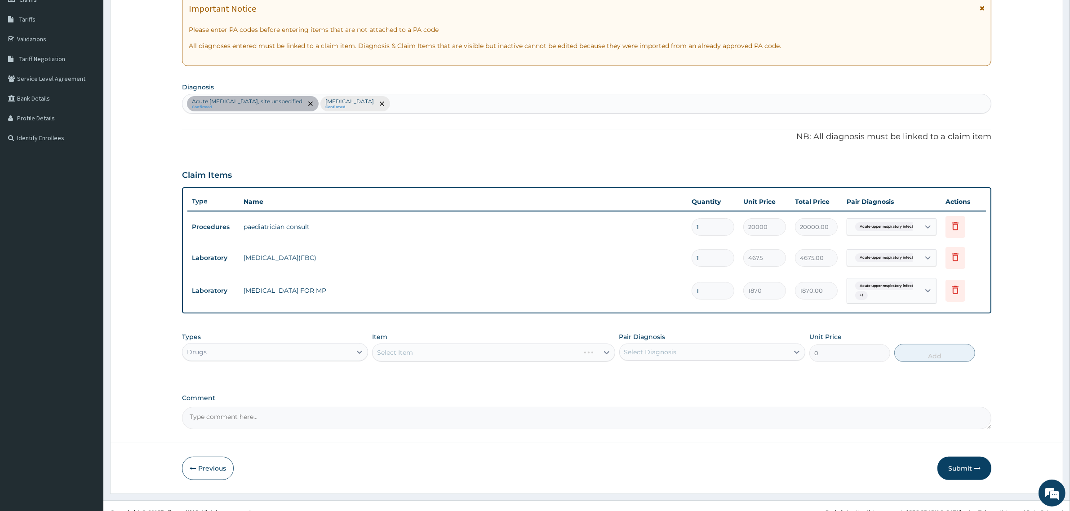
scroll to position [151, 0]
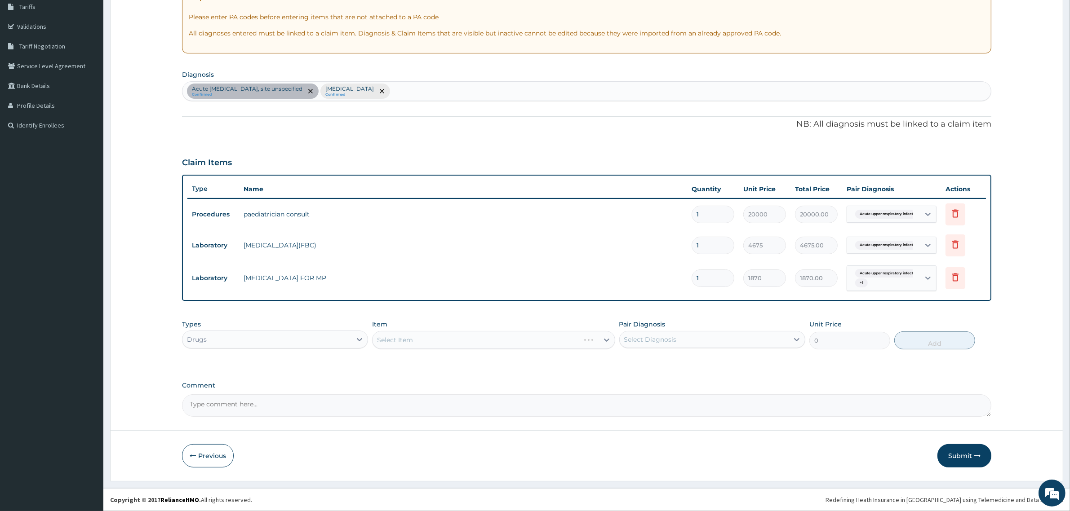
click at [412, 338] on div "Select Item" at bounding box center [493, 340] width 243 height 18
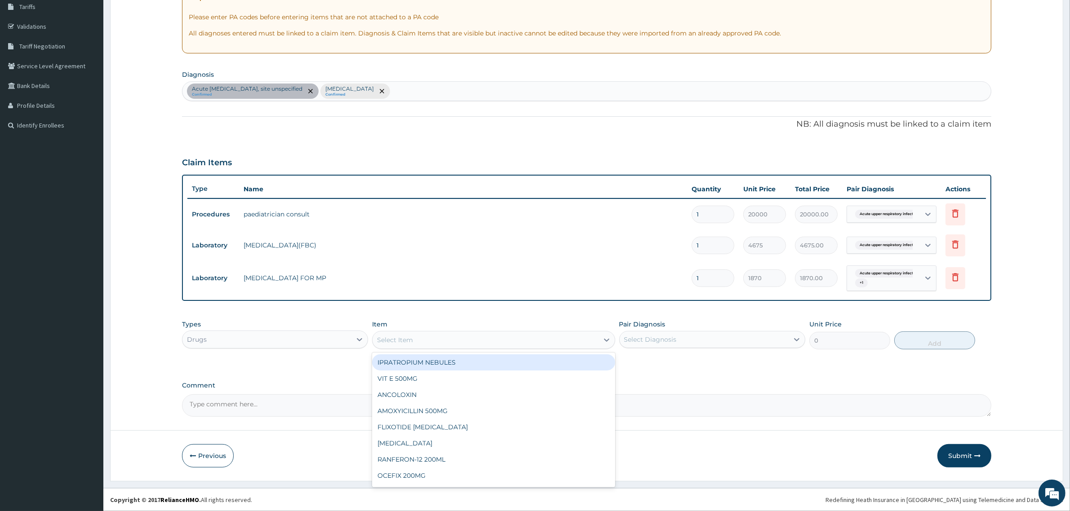
click at [596, 344] on div "Select Item" at bounding box center [486, 340] width 226 height 14
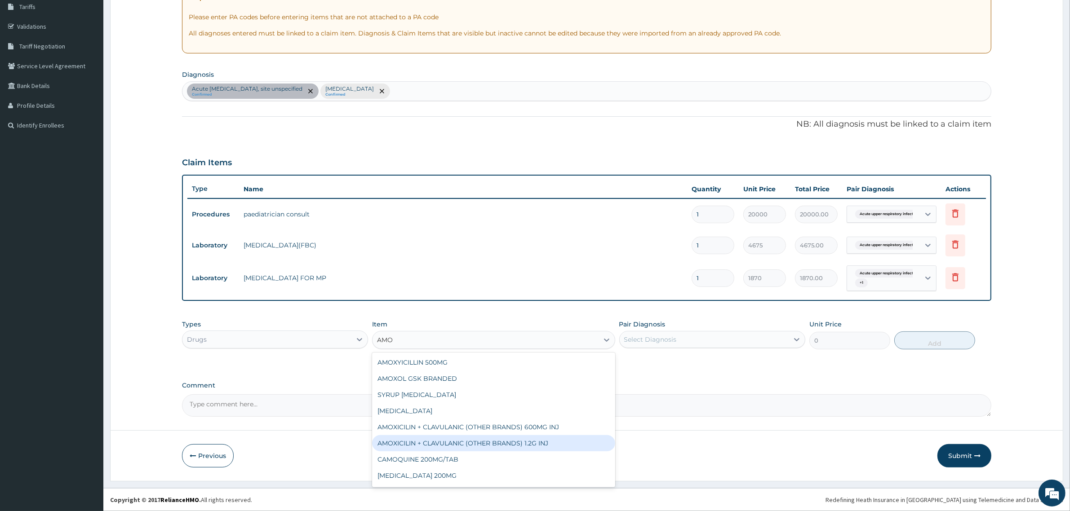
type input "AMOX"
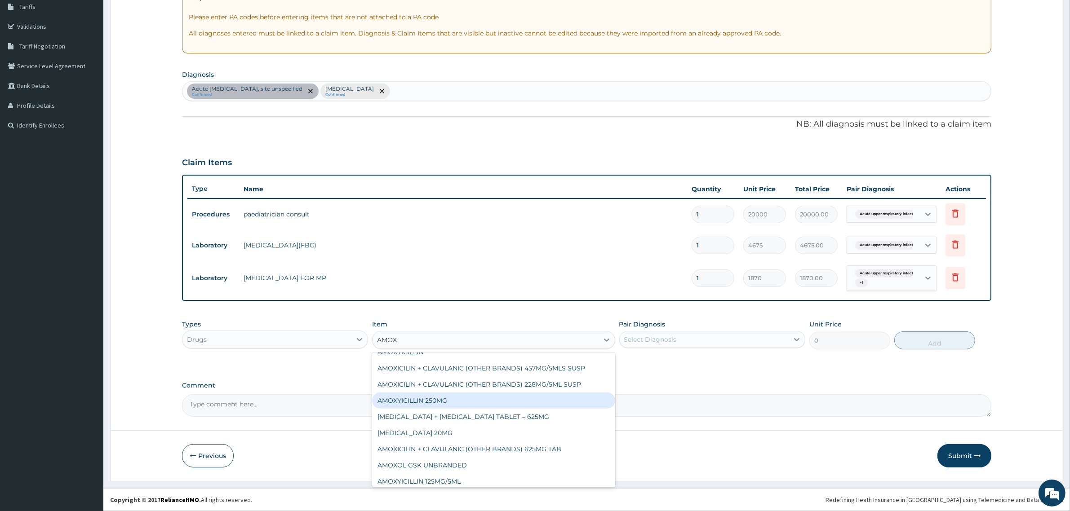
scroll to position [79, 0]
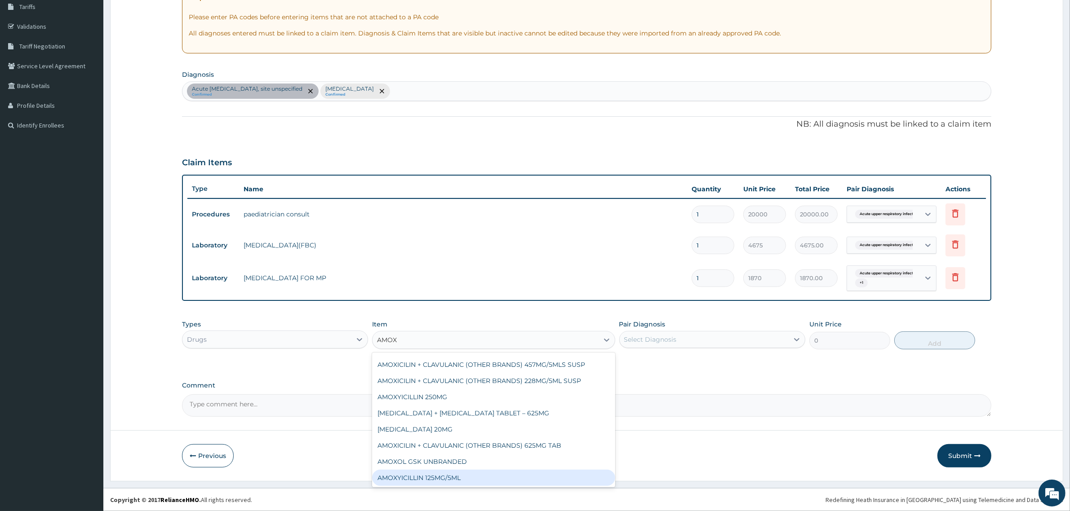
click at [452, 476] on div "AMOXYICILLIN 125MG/5ML" at bounding box center [493, 478] width 243 height 16
type input "1168.75"
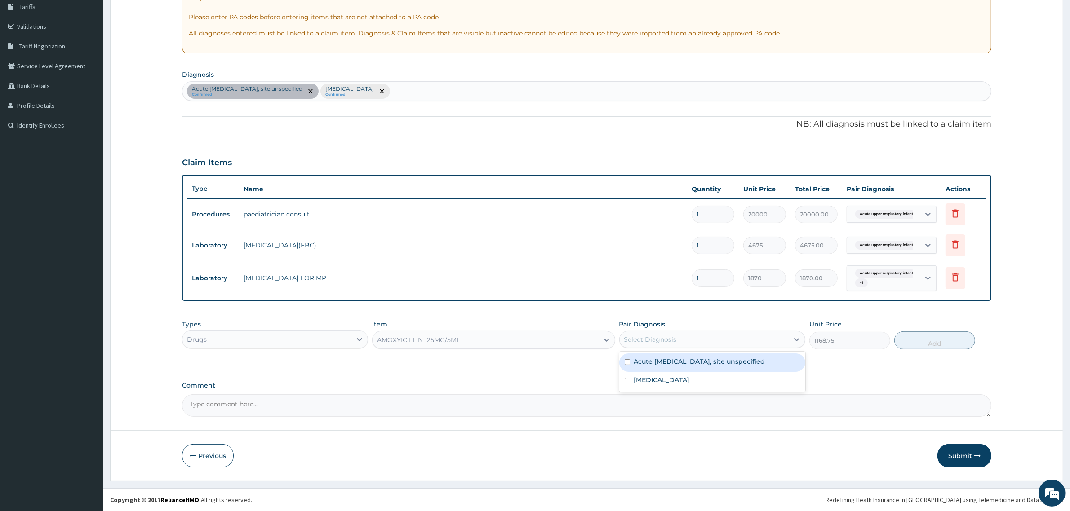
click at [632, 336] on div "Select Diagnosis" at bounding box center [650, 339] width 53 height 9
click at [627, 363] on input "checkbox" at bounding box center [628, 362] width 6 height 6
checkbox input "true"
click at [940, 344] on button "Add" at bounding box center [934, 341] width 81 height 18
type input "0"
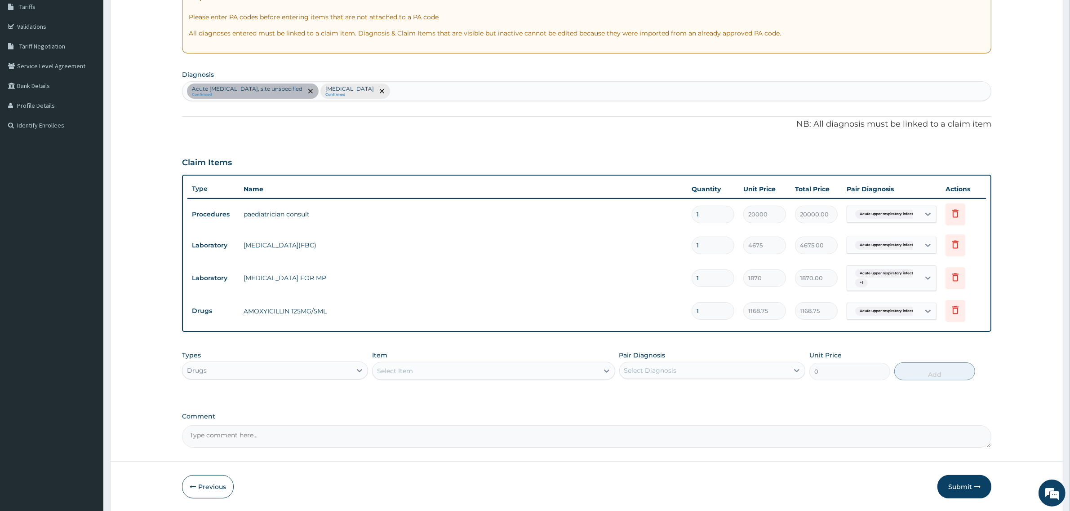
click at [499, 373] on div "Select Item" at bounding box center [486, 371] width 226 height 14
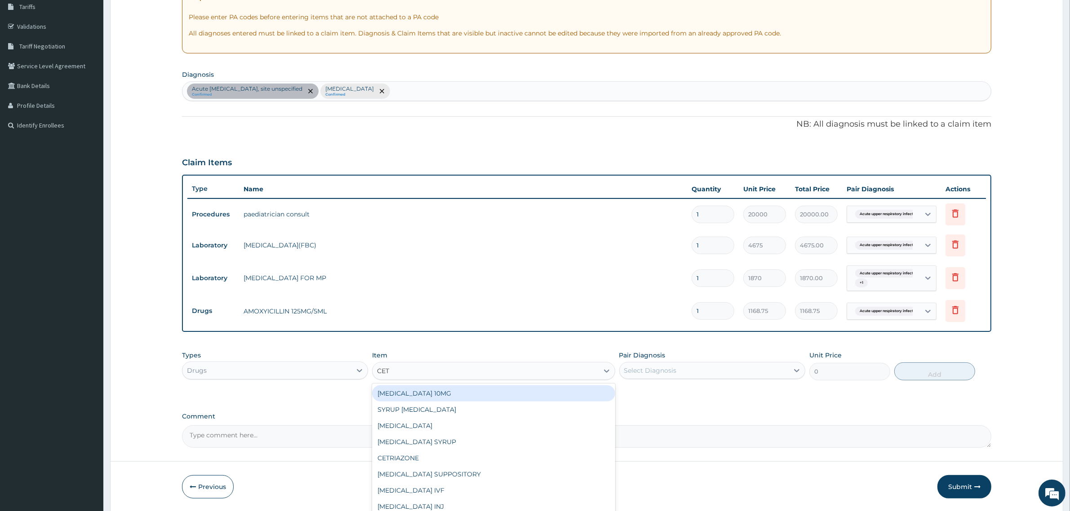
type input "CETR"
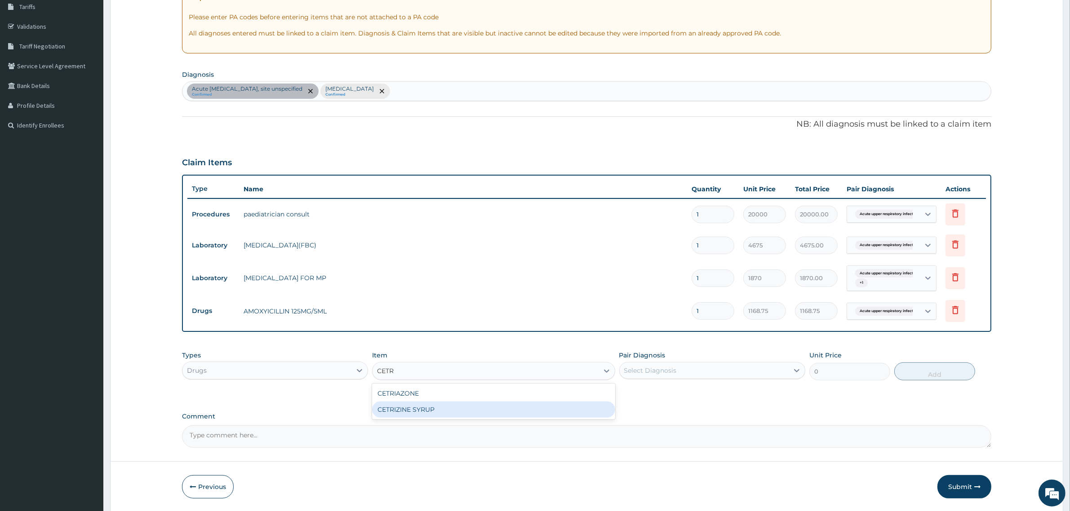
click at [466, 404] on div "CETRIZINE SYRUP" at bounding box center [493, 410] width 243 height 16
type input "1870"
click at [654, 355] on label "Pair Diagnosis" at bounding box center [642, 355] width 46 height 9
click at [639, 371] on div "Select Diagnosis" at bounding box center [650, 370] width 53 height 9
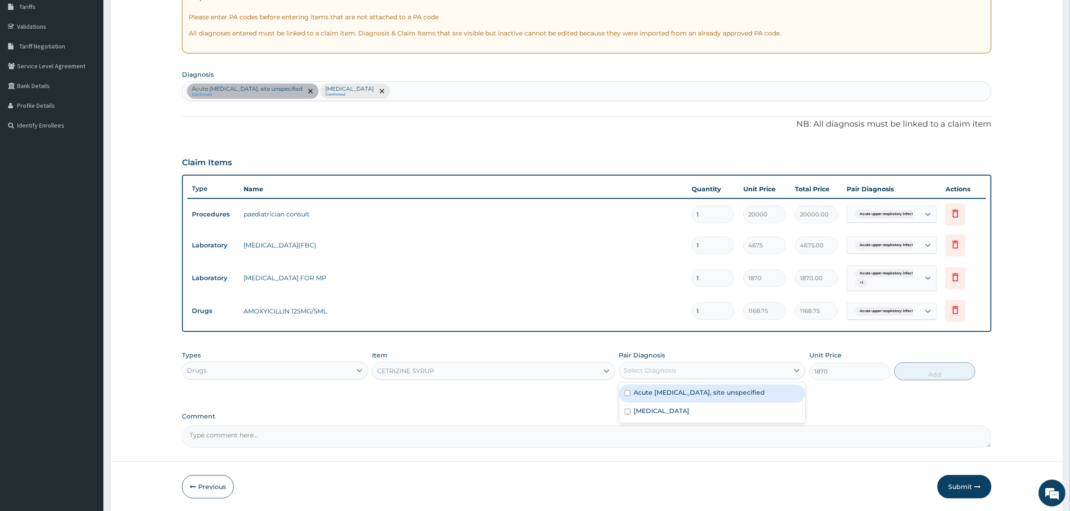
click at [628, 392] on input "checkbox" at bounding box center [628, 393] width 6 height 6
checkbox input "true"
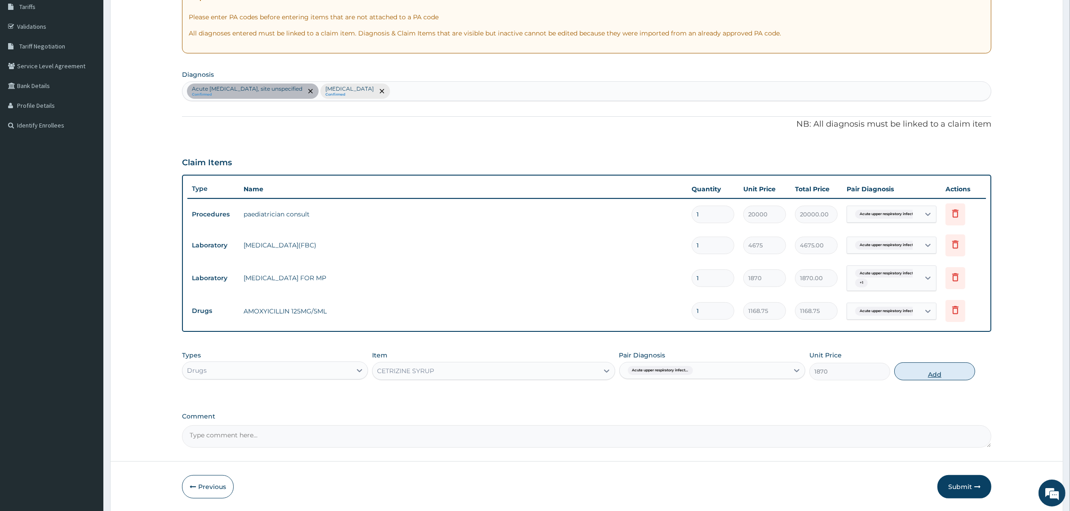
click at [924, 371] on button "Add" at bounding box center [934, 372] width 81 height 18
type input "0"
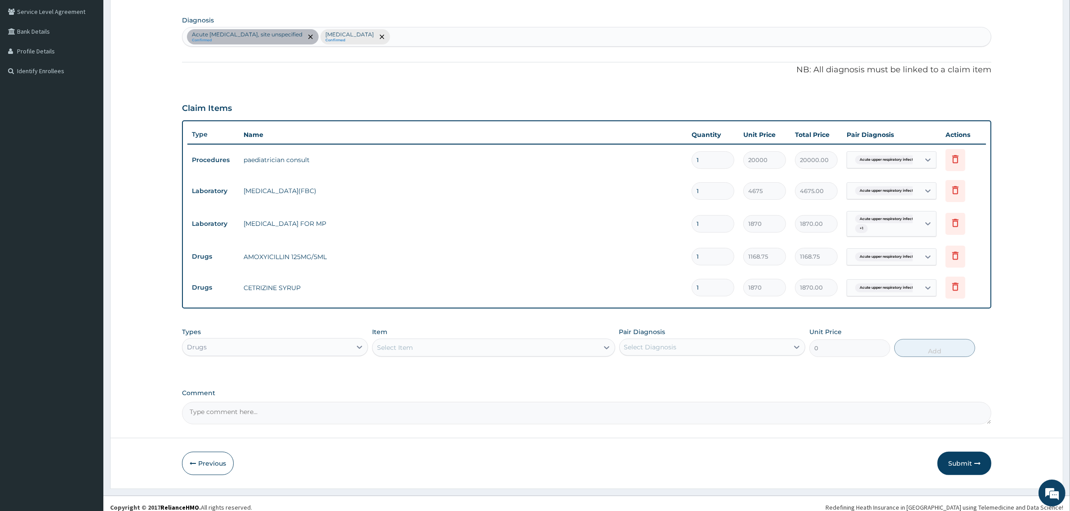
scroll to position [212, 0]
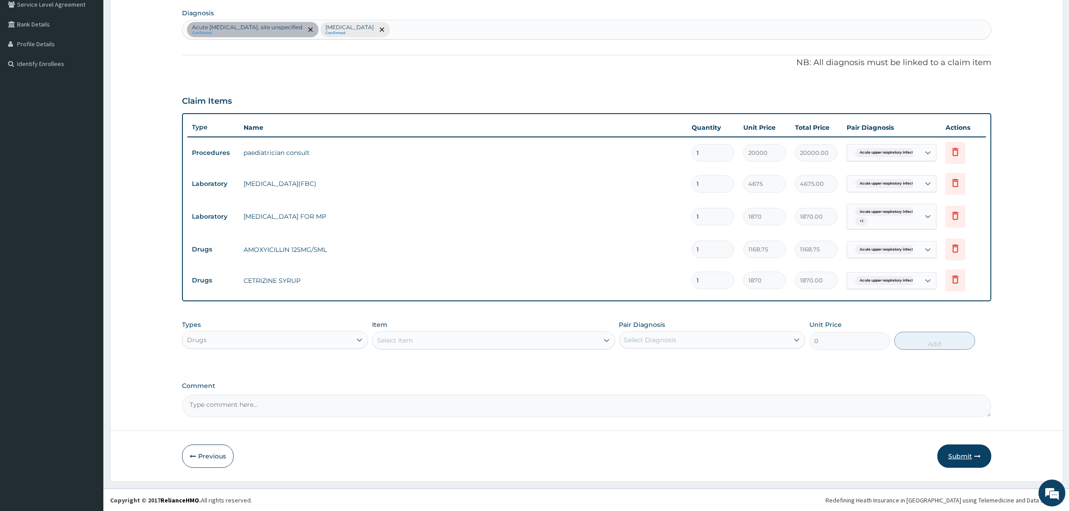
click at [957, 457] on button "Submit" at bounding box center [964, 456] width 54 height 23
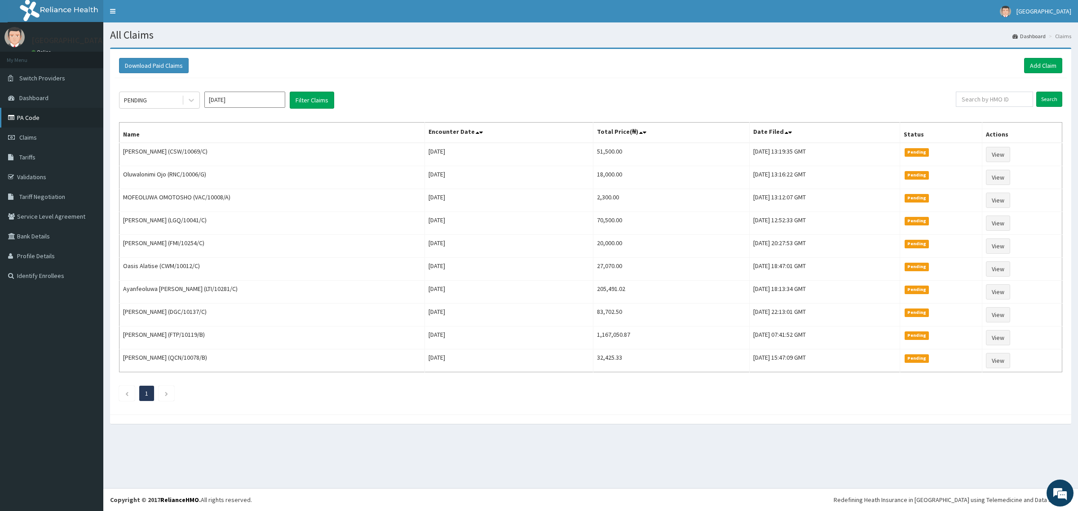
click at [26, 117] on link "PA Code" at bounding box center [51, 118] width 103 height 20
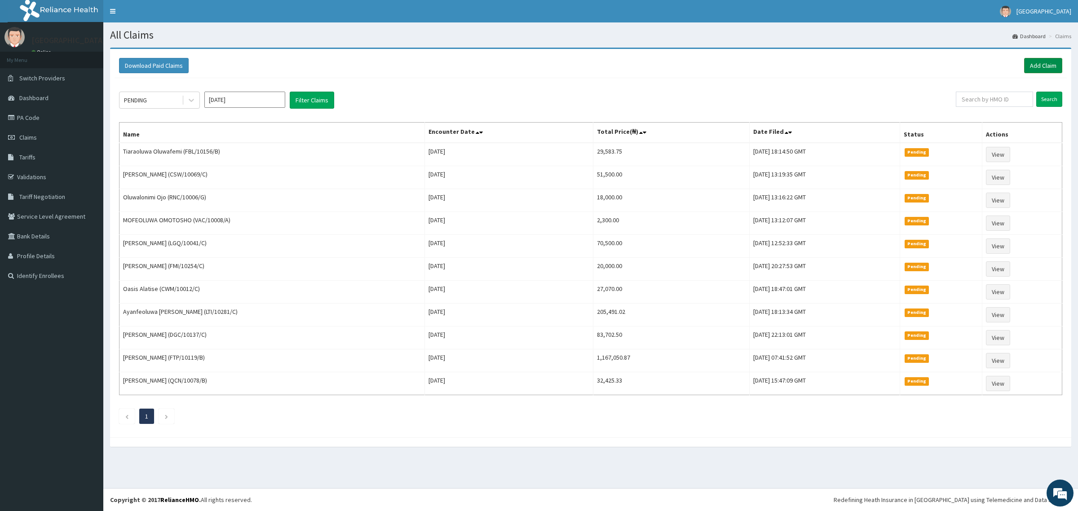
click at [1036, 65] on link "Add Claim" at bounding box center [1044, 65] width 38 height 15
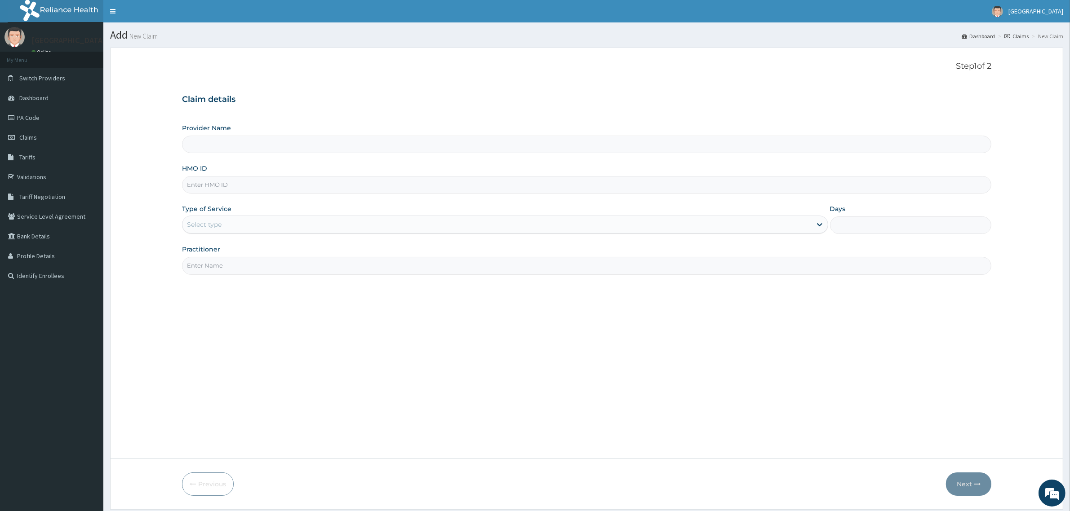
type input "Mother and Child Hospital - [GEOGRAPHIC_DATA]"
click at [221, 190] on input "HMO ID" at bounding box center [586, 185] width 809 height 18
paste input "PA/22A686"
type input "P"
click at [228, 189] on input "isw/10466/c" at bounding box center [586, 185] width 809 height 18
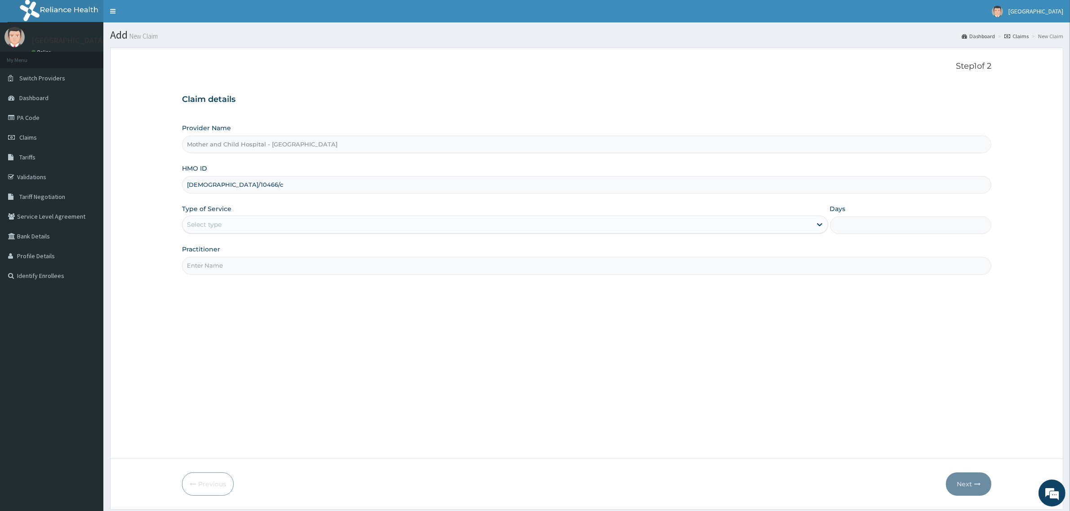
type input "isw/10466/c"
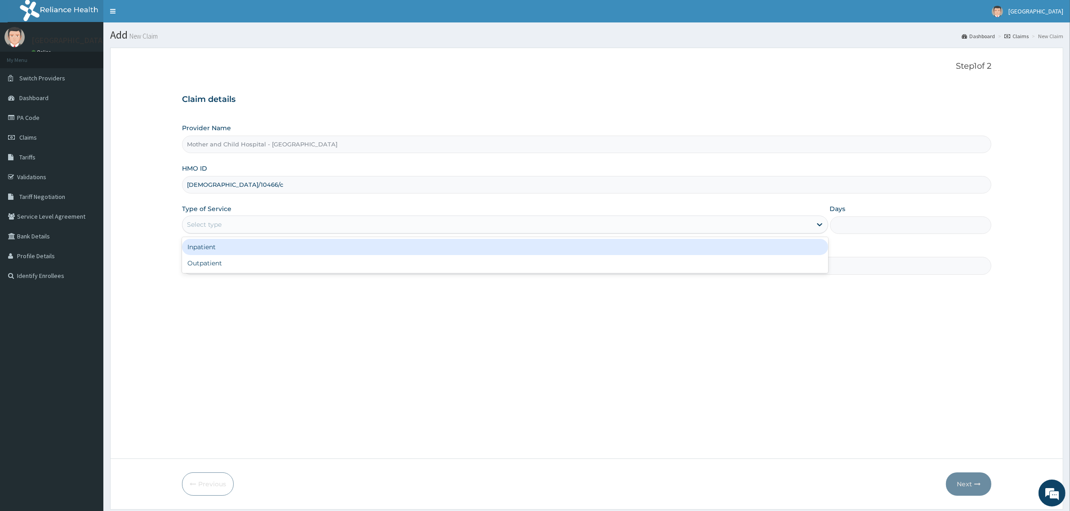
click at [204, 226] on div "Select type" at bounding box center [204, 224] width 35 height 9
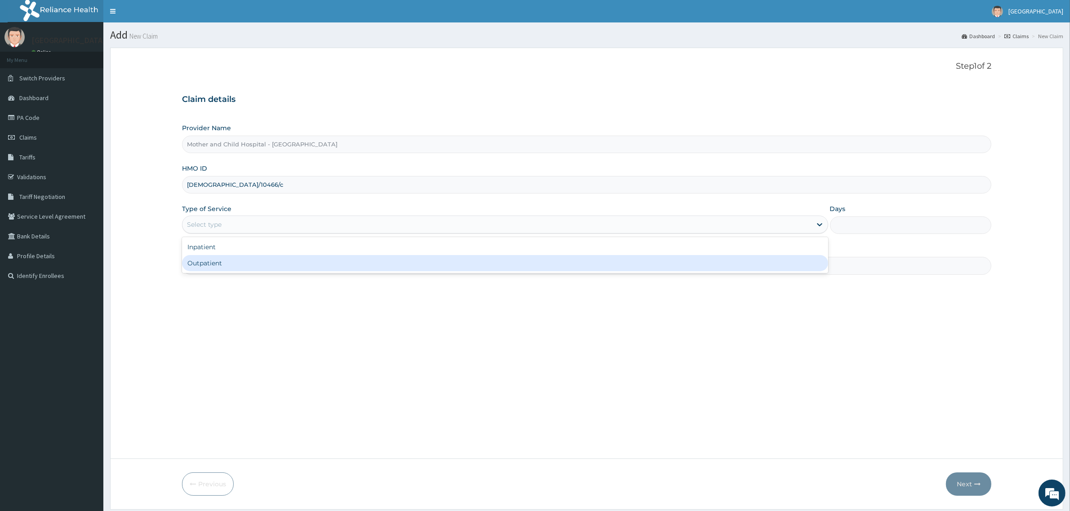
click at [209, 268] on div "Outpatient" at bounding box center [505, 263] width 646 height 16
type input "1"
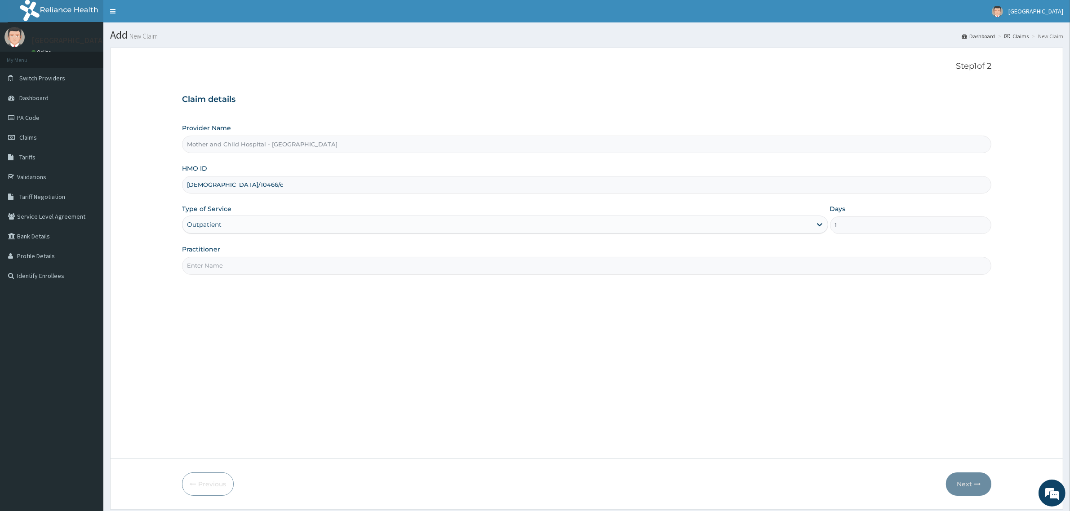
click at [240, 266] on input "Practitioner" at bounding box center [586, 266] width 809 height 18
type input "DR DOREEN"
click at [972, 479] on button "Next" at bounding box center [968, 484] width 45 height 23
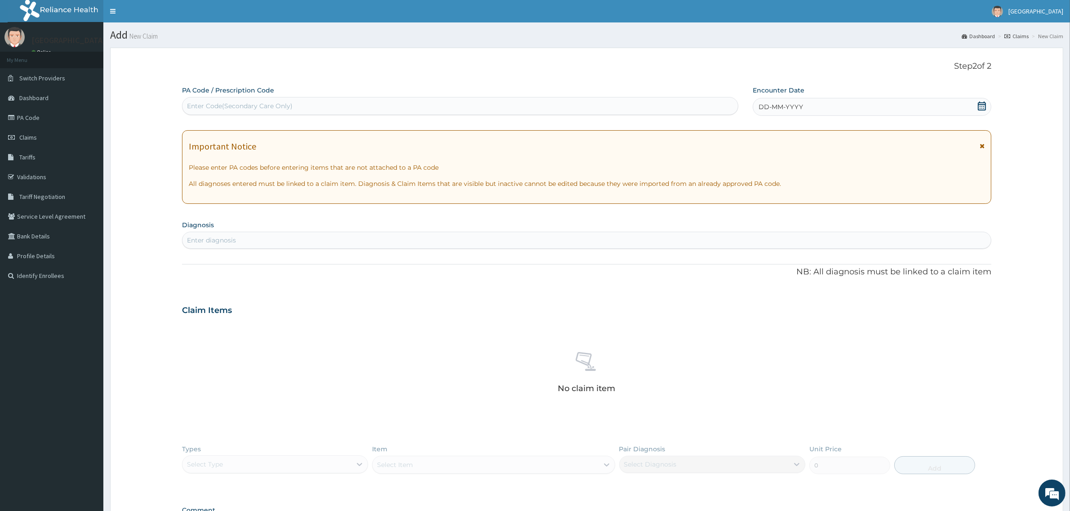
click at [981, 108] on icon at bounding box center [981, 106] width 9 height 9
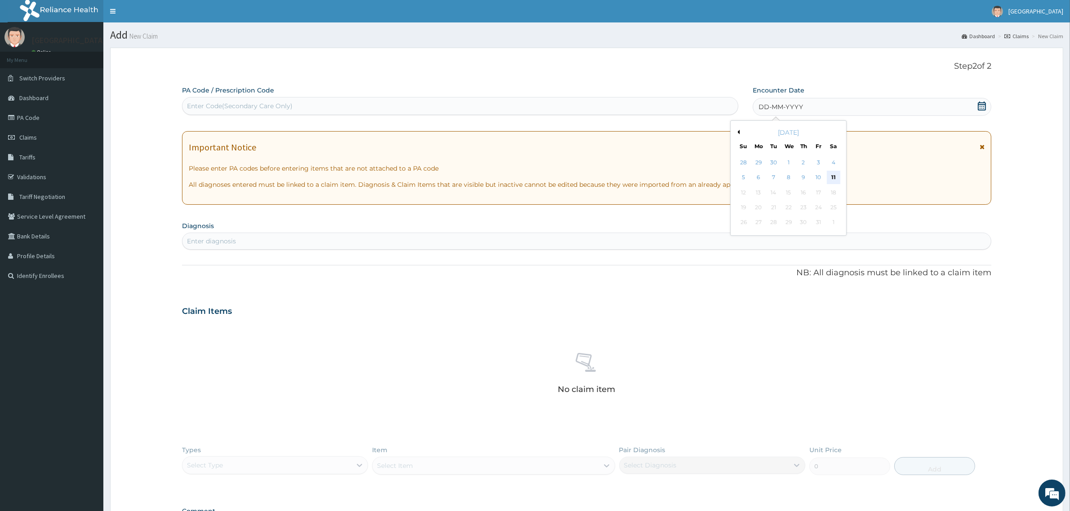
click at [836, 176] on div "11" at bounding box center [833, 177] width 13 height 13
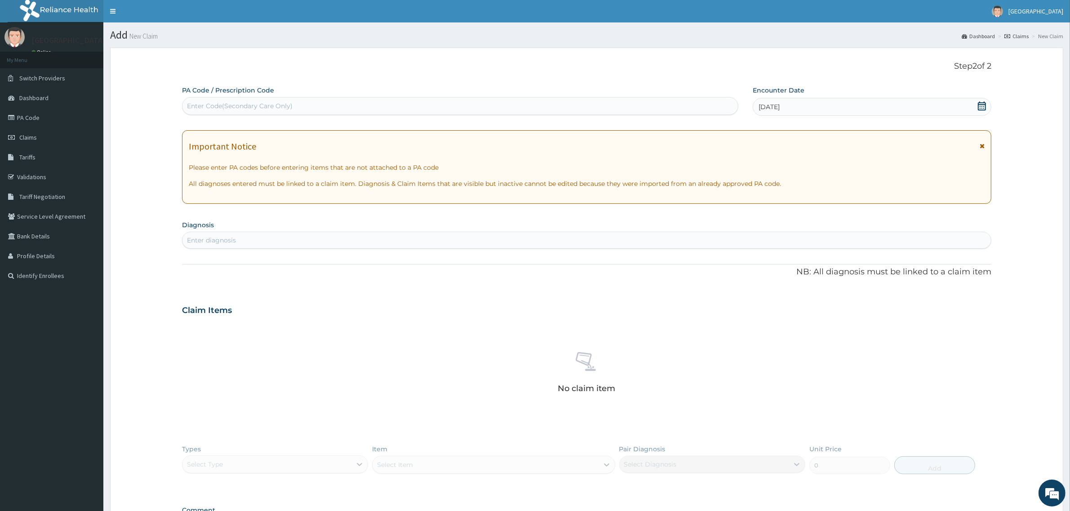
click at [219, 107] on div "Enter Code(Secondary Care Only)" at bounding box center [240, 106] width 106 height 9
paste input "PA/22A686"
type input "PA/22A686"
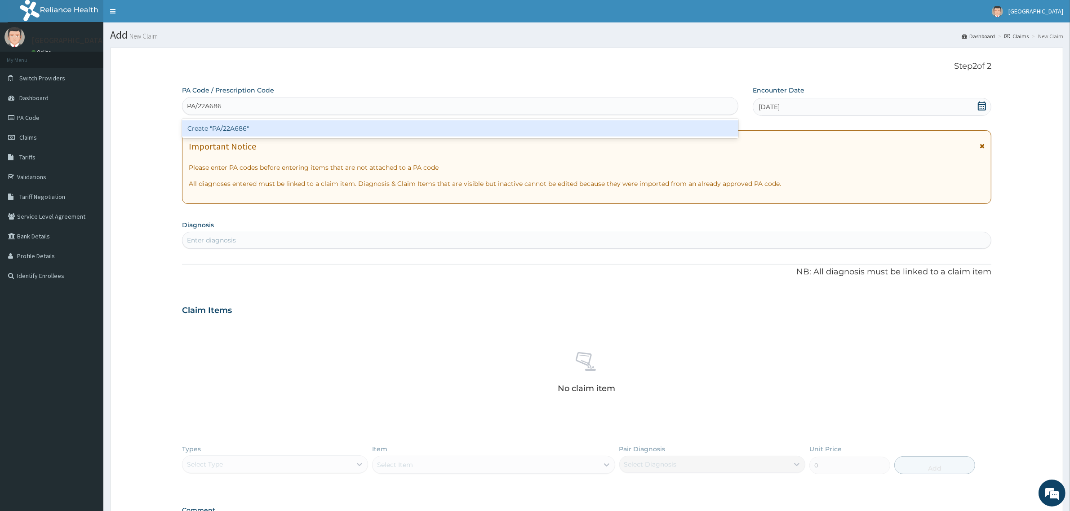
click at [241, 130] on div "Create "PA/22A686"" at bounding box center [460, 128] width 556 height 16
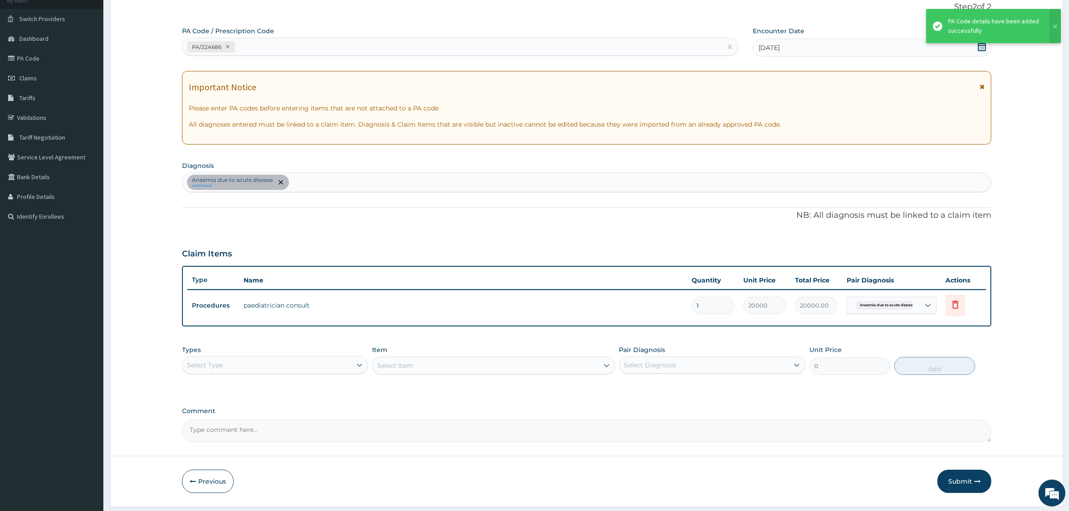
scroll to position [84, 0]
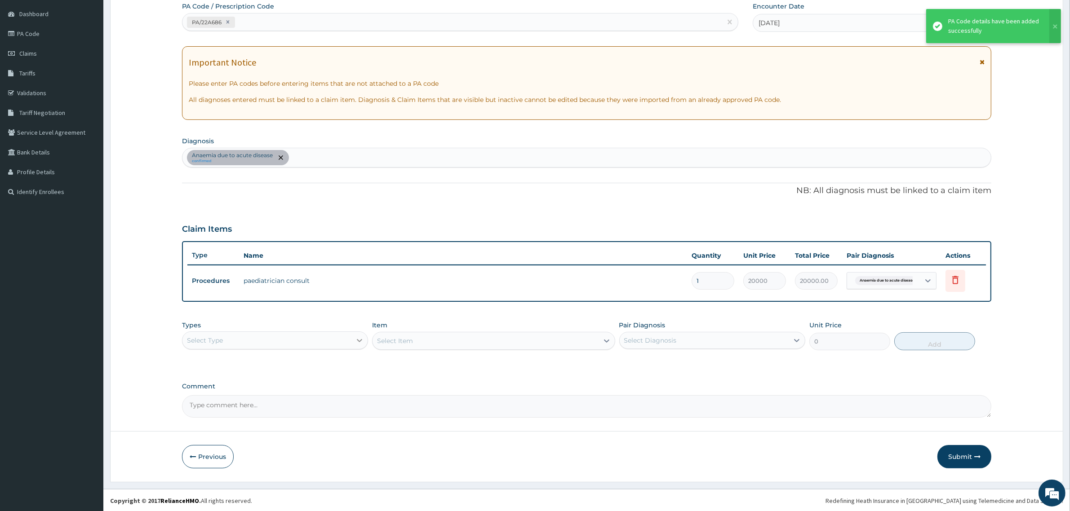
click at [354, 340] on div at bounding box center [359, 341] width 16 height 16
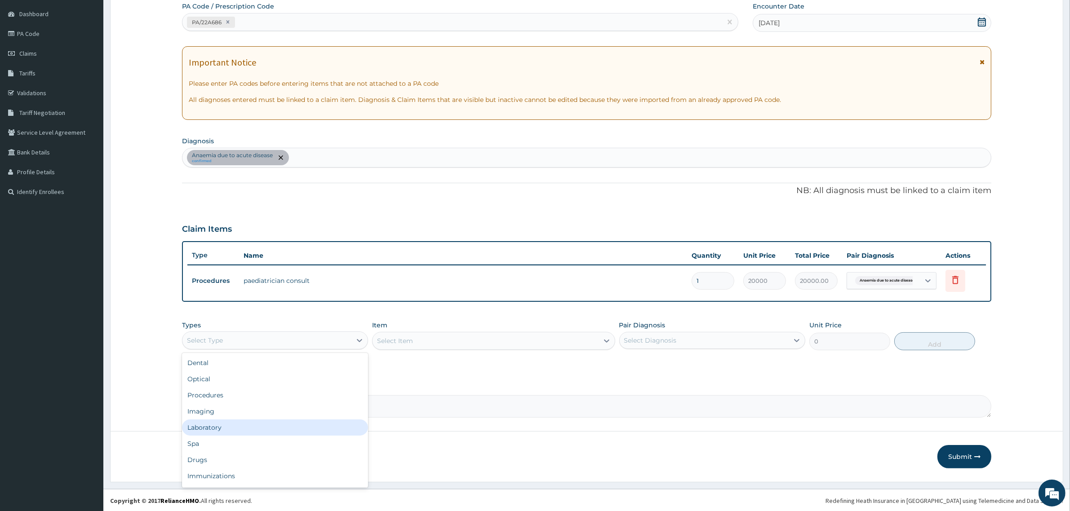
click at [213, 431] on div "Laboratory" at bounding box center [275, 428] width 186 height 16
click at [403, 337] on div "Select Item" at bounding box center [493, 341] width 243 height 18
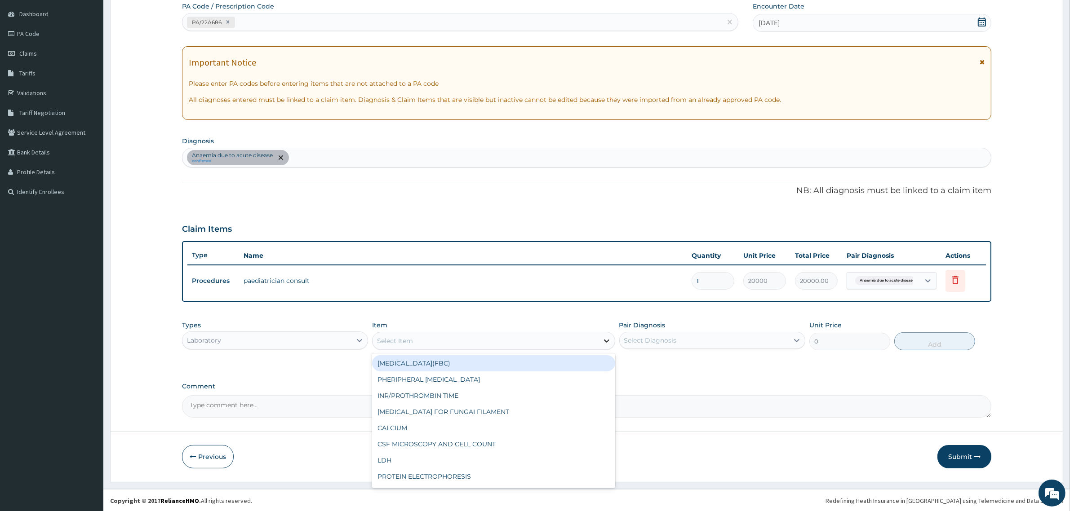
click at [600, 339] on div at bounding box center [607, 341] width 16 height 16
type input "pcv"
click at [453, 362] on div "PCV ALONE" at bounding box center [493, 363] width 243 height 16
type input "1402.5"
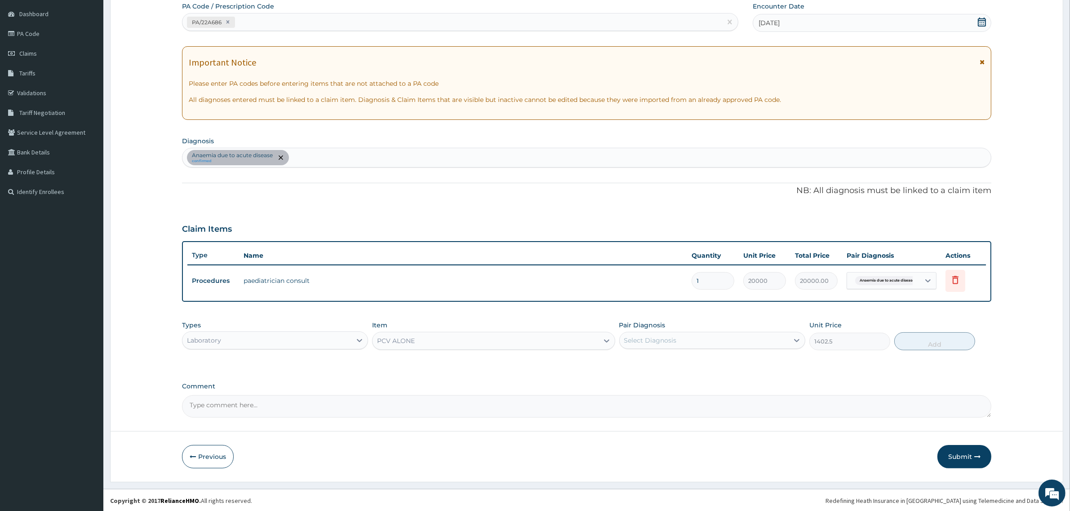
click at [627, 336] on div "Select Diagnosis" at bounding box center [650, 340] width 53 height 9
click at [625, 365] on div "Anaemia due to acute disease" at bounding box center [712, 364] width 186 height 18
checkbox input "true"
click at [936, 341] on button "Add" at bounding box center [934, 342] width 81 height 18
type input "0"
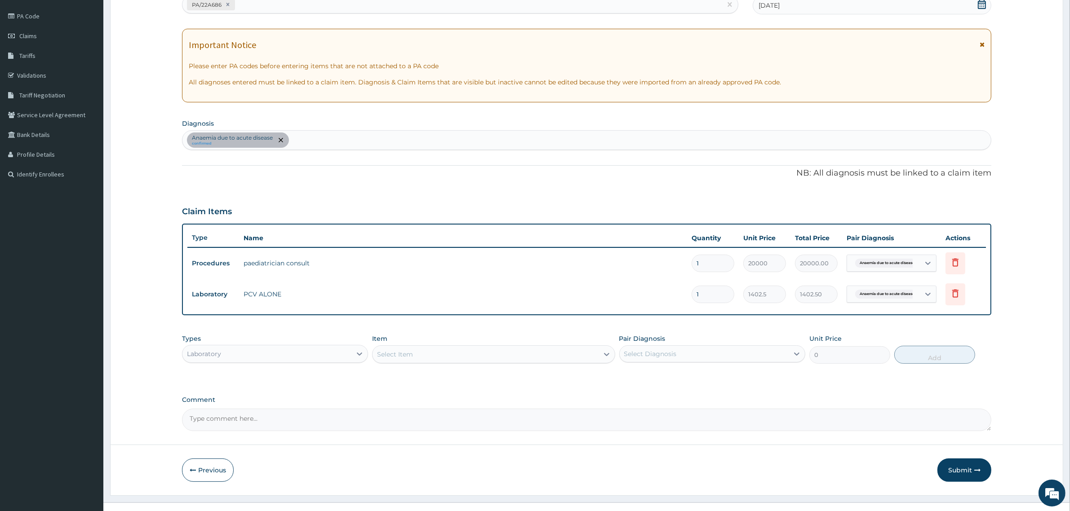
scroll to position [115, 0]
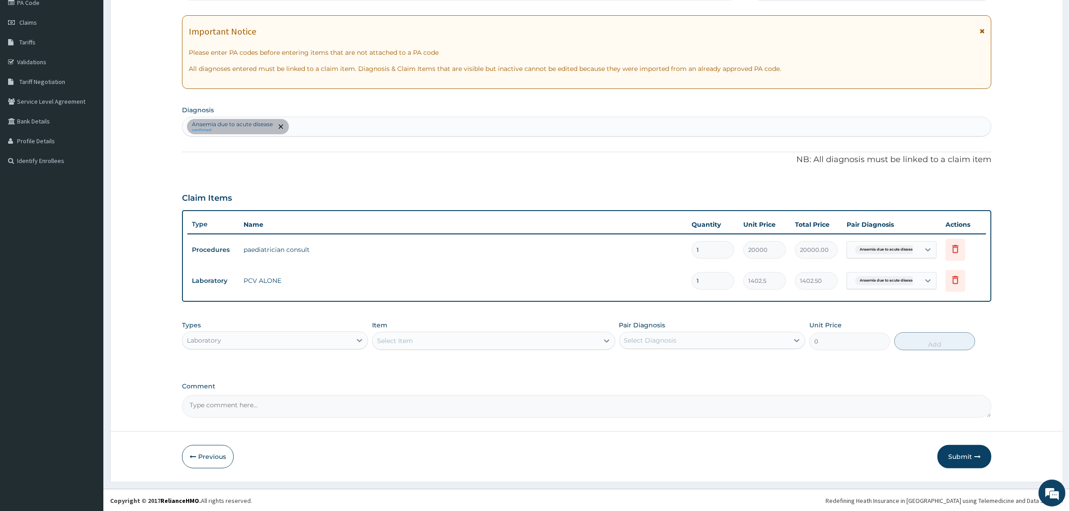
click at [960, 457] on button "Submit" at bounding box center [964, 456] width 54 height 23
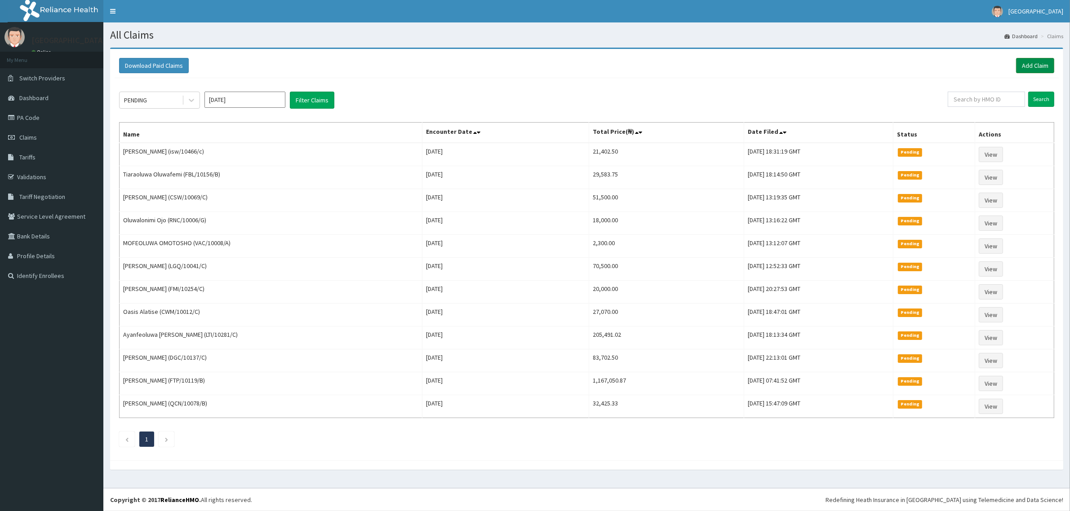
click at [1029, 66] on link "Add Claim" at bounding box center [1035, 65] width 38 height 15
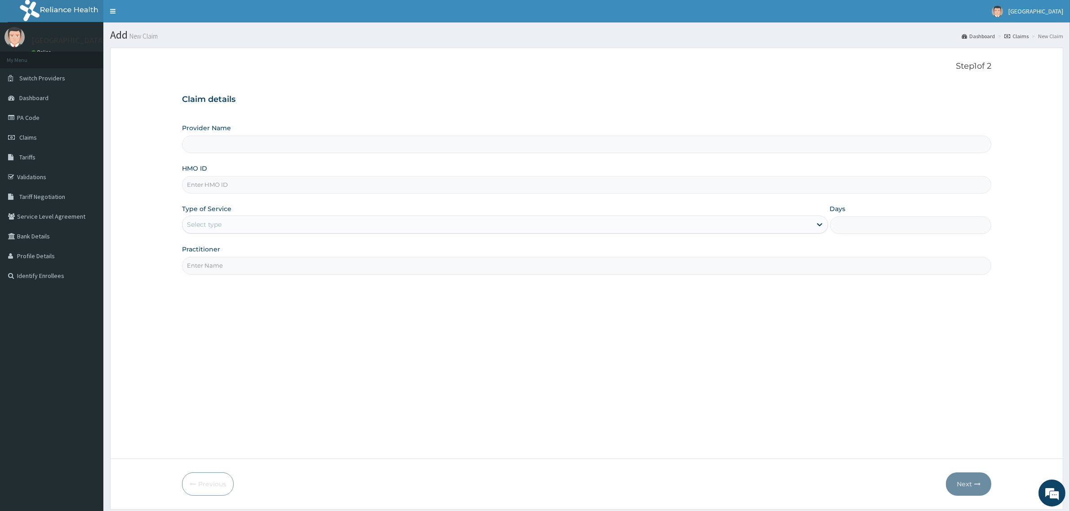
type input "Mother and Child Hospital - [GEOGRAPHIC_DATA]"
click at [204, 182] on input "HMO ID" at bounding box center [586, 185] width 809 height 18
paste input "GSV/11054/B"
type input "GSV/11054/B"
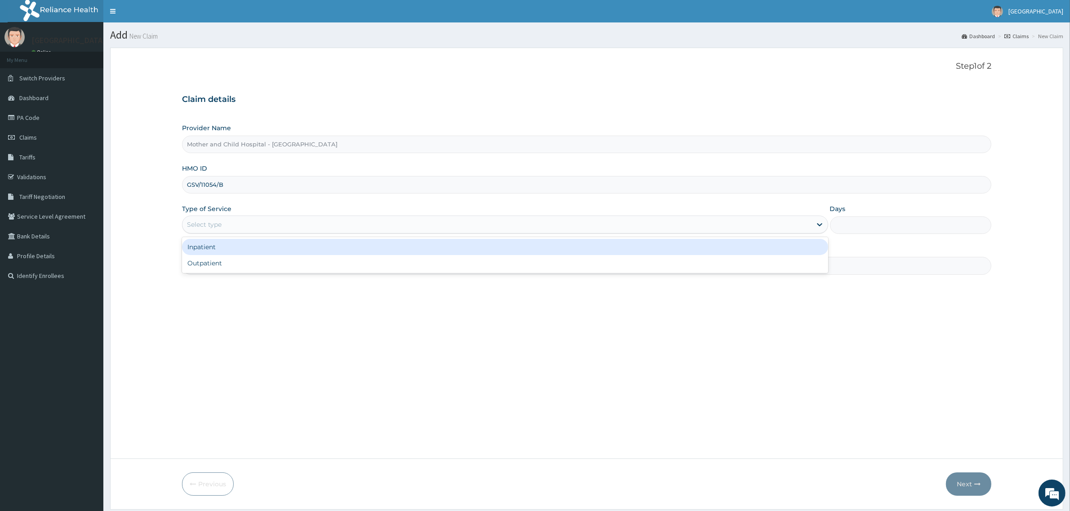
click at [245, 225] on div "Select type" at bounding box center [496, 224] width 629 height 14
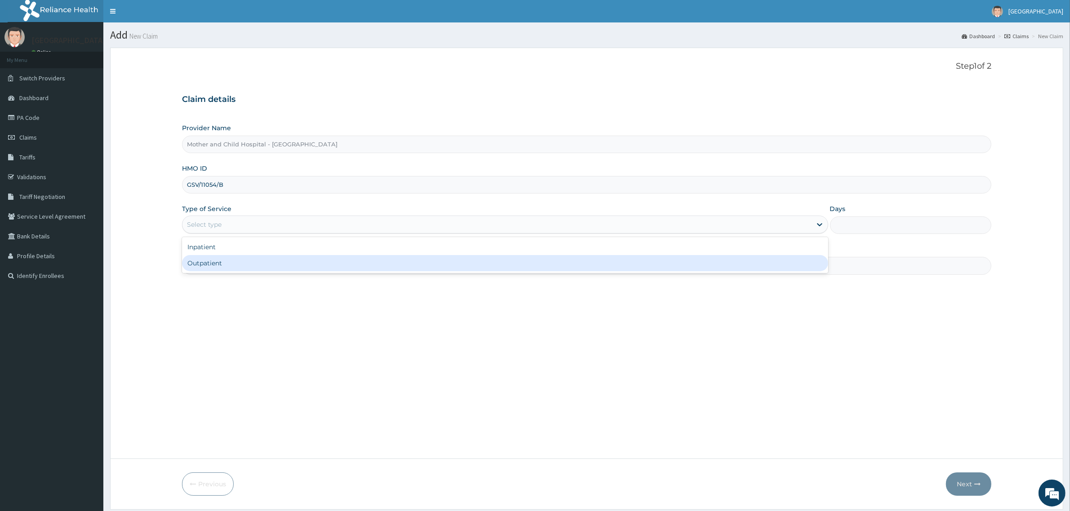
click at [223, 262] on div "Outpatient" at bounding box center [505, 263] width 646 height 16
type input "1"
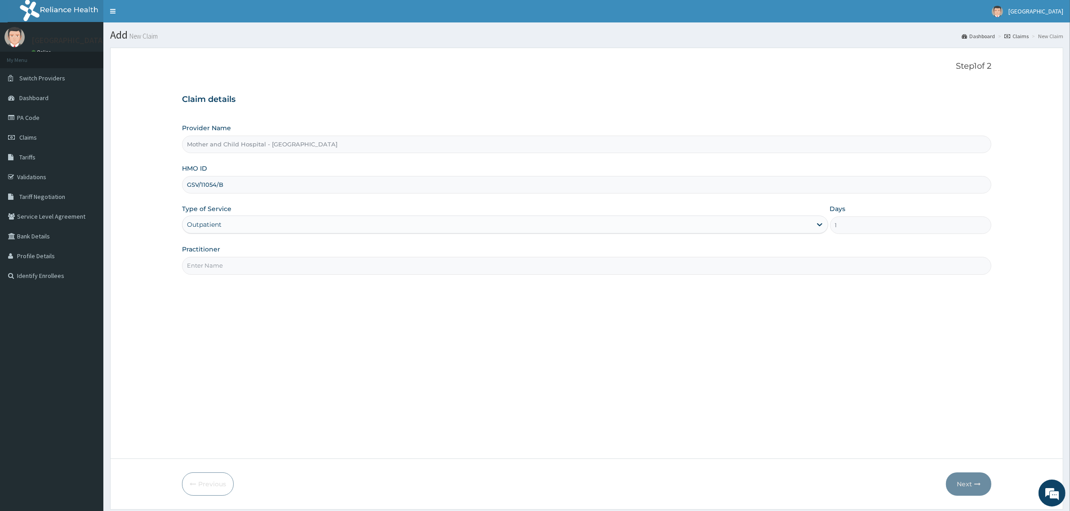
click at [256, 261] on input "Practitioner" at bounding box center [586, 266] width 809 height 18
type input "DR [PERSON_NAME]"
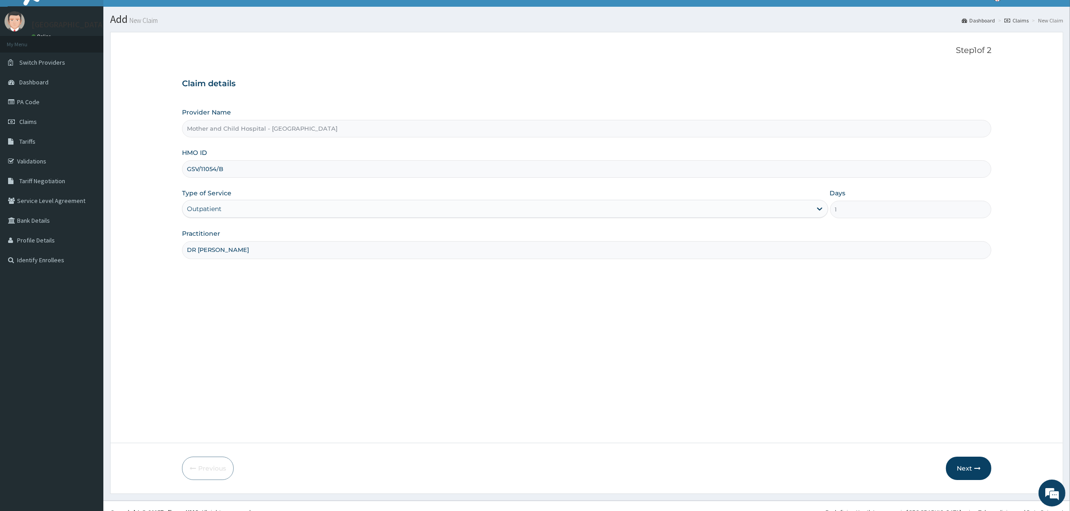
scroll to position [28, 0]
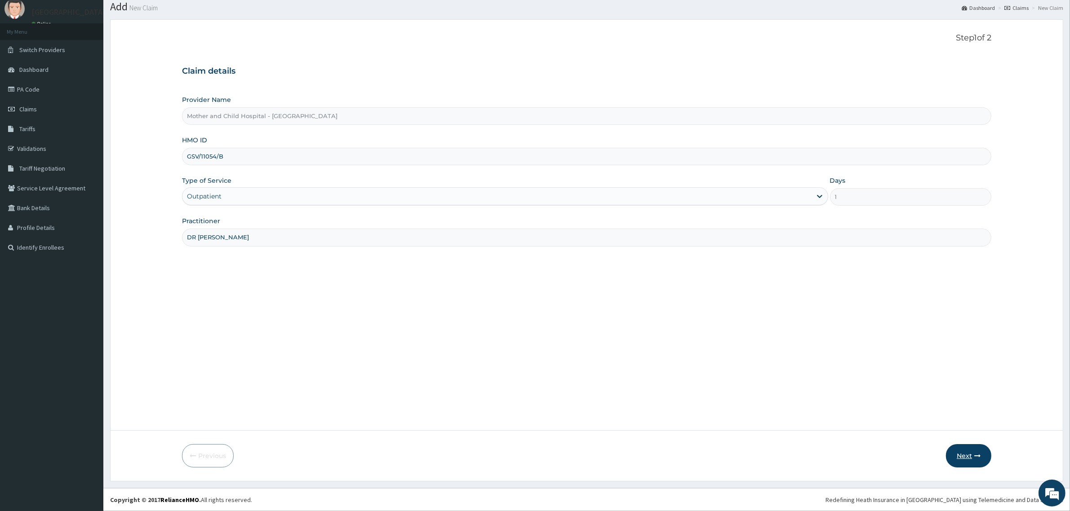
click at [966, 458] on button "Next" at bounding box center [968, 455] width 45 height 23
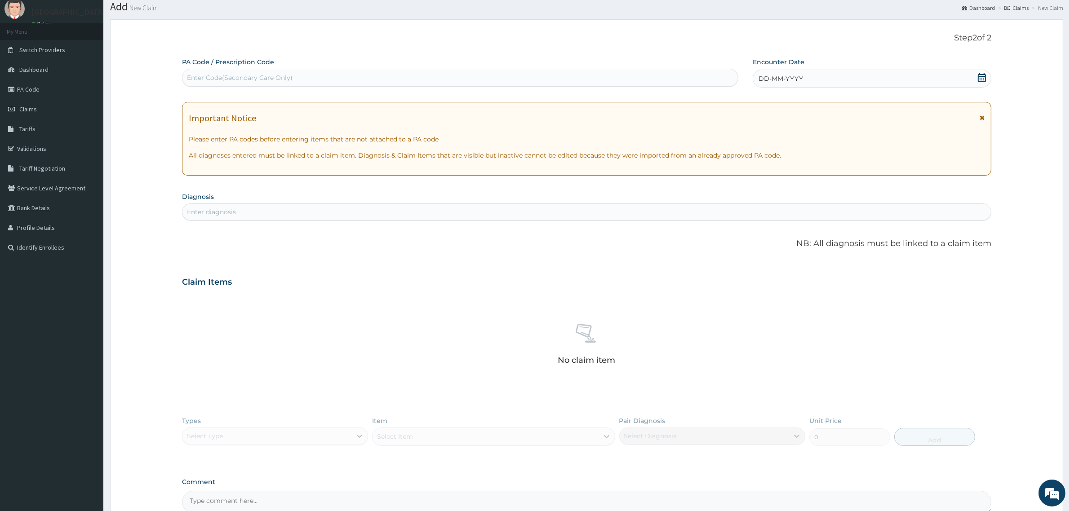
click at [980, 75] on icon at bounding box center [982, 77] width 8 height 9
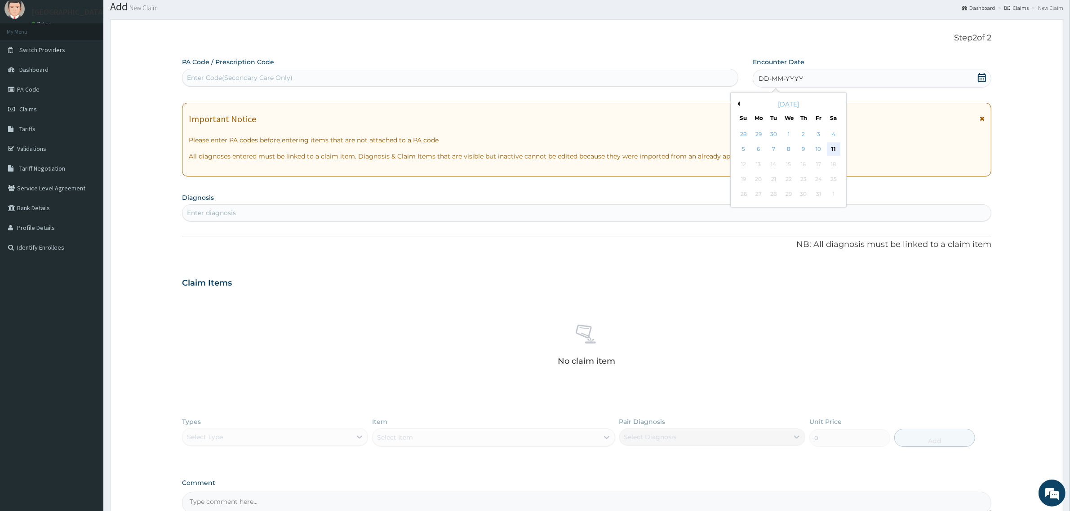
click at [831, 147] on div "11" at bounding box center [833, 149] width 13 height 13
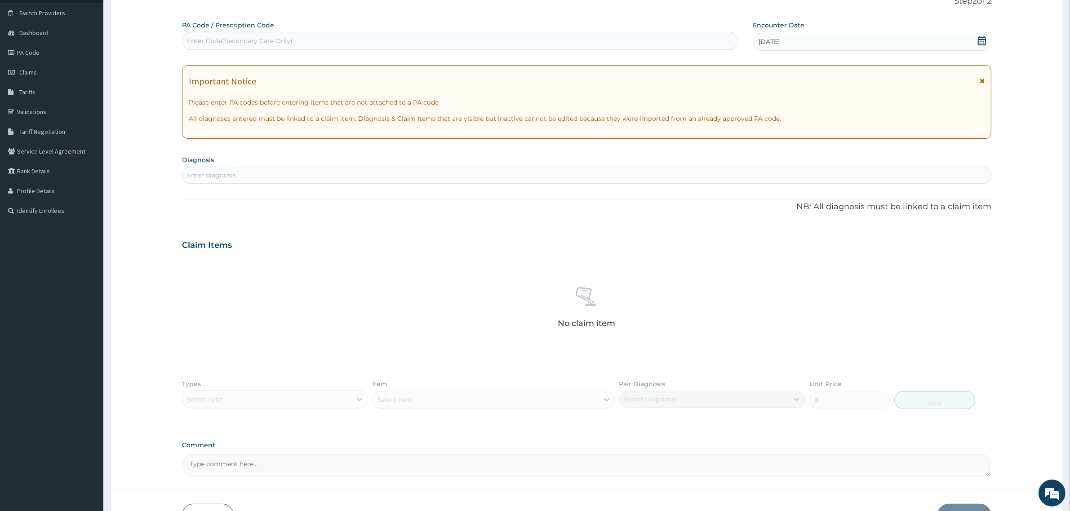
scroll to position [84, 0]
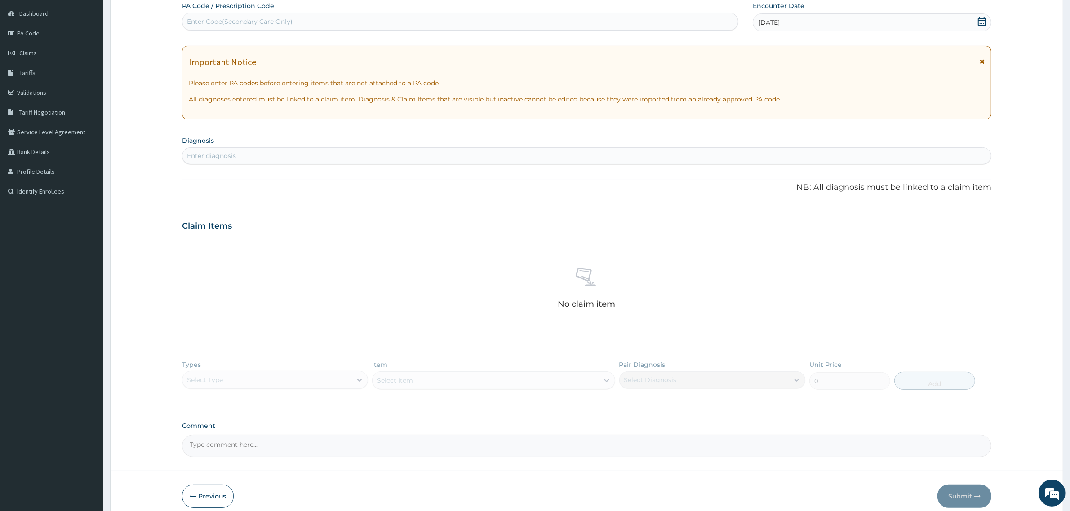
click at [241, 161] on div "Enter diagnosis" at bounding box center [586, 156] width 808 height 14
type input "urti"
click at [250, 186] on p "CA07.0" at bounding box center [252, 186] width 131 height 6
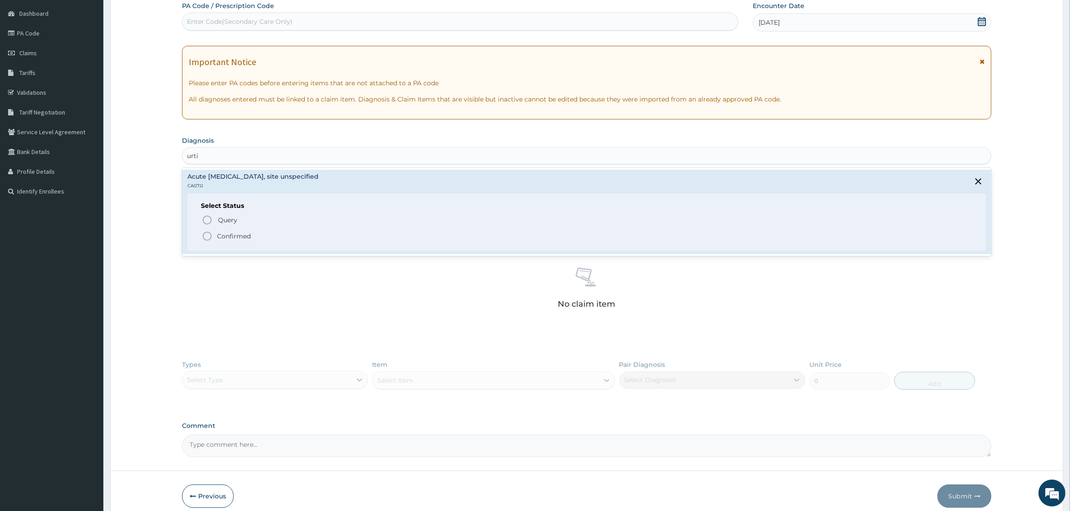
click at [205, 235] on icon "status option filled" at bounding box center [207, 236] width 11 height 11
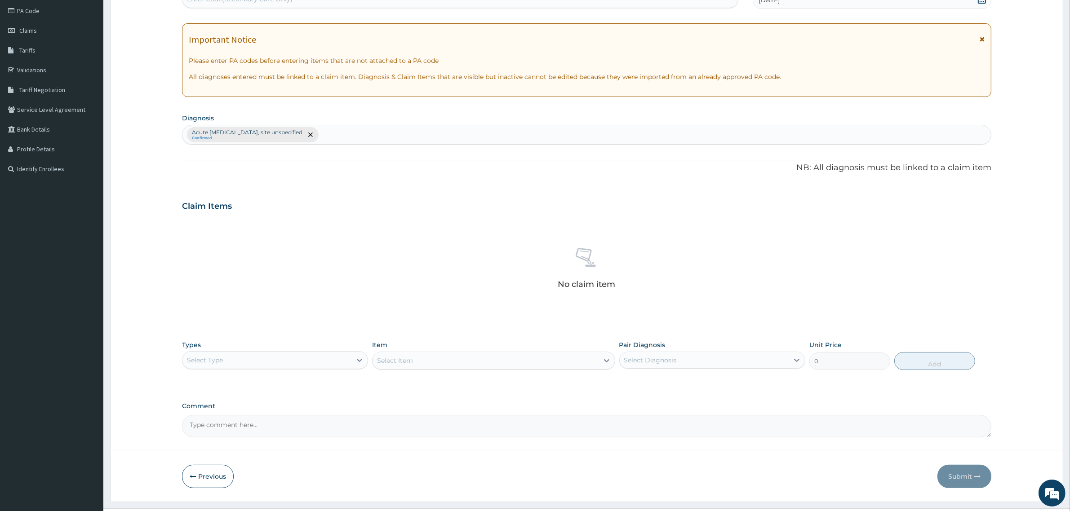
scroll to position [128, 0]
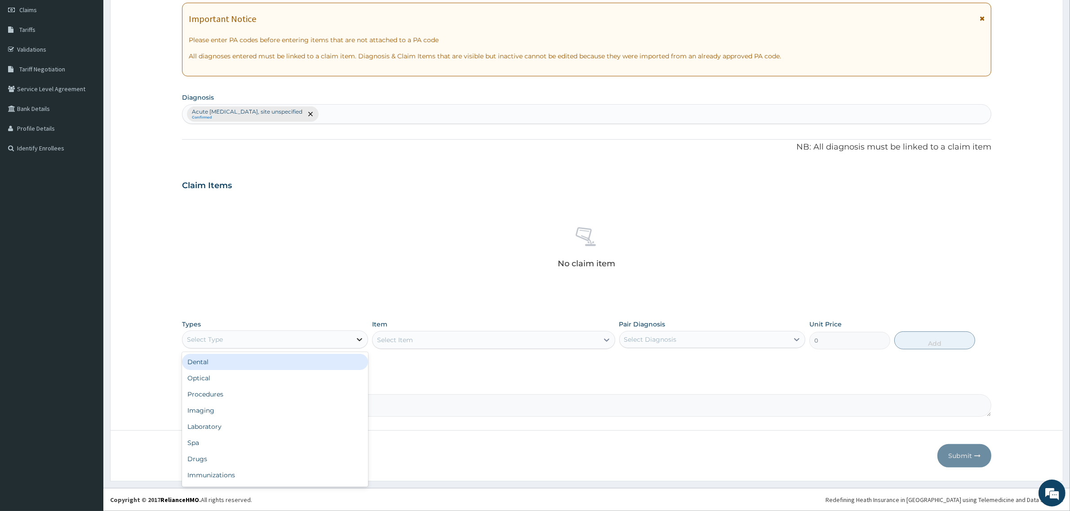
click at [359, 344] on icon at bounding box center [359, 339] width 9 height 9
click at [448, 370] on div "PA Code / Prescription Code Enter Code(Secondary Care Only) Encounter Date [DAT…" at bounding box center [586, 187] width 809 height 459
click at [354, 334] on div at bounding box center [359, 340] width 16 height 16
type input "pro"
click at [280, 366] on div "Procedures" at bounding box center [275, 362] width 186 height 16
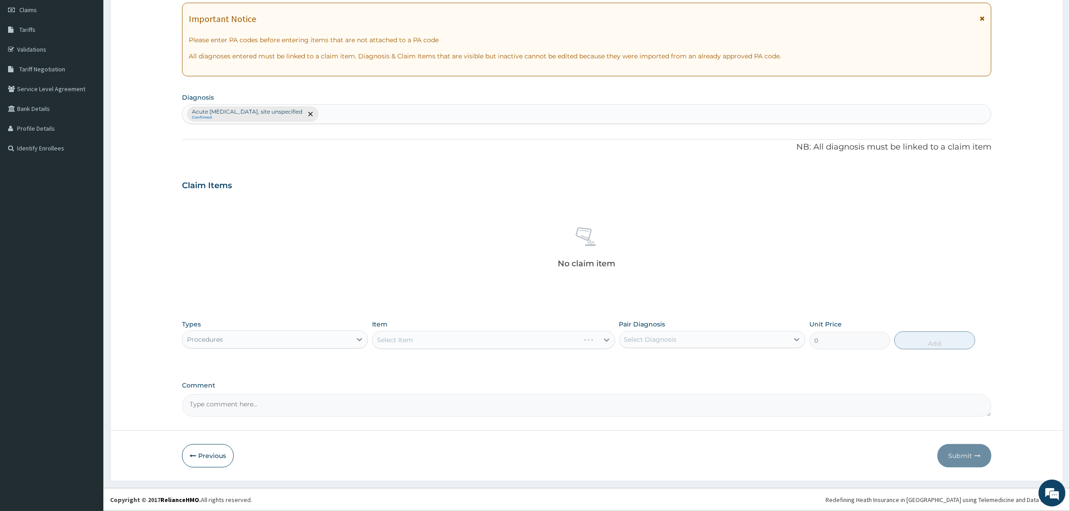
click at [427, 342] on div "Select Item" at bounding box center [493, 340] width 243 height 18
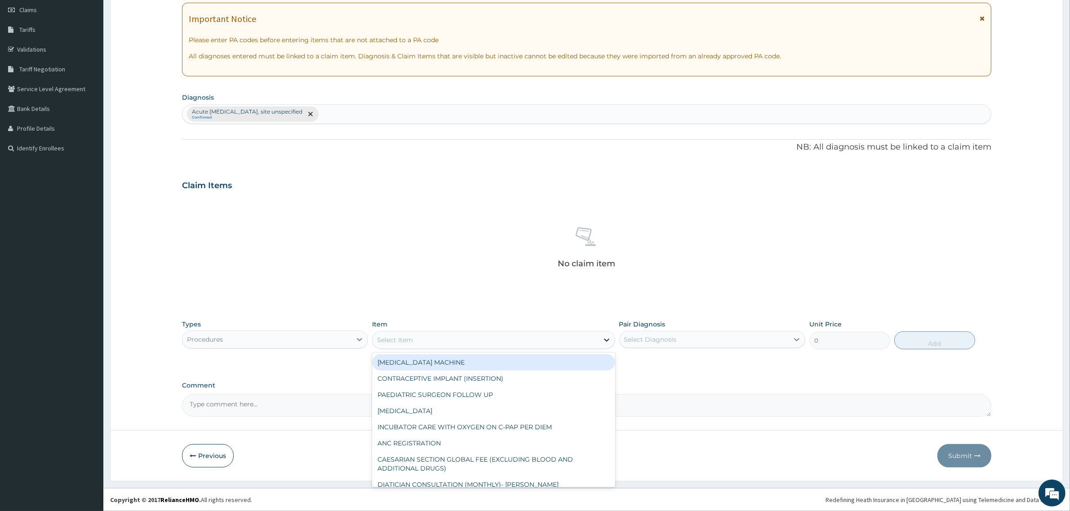
click at [608, 335] on div at bounding box center [607, 340] width 16 height 16
type input "gp"
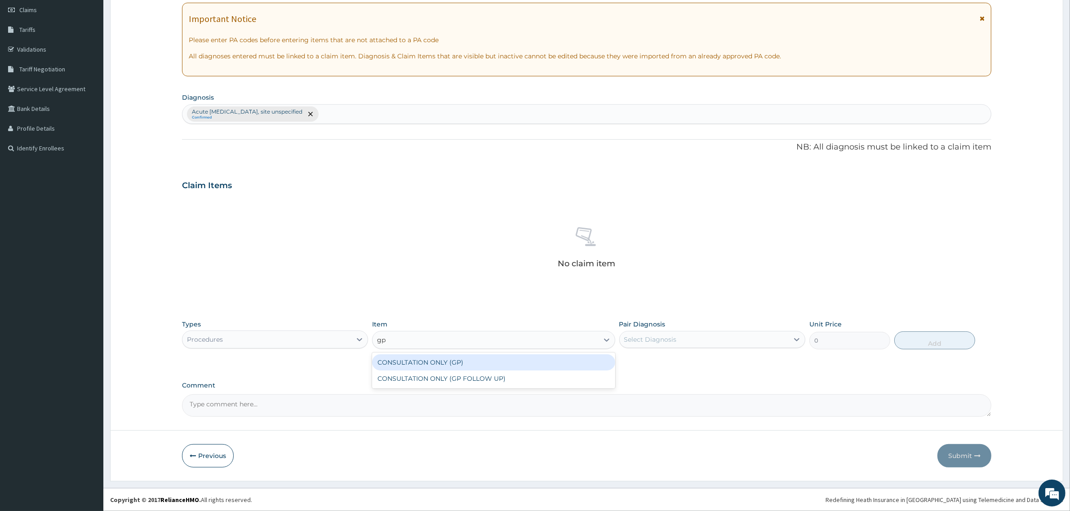
click at [468, 366] on div "CONSULTATION ONLY (GP)" at bounding box center [493, 363] width 243 height 16
type input "6250"
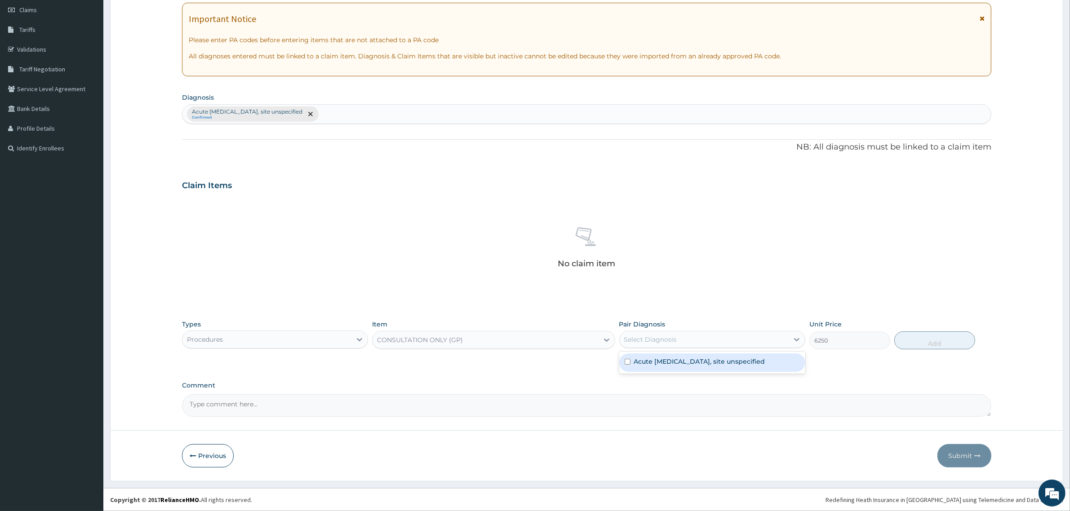
click at [653, 337] on div "Select Diagnosis" at bounding box center [650, 339] width 53 height 9
click at [629, 358] on div "Acute [MEDICAL_DATA], site unspecified" at bounding box center [712, 363] width 186 height 18
checkbox input "true"
click at [938, 333] on button "Add" at bounding box center [934, 341] width 81 height 18
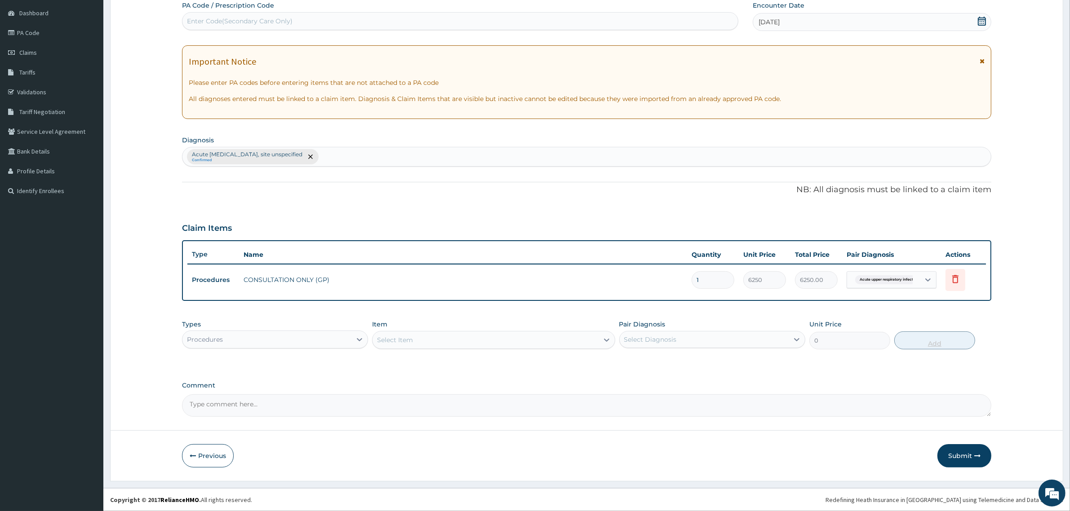
scroll to position [84, 0]
click at [351, 340] on div "Procedures" at bounding box center [266, 340] width 169 height 14
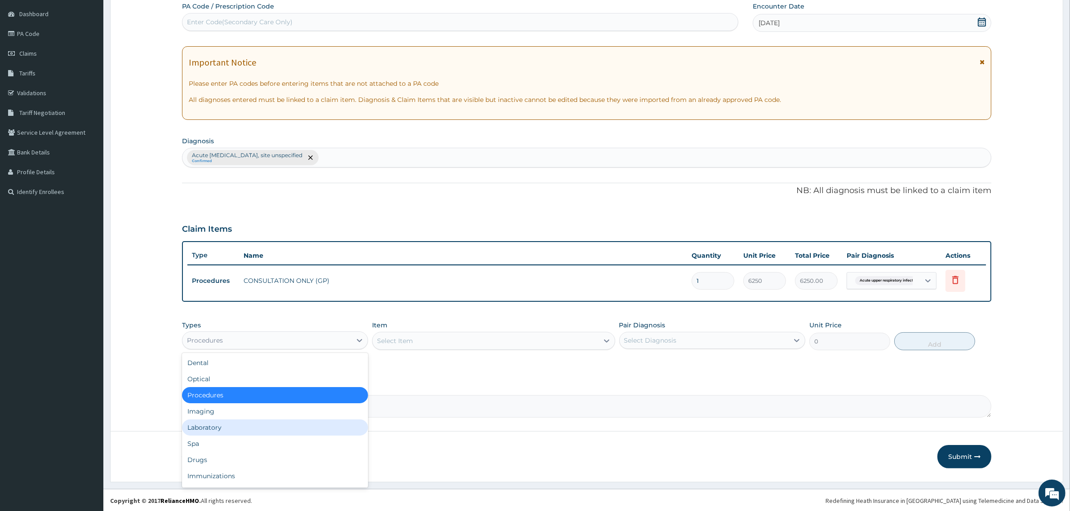
scroll to position [30, 0]
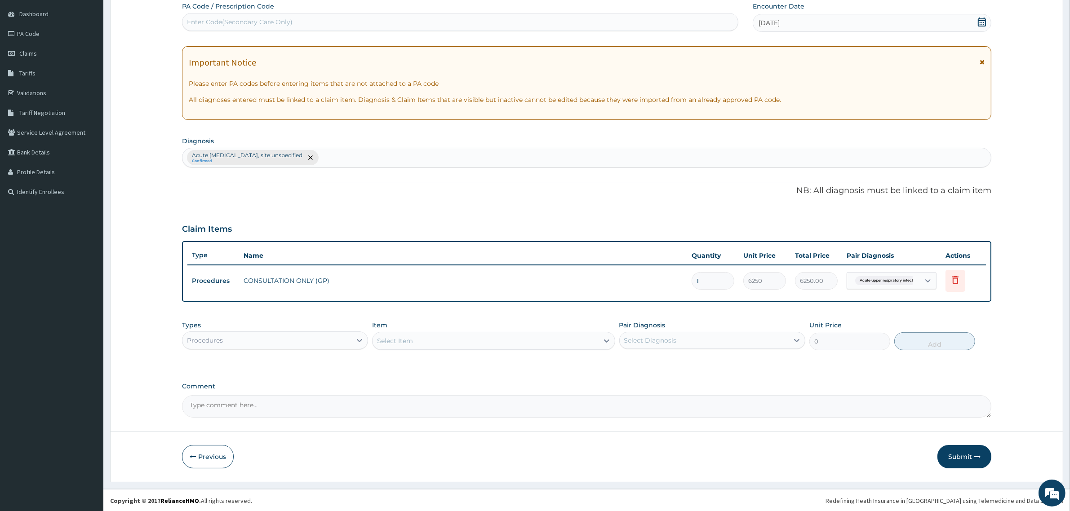
click at [291, 344] on div "Procedures" at bounding box center [266, 340] width 169 height 14
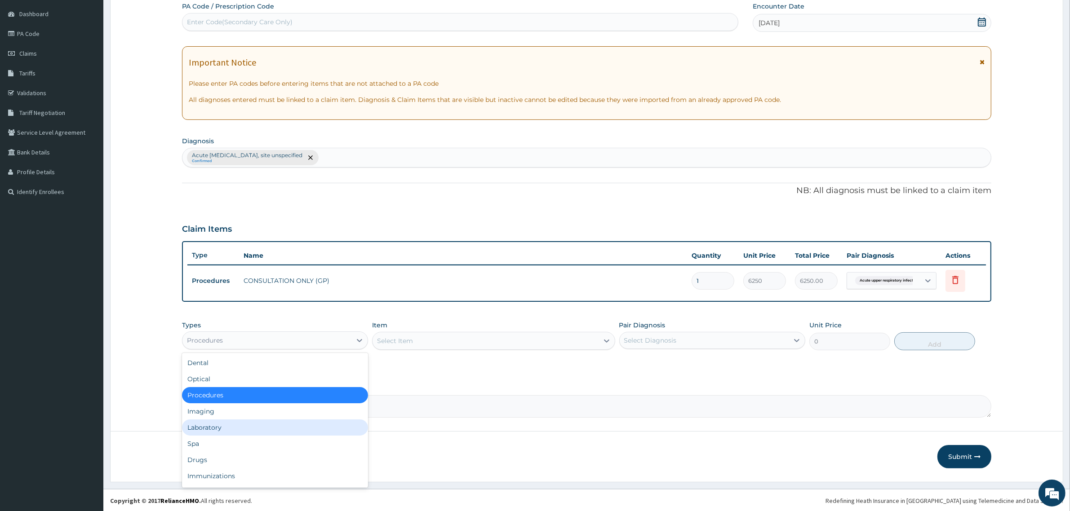
click at [219, 425] on div "Laboratory" at bounding box center [275, 428] width 186 height 16
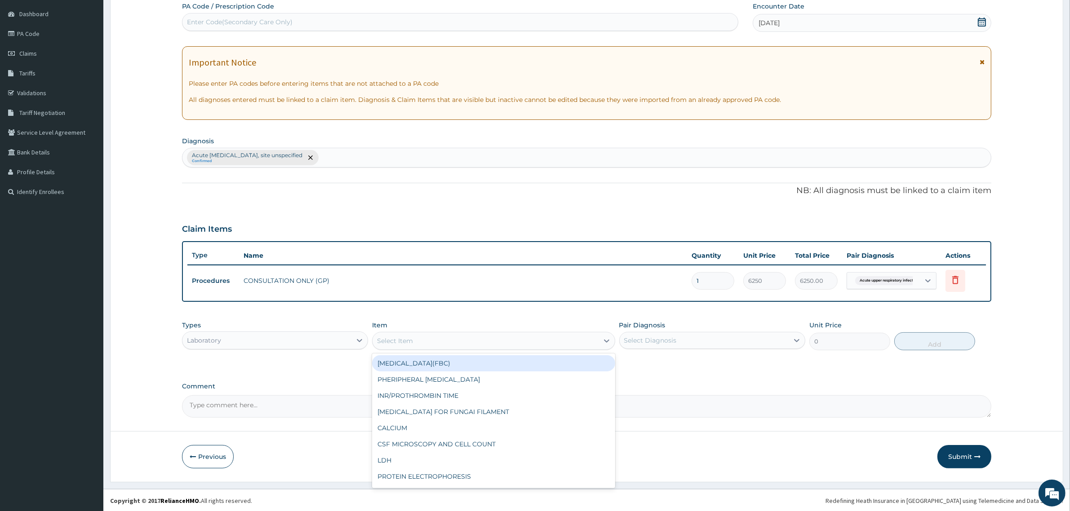
click at [428, 335] on div "Select Item" at bounding box center [486, 341] width 226 height 14
click at [434, 364] on div "[MEDICAL_DATA](FBC)" at bounding box center [493, 363] width 243 height 16
type input "4675"
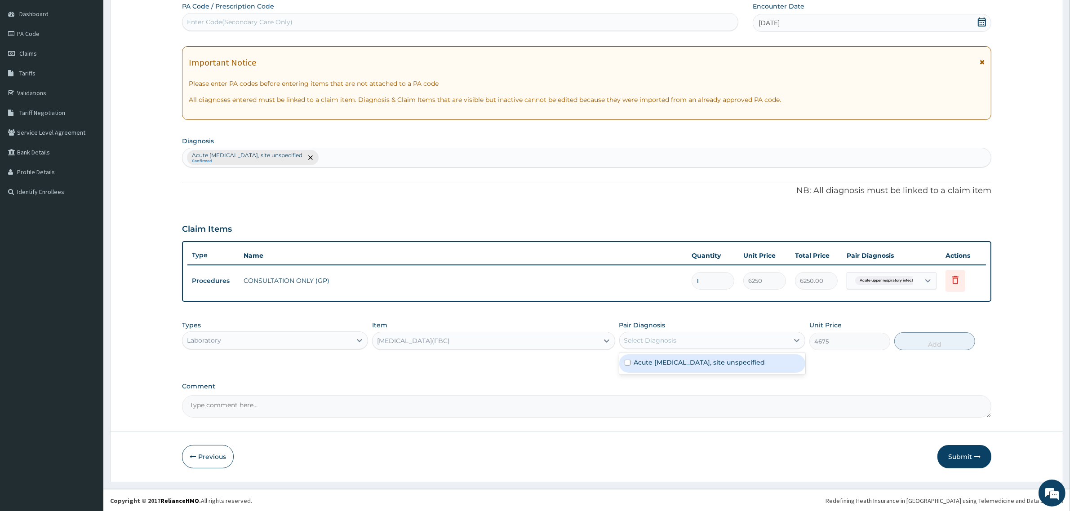
click at [652, 336] on div "Select Diagnosis" at bounding box center [650, 340] width 53 height 9
click at [628, 361] on input "checkbox" at bounding box center [628, 363] width 6 height 6
checkbox input "true"
click at [945, 345] on button "Add" at bounding box center [934, 342] width 81 height 18
type input "0"
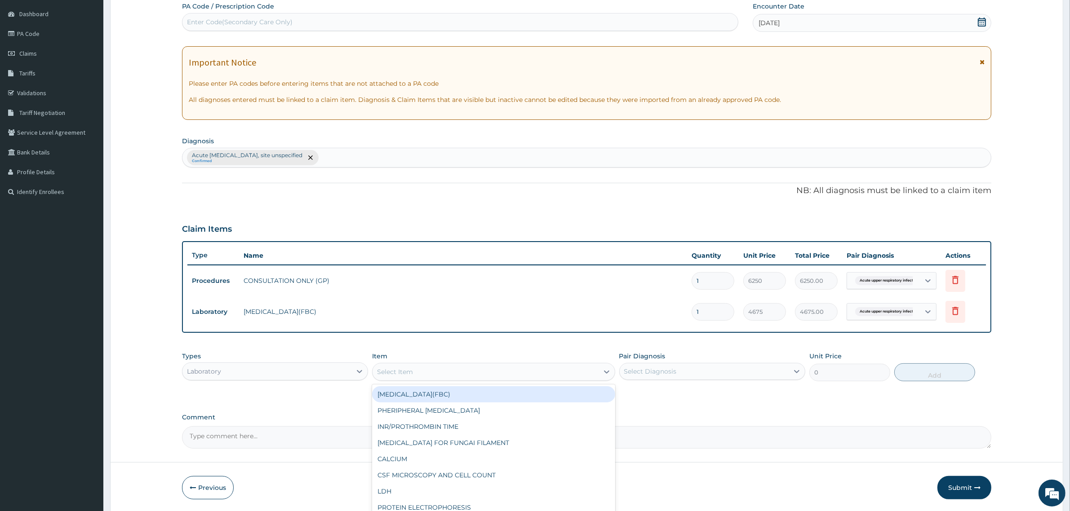
click at [403, 376] on div "Select Item" at bounding box center [486, 372] width 226 height 14
type input "mp"
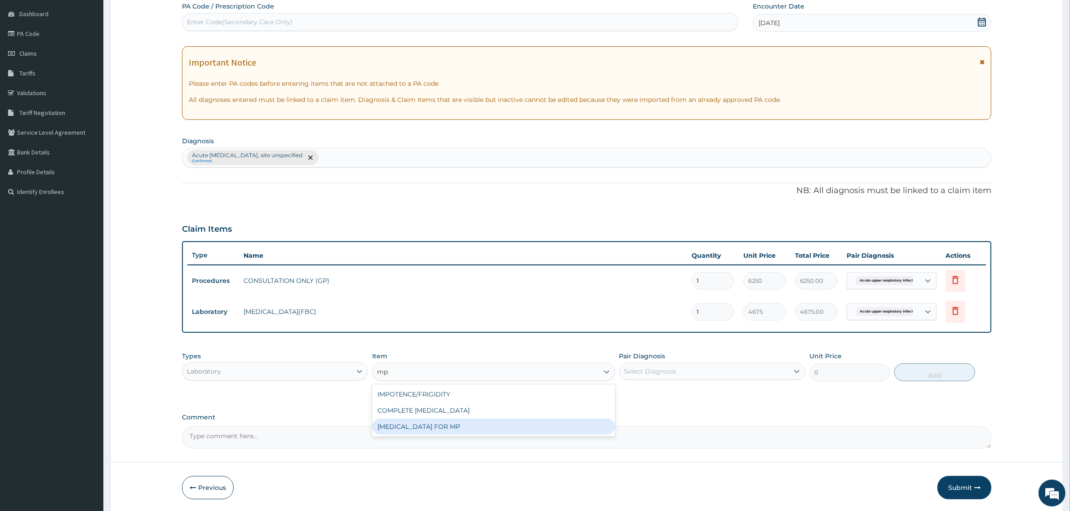
click at [466, 426] on div "[MEDICAL_DATA] FOR MP" at bounding box center [493, 427] width 243 height 16
type input "1870"
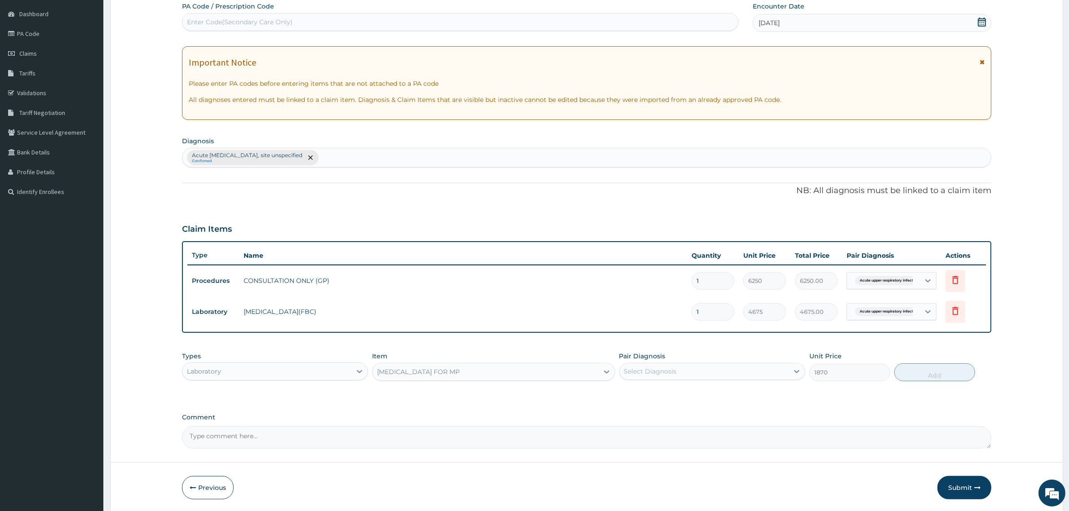
click at [669, 372] on div "Select Diagnosis" at bounding box center [650, 371] width 53 height 9
click at [368, 155] on div "Acute upper respiratory infection, site unspecified Confirmed" at bounding box center [586, 157] width 808 height 19
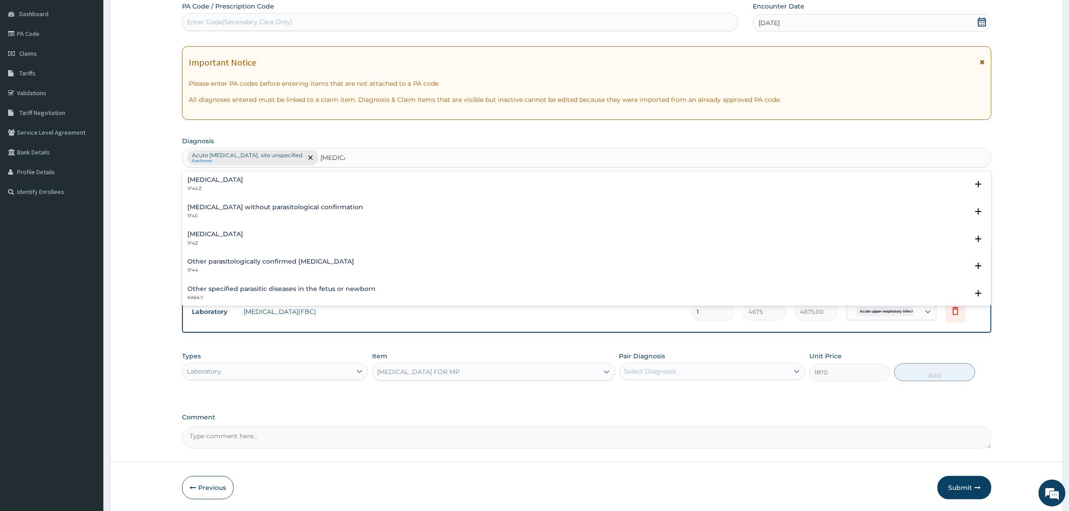
click at [234, 231] on h4 "Malaria, unspecified" at bounding box center [215, 234] width 56 height 7
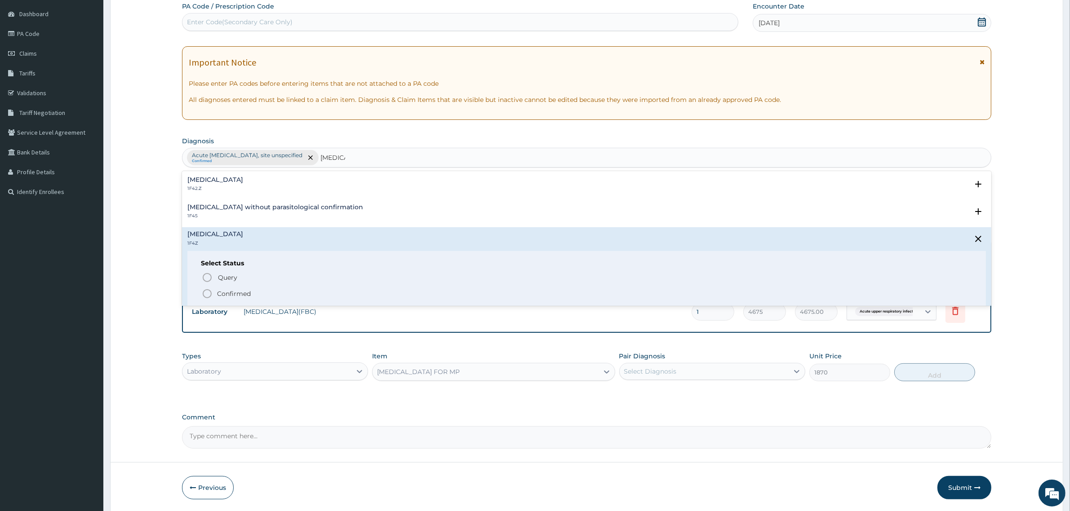
click at [201, 293] on div "Query Query covers suspected (?), Keep in view (kiv), Ruled out (r/o) Confirmed" at bounding box center [587, 284] width 772 height 27
type input "malaria"
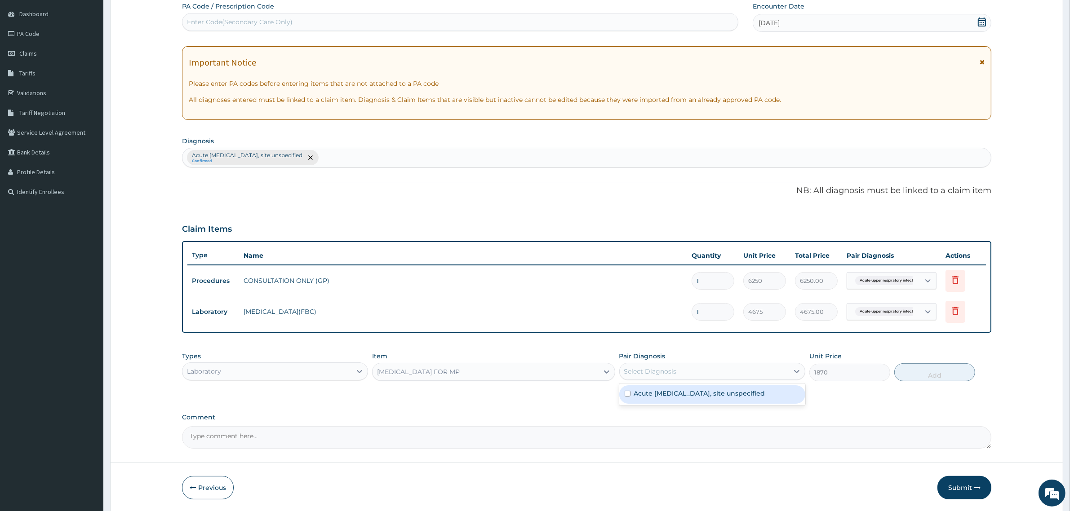
click at [683, 371] on div "Select Diagnosis" at bounding box center [704, 371] width 169 height 14
click at [377, 158] on div "Acute upper respiratory infection, site unspecified Confirmed" at bounding box center [586, 157] width 808 height 19
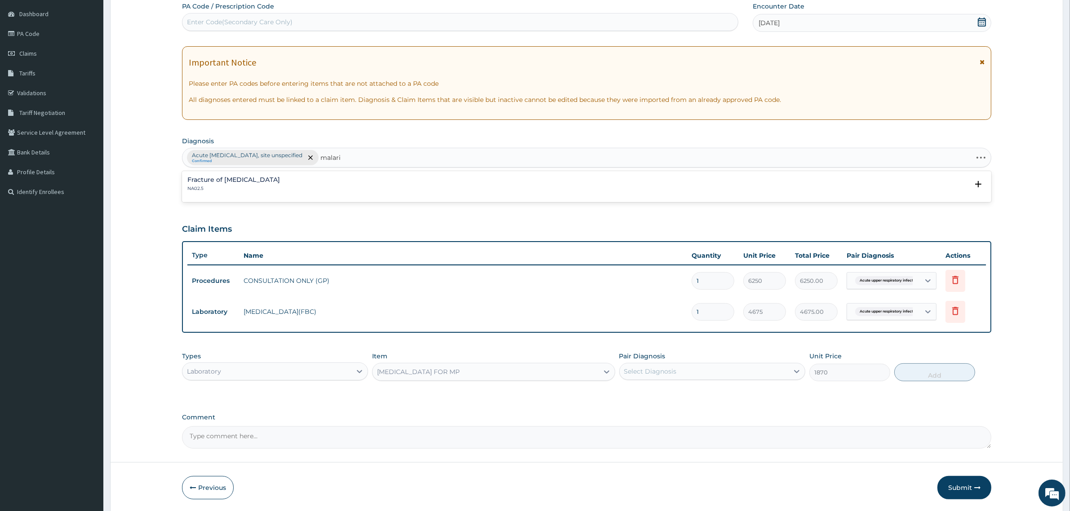
type input "malaria"
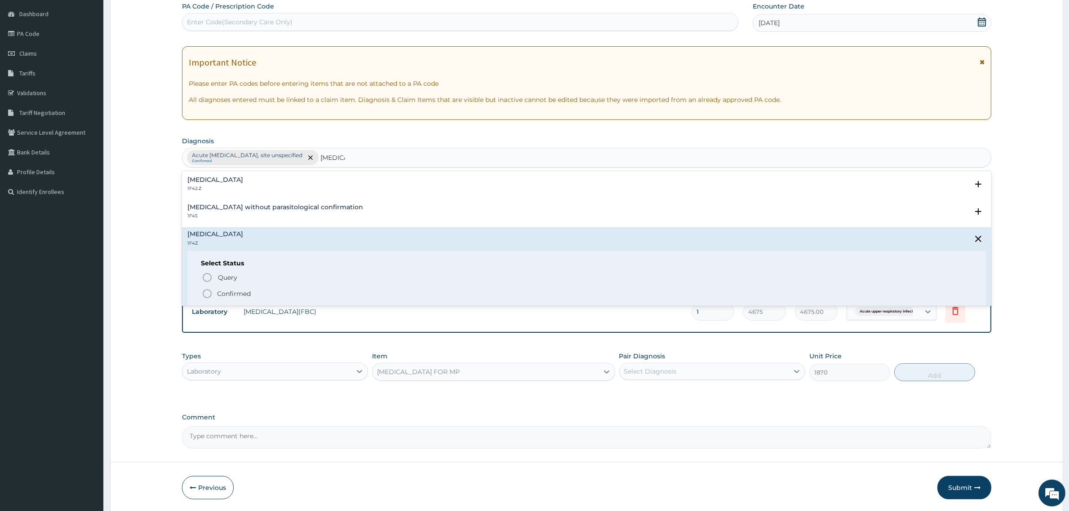
scroll to position [56, 0]
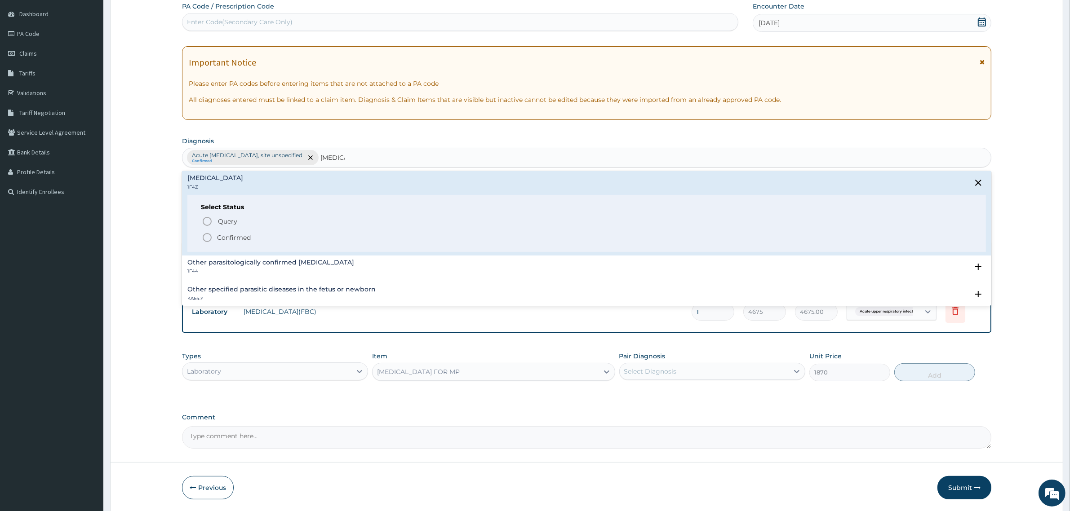
click at [207, 237] on icon "status option filled" at bounding box center [207, 237] width 11 height 11
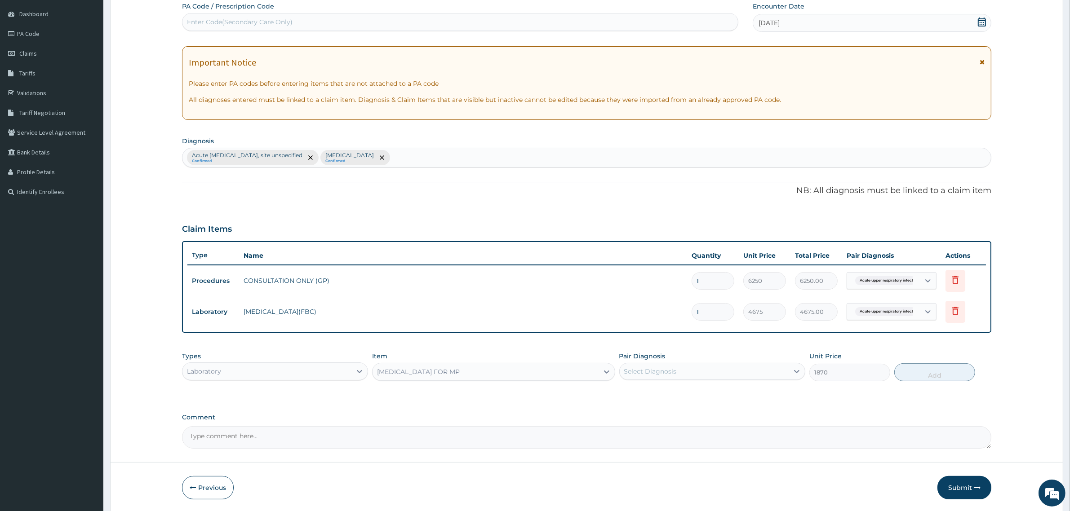
click at [636, 371] on div "Select Diagnosis" at bounding box center [650, 371] width 53 height 9
click at [627, 410] on input "checkbox" at bounding box center [628, 412] width 6 height 6
checkbox input "true"
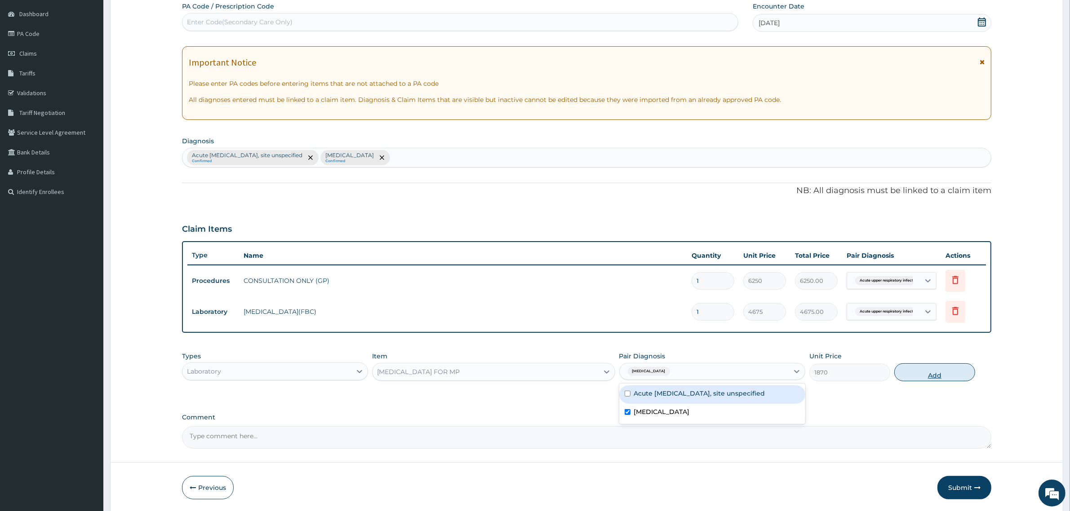
click at [911, 373] on button "Add" at bounding box center [934, 373] width 81 height 18
type input "0"
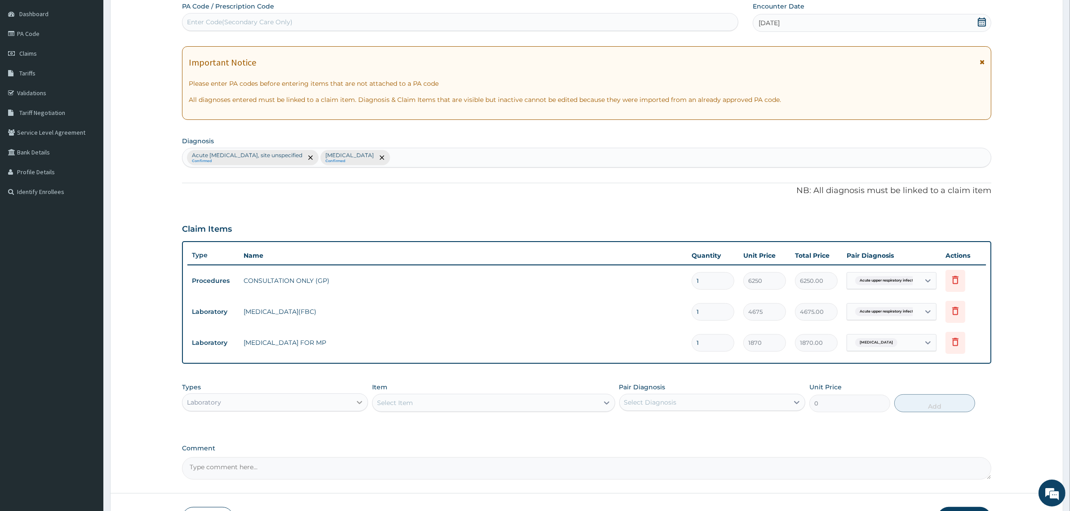
click at [356, 401] on icon at bounding box center [359, 402] width 9 height 9
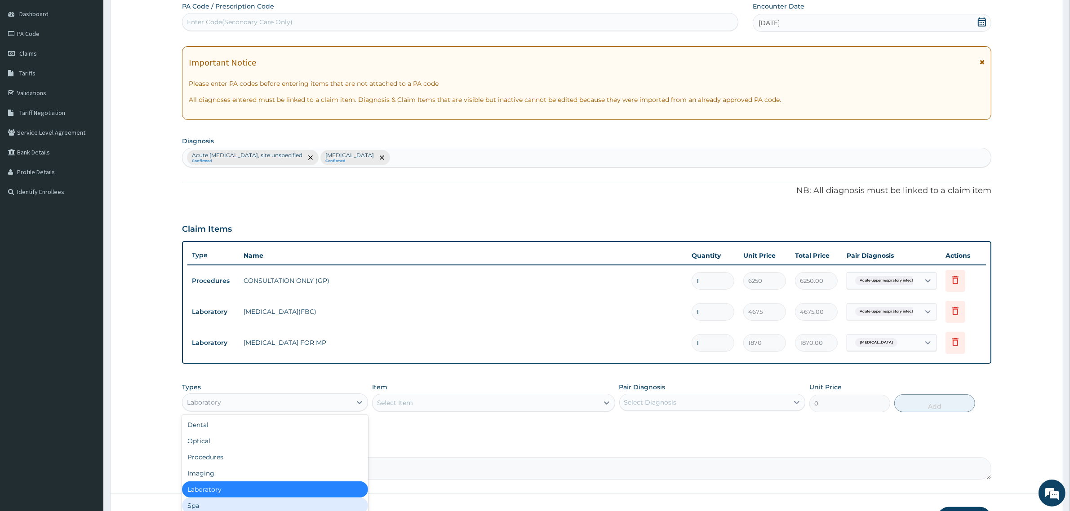
scroll to position [30, 0]
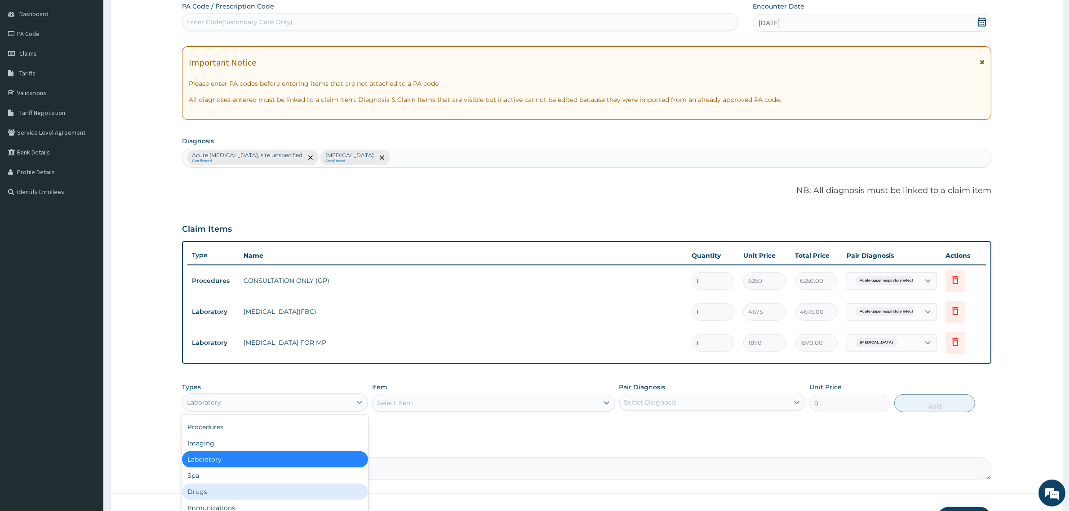
click at [216, 490] on div "Drugs" at bounding box center [275, 492] width 186 height 16
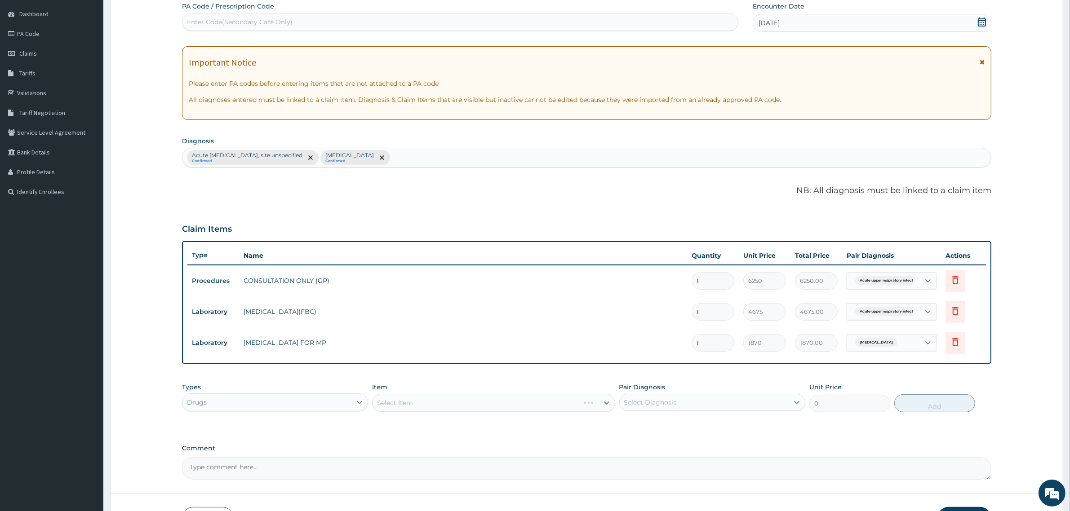
click at [399, 407] on div "Select Item" at bounding box center [493, 403] width 243 height 18
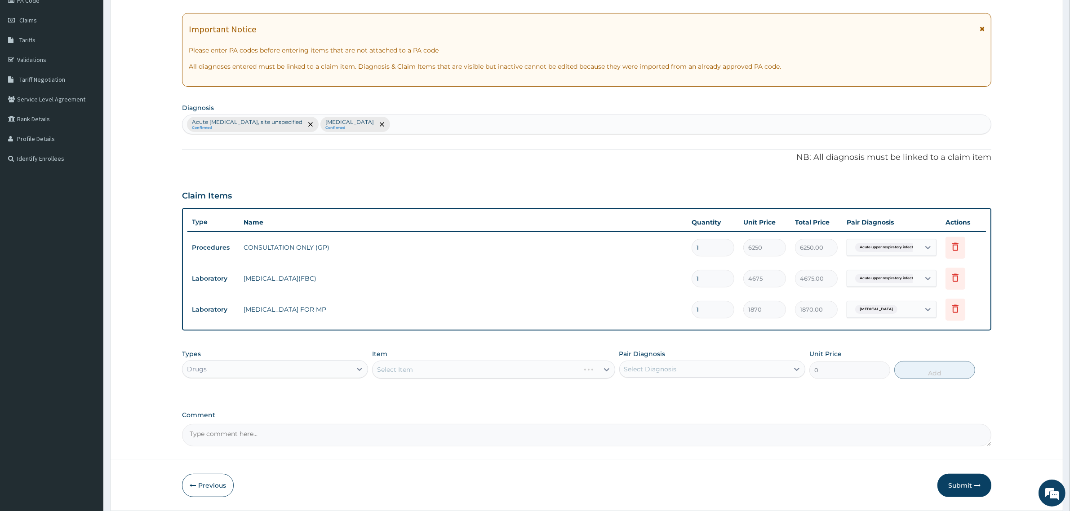
scroll to position [146, 0]
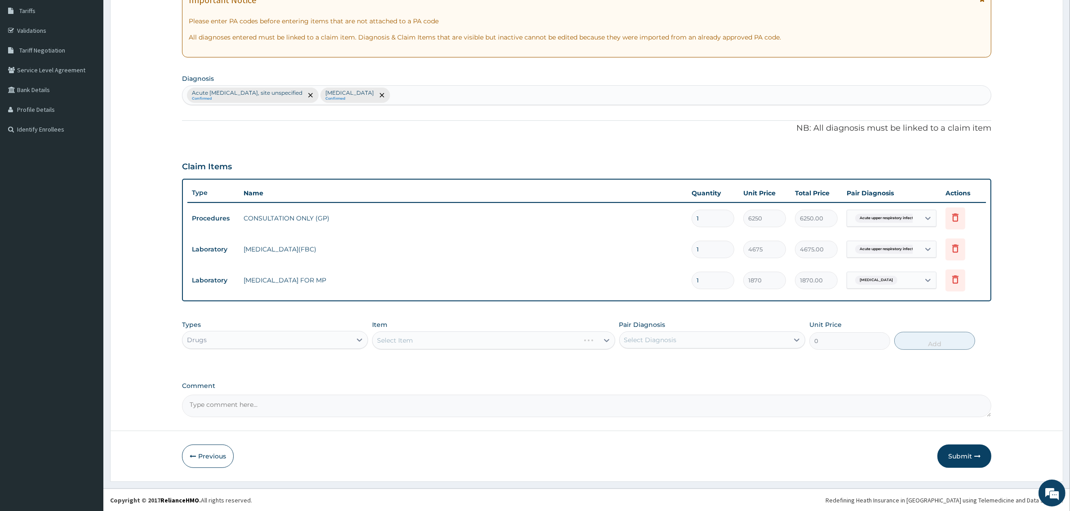
click at [437, 344] on div "Select Item" at bounding box center [493, 341] width 243 height 18
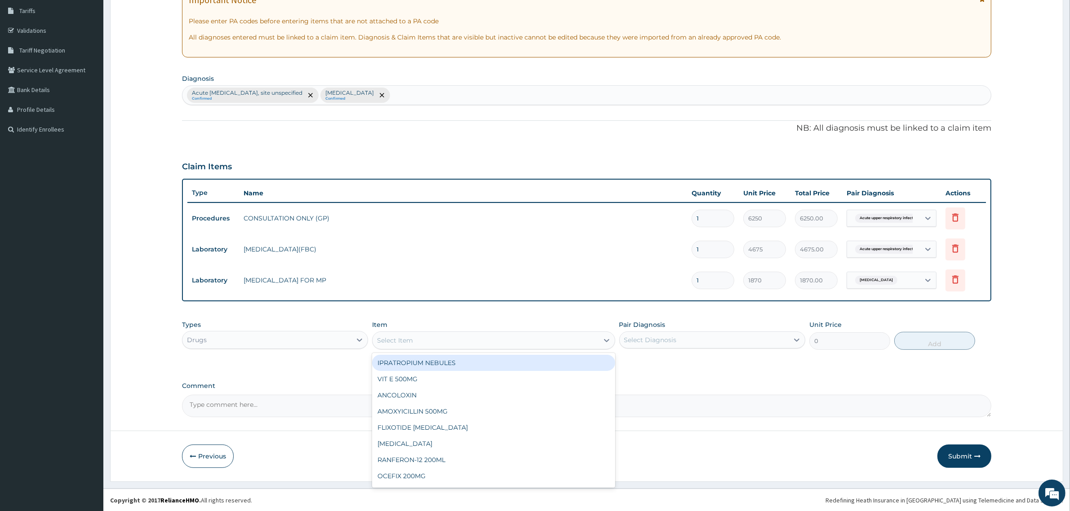
click at [422, 338] on div "Select Item" at bounding box center [486, 340] width 226 height 14
type input "coa"
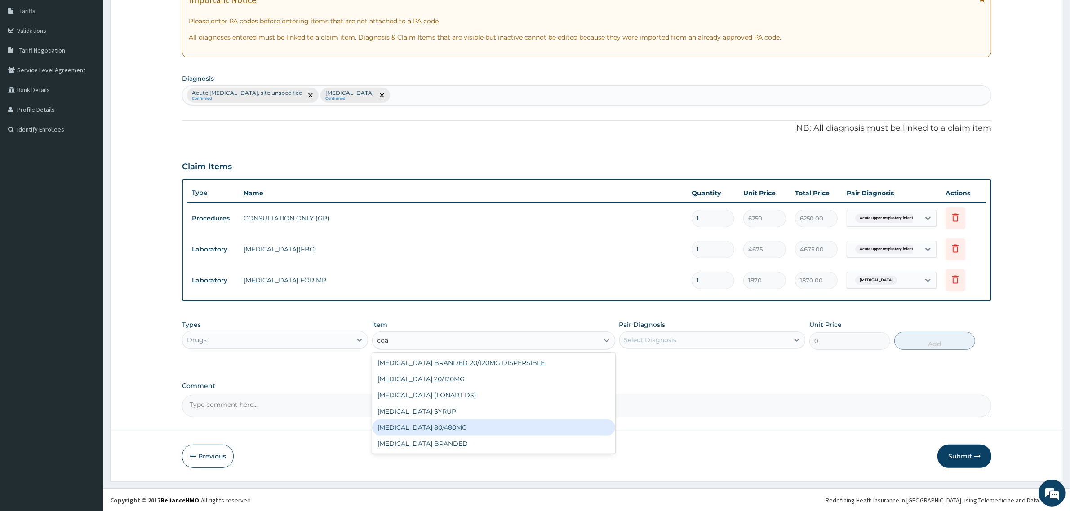
click at [438, 425] on div "COARTEM 80/480MG" at bounding box center [493, 428] width 243 height 16
type input "374"
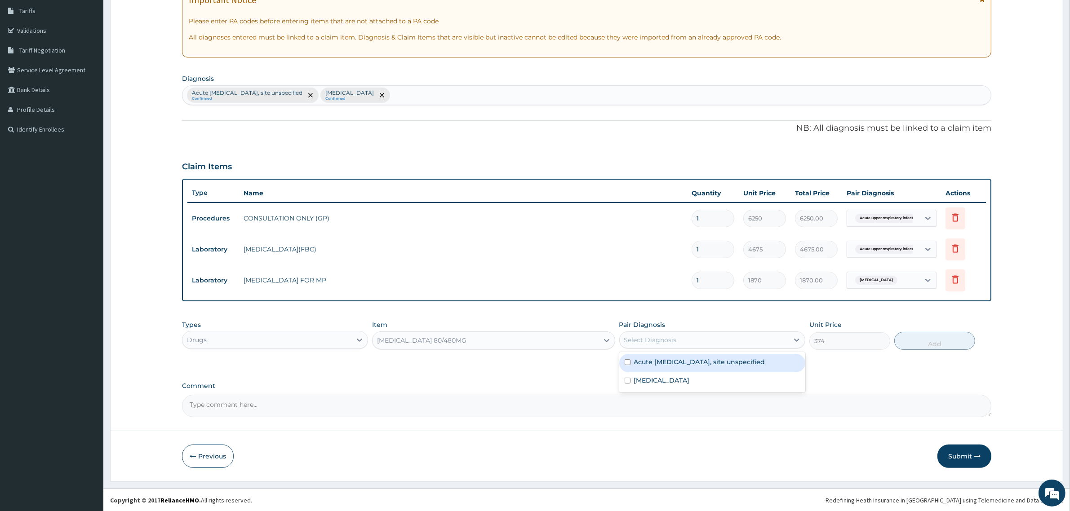
click at [658, 342] on div "Select Diagnosis" at bounding box center [650, 340] width 53 height 9
click at [627, 379] on input "checkbox" at bounding box center [628, 381] width 6 height 6
checkbox input "true"
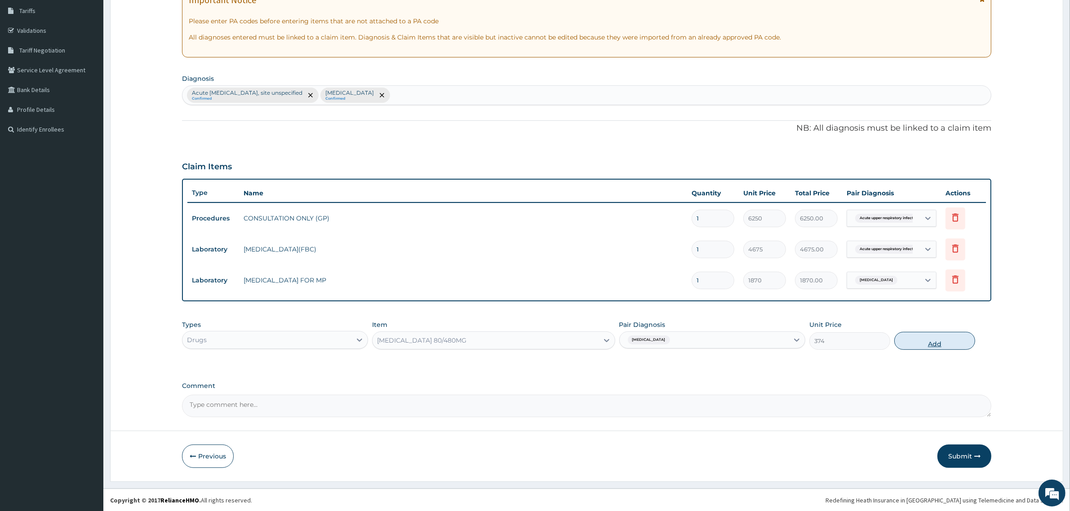
click at [935, 346] on button "Add" at bounding box center [934, 341] width 81 height 18
type input "0"
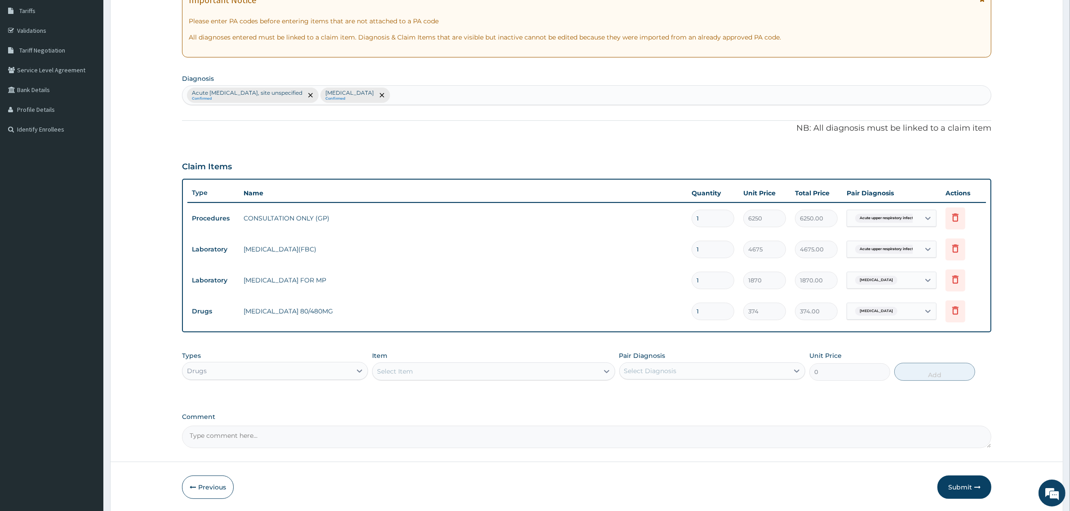
type input "0.00"
type input "6"
type input "2244.00"
type input "6"
click at [870, 353] on div "Unit Price 0" at bounding box center [849, 366] width 81 height 30
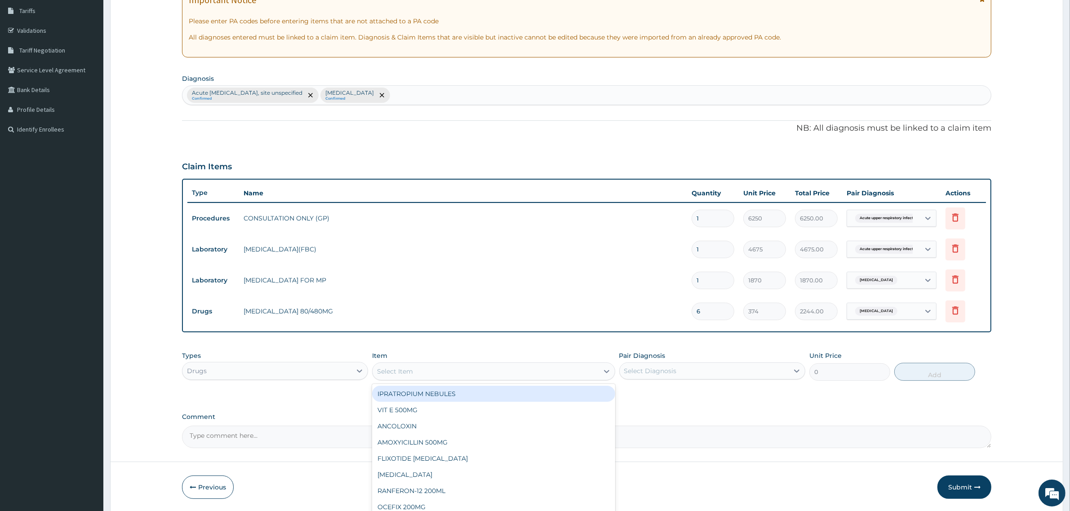
click at [437, 369] on div "Select Item" at bounding box center [486, 371] width 226 height 14
type input "ibru"
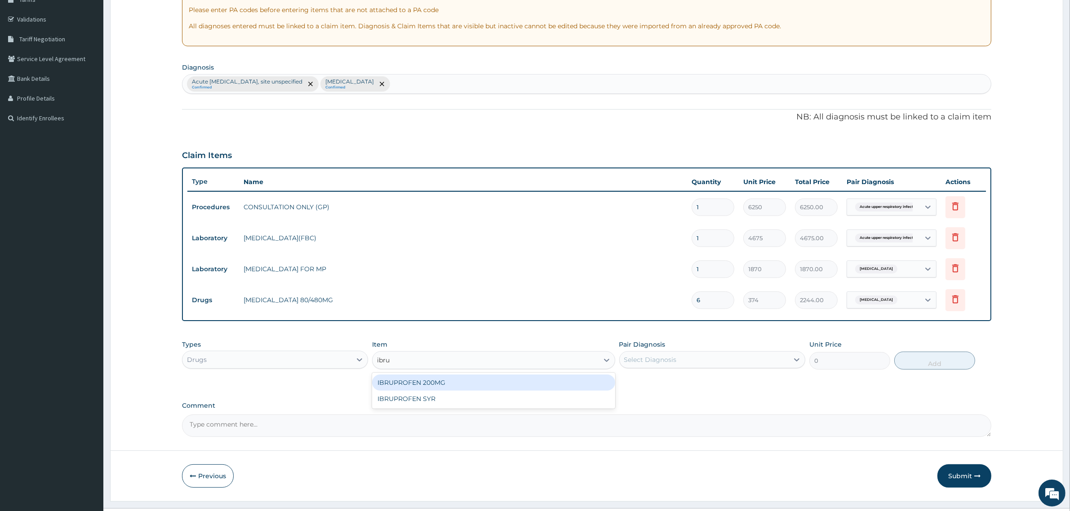
scroll to position [177, 0]
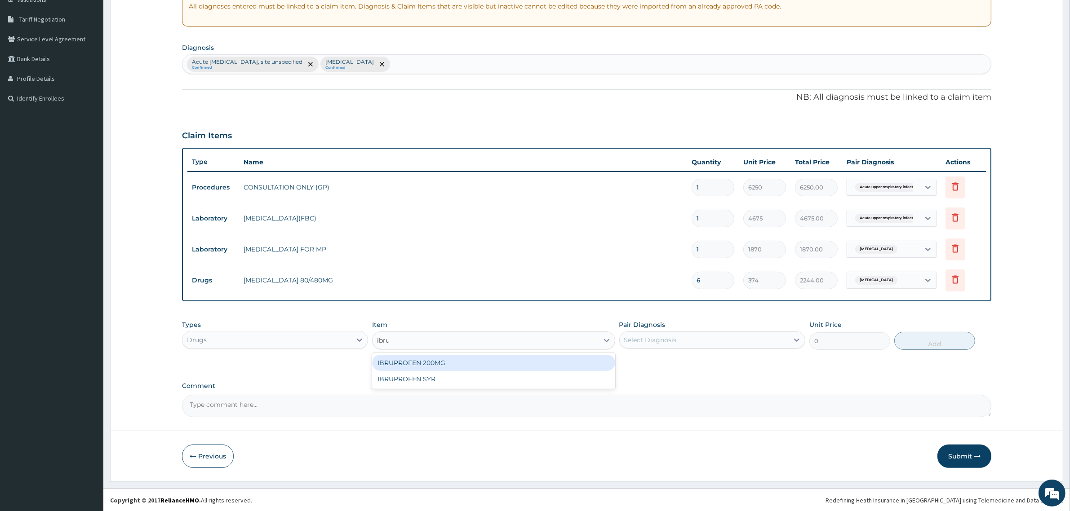
click at [453, 365] on div "IBRUPROFEN 200MG" at bounding box center [493, 363] width 243 height 16
type input "37.40000152587891"
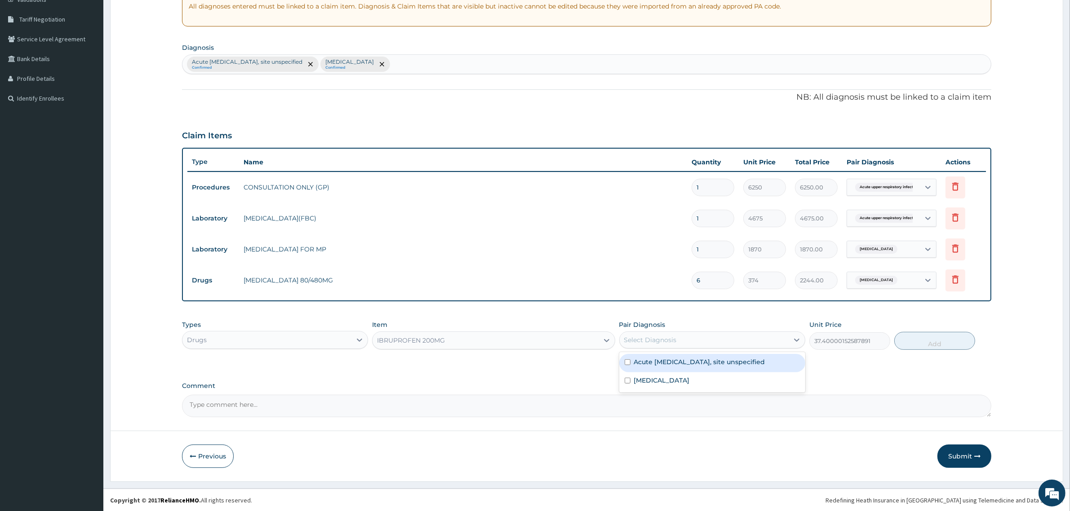
click at [634, 338] on div "Select Diagnosis" at bounding box center [650, 340] width 53 height 9
click at [627, 380] on input "checkbox" at bounding box center [628, 381] width 6 height 6
checkbox input "true"
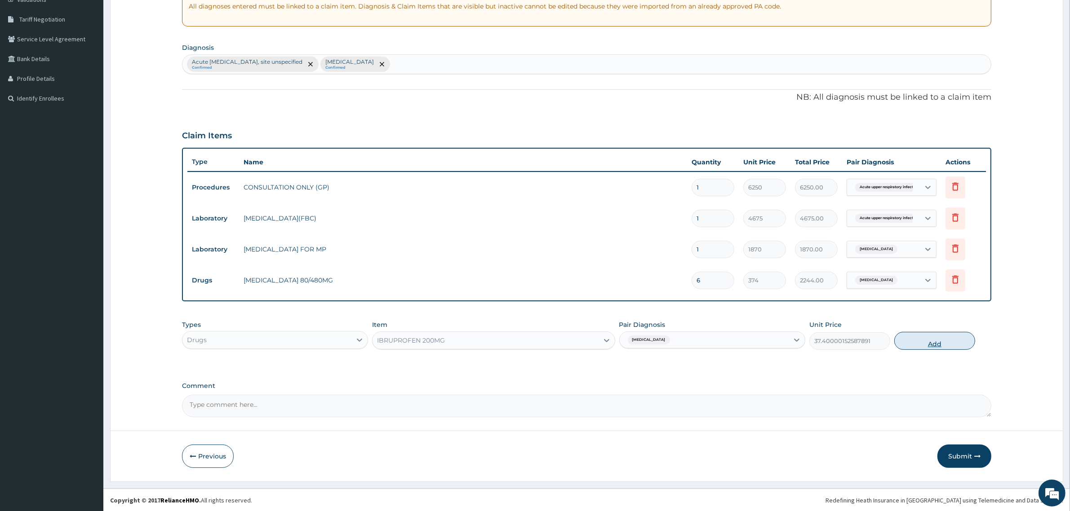
click at [935, 342] on button "Add" at bounding box center [934, 341] width 81 height 18
type input "0"
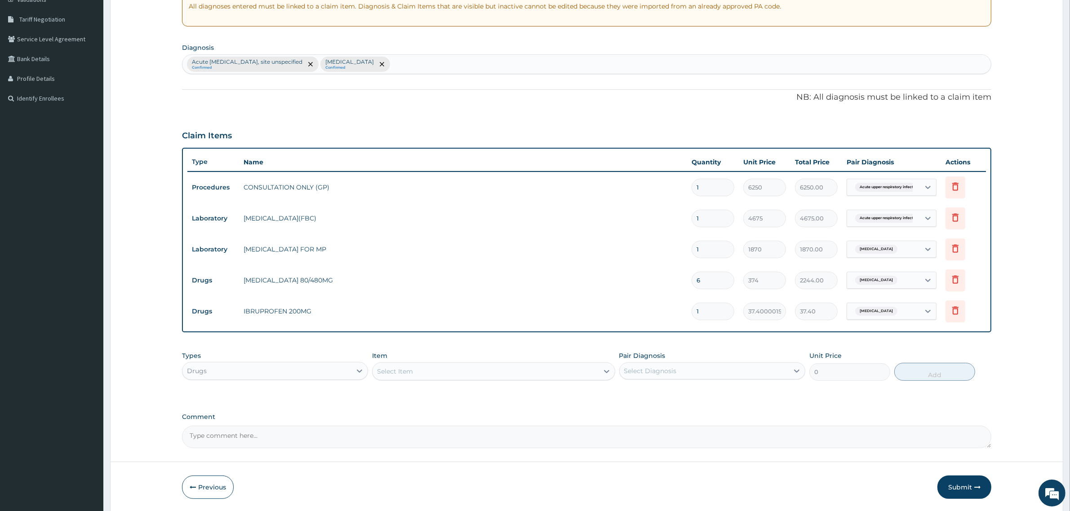
type input "0.00"
type input "6"
type input "224.40"
type input "6"
click at [765, 348] on div "Types Drugs Item Select Item Pair Diagnosis Select Diagnosis Unit Price 0 Add" at bounding box center [586, 366] width 809 height 39
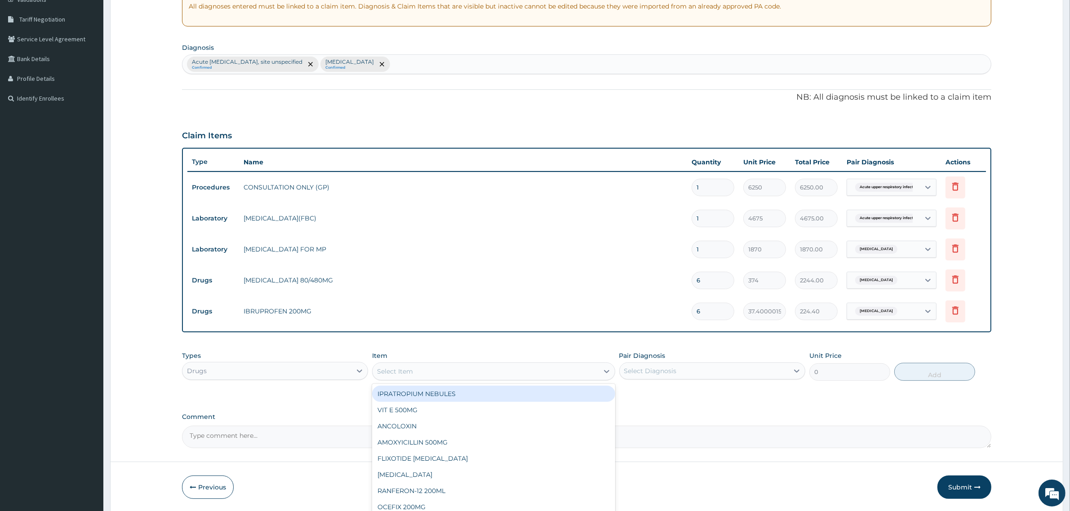
click at [449, 373] on div "Select Item" at bounding box center [486, 371] width 226 height 14
type input "amox"
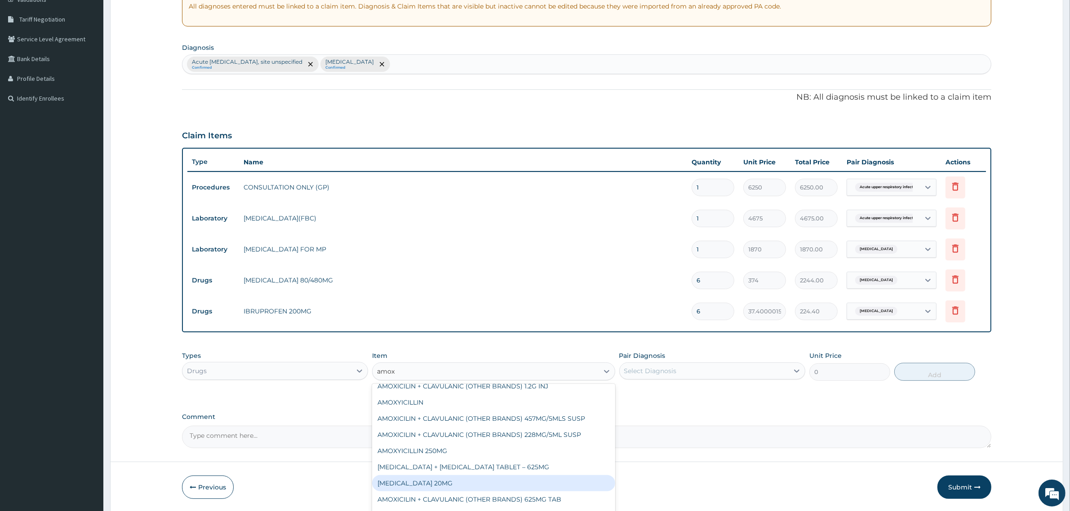
scroll to position [79, 0]
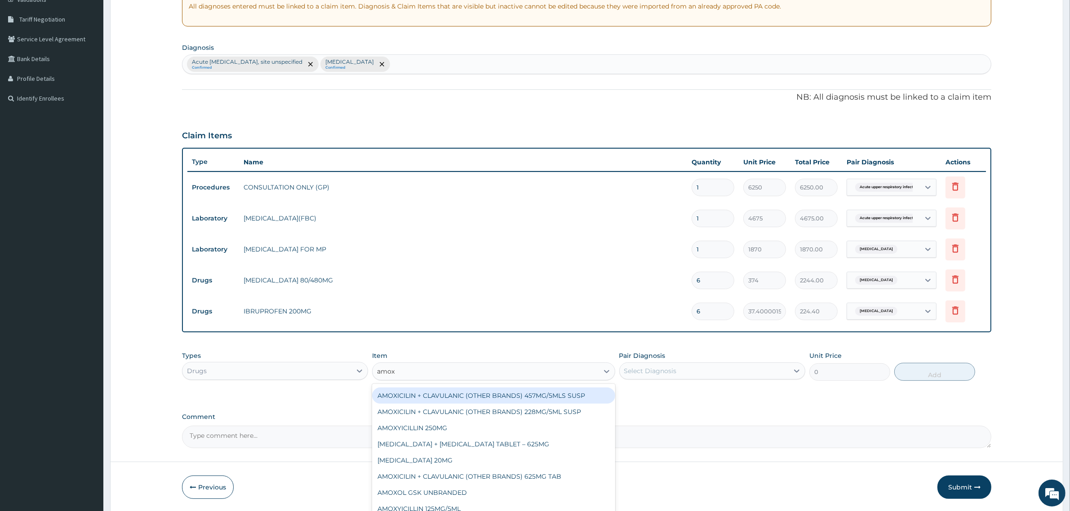
click at [538, 392] on div "AMOXICILIN + CLAVULANIC (OTHER BRANDS) 457MG/5MLS SUSP" at bounding box center [493, 396] width 243 height 16
type input "2992"
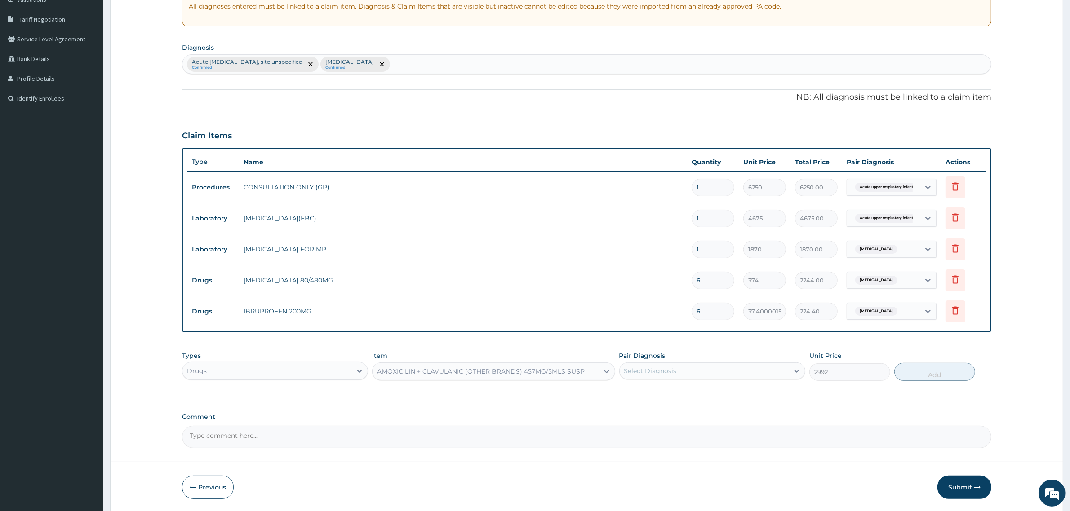
click at [634, 369] on div "Select Diagnosis" at bounding box center [650, 371] width 53 height 9
click at [623, 391] on div "Acute [MEDICAL_DATA], site unspecified" at bounding box center [712, 394] width 186 height 18
checkbox input "true"
click at [938, 373] on button "Add" at bounding box center [934, 372] width 81 height 18
type input "0"
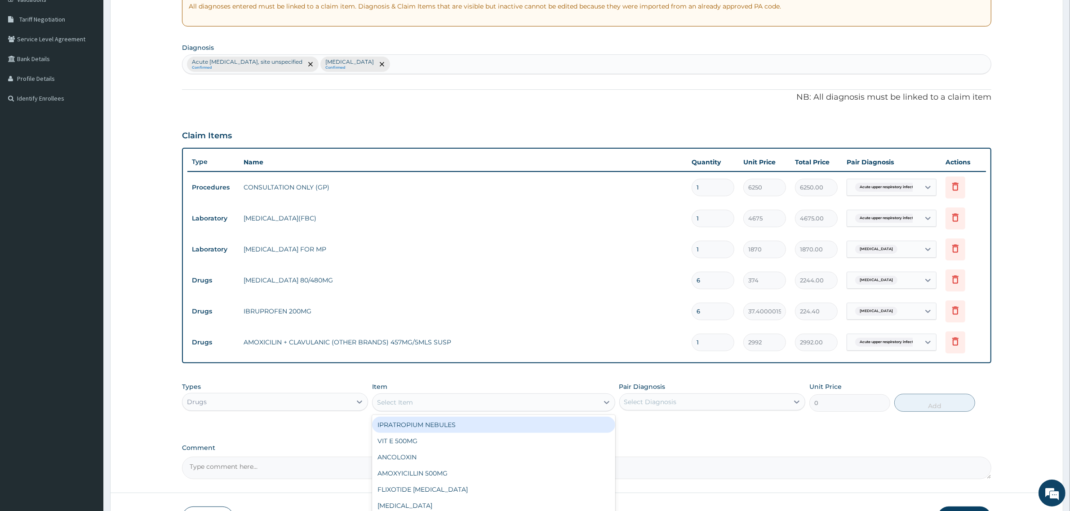
click at [409, 409] on div "Select Item" at bounding box center [486, 402] width 226 height 14
type input "lorat"
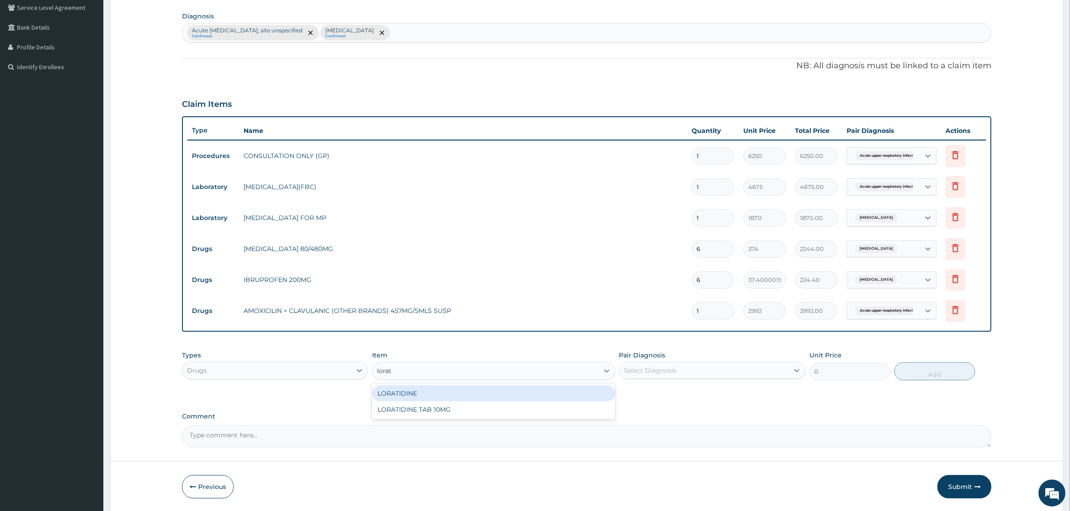
scroll to position [234, 0]
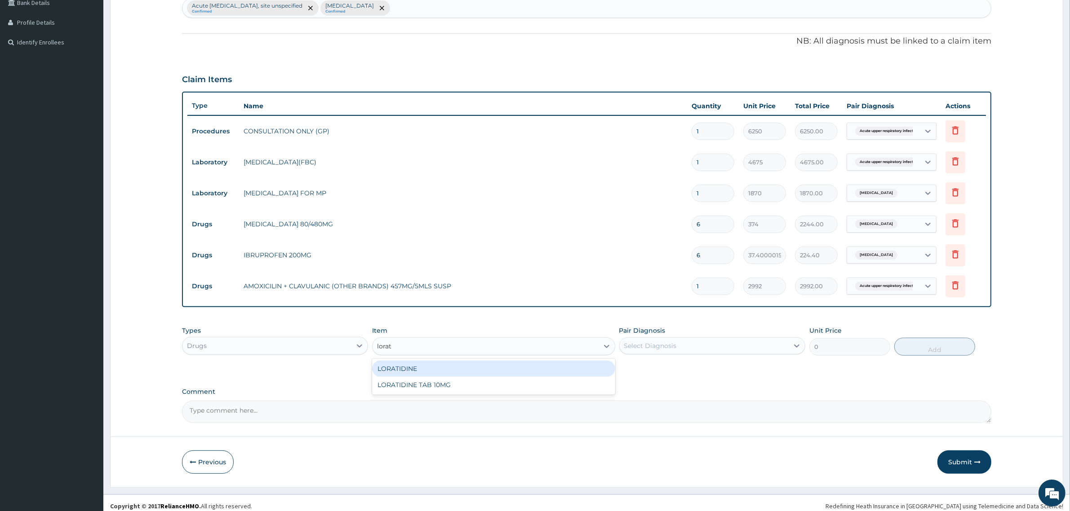
drag, startPoint x: 418, startPoint y: 372, endPoint x: 655, endPoint y: 371, distance: 236.8
click at [423, 372] on div "LORATIDINE" at bounding box center [493, 369] width 243 height 16
type input "1168.75"
click at [654, 344] on div "Select Diagnosis" at bounding box center [650, 346] width 53 height 9
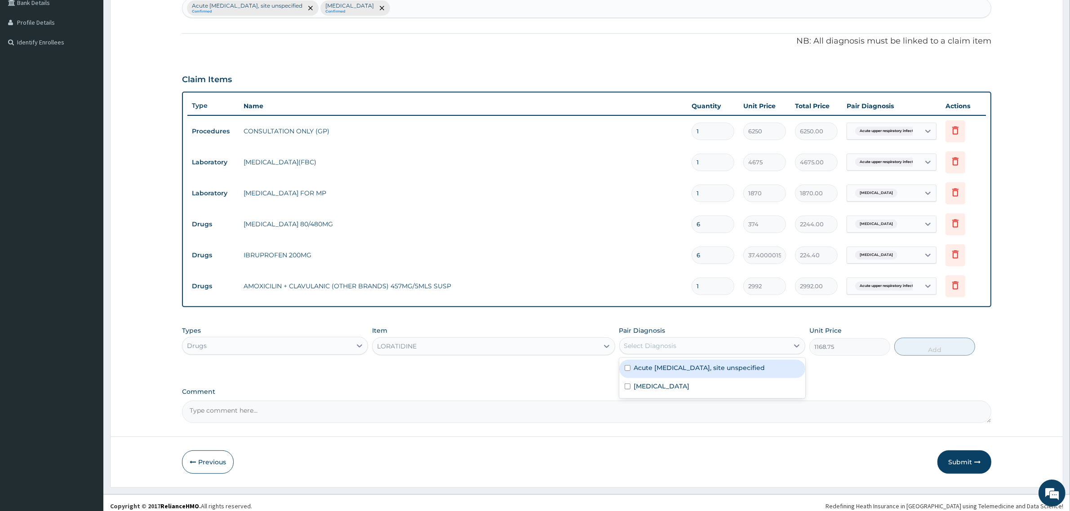
click at [630, 368] on div "Acute [MEDICAL_DATA], site unspecified" at bounding box center [712, 369] width 186 height 18
checkbox input "true"
click at [932, 342] on button "Add" at bounding box center [934, 347] width 81 height 18
type input "0"
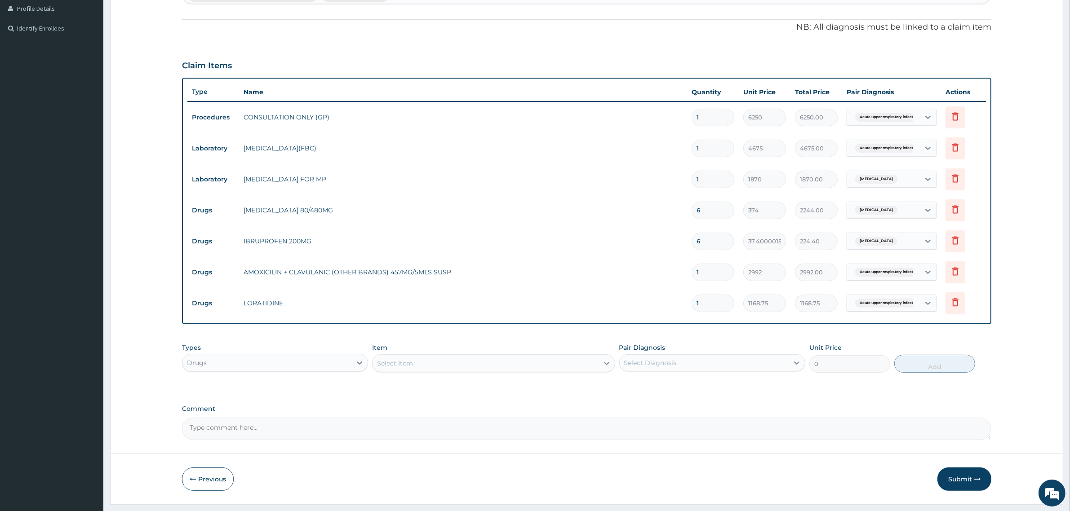
scroll to position [270, 0]
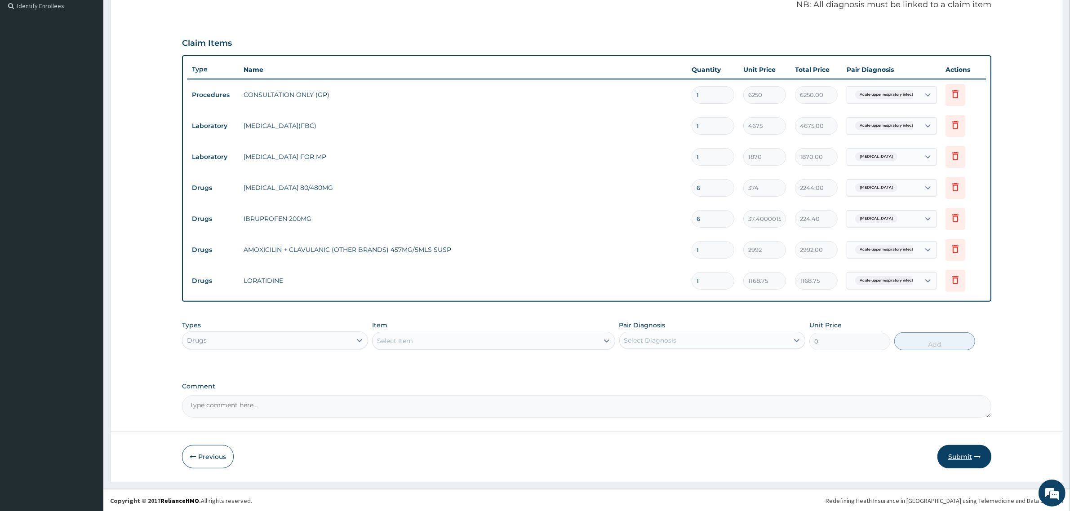
click at [966, 457] on button "Submit" at bounding box center [964, 456] width 54 height 23
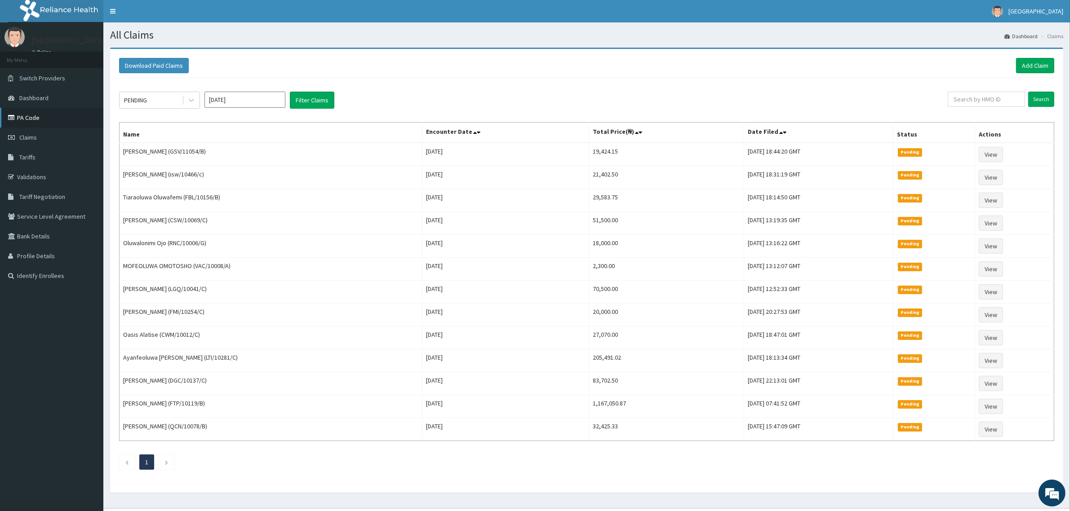
click at [18, 117] on link "PA Code" at bounding box center [51, 118] width 103 height 20
click at [32, 118] on link "PA Code" at bounding box center [51, 118] width 103 height 20
click at [32, 120] on link "PA Code" at bounding box center [51, 118] width 103 height 20
click at [1039, 65] on link "Add Claim" at bounding box center [1035, 65] width 38 height 15
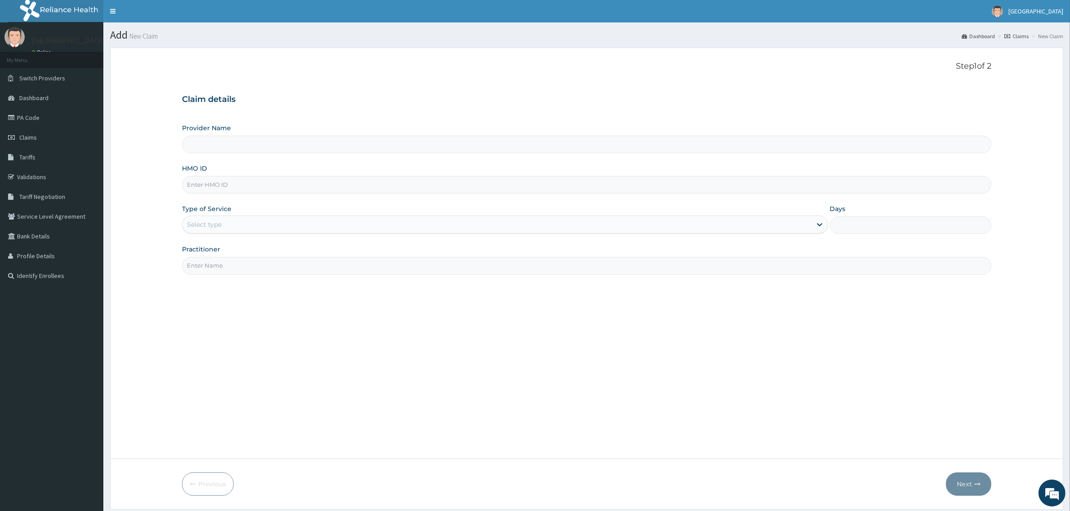
type input "Mother and Child Hospital - [GEOGRAPHIC_DATA]"
click at [227, 186] on input "HMO ID" at bounding box center [586, 185] width 809 height 18
type input "t"
click at [221, 183] on input "RNG/10008/g" at bounding box center [586, 185] width 809 height 18
type input "RNG/10006/g"
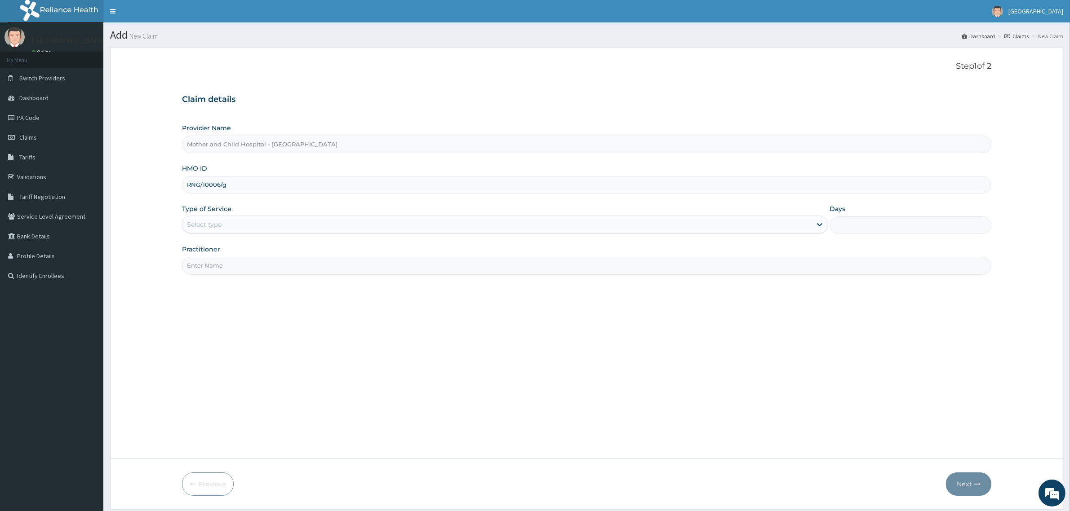
click at [524, 218] on div "Select type" at bounding box center [496, 224] width 629 height 14
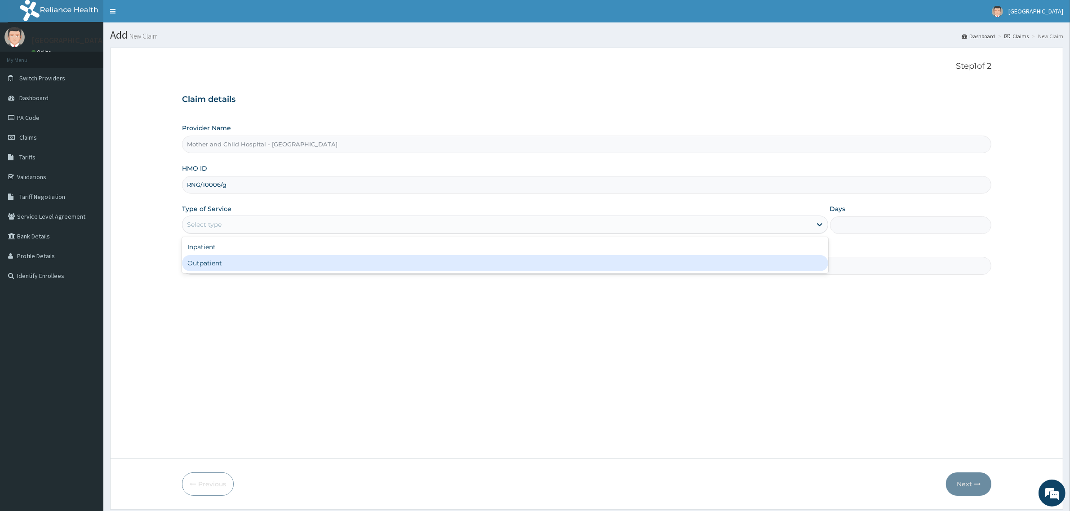
click at [322, 270] on div "Outpatient" at bounding box center [505, 263] width 646 height 16
type input "1"
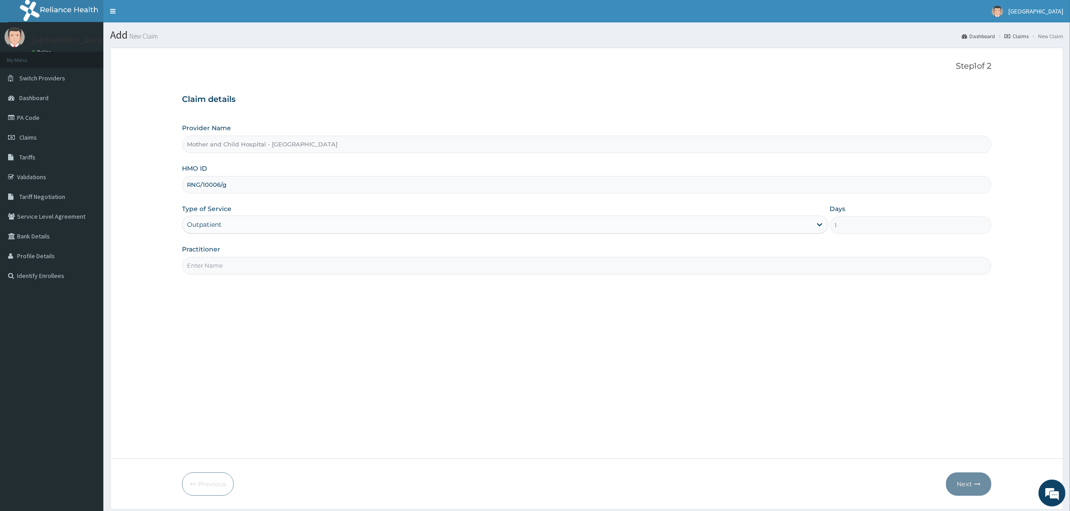
click at [364, 265] on input "Practitioner" at bounding box center [586, 266] width 809 height 18
type input "DR [PERSON_NAME]"
click at [962, 488] on button "Next" at bounding box center [968, 484] width 45 height 23
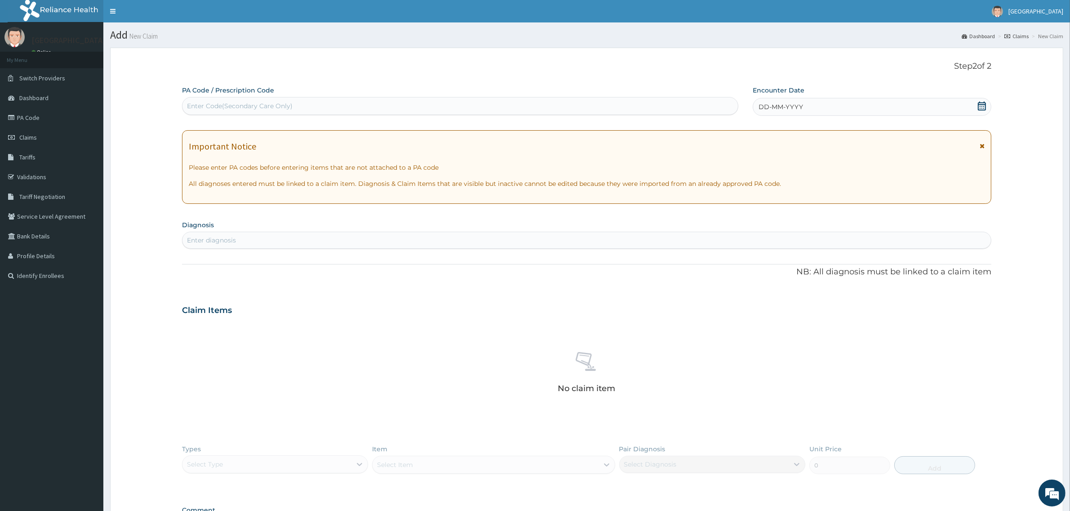
click at [264, 105] on div "Enter Code(Secondary Care Only)" at bounding box center [240, 106] width 106 height 9
paste input "RNC/10006/G"
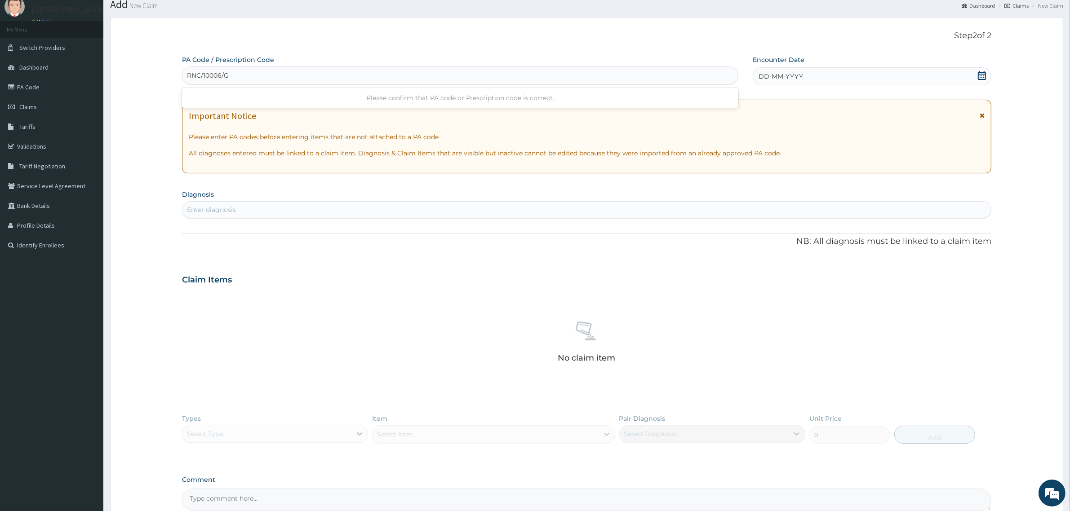
scroll to position [56, 0]
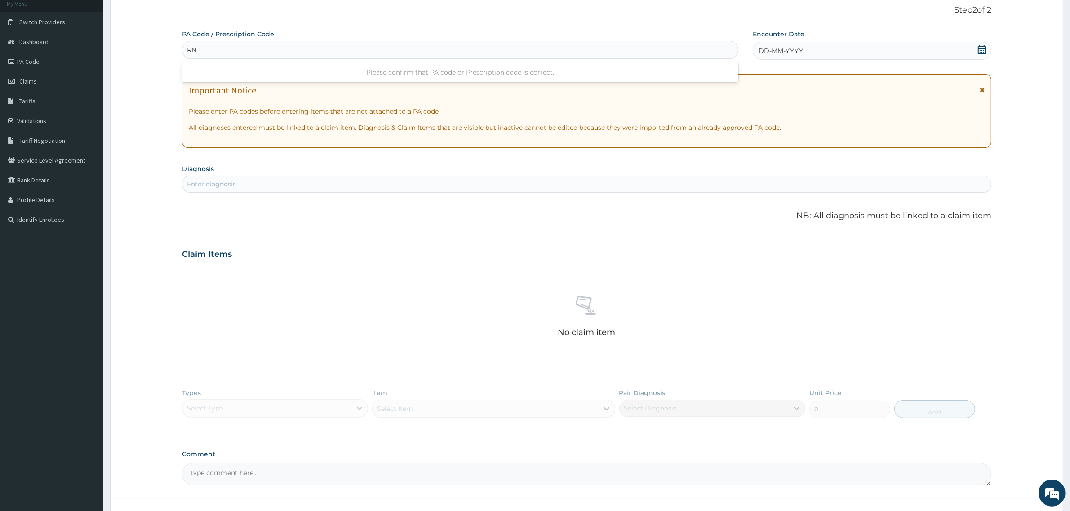
type input "R"
type input "A"
type input "PA/828SD7"
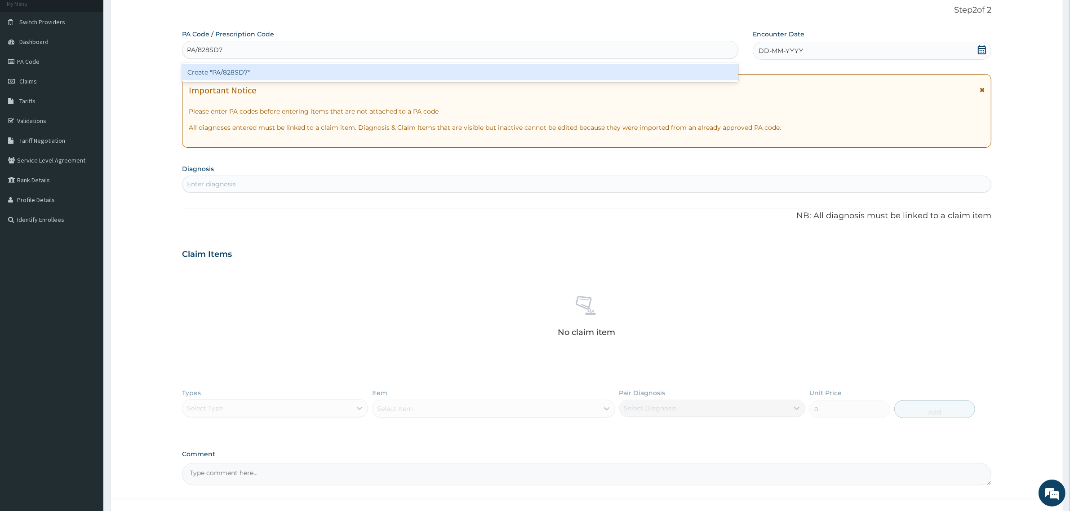
click at [249, 71] on div "Create "PA/828SD7"" at bounding box center [460, 72] width 556 height 16
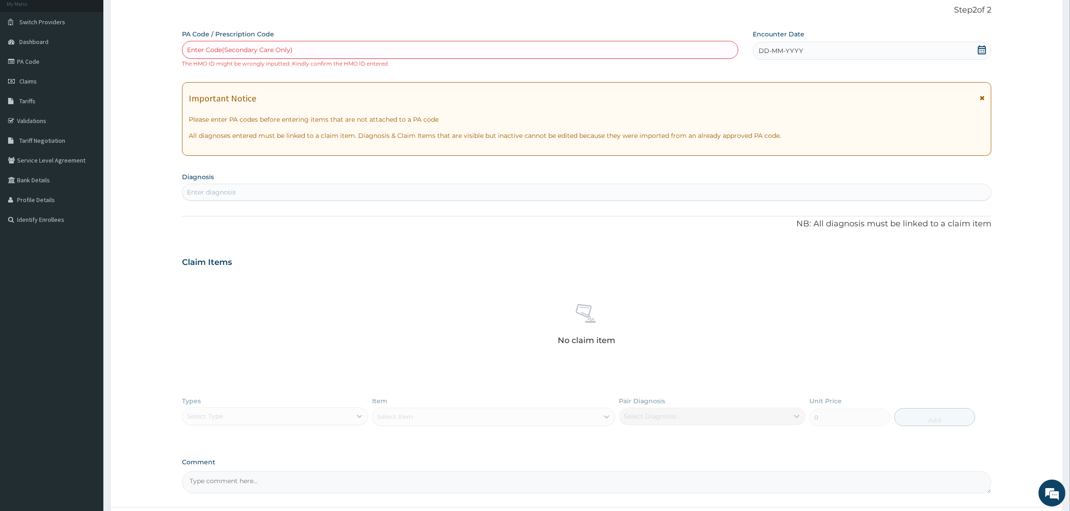
click at [206, 45] on div "Enter Code(Secondary Care Only)" at bounding box center [459, 50] width 555 height 14
click at [244, 48] on div "Enter Code(Secondary Care Only)" at bounding box center [240, 49] width 106 height 9
paste input "PA/8285D7"
type input "PA/8285D7"
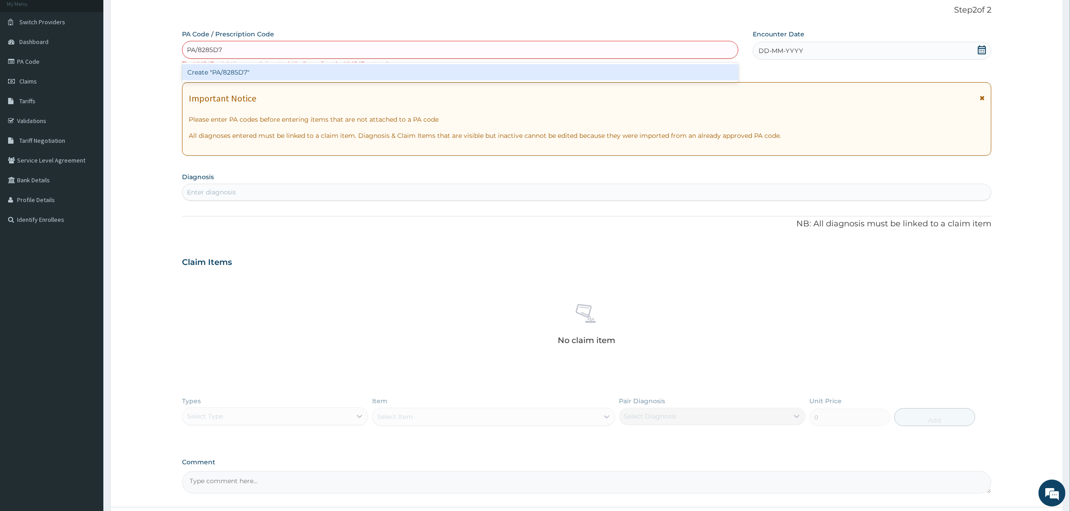
click at [252, 71] on div "Create "PA/8285D7"" at bounding box center [460, 72] width 556 height 16
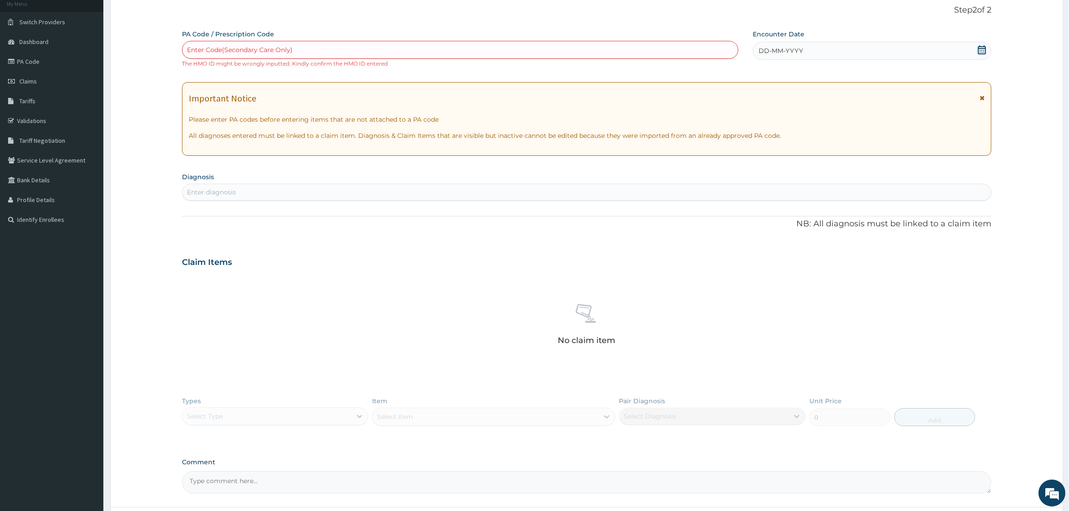
click at [983, 49] on icon at bounding box center [981, 49] width 9 height 9
click at [833, 120] on div "11" at bounding box center [833, 121] width 13 height 13
click at [233, 45] on div "Enter Code(Secondary Care Only)" at bounding box center [459, 50] width 555 height 14
paste input "PA/8285D7"
type input "PA/8285D7"
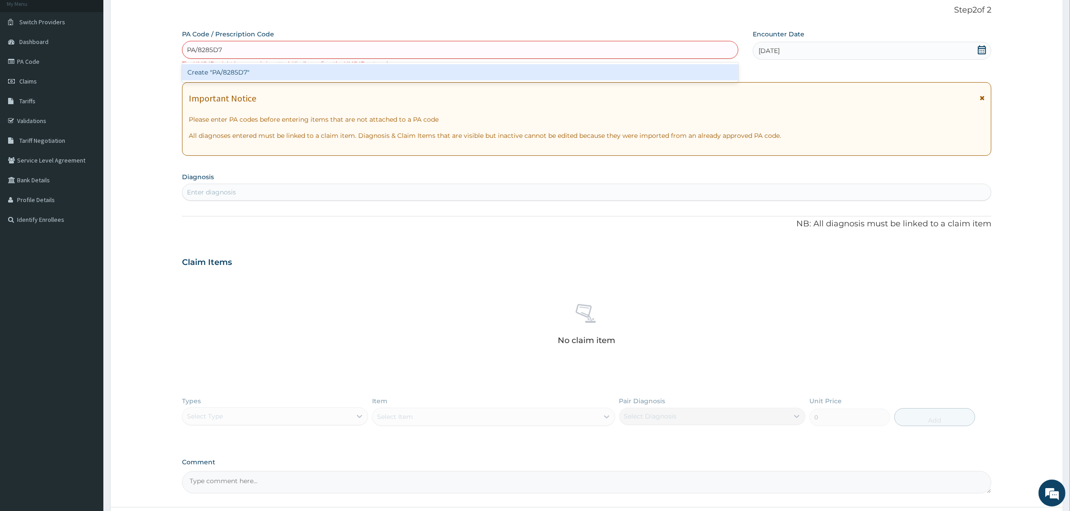
click at [224, 77] on div "Create "PA/8285D7"" at bounding box center [460, 72] width 556 height 16
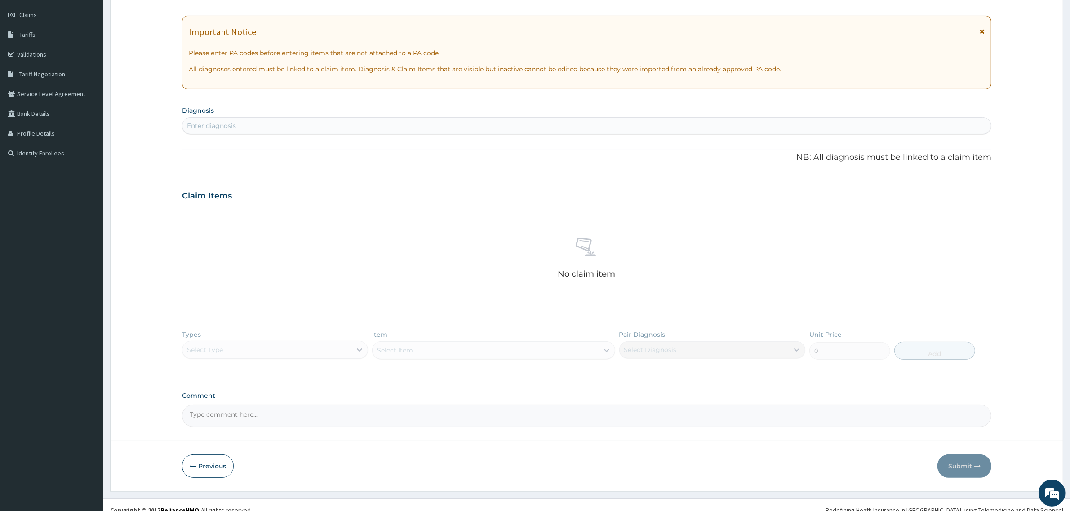
scroll to position [133, 0]
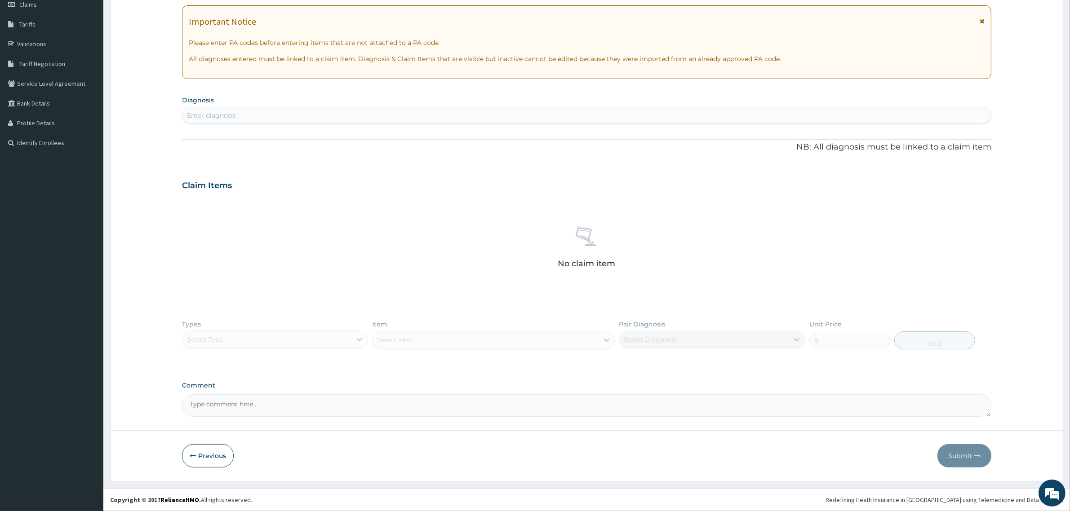
click at [213, 406] on textarea "Comment" at bounding box center [586, 406] width 809 height 22
paste textarea "PA/8285D7"
click at [268, 412] on textarea "PA/8285D7" at bounding box center [586, 406] width 809 height 22
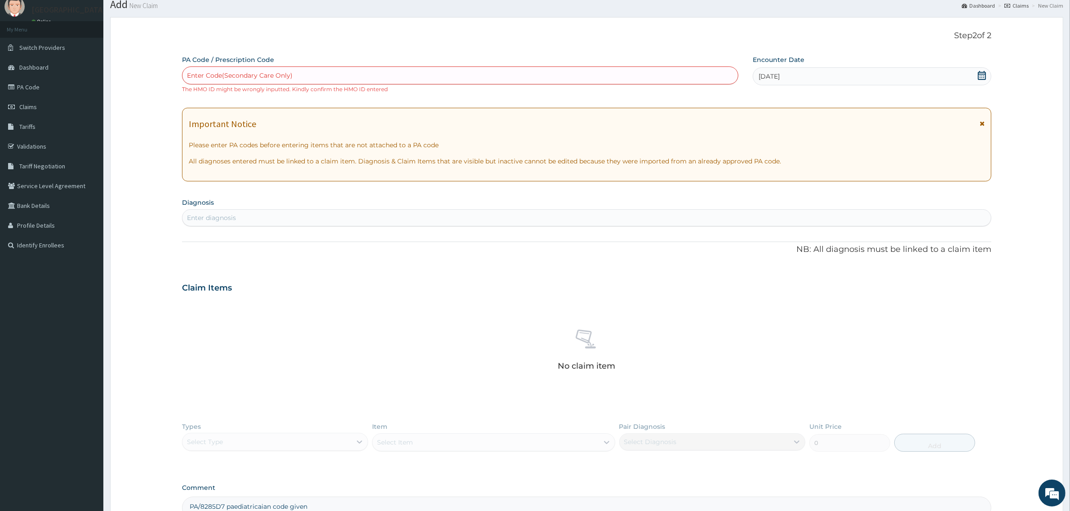
scroll to position [56, 0]
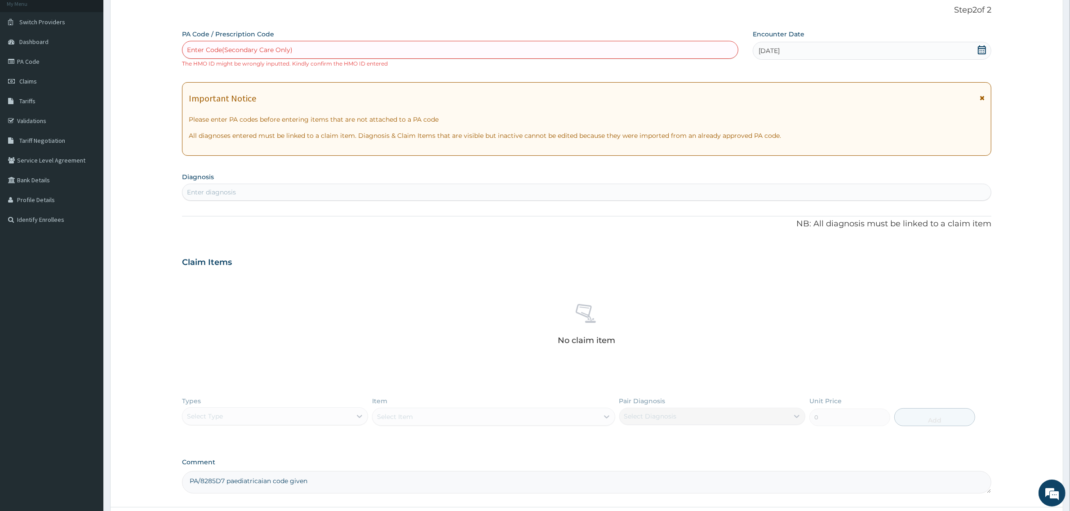
type textarea "PA/8285D7 paediatricaian code given"
click at [216, 190] on div "Enter diagnosis" at bounding box center [211, 192] width 49 height 9
type input "u"
click at [214, 47] on div "Enter Code(Secondary Care Only)" at bounding box center [240, 49] width 106 height 9
paste input "PA/8285D7"
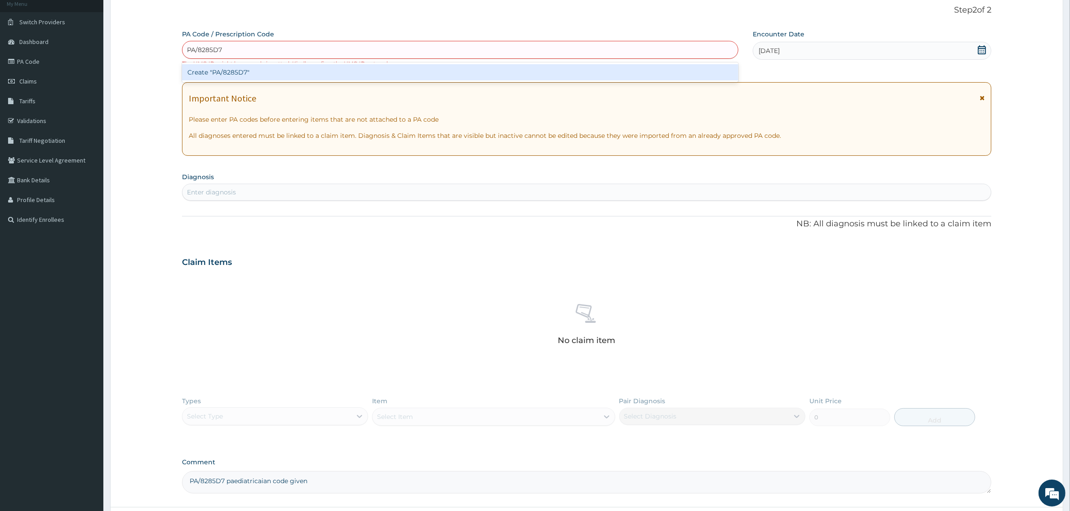
type input "PA/8285D7"
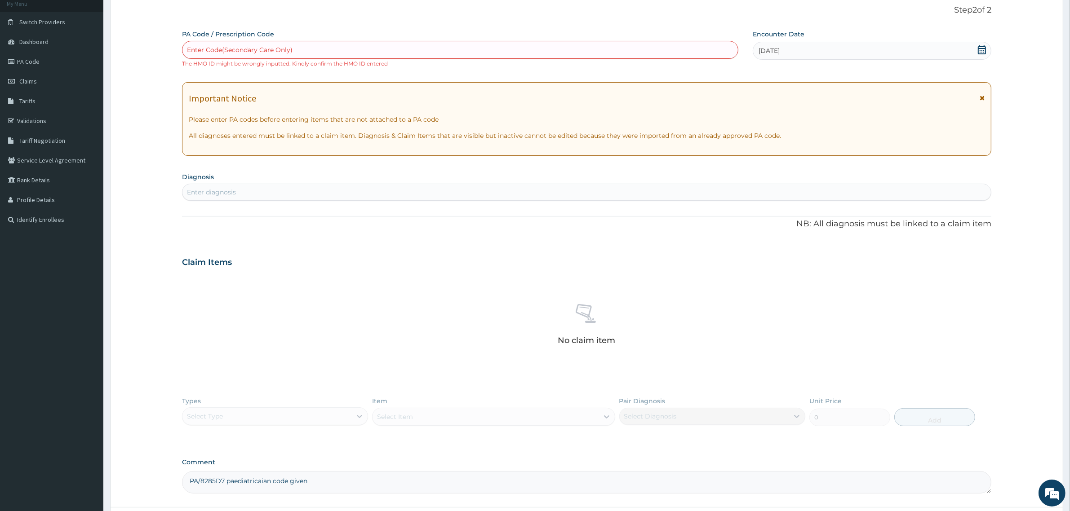
click at [241, 49] on div "Enter Code(Secondary Care Only)" at bounding box center [240, 49] width 106 height 9
paste input "PA/8285D7"
type input "PA/8285D7"
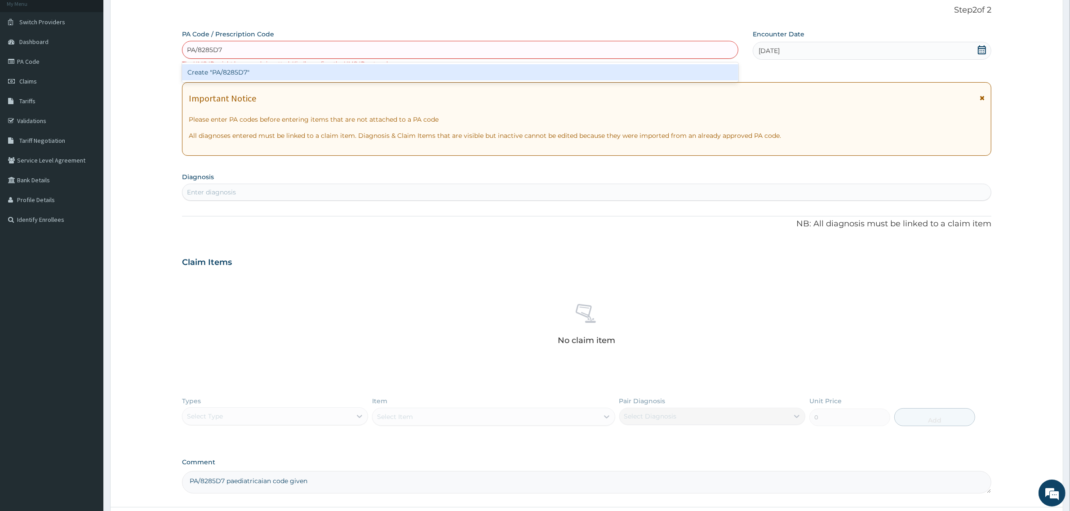
click at [235, 73] on div "Create "PA/8285D7"" at bounding box center [460, 72] width 556 height 16
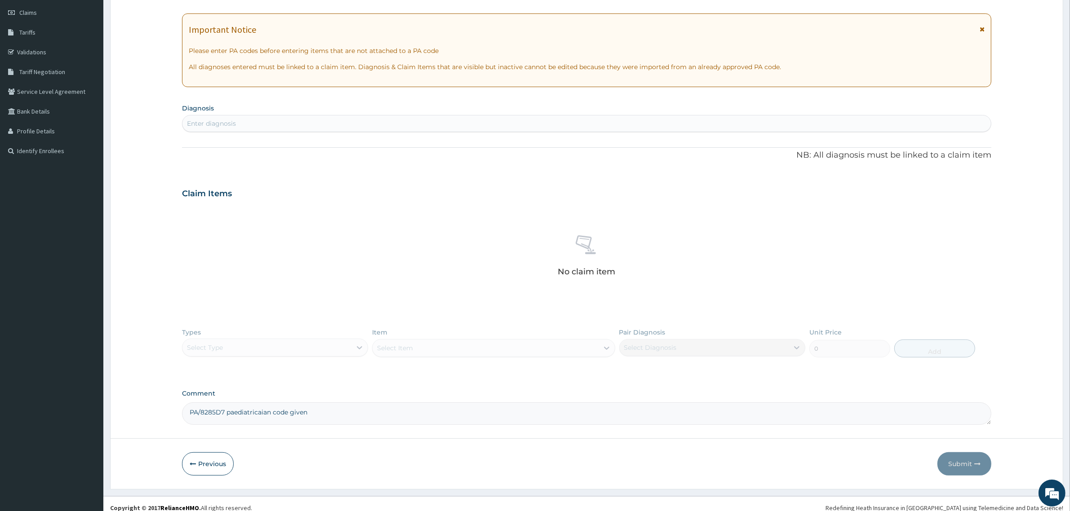
scroll to position [133, 0]
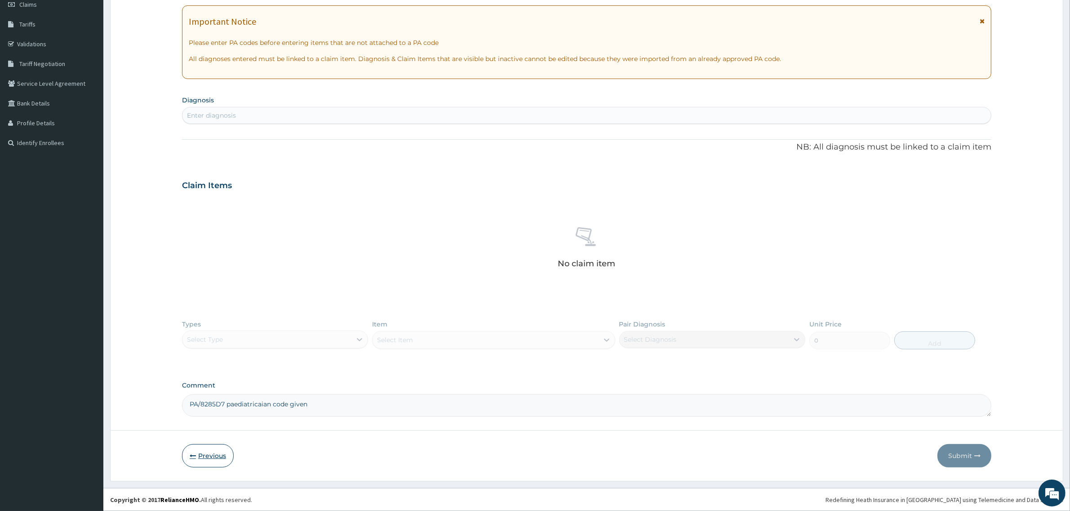
click at [205, 455] on button "Previous" at bounding box center [208, 455] width 52 height 23
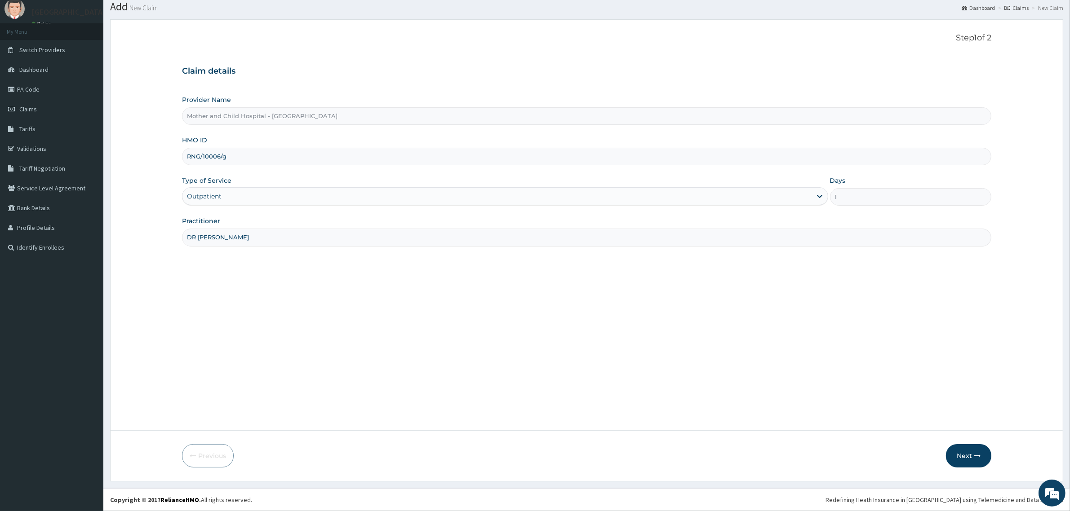
click at [240, 160] on input "RNG/10006/g" at bounding box center [586, 157] width 809 height 18
click at [200, 152] on input "RNG/10006/G" at bounding box center [586, 157] width 809 height 18
type input "RNC/10006/G"
click at [967, 456] on button "Next" at bounding box center [968, 455] width 45 height 23
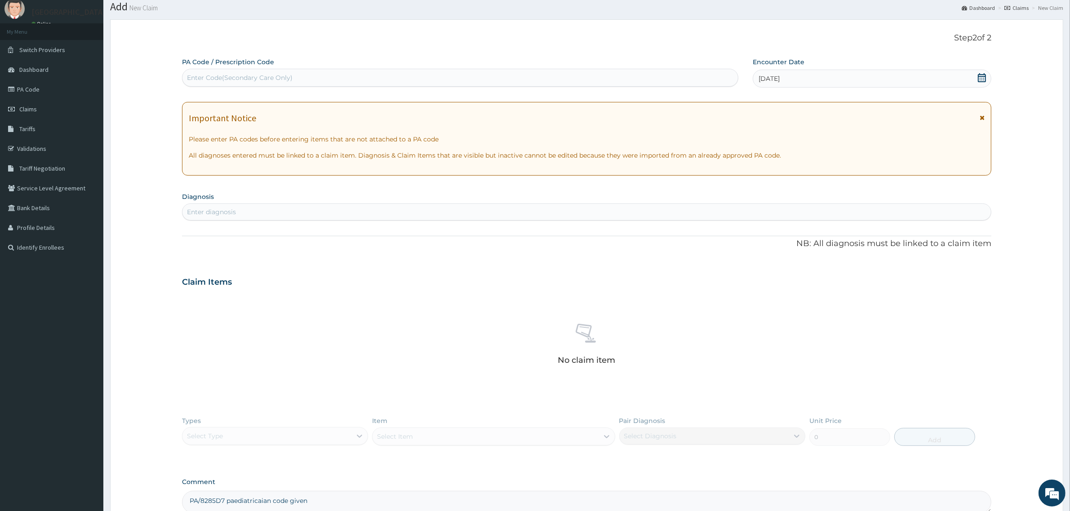
click at [233, 75] on div "Enter Code(Secondary Care Only)" at bounding box center [240, 77] width 106 height 9
paste input "PA/8285D7"
type input "PA/8285D7"
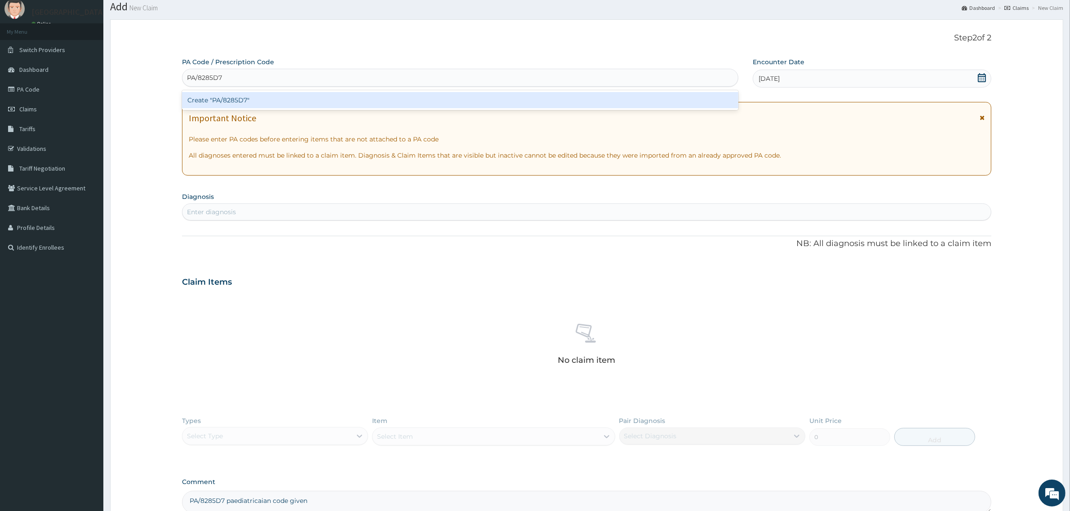
click at [397, 97] on div "Create "PA/8285D7"" at bounding box center [460, 100] width 556 height 16
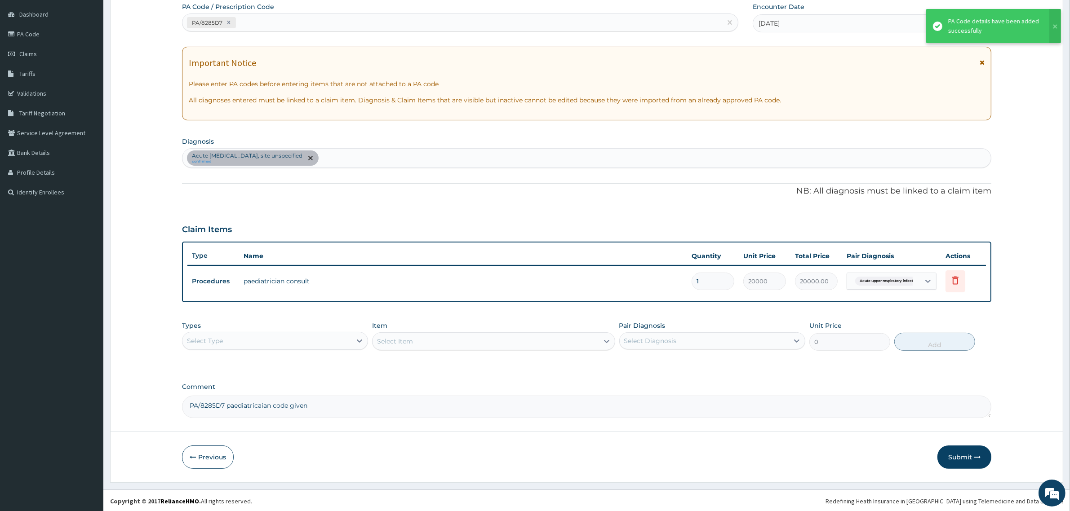
scroll to position [84, 0]
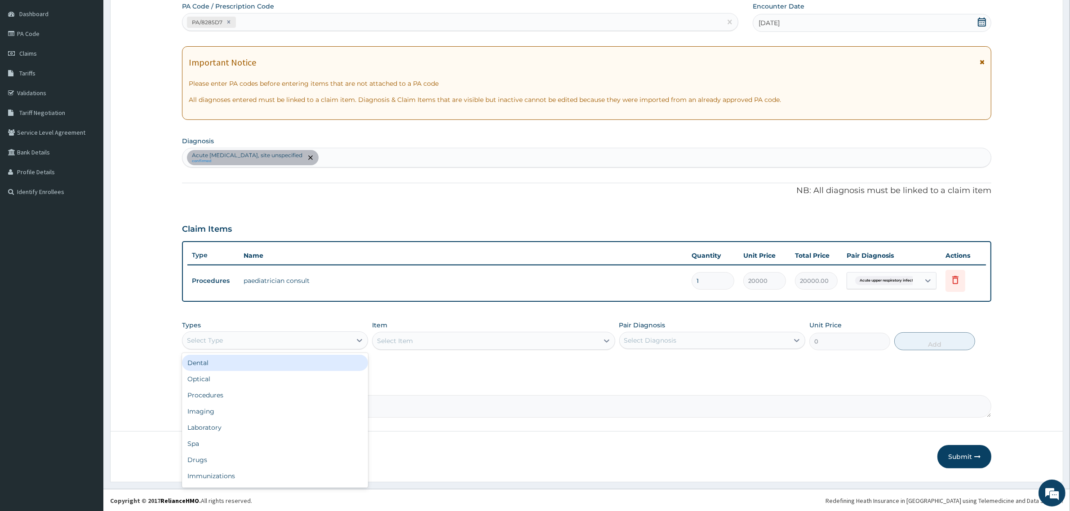
click at [346, 344] on div "Select Type" at bounding box center [266, 340] width 169 height 14
click at [263, 459] on div "Drugs" at bounding box center [275, 460] width 186 height 16
click at [443, 337] on div "Select Item" at bounding box center [493, 341] width 243 height 18
click at [586, 344] on div "Select Item" at bounding box center [493, 341] width 243 height 18
click at [551, 341] on div "Select Item" at bounding box center [493, 341] width 243 height 18
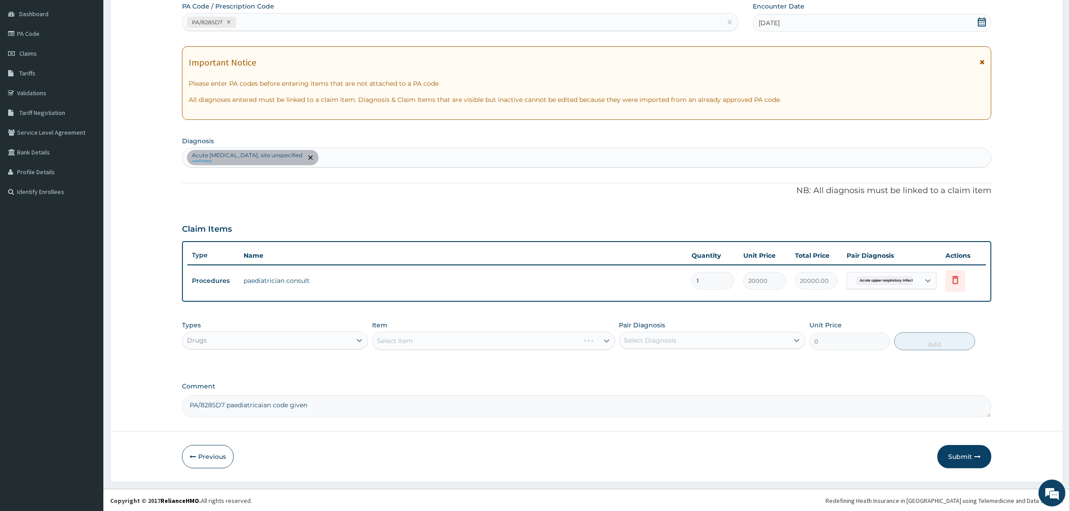
click at [580, 342] on div "Select Item" at bounding box center [493, 341] width 243 height 18
click at [600, 342] on div "Select Item" at bounding box center [493, 341] width 243 height 18
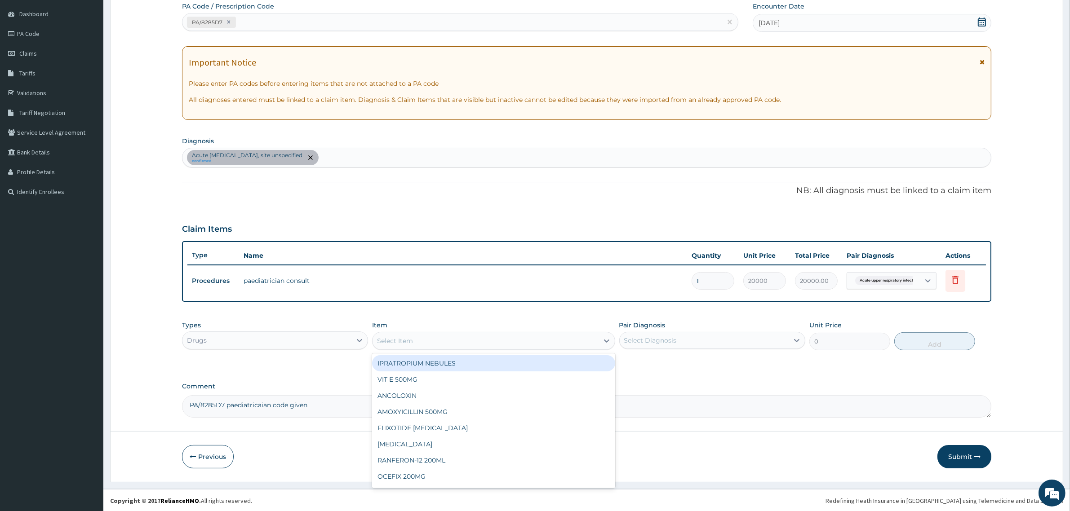
click at [448, 340] on div "Select Item" at bounding box center [486, 341] width 226 height 14
type input "AZITH"
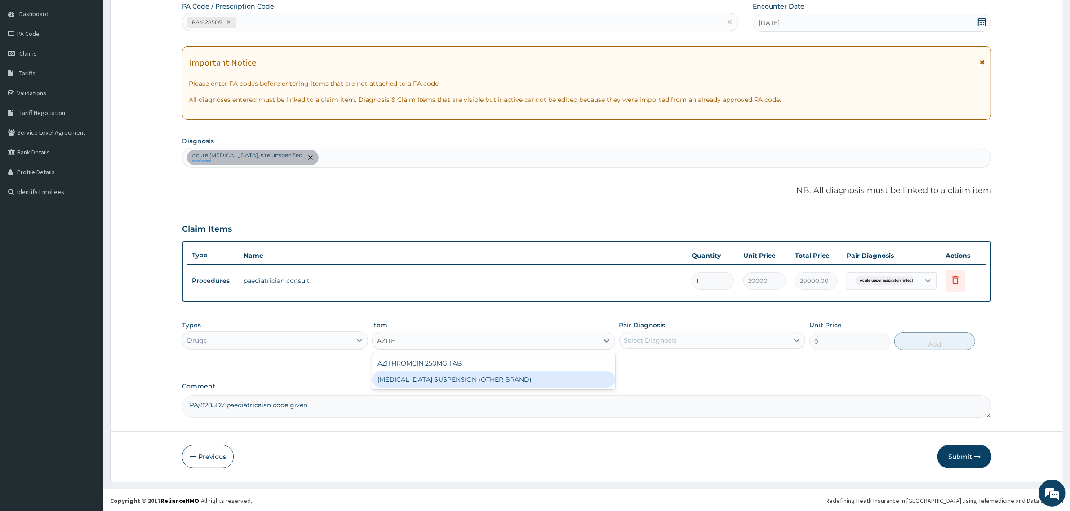
click at [461, 380] on div "AZITHROMYCIN SUSPENSION (OTHER BRAND)" at bounding box center [493, 380] width 243 height 16
type input "2337.5"
click at [655, 340] on div "Select Diagnosis" at bounding box center [650, 340] width 53 height 9
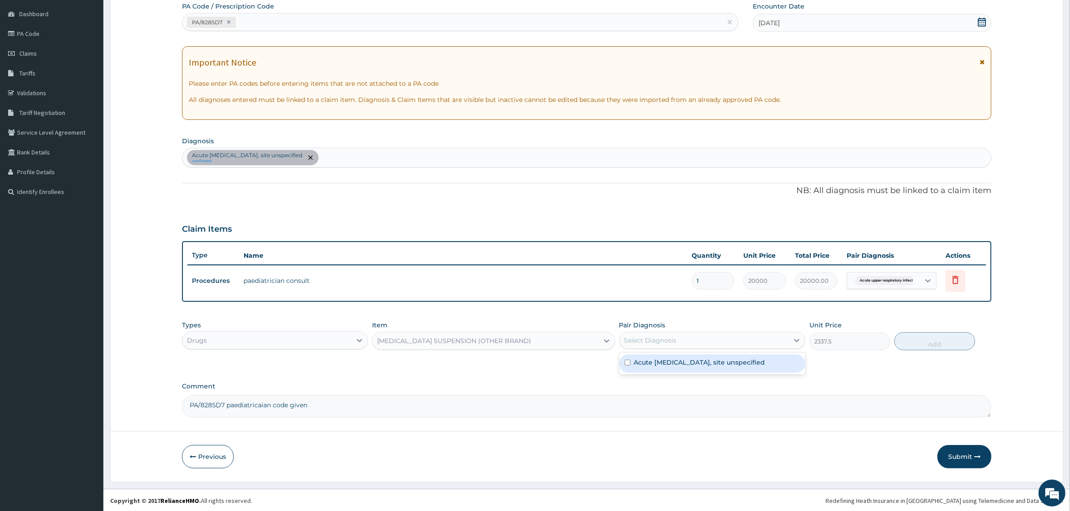
click at [626, 360] on input "checkbox" at bounding box center [628, 363] width 6 height 6
checkbox input "true"
click at [927, 343] on button "Add" at bounding box center [934, 342] width 81 height 18
type input "0"
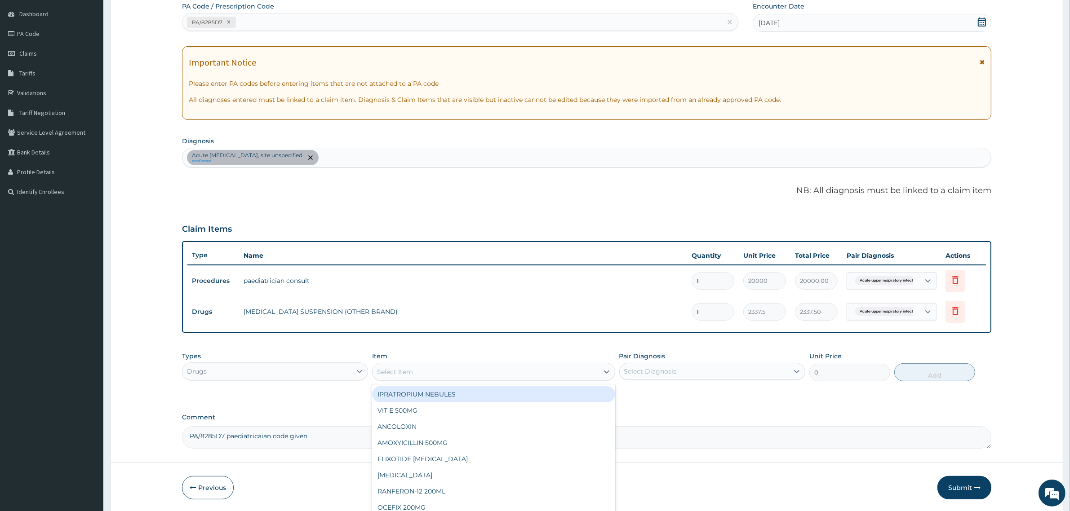
click at [499, 372] on div "Select Item" at bounding box center [486, 372] width 226 height 14
type input "BROM"
click at [497, 398] on div "BRONCHOLYTE/BROMEX" at bounding box center [493, 394] width 243 height 16
type input "701.25"
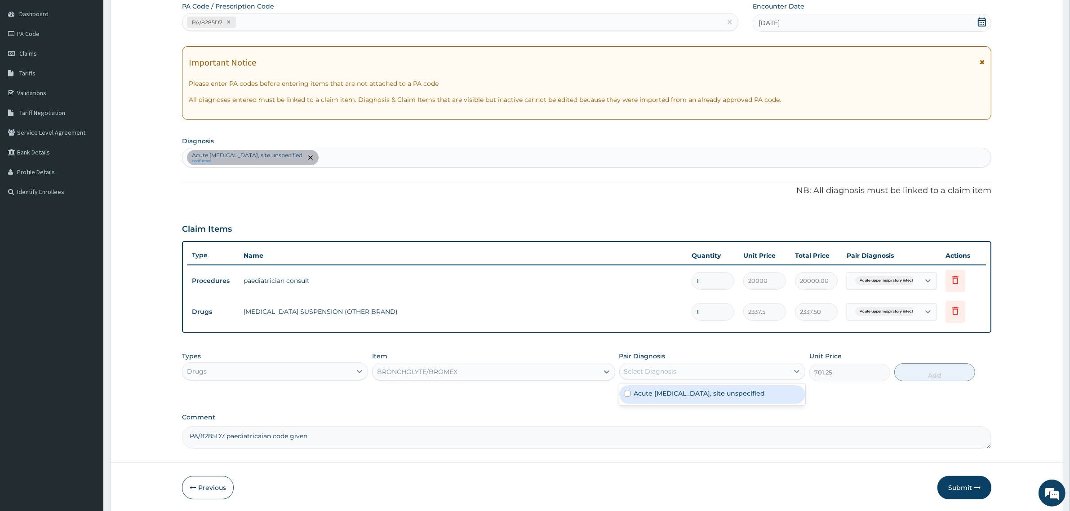
click at [649, 372] on div "Select Diagnosis" at bounding box center [650, 371] width 53 height 9
click at [630, 394] on input "checkbox" at bounding box center [628, 394] width 6 height 6
checkbox input "true"
click at [929, 373] on button "Add" at bounding box center [934, 373] width 81 height 18
type input "0"
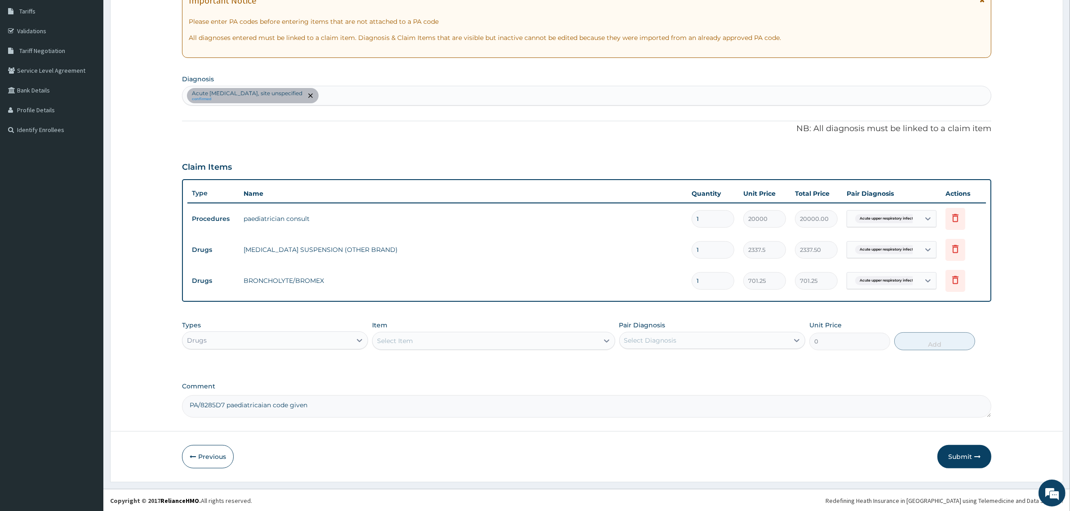
scroll to position [146, 0]
click at [958, 457] on button "Submit" at bounding box center [964, 456] width 54 height 23
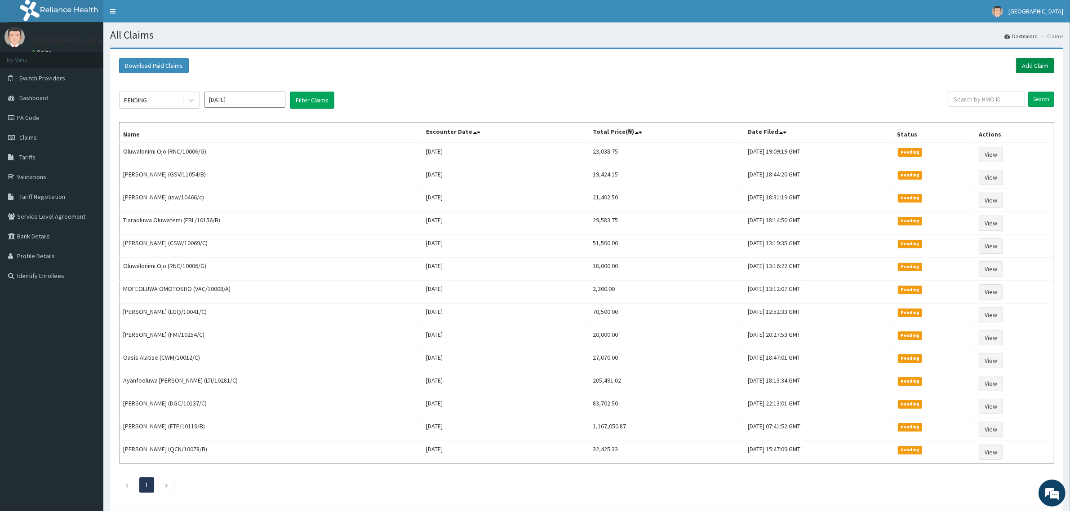
click at [1041, 62] on link "Add Claim" at bounding box center [1035, 65] width 38 height 15
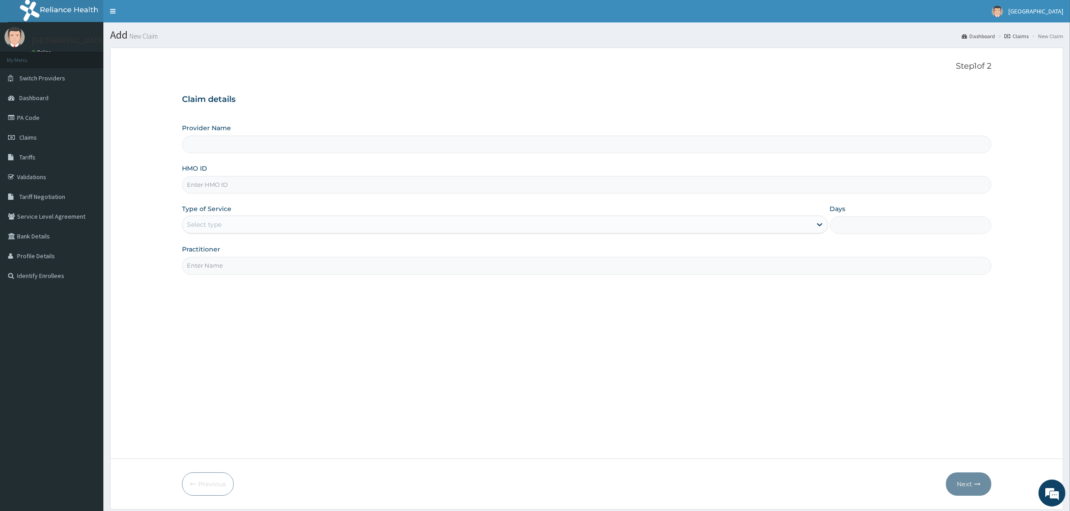
click at [217, 187] on input "HMO ID" at bounding box center [586, 185] width 809 height 18
type input "Mother and Child Hospital - [GEOGRAPHIC_DATA]"
type input "[DEMOGRAPHIC_DATA]/10466/D"
click at [226, 222] on div "Select type" at bounding box center [496, 224] width 629 height 14
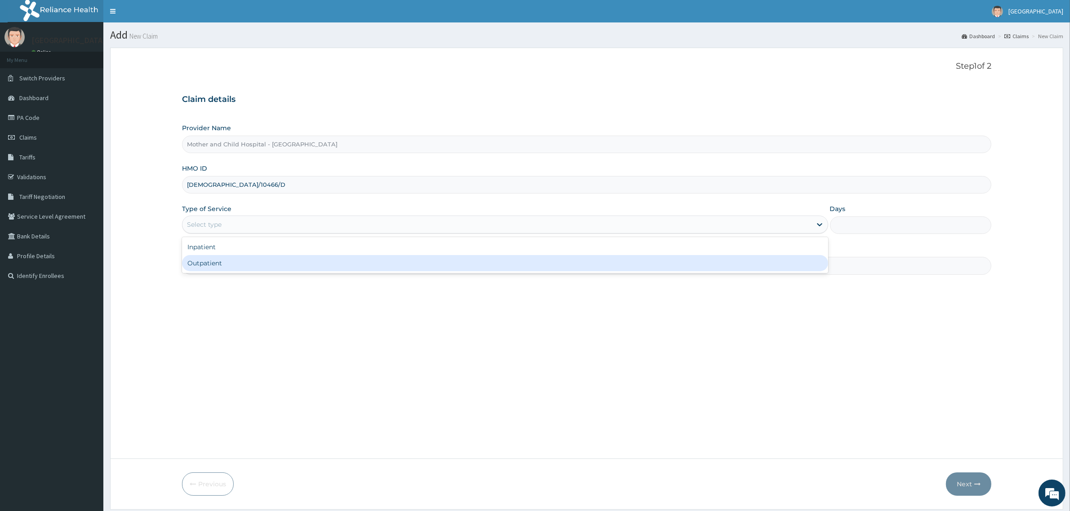
click at [208, 266] on div "Outpatient" at bounding box center [505, 263] width 646 height 16
type input "1"
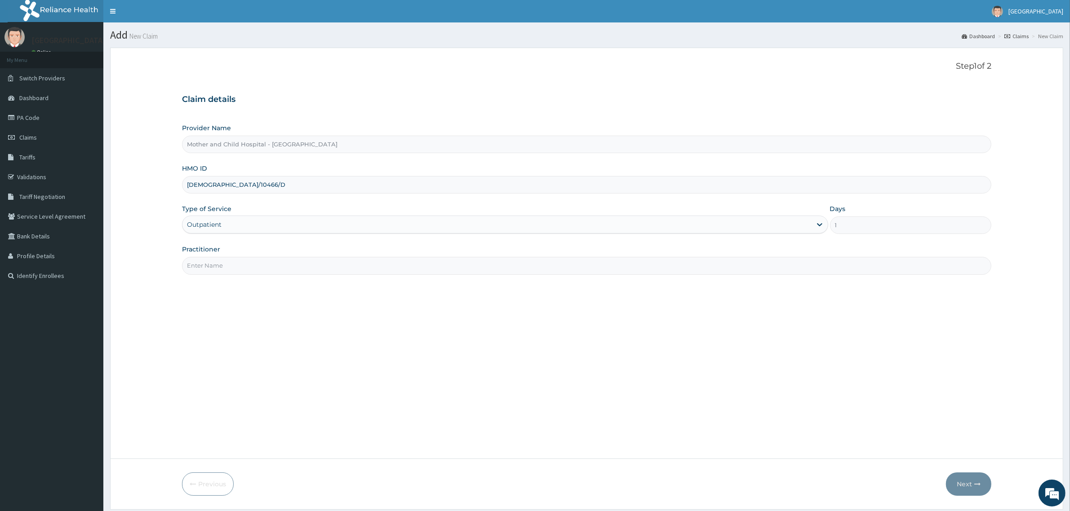
drag, startPoint x: 217, startPoint y: 270, endPoint x: 213, endPoint y: 286, distance: 16.8
click at [217, 273] on input "Practitioner" at bounding box center [586, 266] width 809 height 18
type input "DR [PERSON_NAME]"
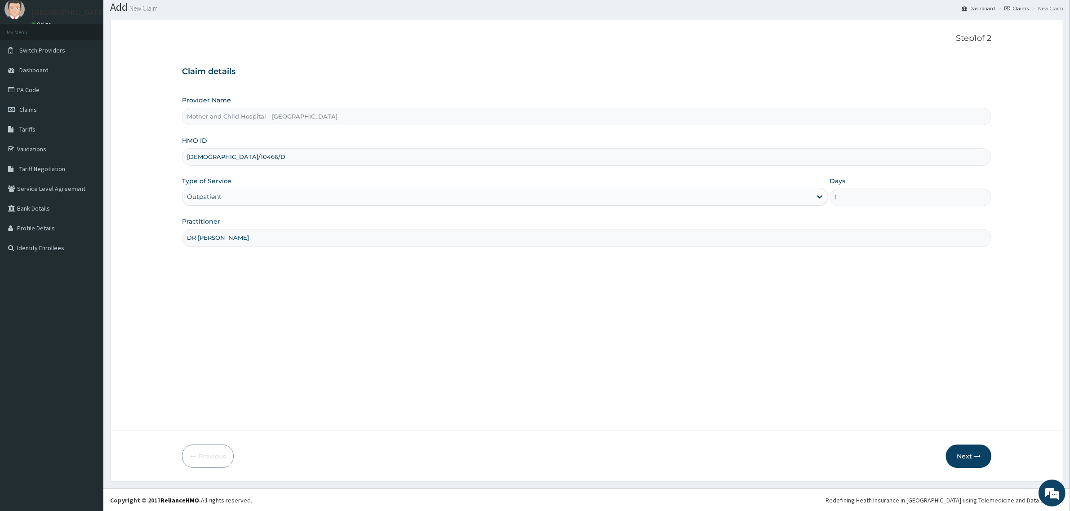
scroll to position [28, 0]
click at [962, 456] on button "Next" at bounding box center [968, 455] width 45 height 23
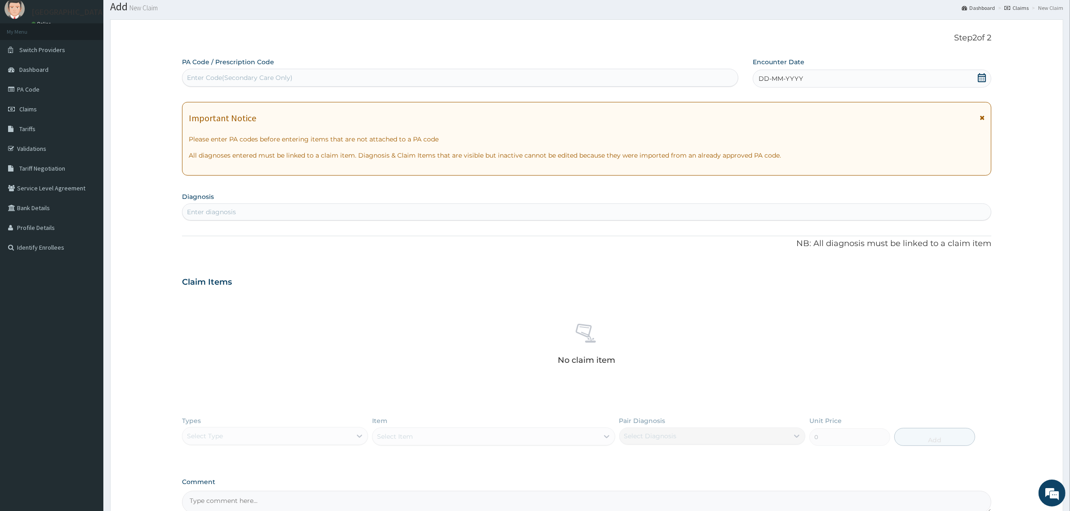
click at [978, 77] on icon at bounding box center [982, 77] width 8 height 9
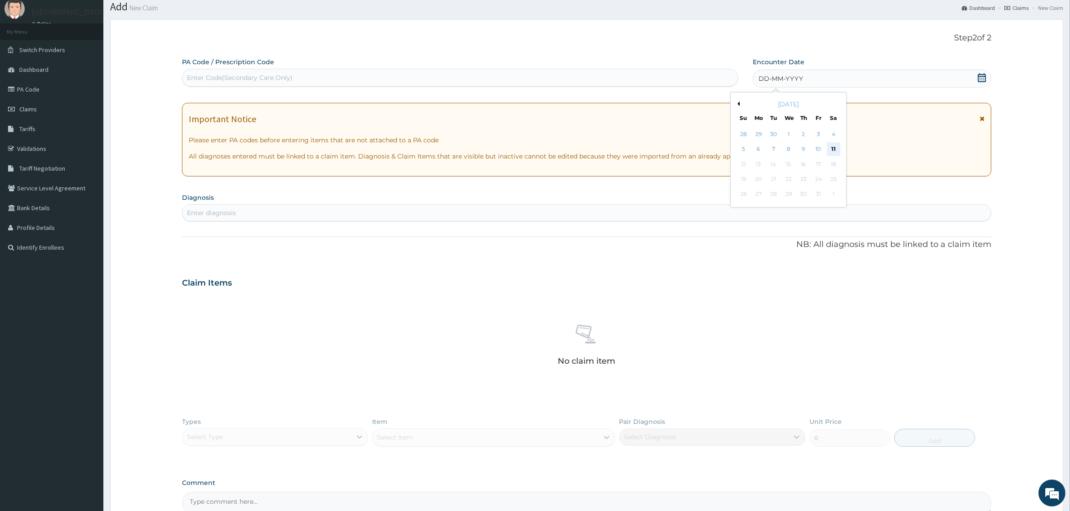
click at [835, 148] on div "11" at bounding box center [833, 149] width 13 height 13
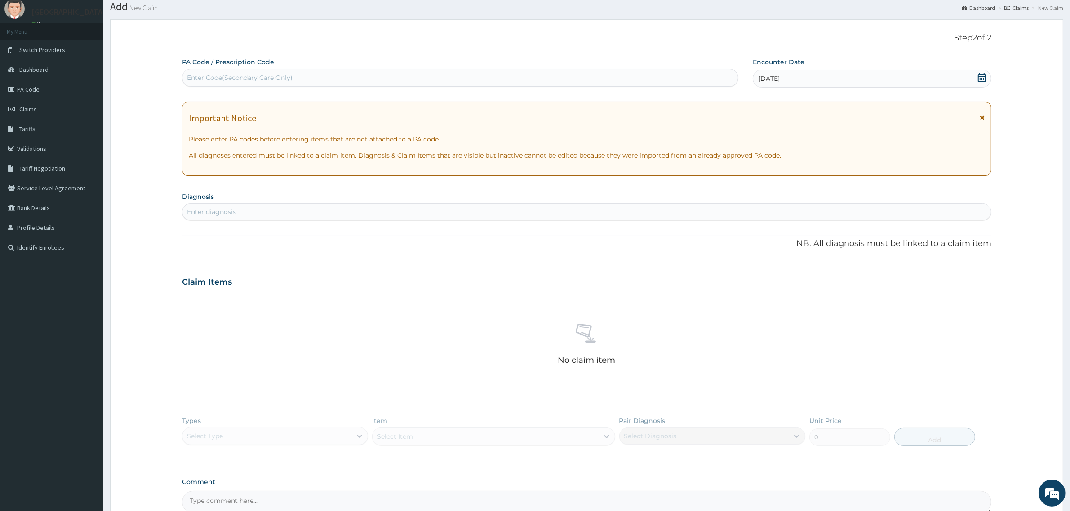
click at [211, 77] on div "Enter Code(Secondary Care Only)" at bounding box center [240, 77] width 106 height 9
type input "D"
paste input "PA/69DBCD"
type input "PA/69DBCD"
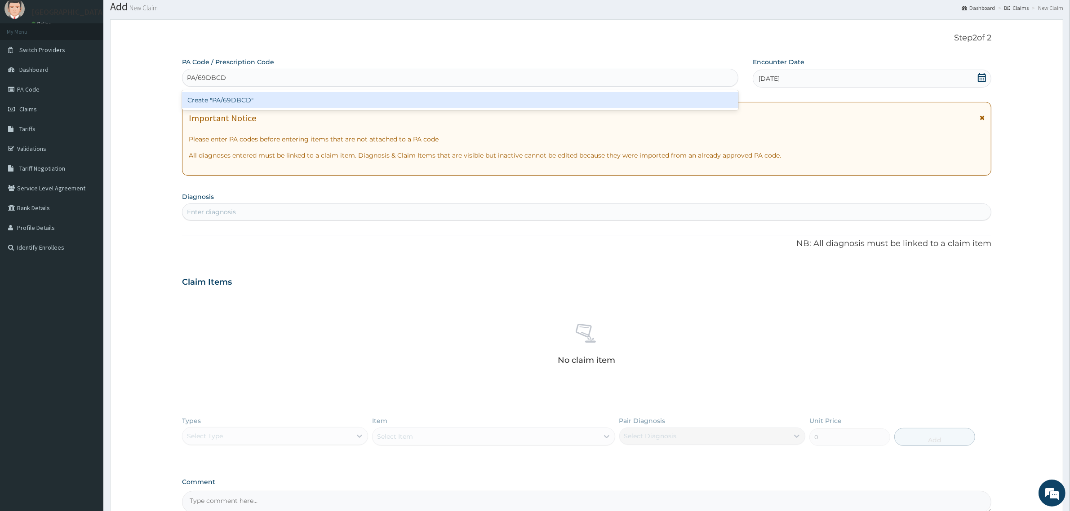
click at [241, 97] on div "Create "PA/69DBCD"" at bounding box center [460, 100] width 556 height 16
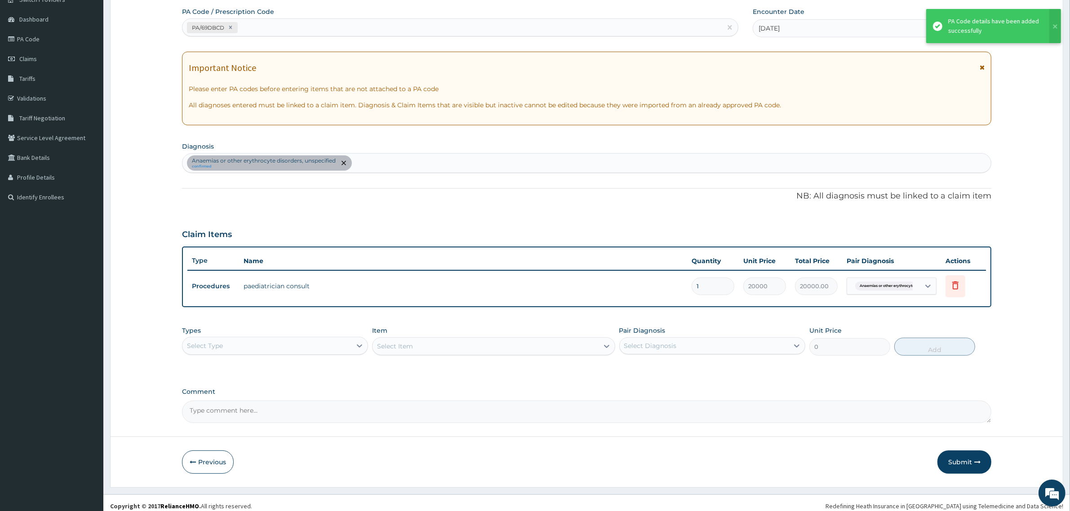
scroll to position [84, 0]
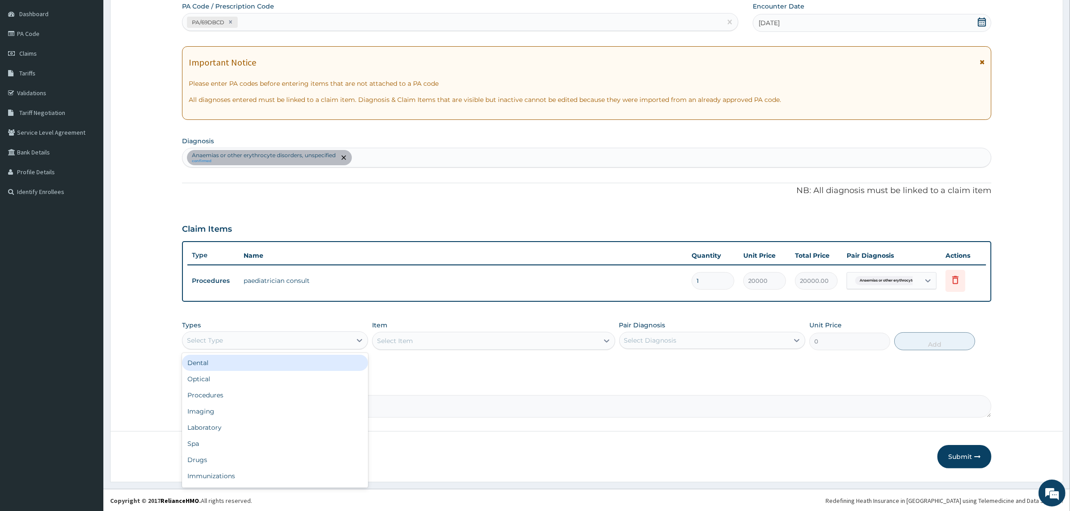
click at [325, 339] on div "Select Type" at bounding box center [266, 340] width 169 height 14
click at [216, 461] on div "Drugs" at bounding box center [275, 460] width 186 height 16
click at [409, 336] on div "Select Item" at bounding box center [493, 341] width 243 height 18
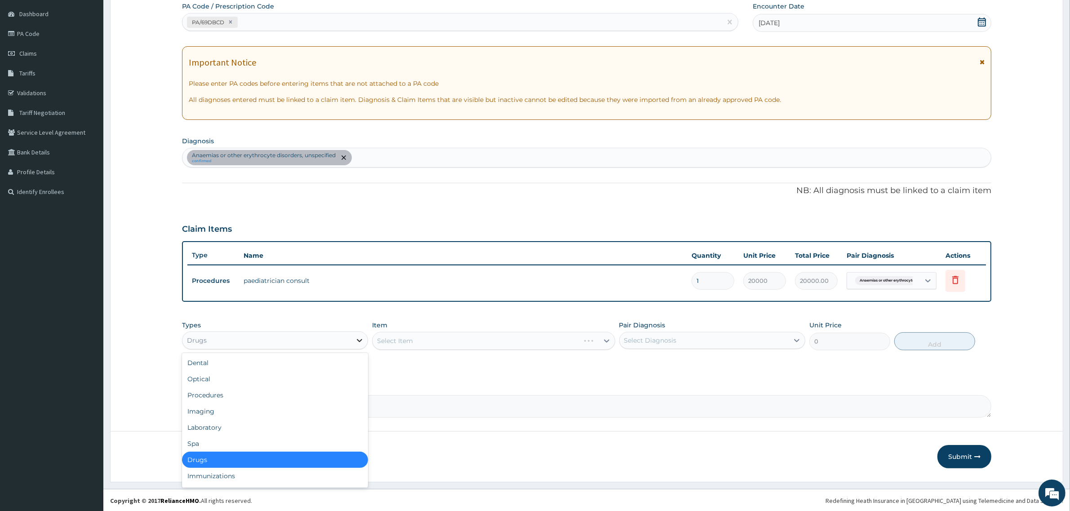
click at [357, 336] on icon at bounding box center [359, 340] width 9 height 9
click at [229, 428] on div "Laboratory" at bounding box center [275, 428] width 186 height 16
click at [554, 336] on div "Select Item" at bounding box center [486, 341] width 226 height 14
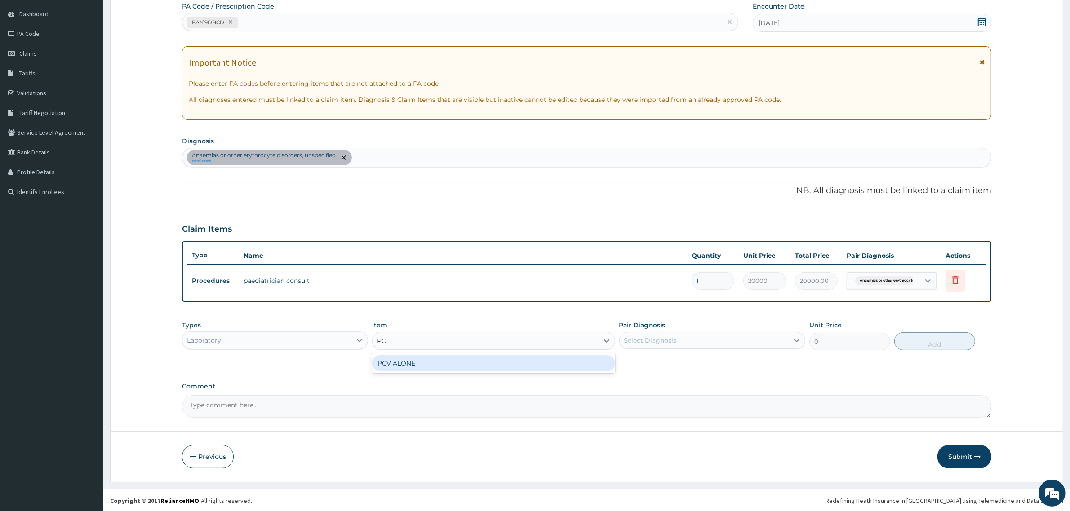
type input "PCV"
drag, startPoint x: 412, startPoint y: 358, endPoint x: 441, endPoint y: 360, distance: 28.8
click at [412, 359] on div "PCV ALONE" at bounding box center [493, 363] width 243 height 16
type input "1402.5"
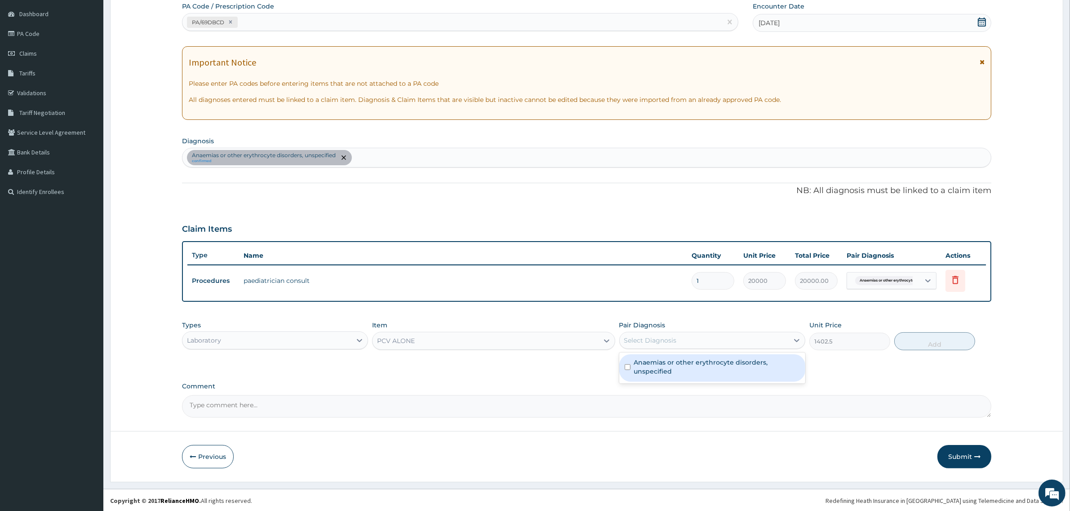
drag, startPoint x: 637, startPoint y: 338, endPoint x: 636, endPoint y: 353, distance: 15.3
click at [636, 337] on div "Select Diagnosis" at bounding box center [650, 340] width 53 height 9
click at [626, 363] on div "Anaemias or other erythrocyte disorders, unspecified" at bounding box center [712, 368] width 186 height 27
checkbox input "true"
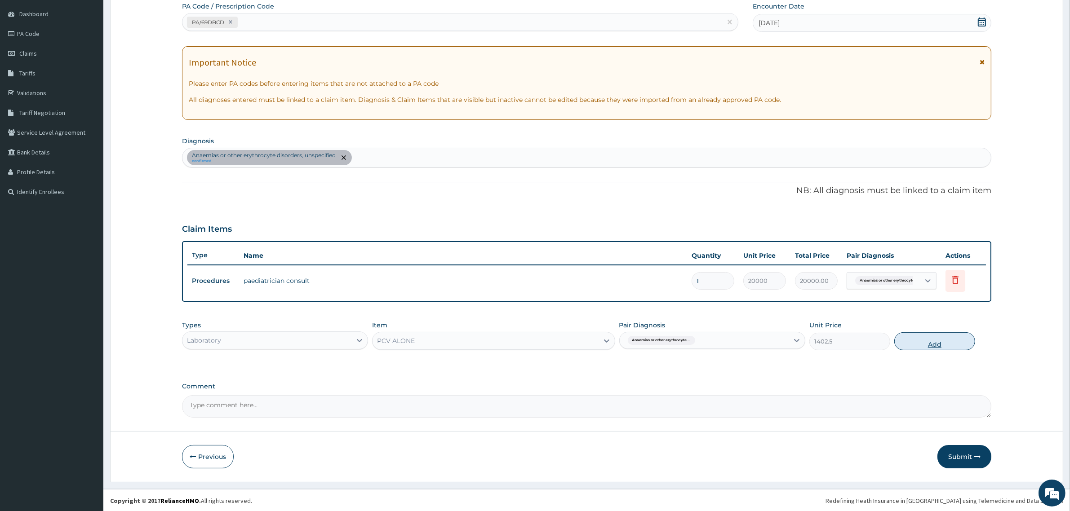
click at [906, 343] on button "Add" at bounding box center [934, 342] width 81 height 18
type input "0"
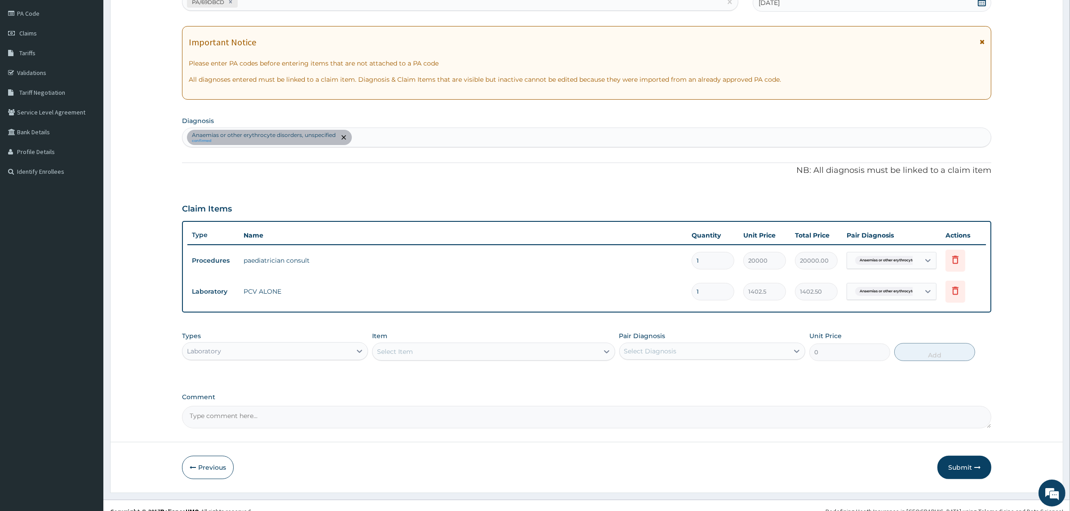
scroll to position [115, 0]
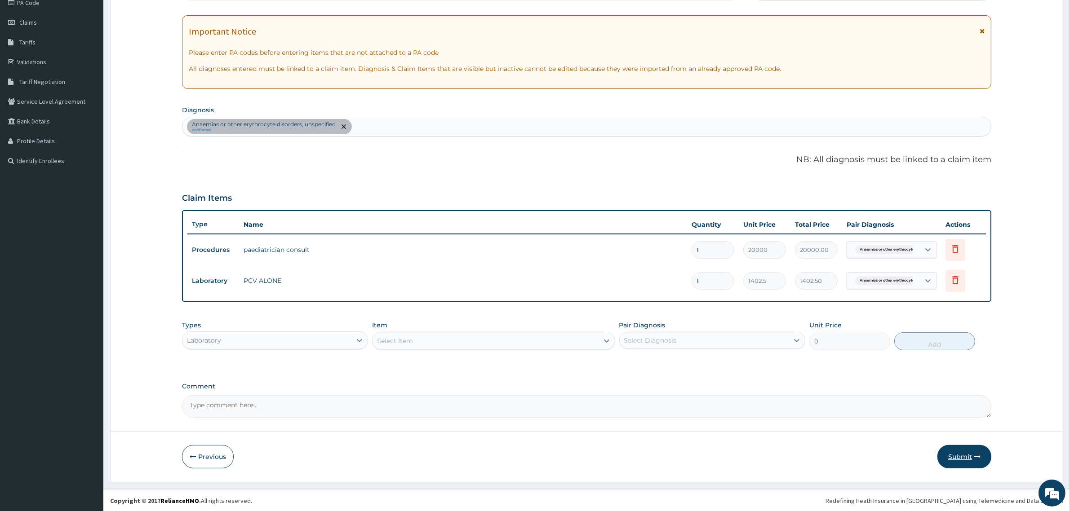
click at [956, 457] on button "Submit" at bounding box center [964, 456] width 54 height 23
